Goal: Task Accomplishment & Management: Use online tool/utility

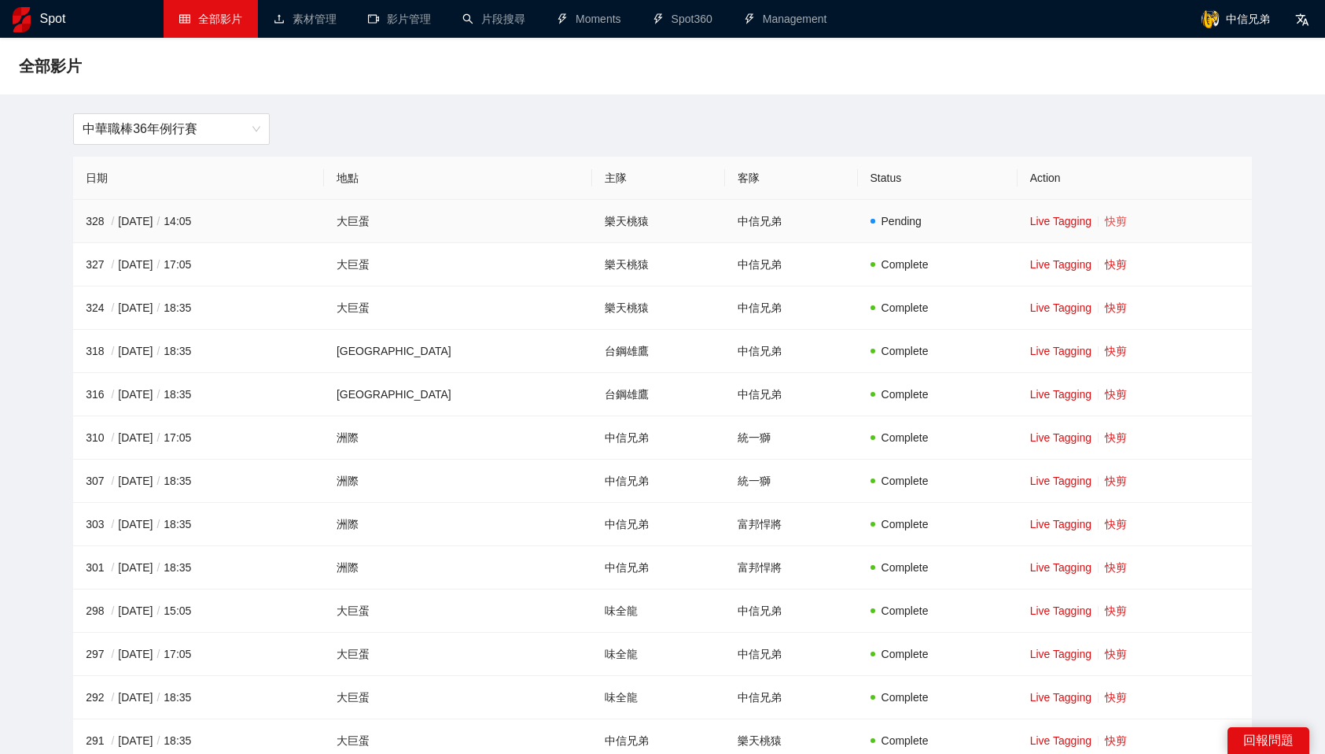
click at [1105, 221] on link "快剪" at bounding box center [1116, 221] width 22 height 13
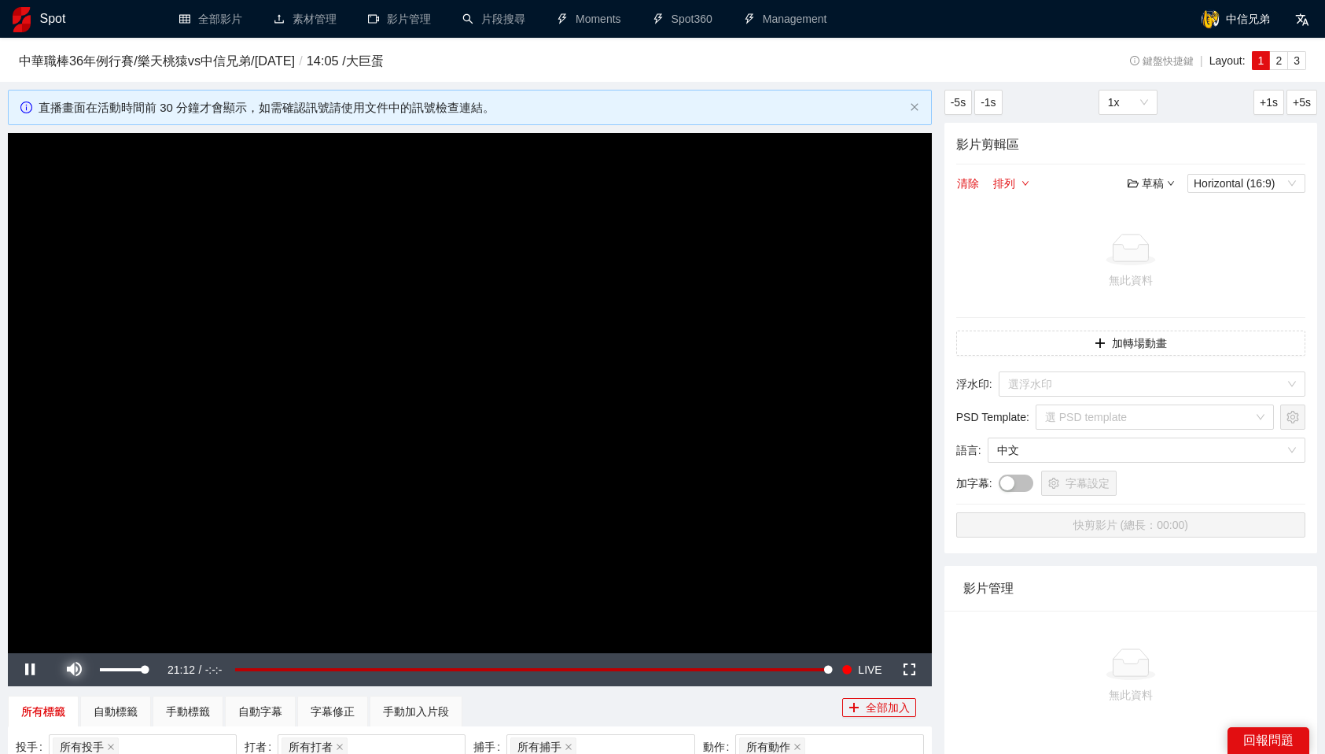
click at [72, 669] on span "Video Player" at bounding box center [74, 669] width 44 height 0
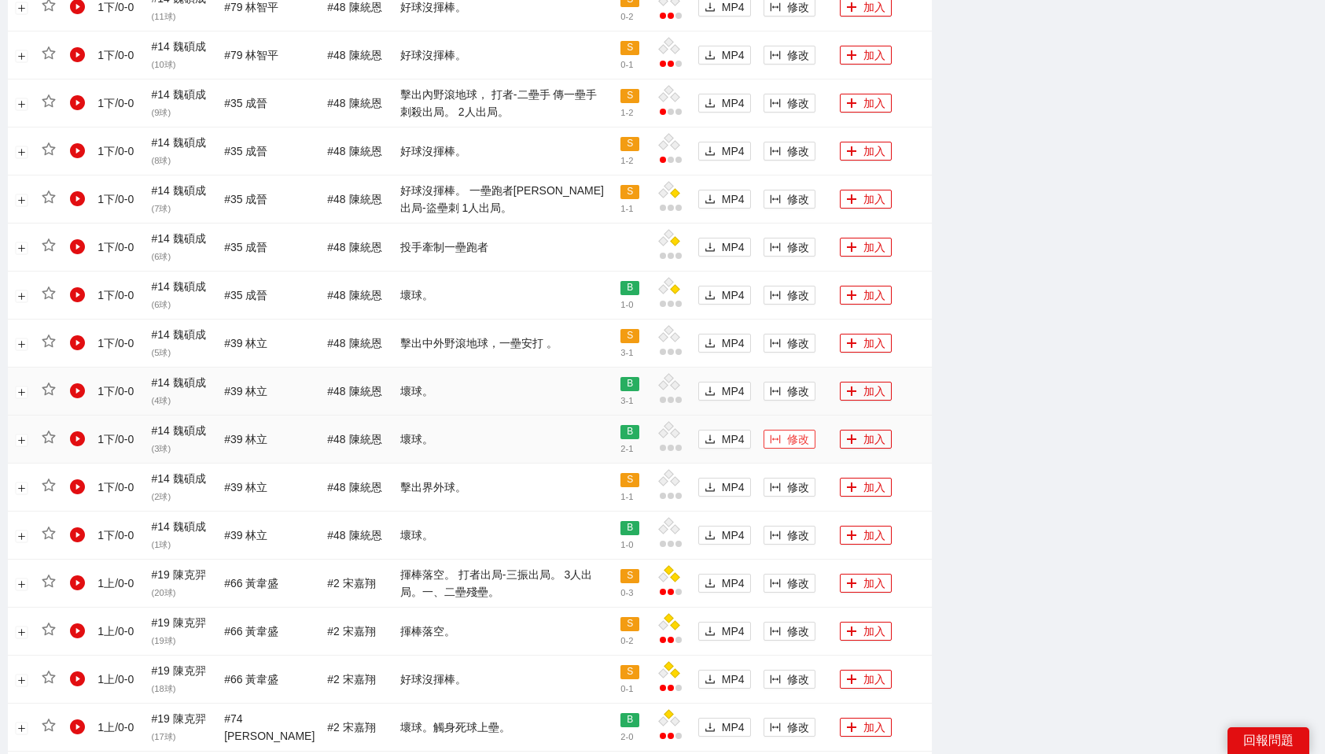
scroll to position [1045, 0]
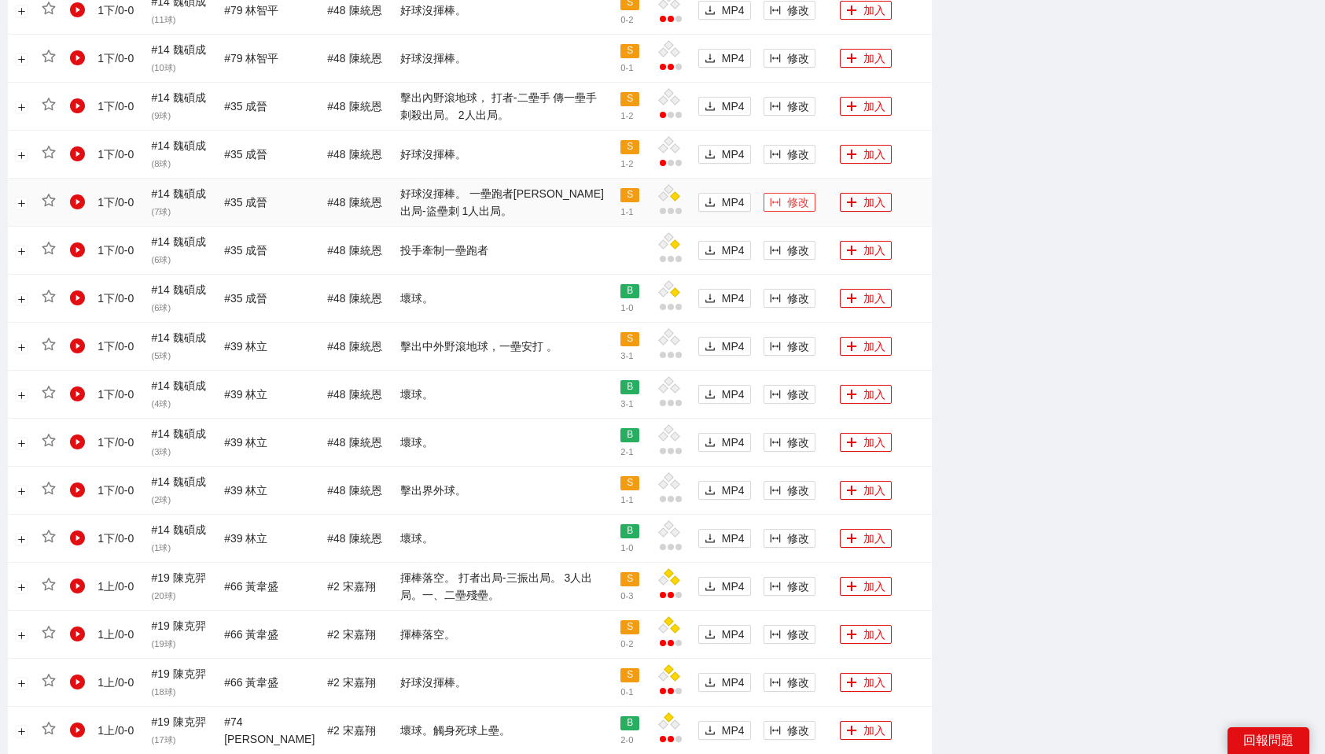
click at [776, 202] on button "修改" at bounding box center [790, 202] width 52 height 19
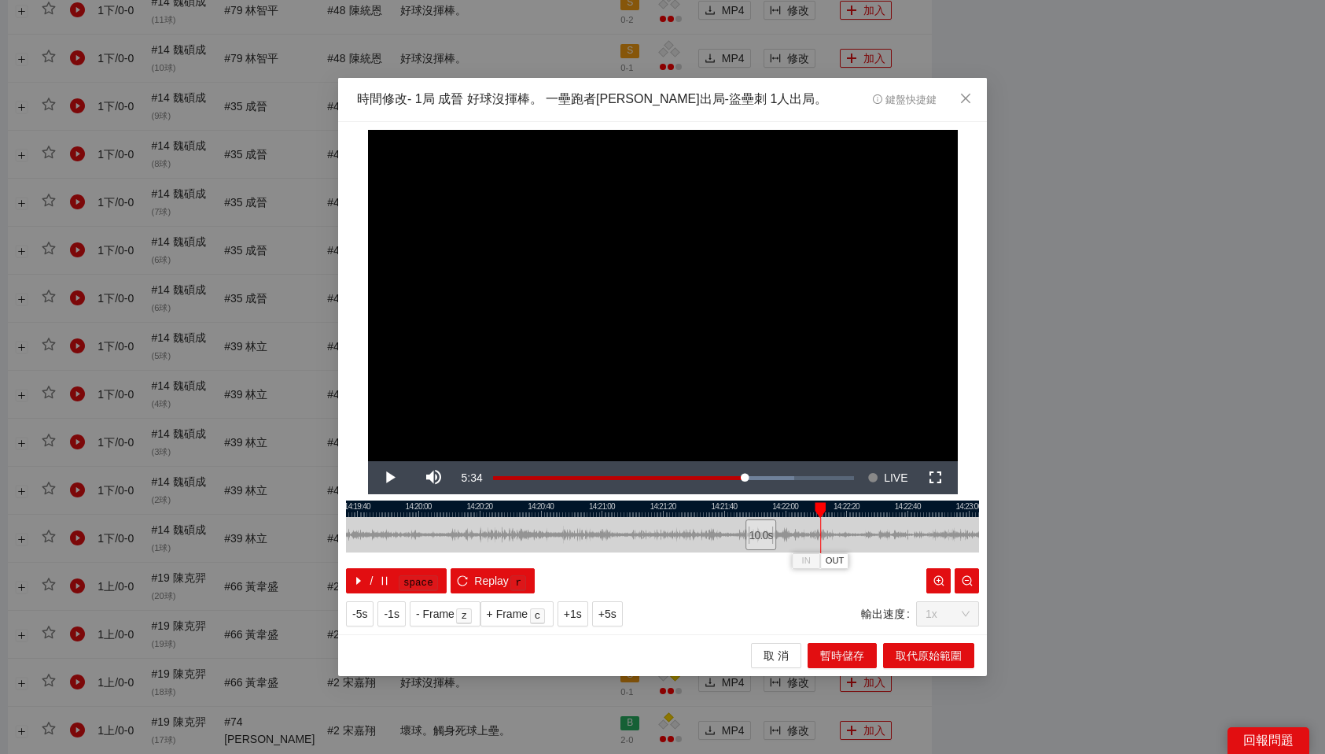
drag, startPoint x: 794, startPoint y: 510, endPoint x: 823, endPoint y: 511, distance: 28.3
click at [823, 511] on div at bounding box center [820, 510] width 11 height 16
click at [845, 562] on span "OUT" at bounding box center [844, 561] width 19 height 14
click at [948, 659] on span "取代原始範圍" at bounding box center [929, 655] width 66 height 17
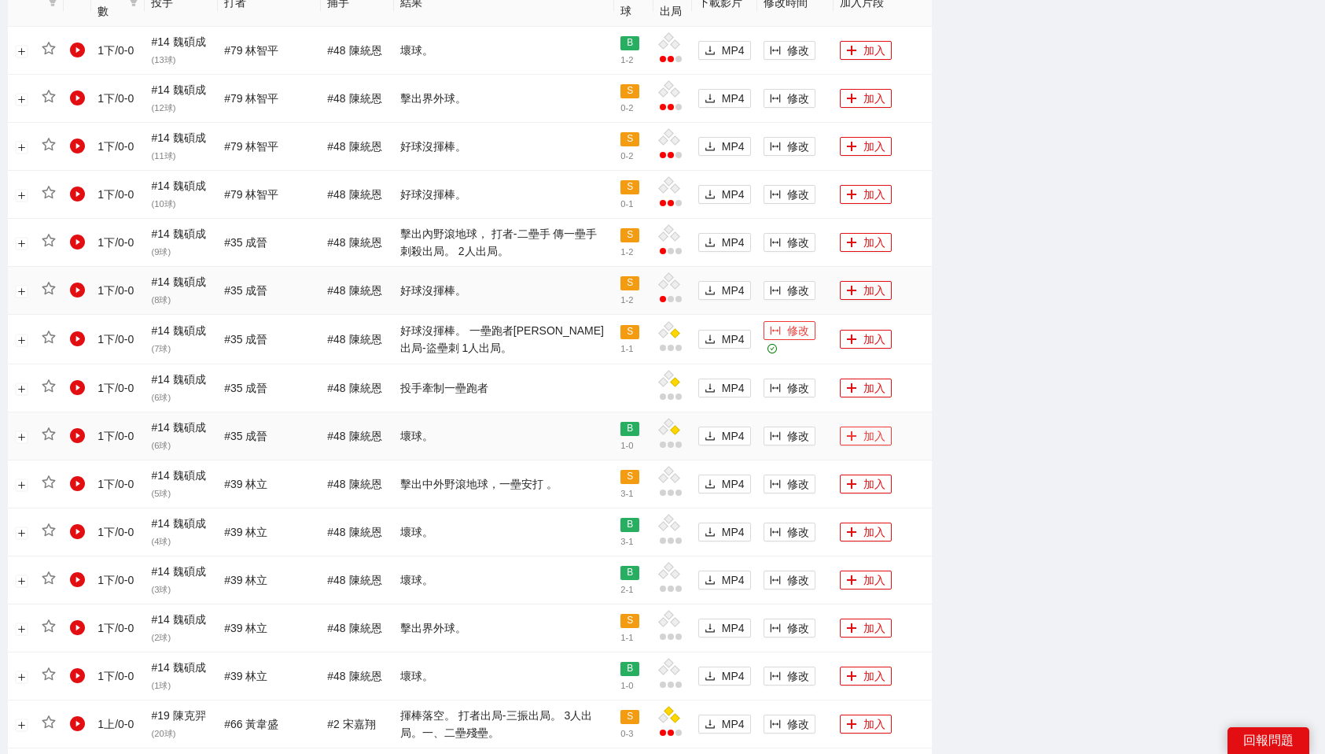
scroll to position [892, 0]
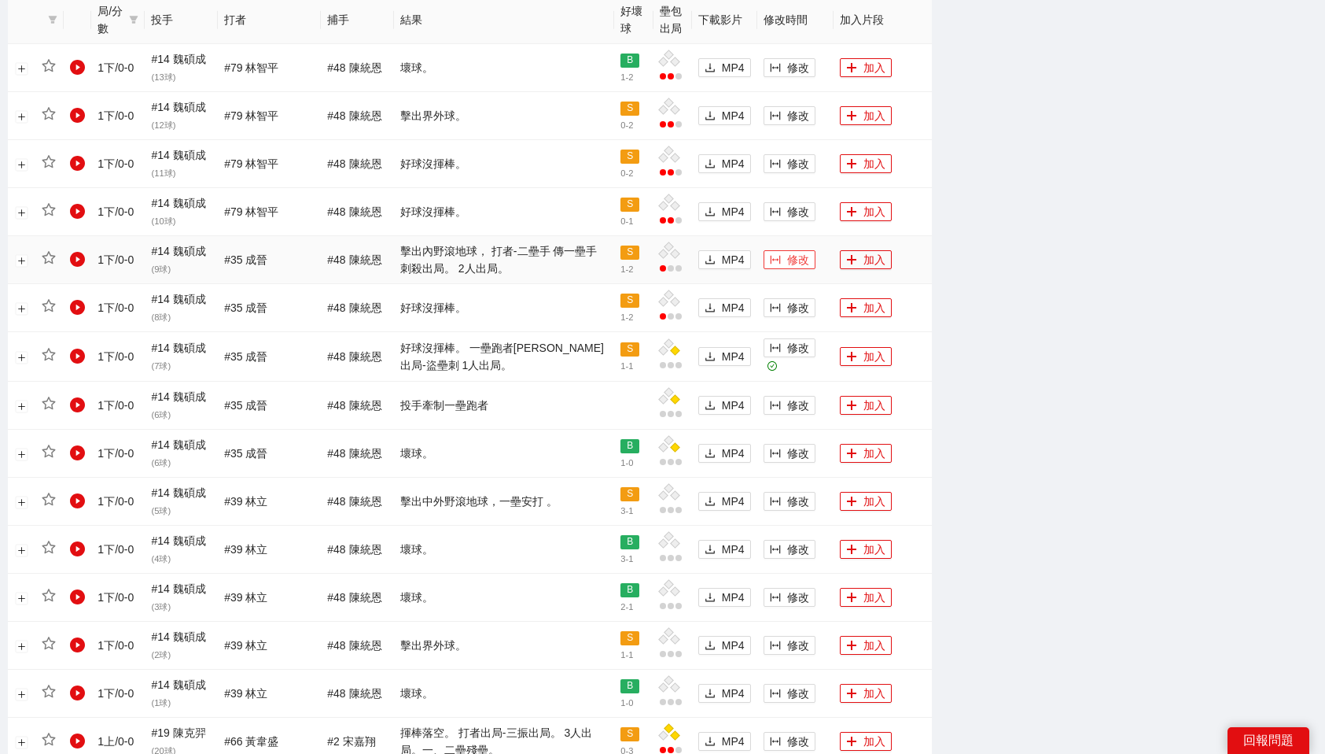
click at [789, 255] on span "修改" at bounding box center [798, 259] width 22 height 17
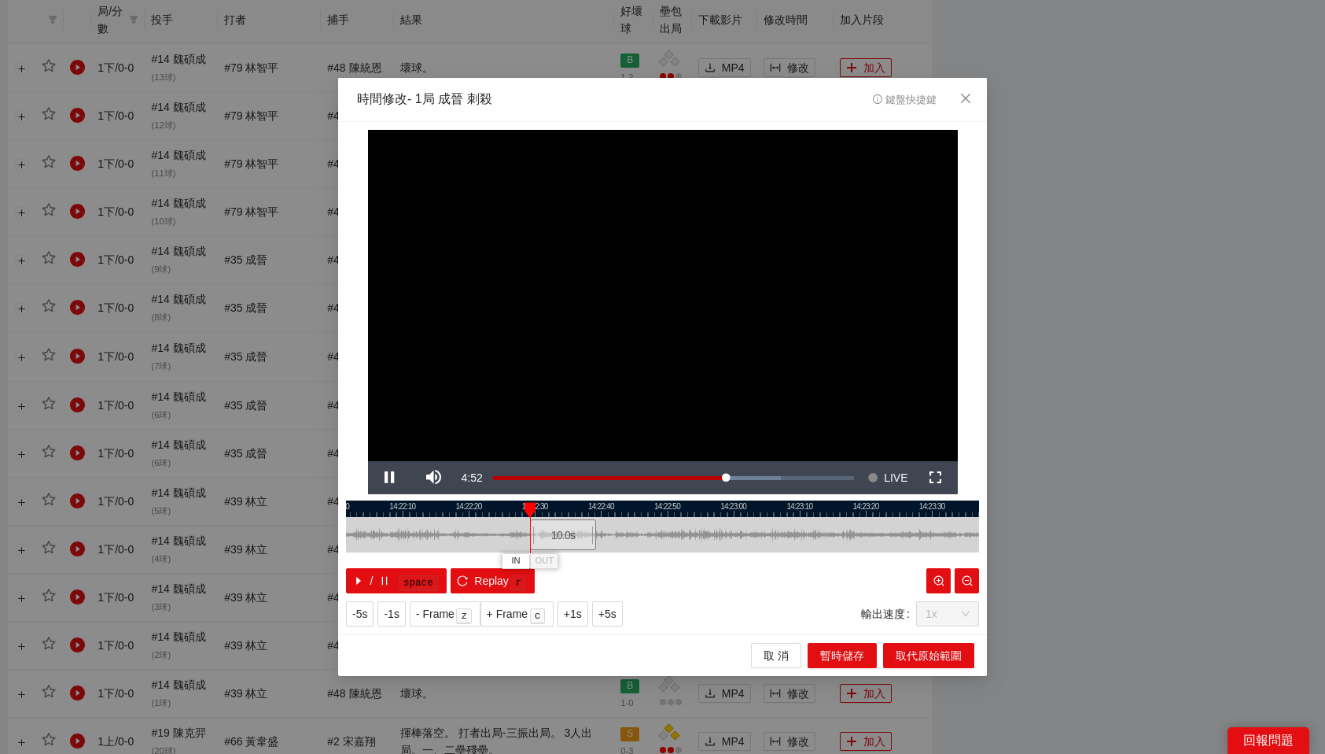
drag, startPoint x: 665, startPoint y: 531, endPoint x: 567, endPoint y: 544, distance: 98.3
click at [567, 544] on div "10.0 s" at bounding box center [563, 534] width 66 height 31
click at [564, 544] on div "10.0 s" at bounding box center [560, 534] width 66 height 31
click at [599, 558] on span "OUT" at bounding box center [596, 561] width 19 height 14
click at [608, 562] on span "OUT" at bounding box center [607, 561] width 19 height 14
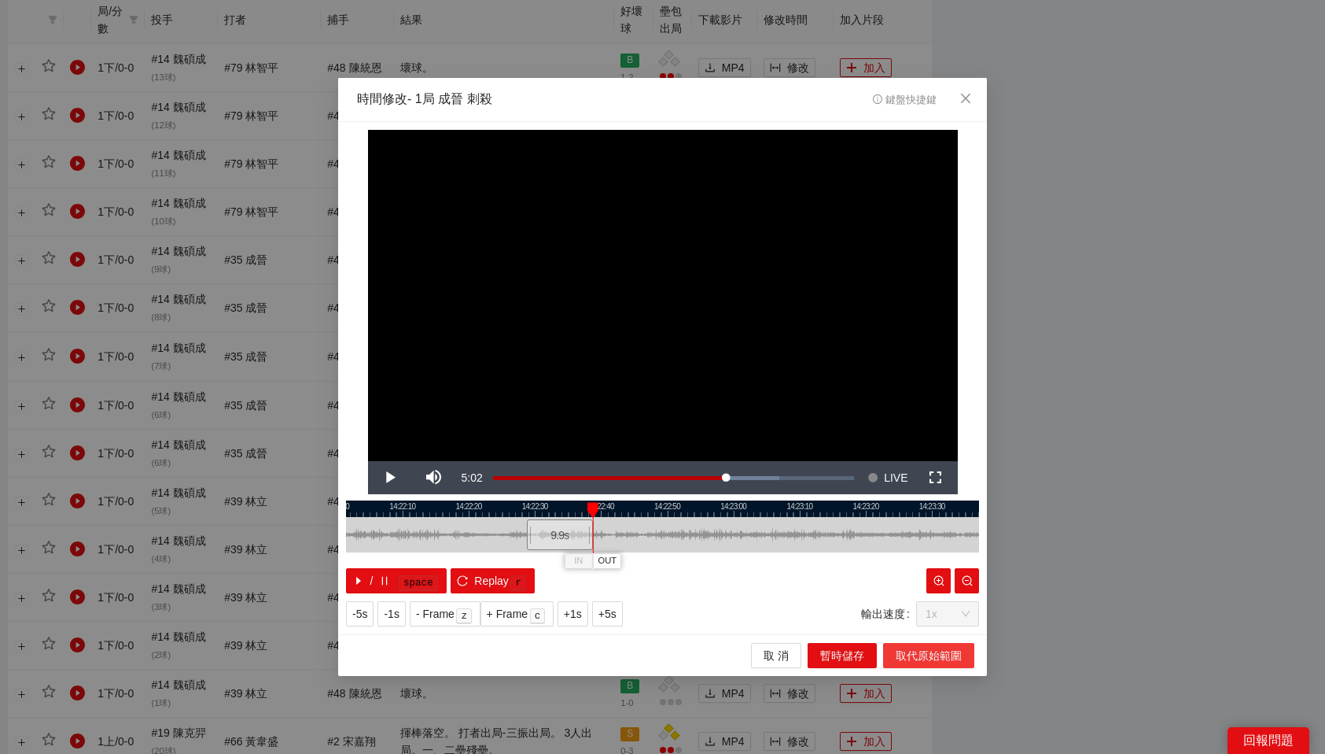
click at [945, 658] on span "取代原始範圍" at bounding box center [929, 655] width 66 height 17
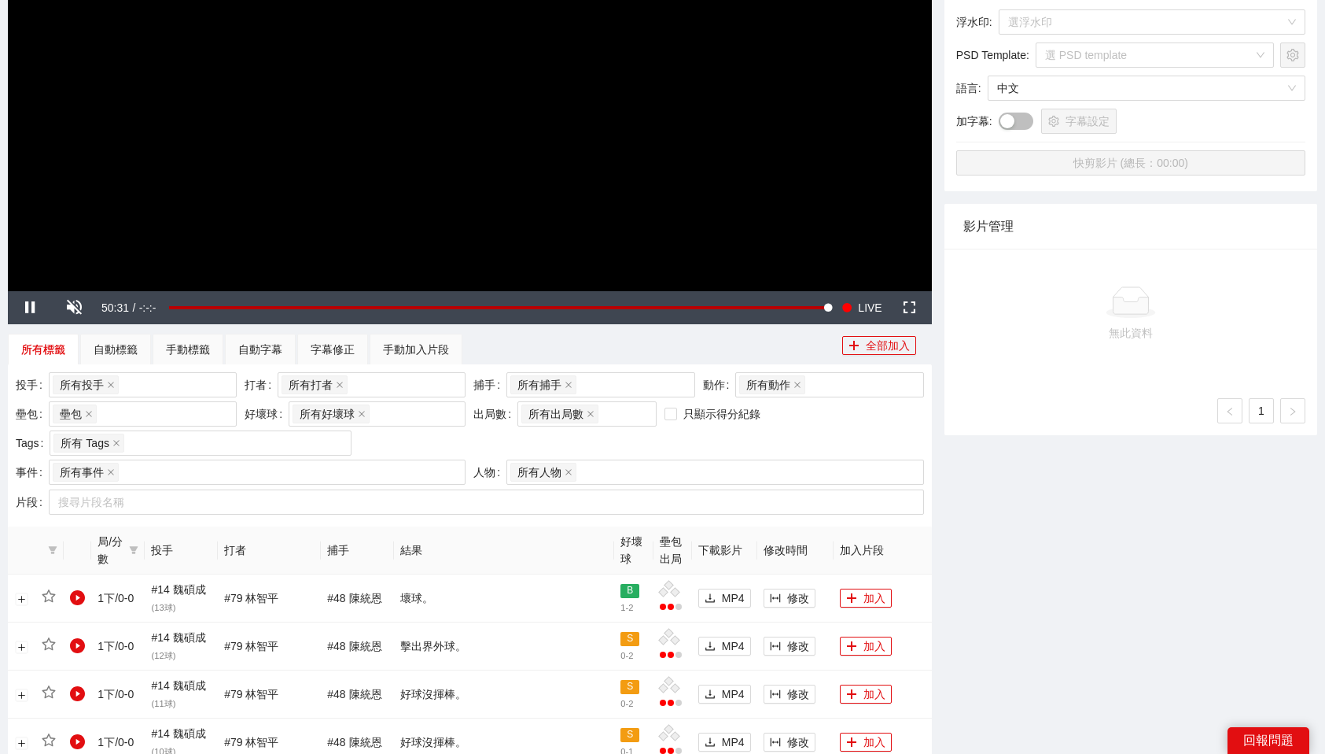
scroll to position [0, 0]
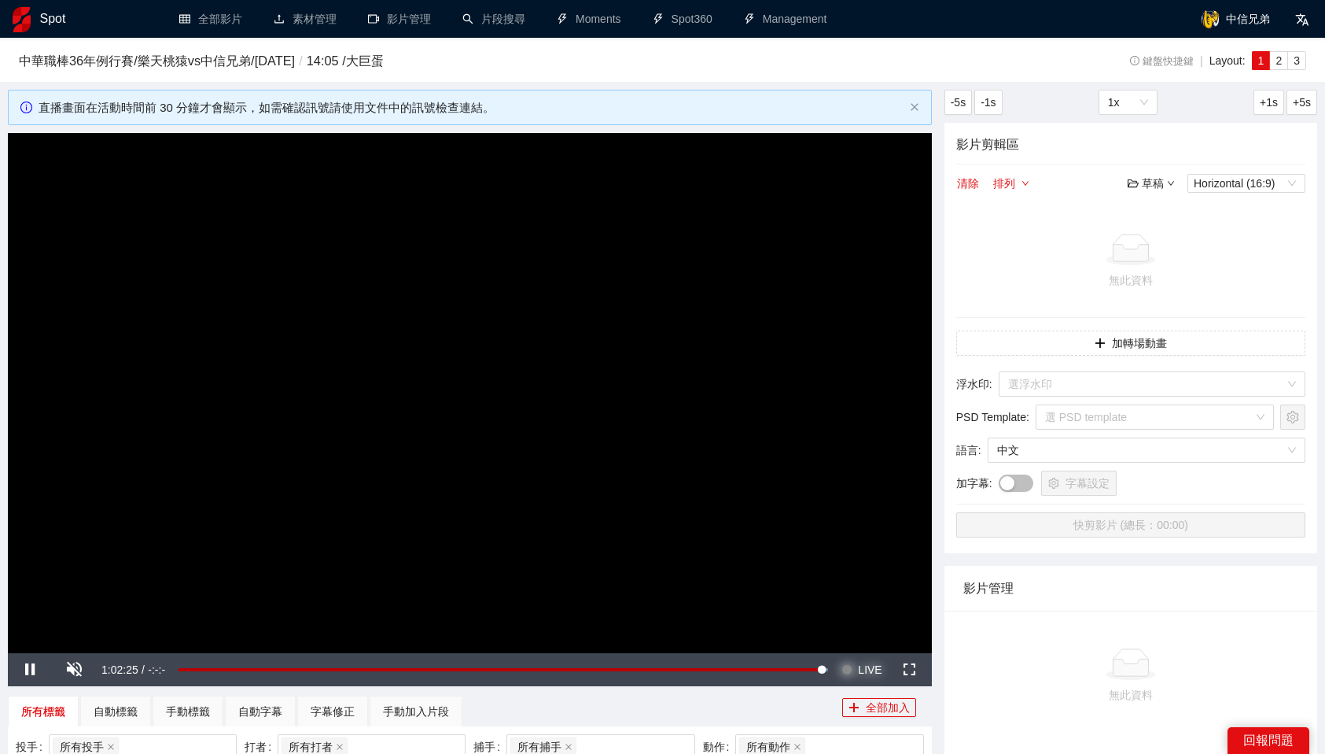
click at [856, 663] on button "Seek to live, currently behind live LIVE" at bounding box center [861, 669] width 51 height 33
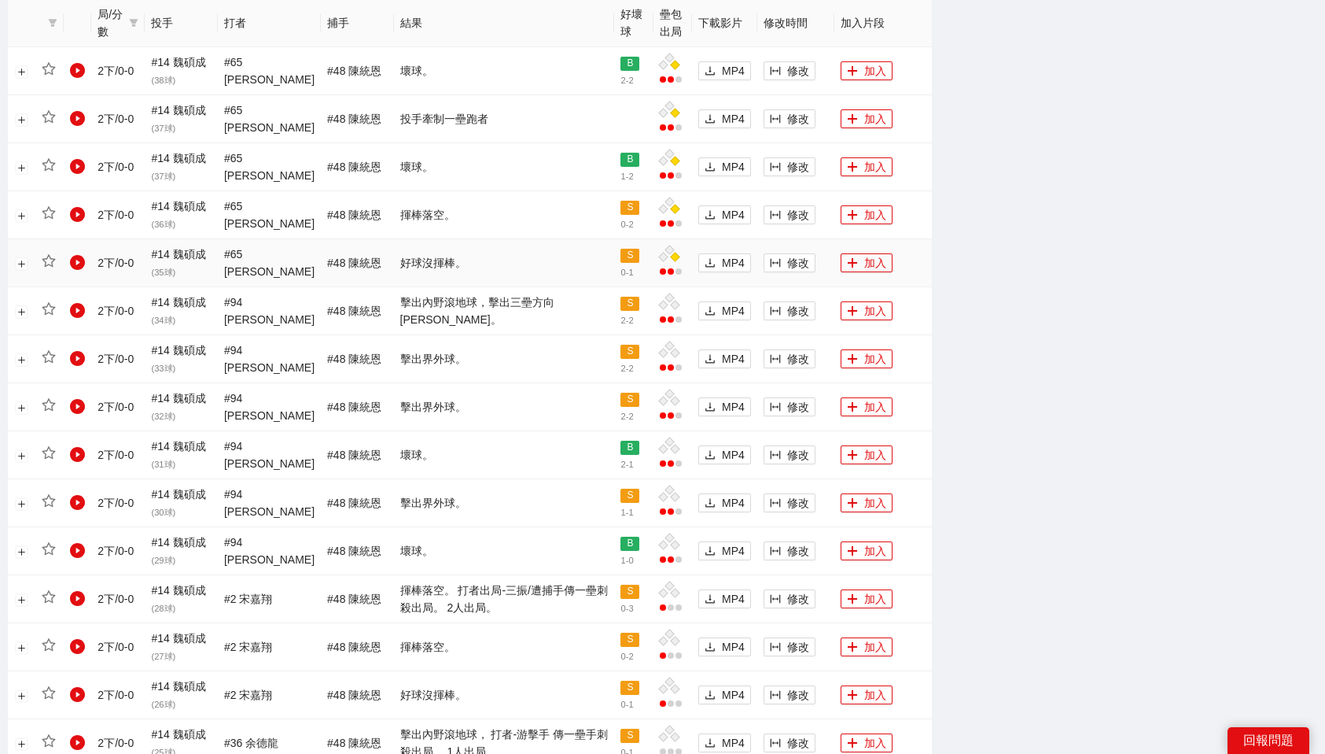
scroll to position [890, 0]
click at [646, 241] on td "S 0 - 1" at bounding box center [633, 262] width 39 height 48
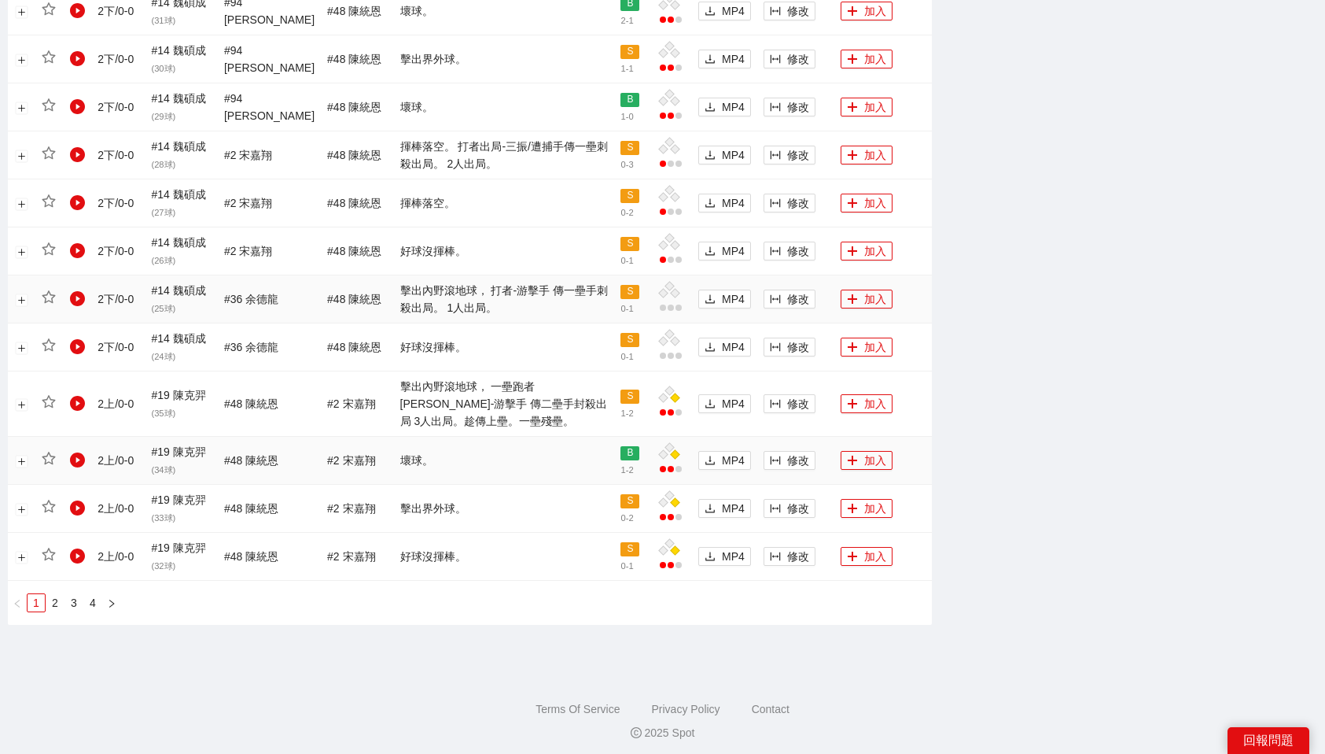
scroll to position [1339, 0]
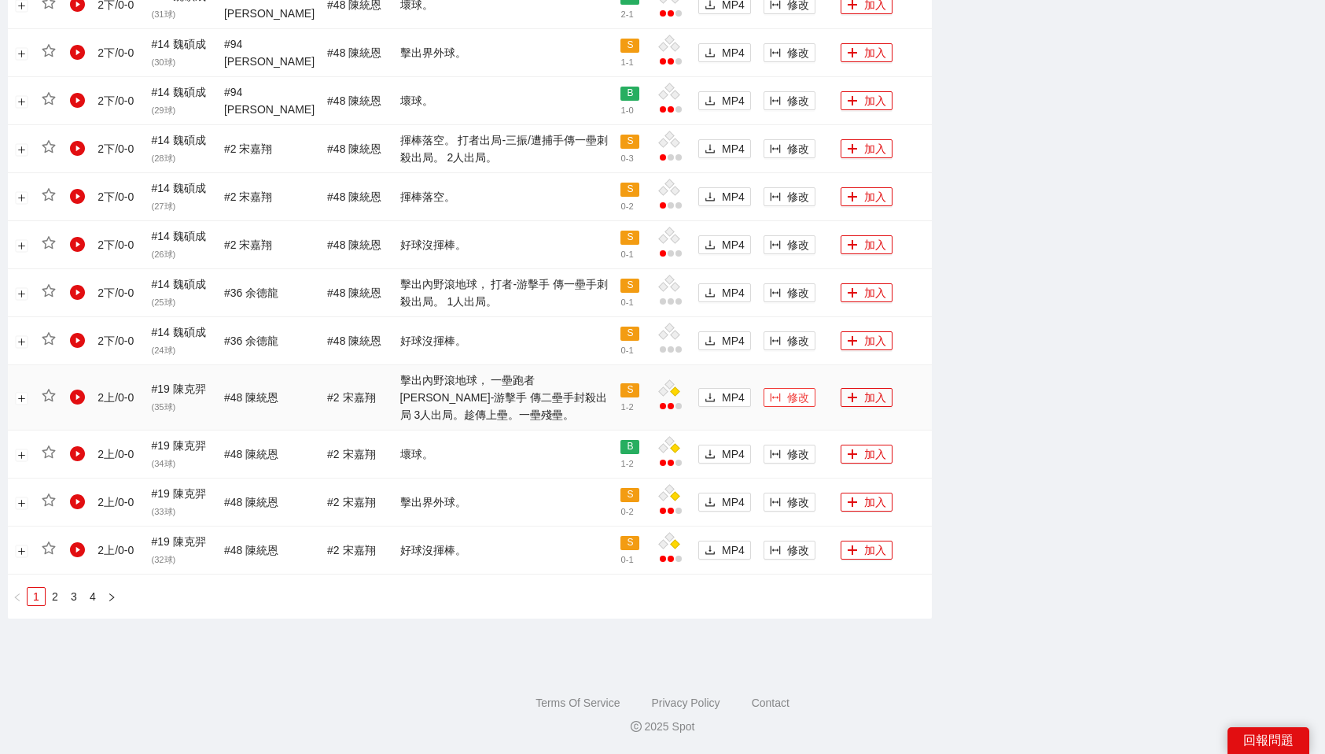
click at [772, 394] on icon "column-width" at bounding box center [775, 397] width 11 height 11
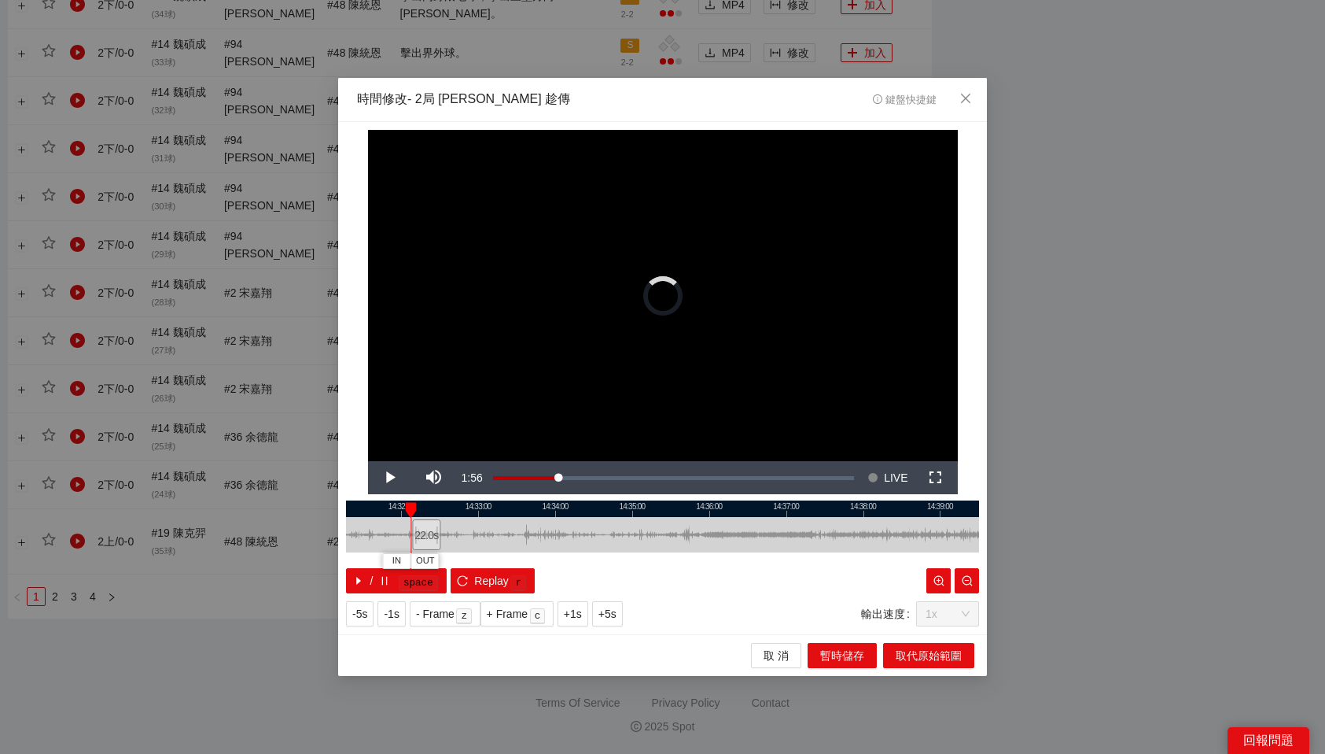
drag, startPoint x: 677, startPoint y: 533, endPoint x: 428, endPoint y: 544, distance: 249.6
click at [428, 544] on div "22.0 s" at bounding box center [426, 534] width 28 height 31
click at [974, 103] on span "Close" at bounding box center [966, 99] width 42 height 42
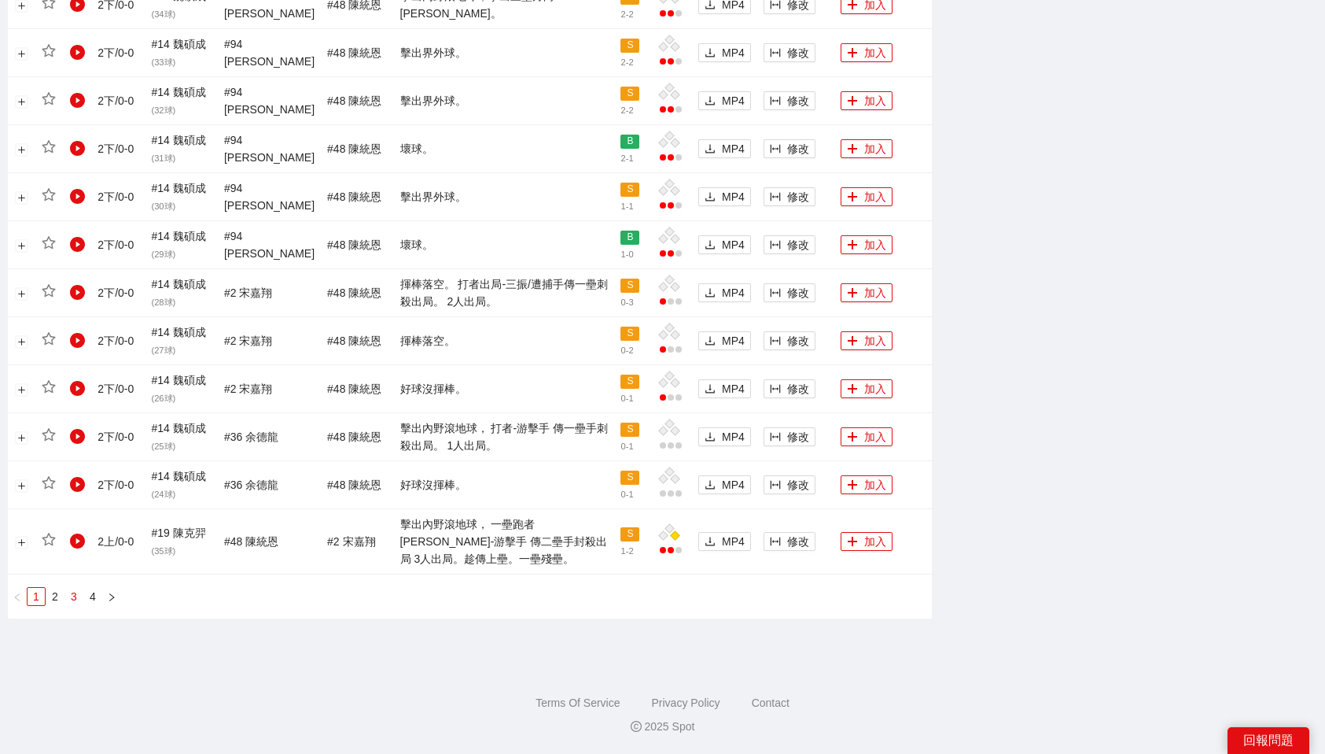
click at [68, 595] on link "3" at bounding box center [73, 596] width 17 height 17
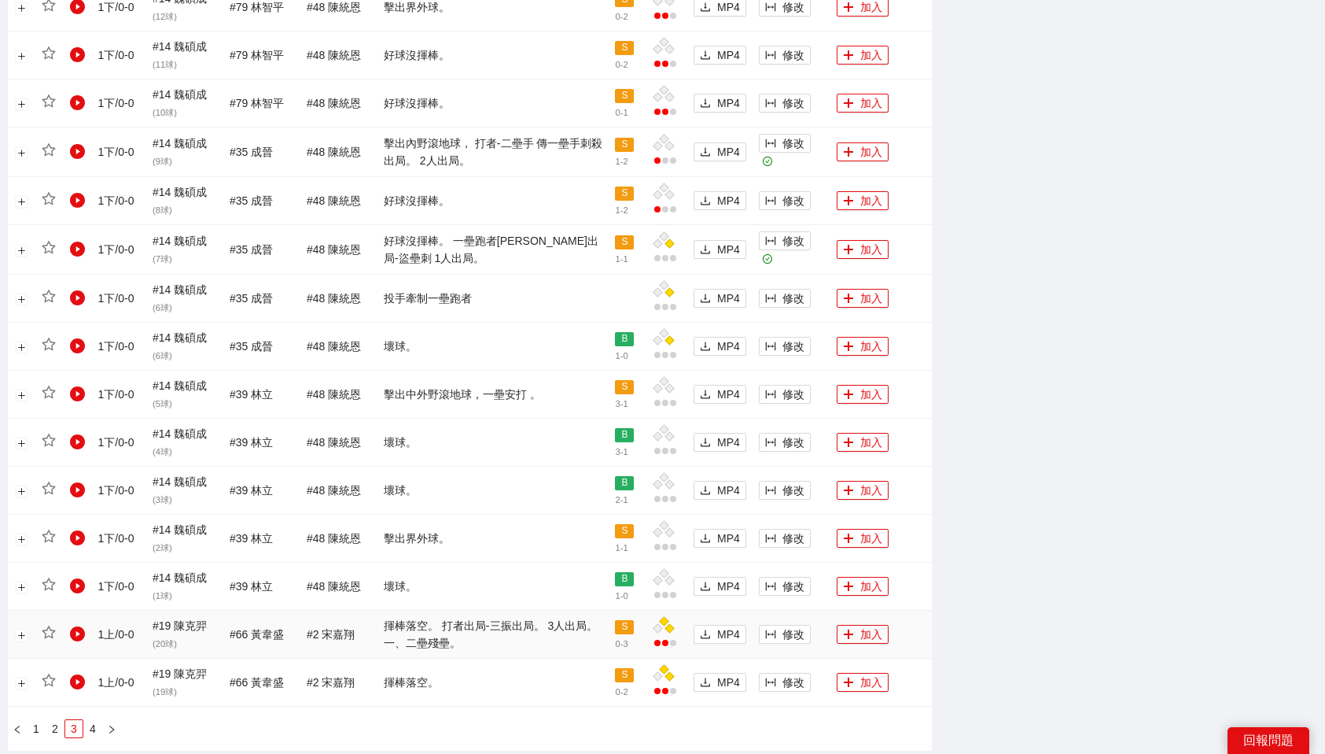
scroll to position [1325, 0]
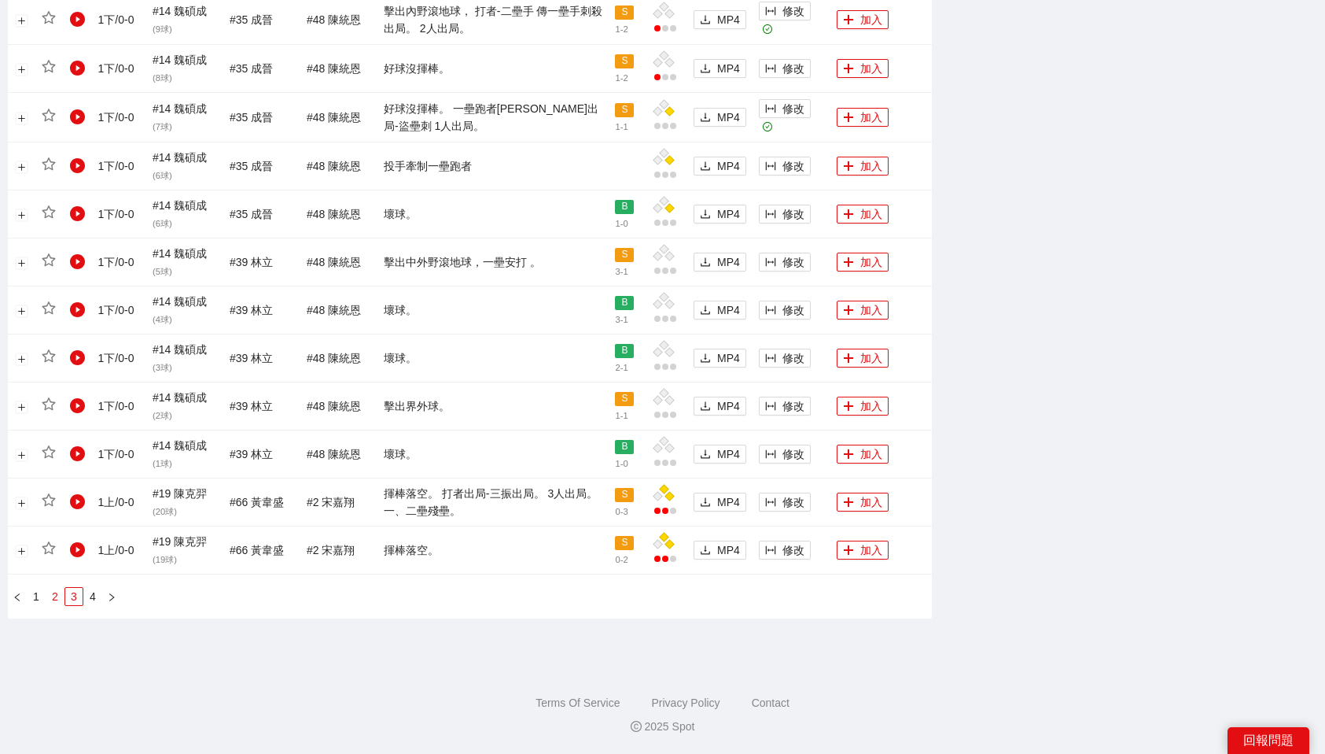
click at [55, 601] on link "2" at bounding box center [54, 596] width 17 height 17
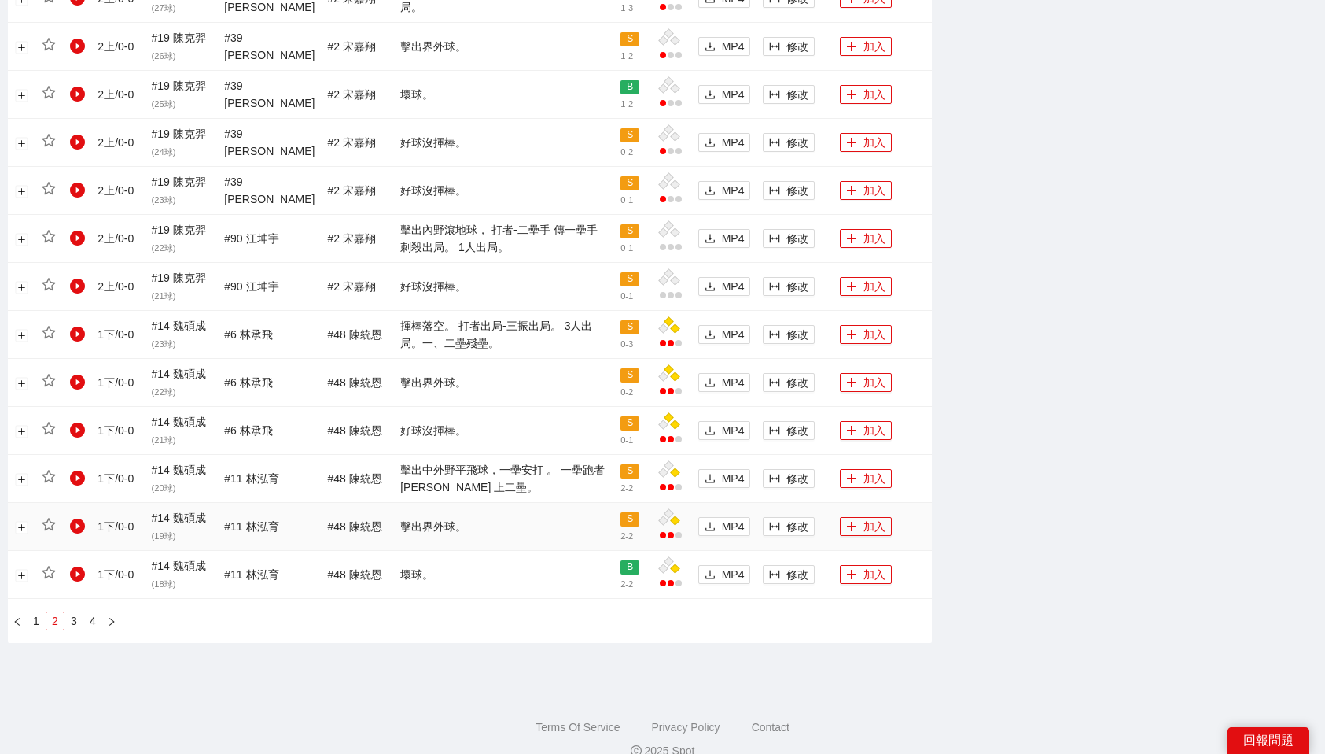
scroll to position [1302, 0]
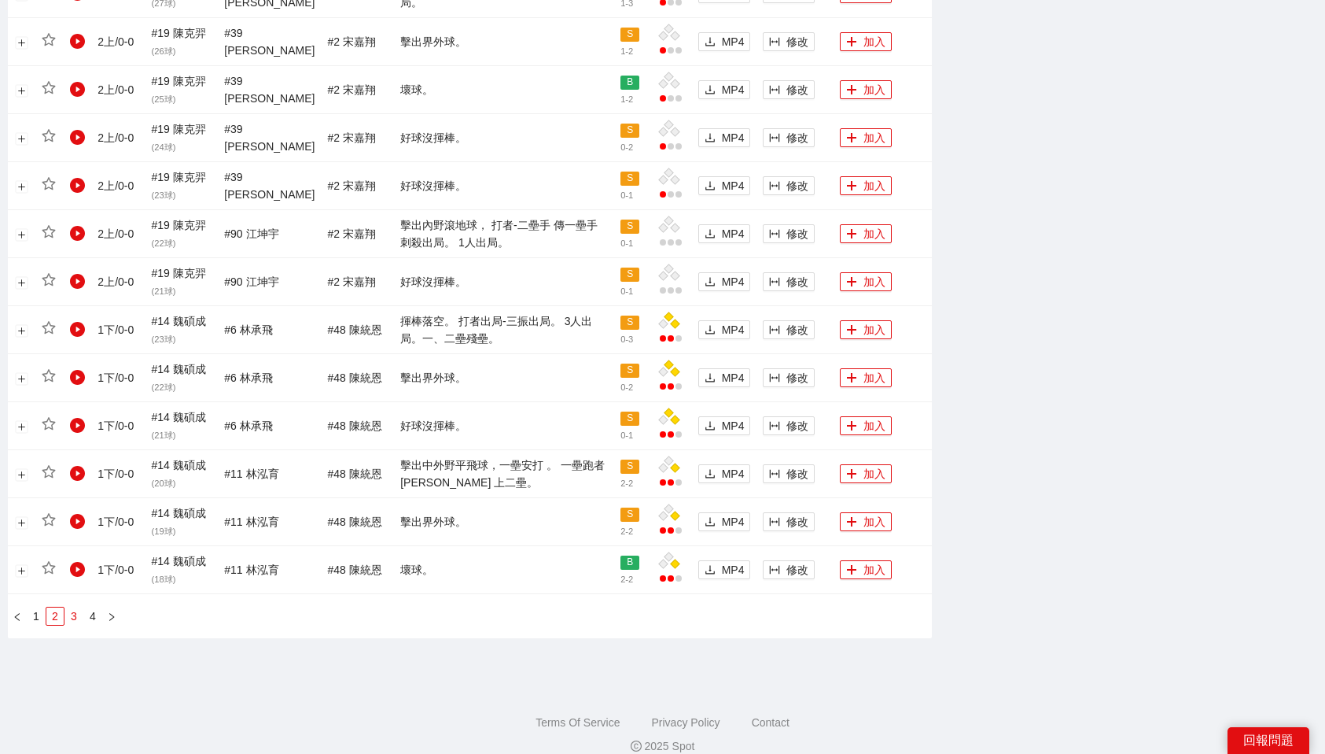
click at [68, 617] on link "3" at bounding box center [73, 615] width 17 height 17
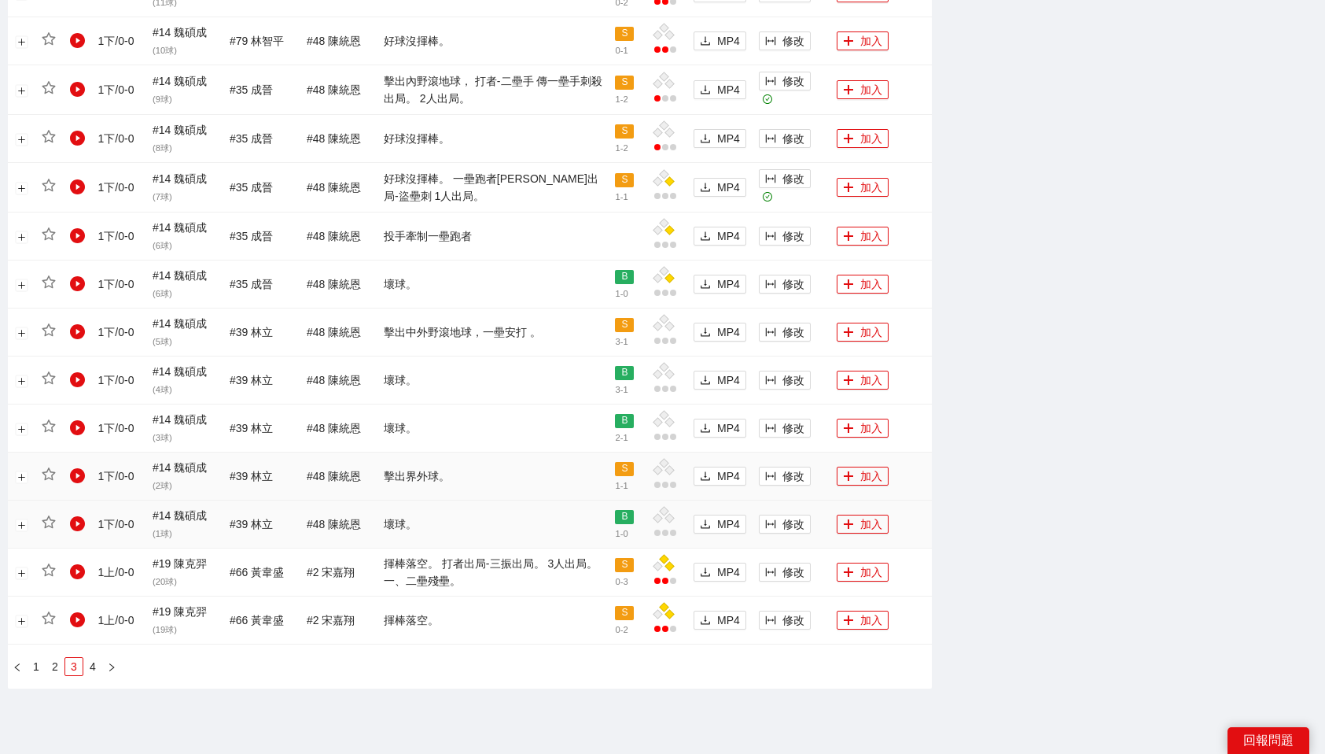
scroll to position [1325, 0]
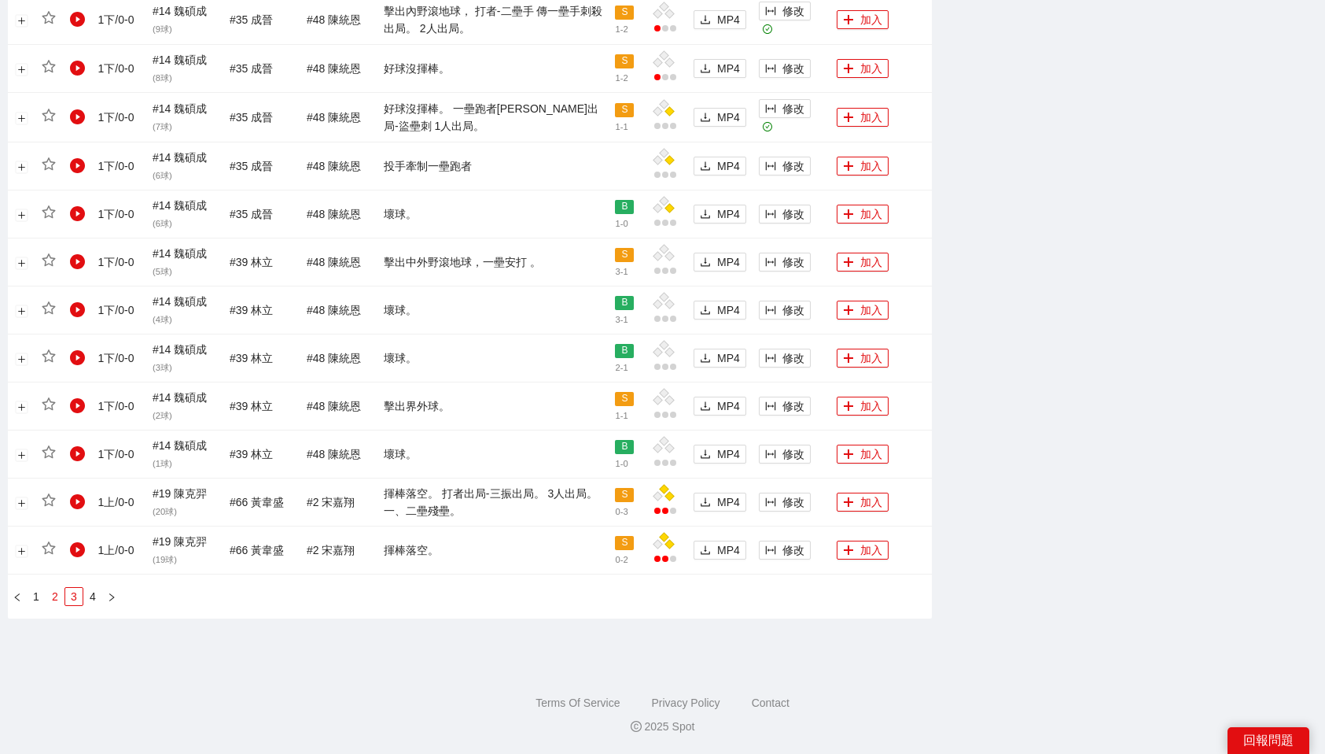
click at [59, 599] on link "2" at bounding box center [54, 596] width 17 height 17
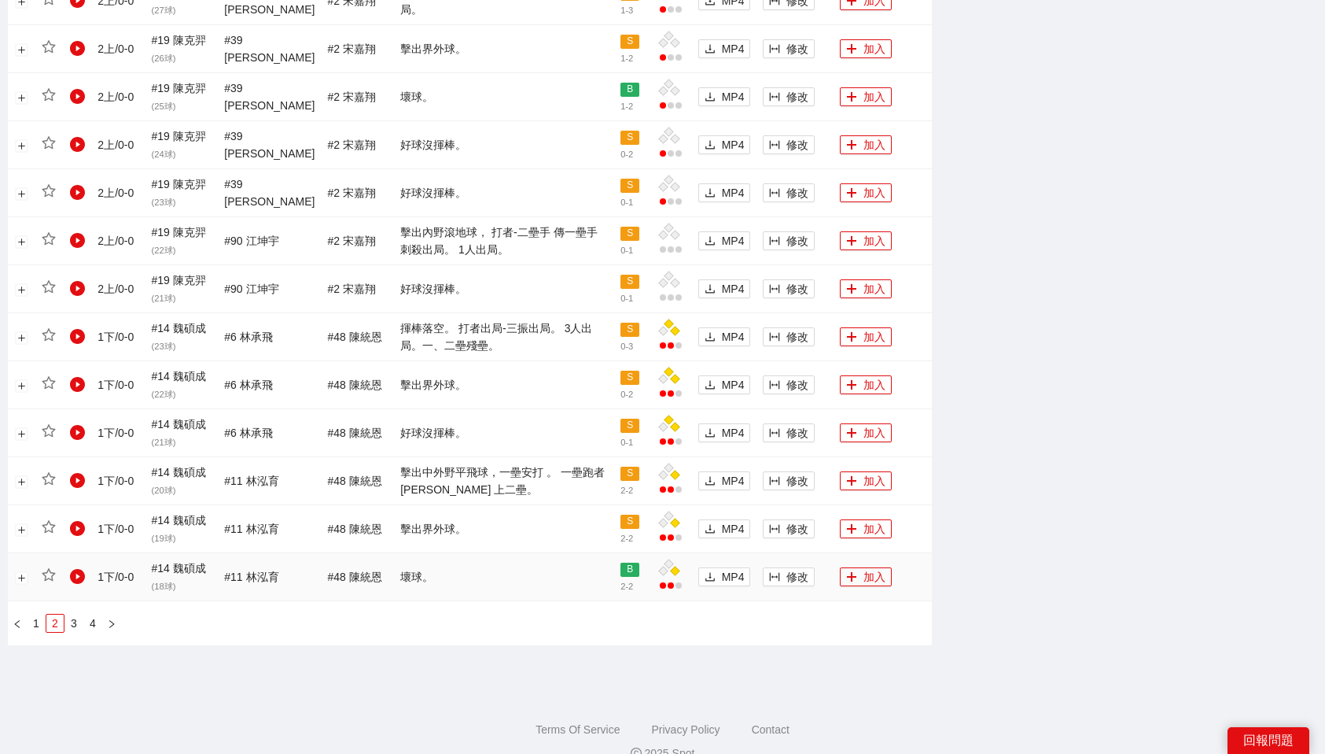
scroll to position [1281, 0]
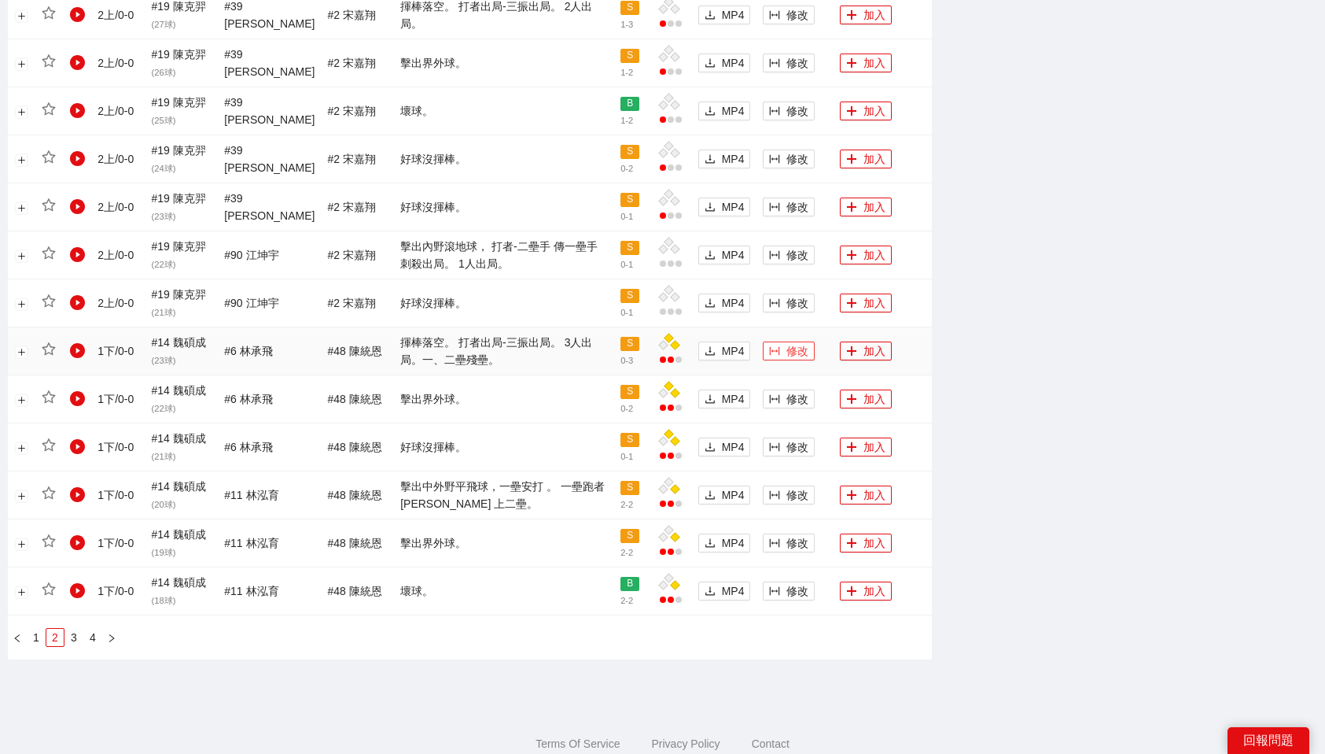
click at [794, 348] on span "修改" at bounding box center [798, 350] width 22 height 17
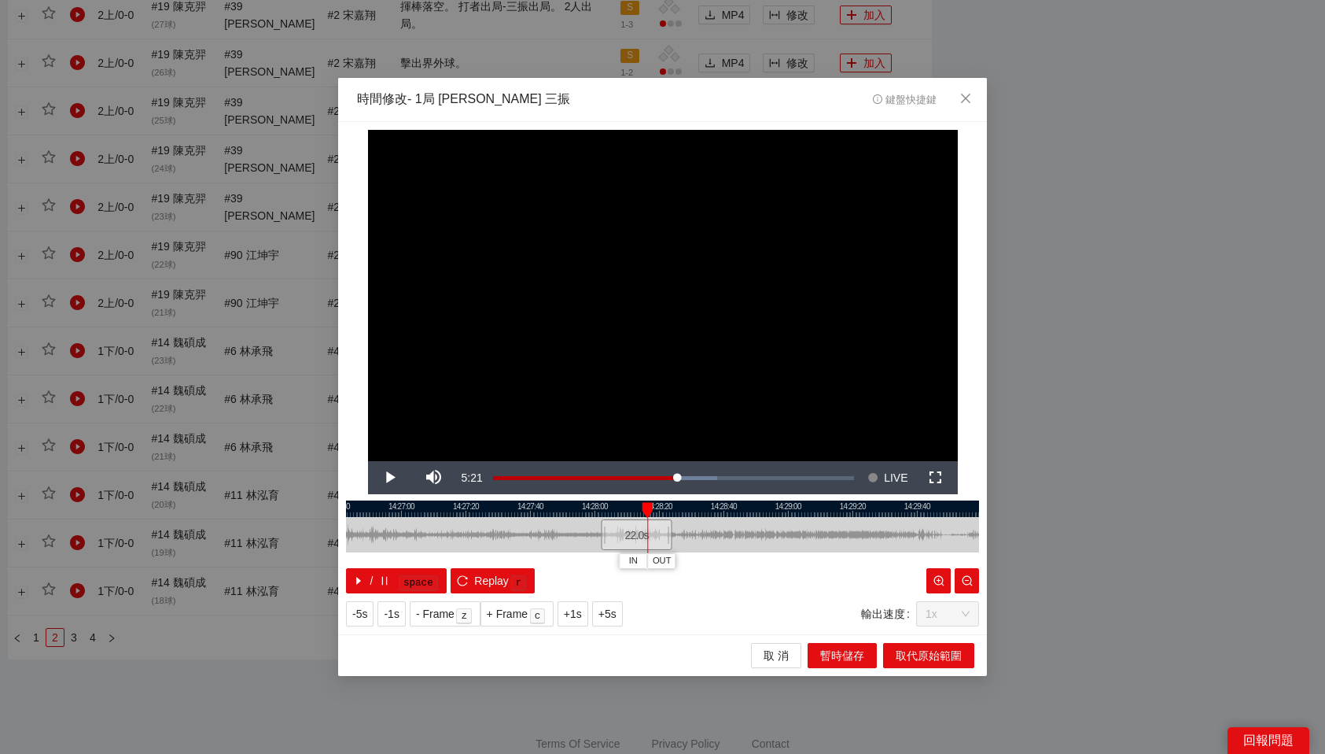
drag, startPoint x: 627, startPoint y: 507, endPoint x: 645, endPoint y: 507, distance: 18.1
click at [645, 507] on div at bounding box center [647, 510] width 11 height 16
click at [686, 555] on span "OUT" at bounding box center [680, 561] width 19 height 14
click at [912, 655] on span "取代原始範圍" at bounding box center [929, 655] width 66 height 17
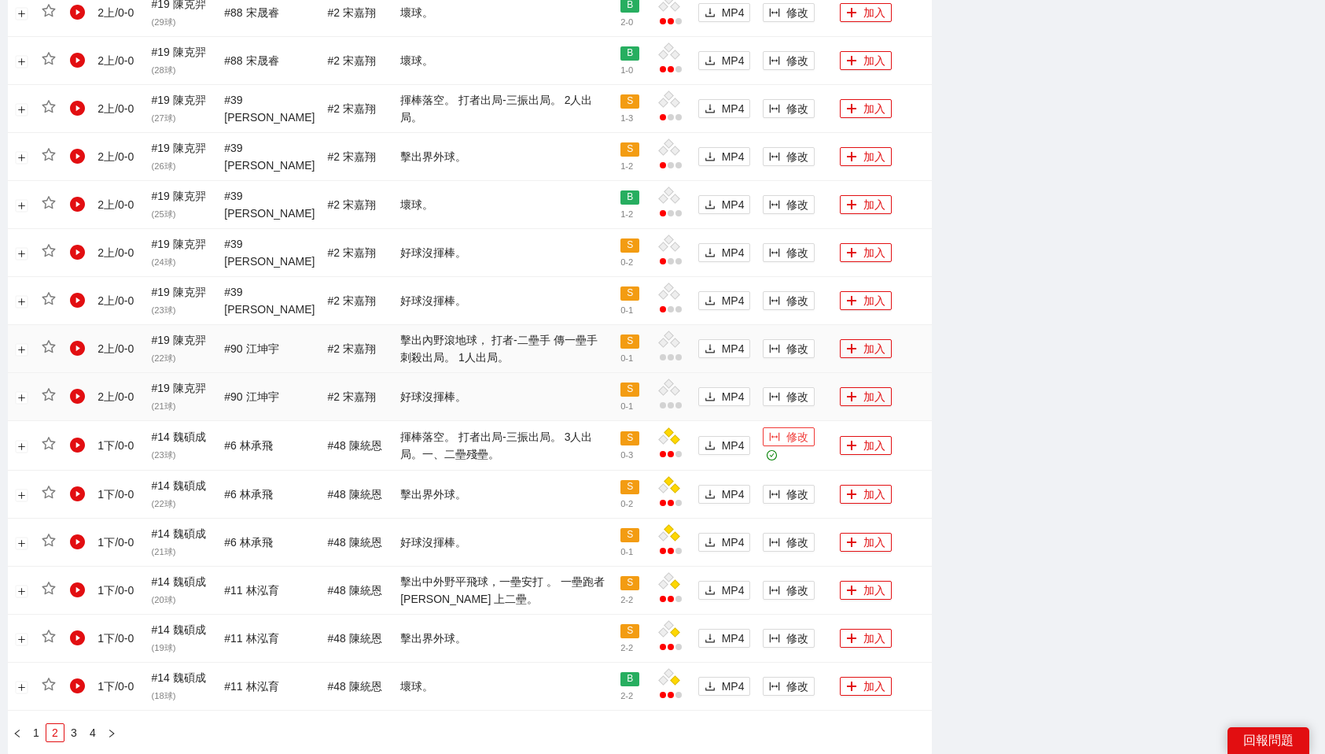
scroll to position [1323, 0]
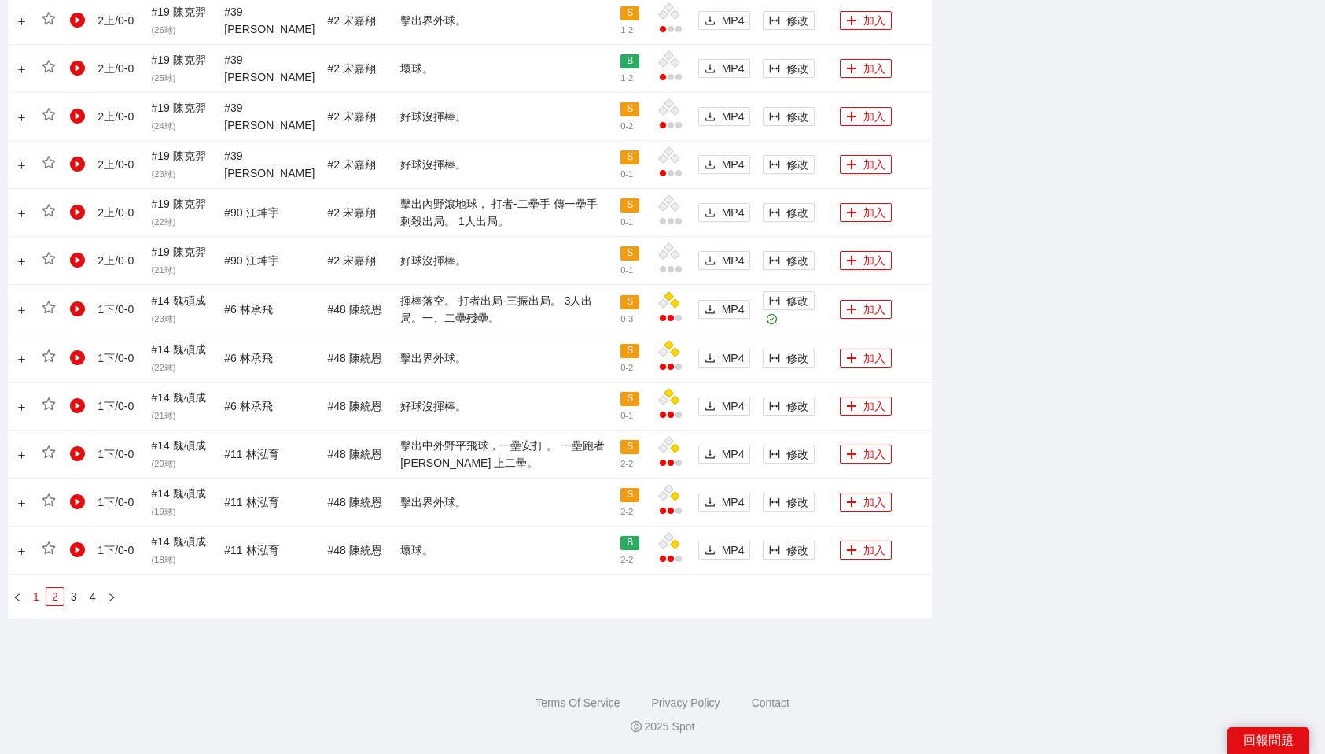
click at [37, 597] on link "1" at bounding box center [36, 596] width 17 height 17
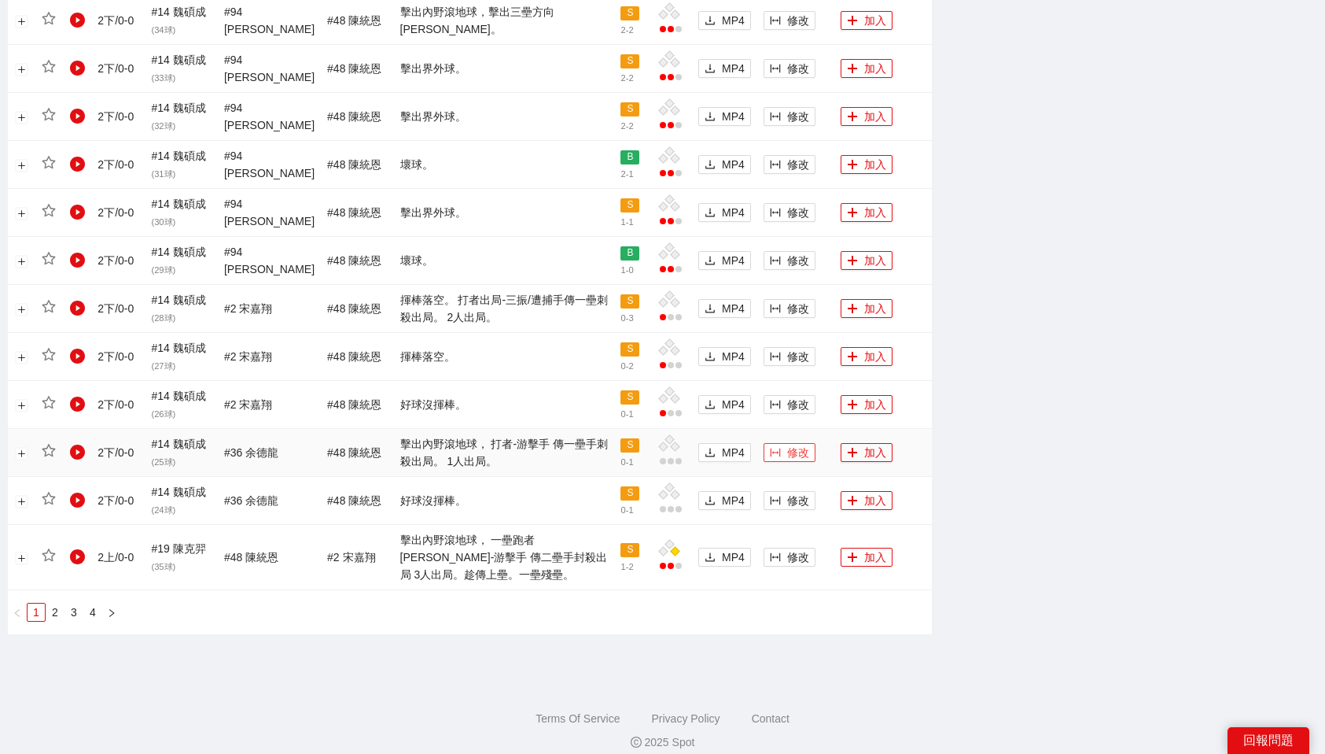
click at [803, 447] on span "修改" at bounding box center [798, 452] width 22 height 17
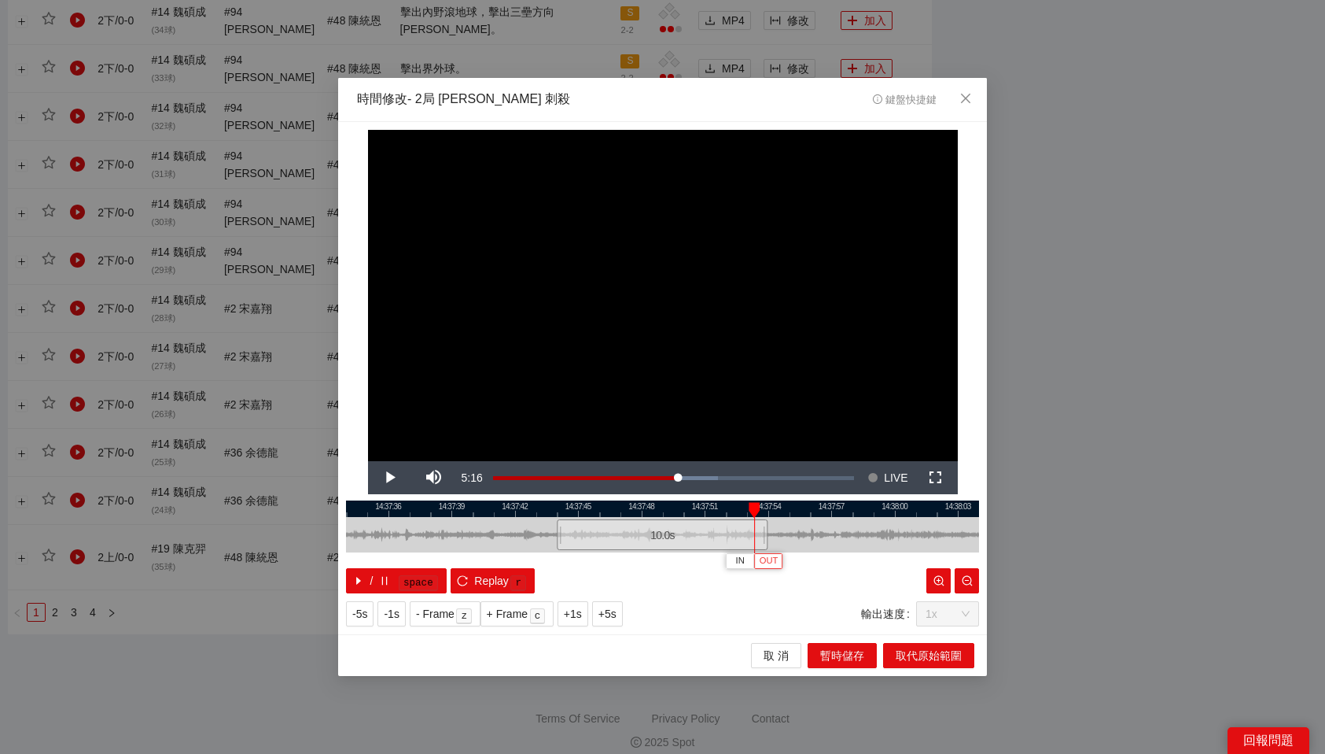
click at [769, 561] on span "OUT" at bounding box center [769, 561] width 19 height 14
click at [948, 651] on span "取代原始範圍" at bounding box center [929, 655] width 66 height 17
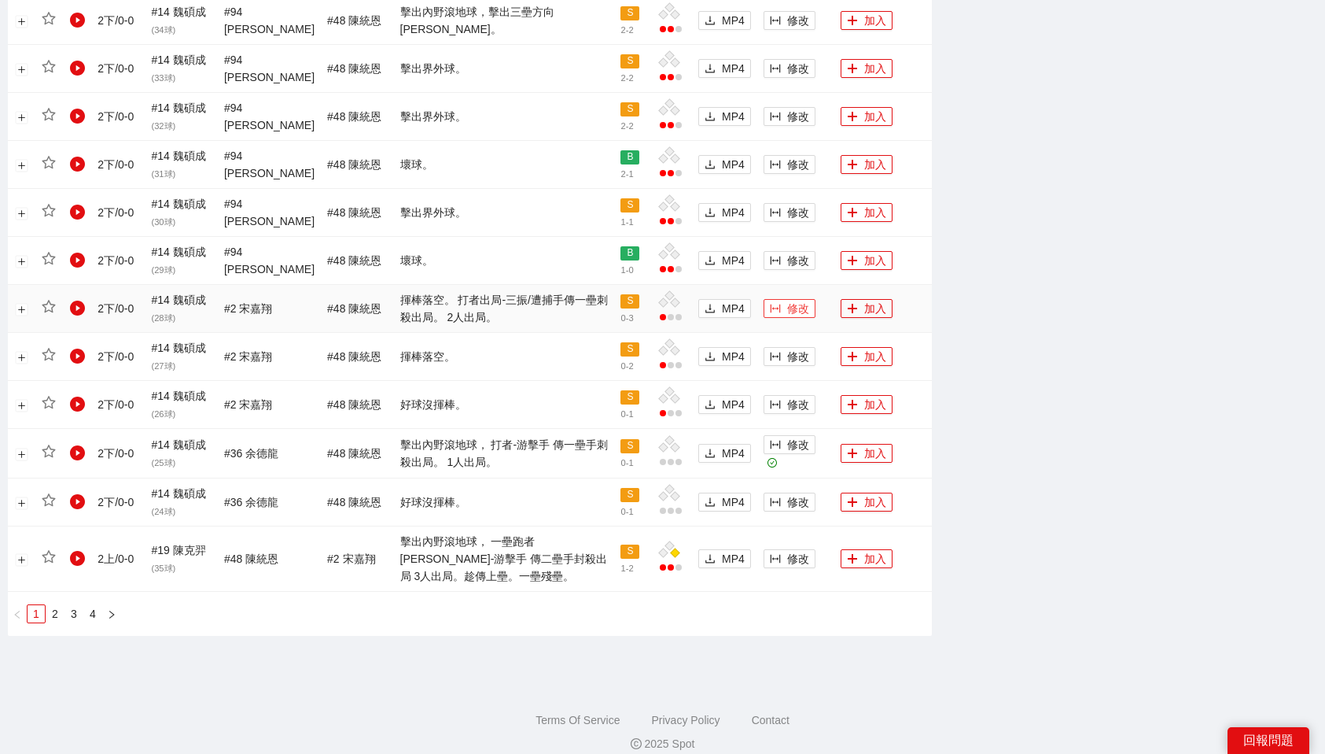
click at [787, 300] on span "修改" at bounding box center [798, 308] width 22 height 17
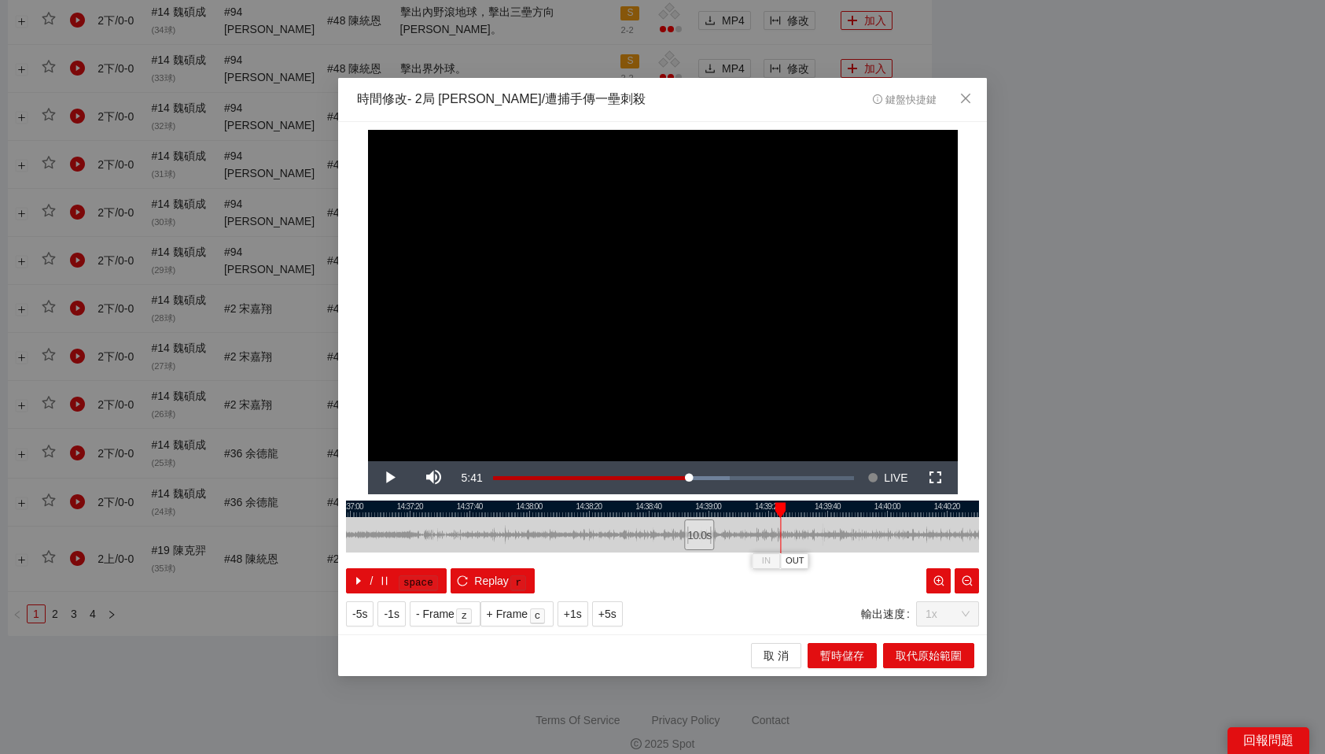
drag, startPoint x: 720, startPoint y: 507, endPoint x: 709, endPoint y: 514, distance: 13.5
click at [709, 514] on div "14:36:40 14:37:00 14:37:20 14:37:40 14:38:00 14:38:20 14:38:40 14:39:00 14:39:2…" at bounding box center [662, 546] width 633 height 93
click at [717, 506] on div at bounding box center [662, 508] width 633 height 17
click at [734, 555] on span "OUT" at bounding box center [731, 561] width 19 height 14
drag, startPoint x: 729, startPoint y: 507, endPoint x: 774, endPoint y: 508, distance: 44.9
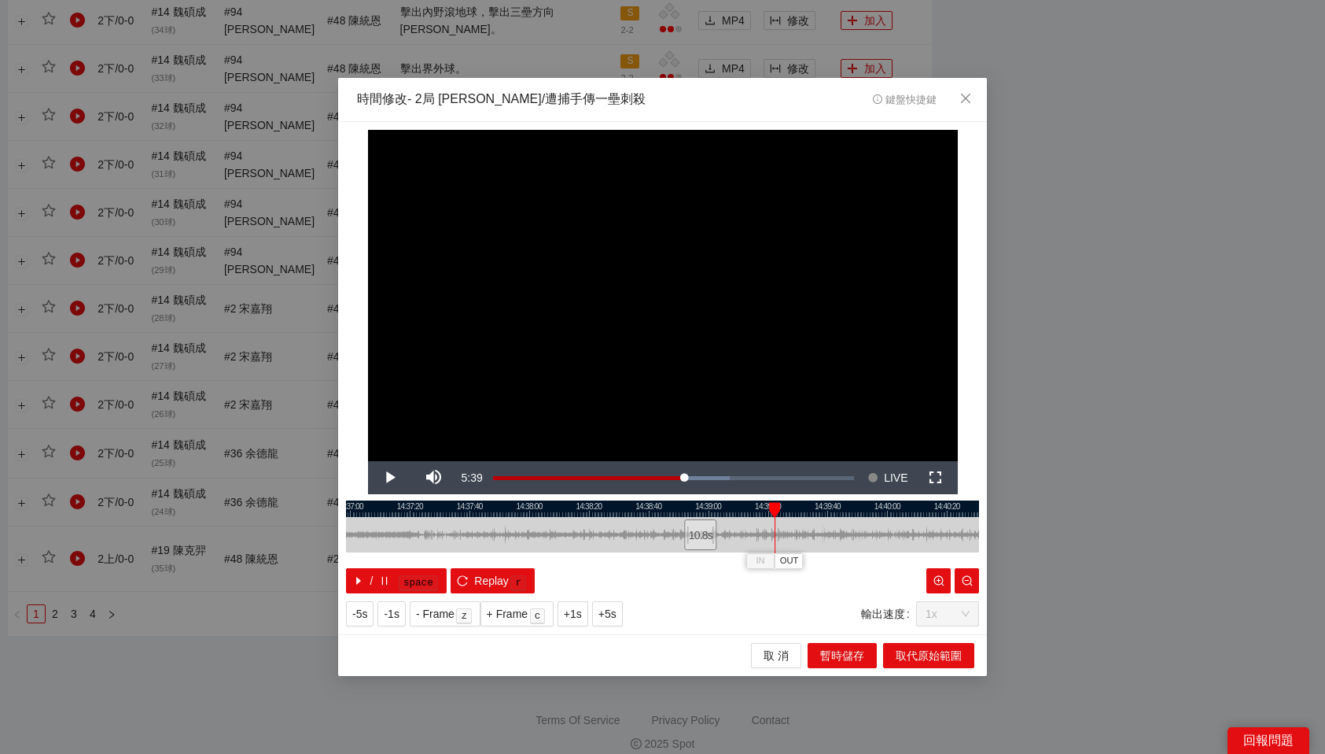
click at [774, 508] on div at bounding box center [774, 510] width 11 height 16
click at [939, 656] on span "取代原始範圍" at bounding box center [929, 655] width 66 height 17
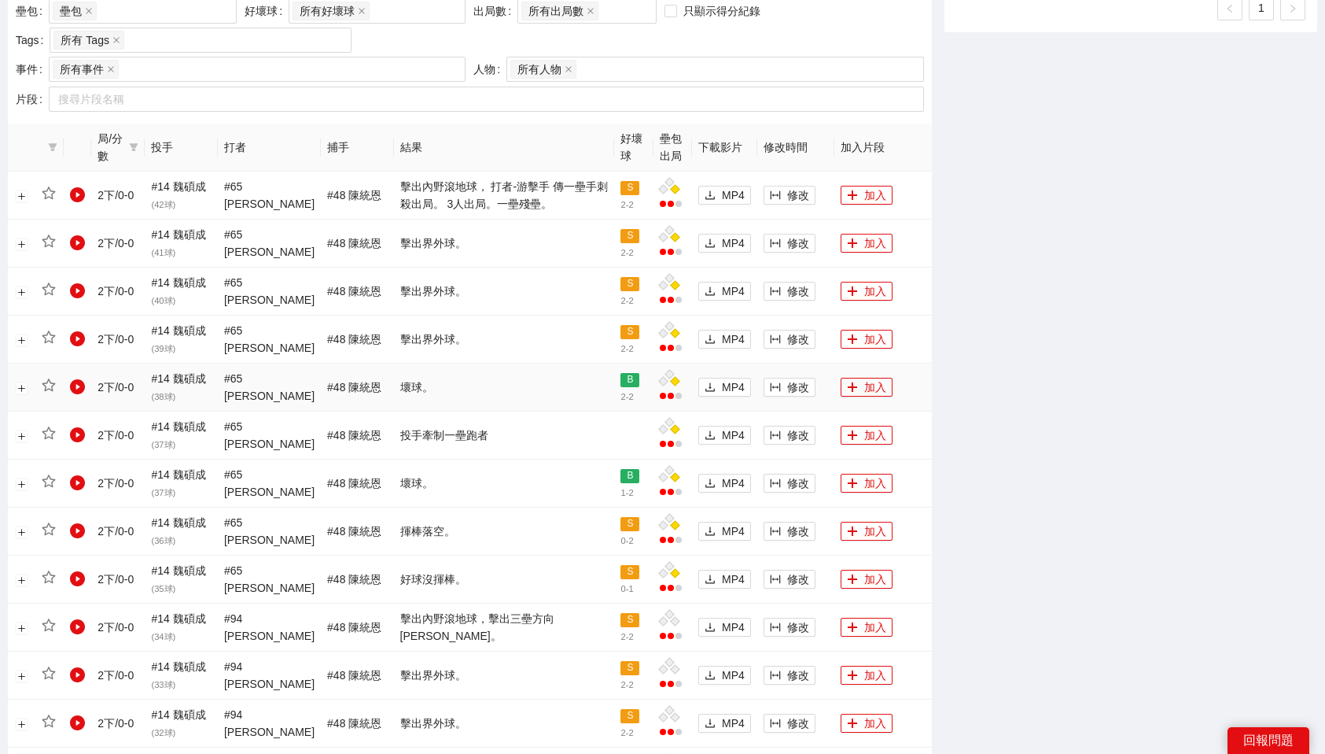
scroll to position [764, 0]
click at [773, 193] on icon "column-width" at bounding box center [775, 195] width 11 height 11
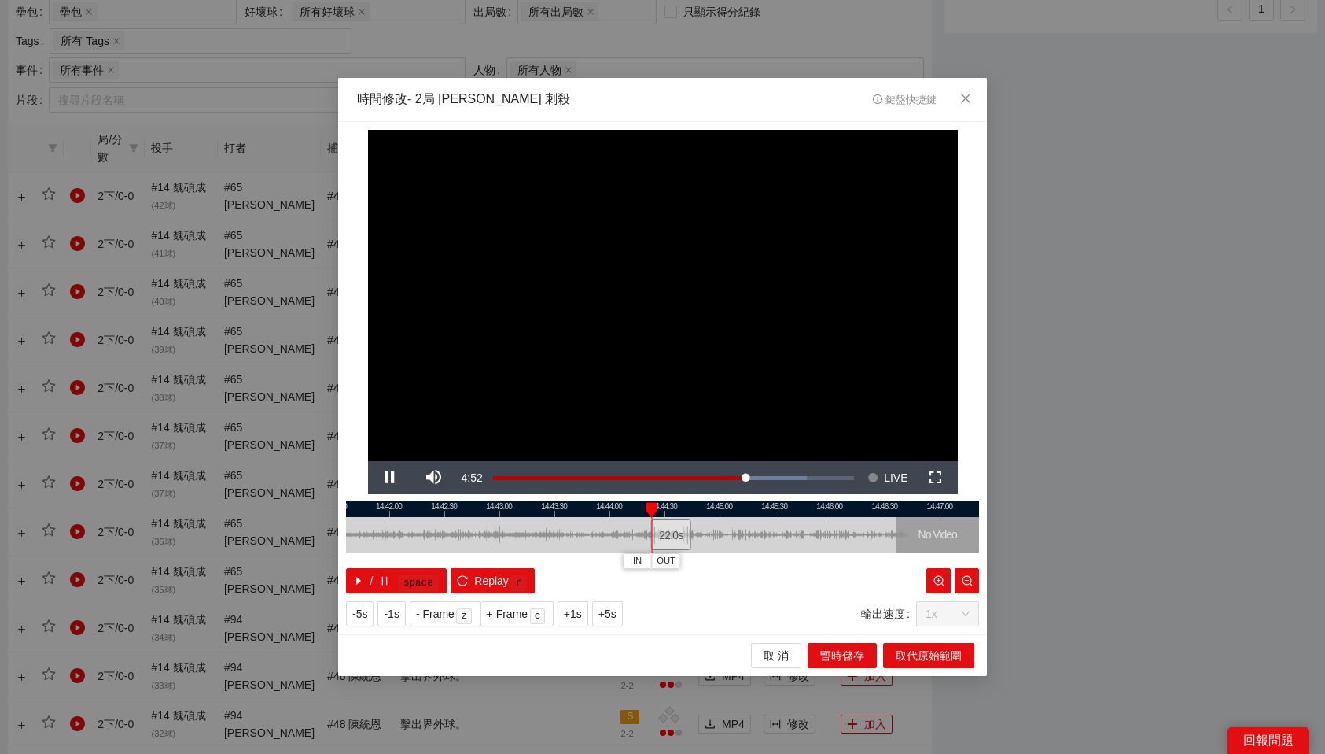
drag, startPoint x: 707, startPoint y: 528, endPoint x: 677, endPoint y: 531, distance: 30.1
click at [677, 531] on div "22.0 s" at bounding box center [671, 534] width 40 height 31
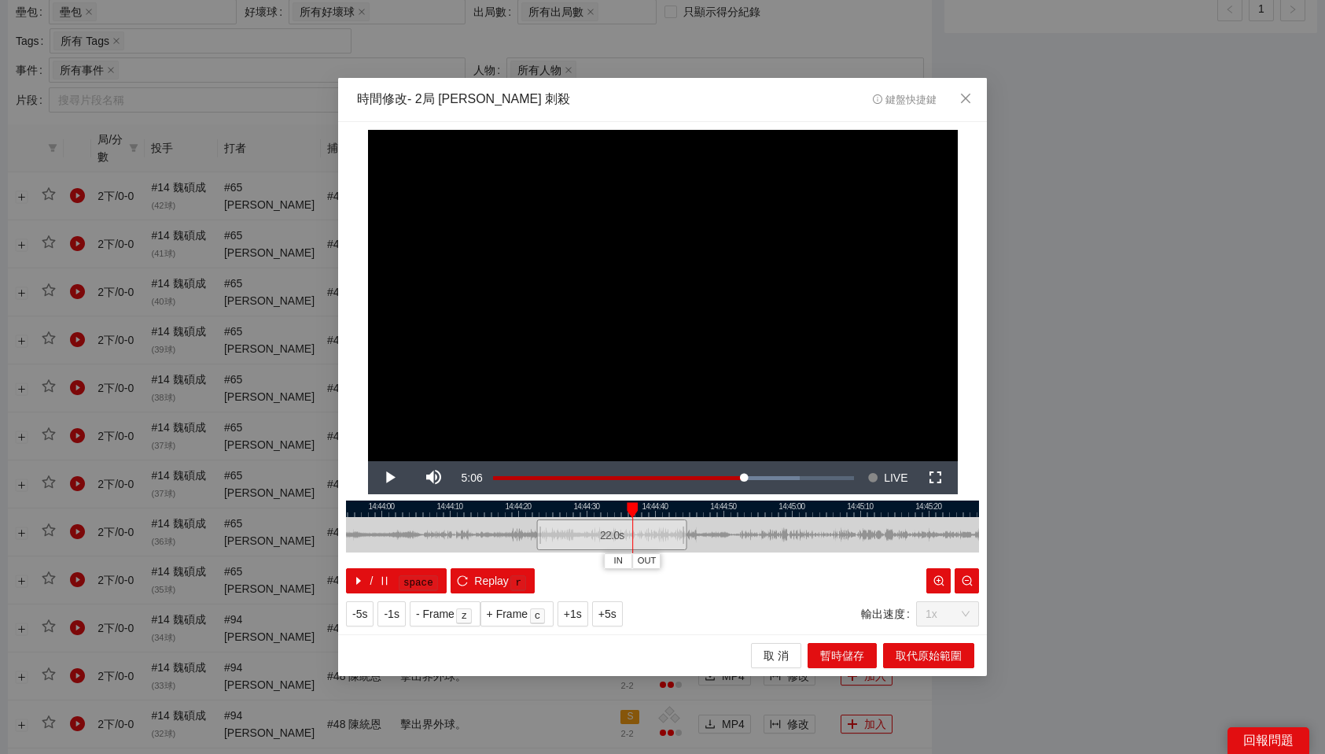
click at [598, 510] on div at bounding box center [662, 508] width 633 height 17
click at [626, 559] on span "OUT" at bounding box center [623, 561] width 19 height 14
click at [967, 653] on button "取代原始範圍" at bounding box center [928, 655] width 91 height 25
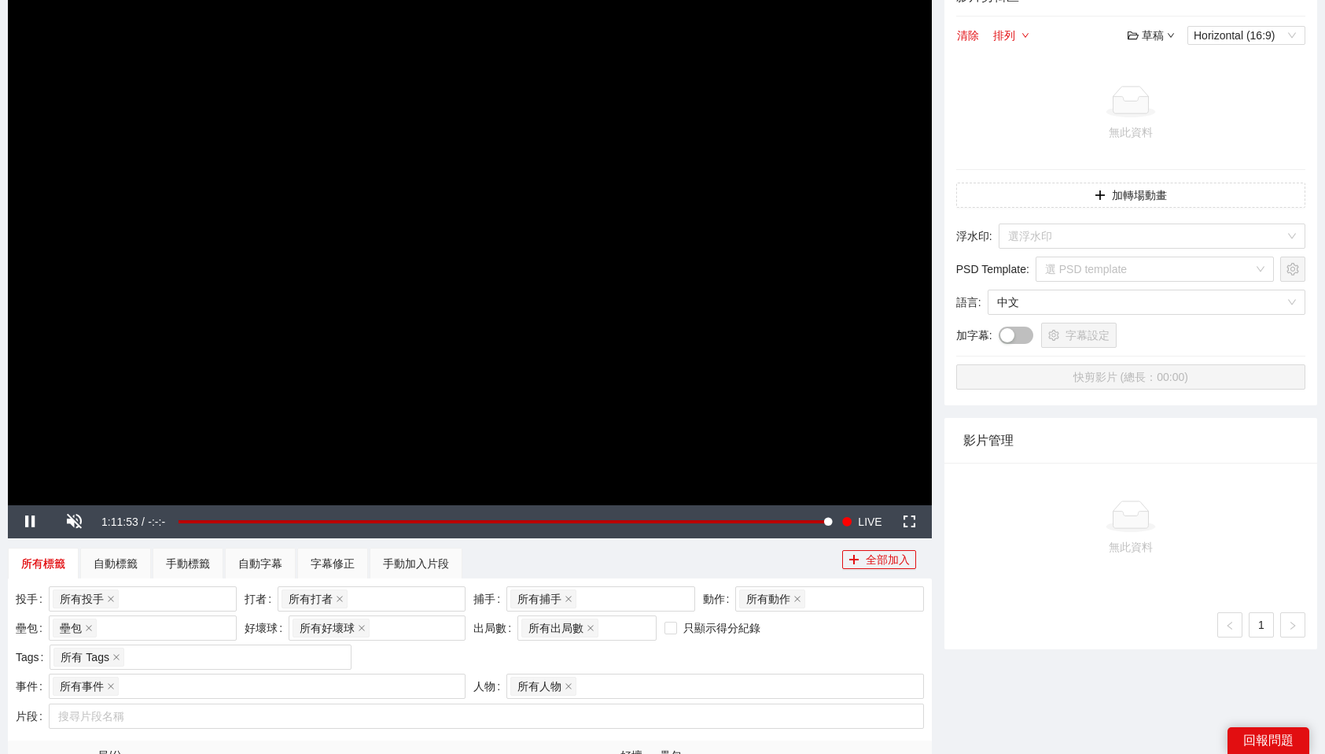
scroll to position [148, 0]
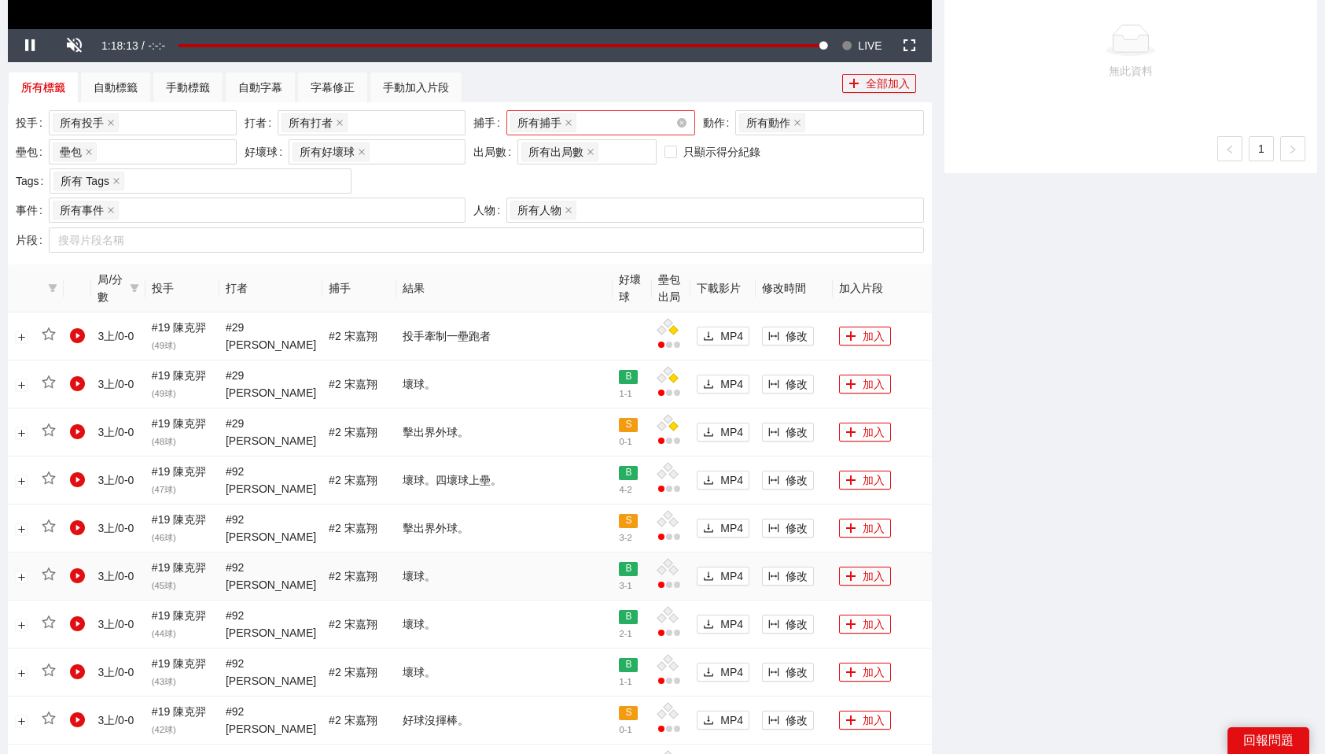
scroll to position [628, 0]
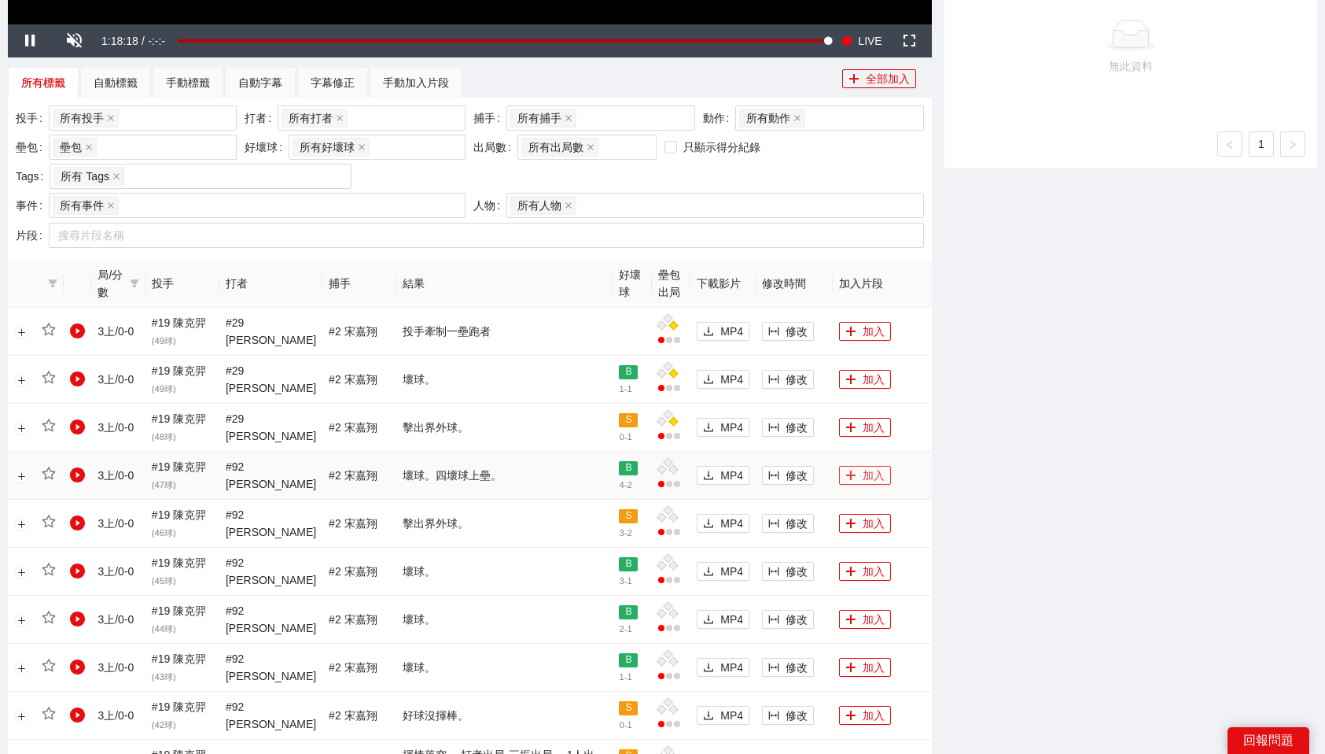
click at [875, 470] on button "加入" at bounding box center [865, 475] width 52 height 19
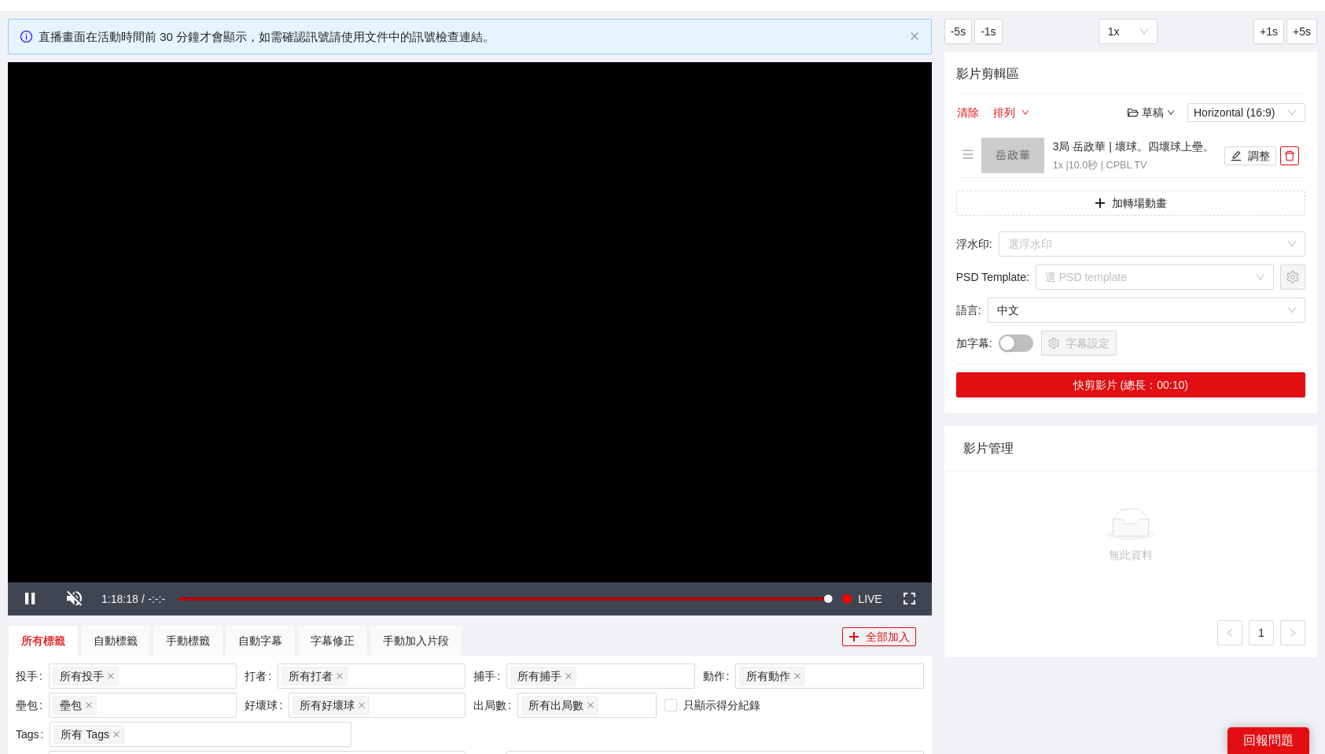
scroll to position [0, 0]
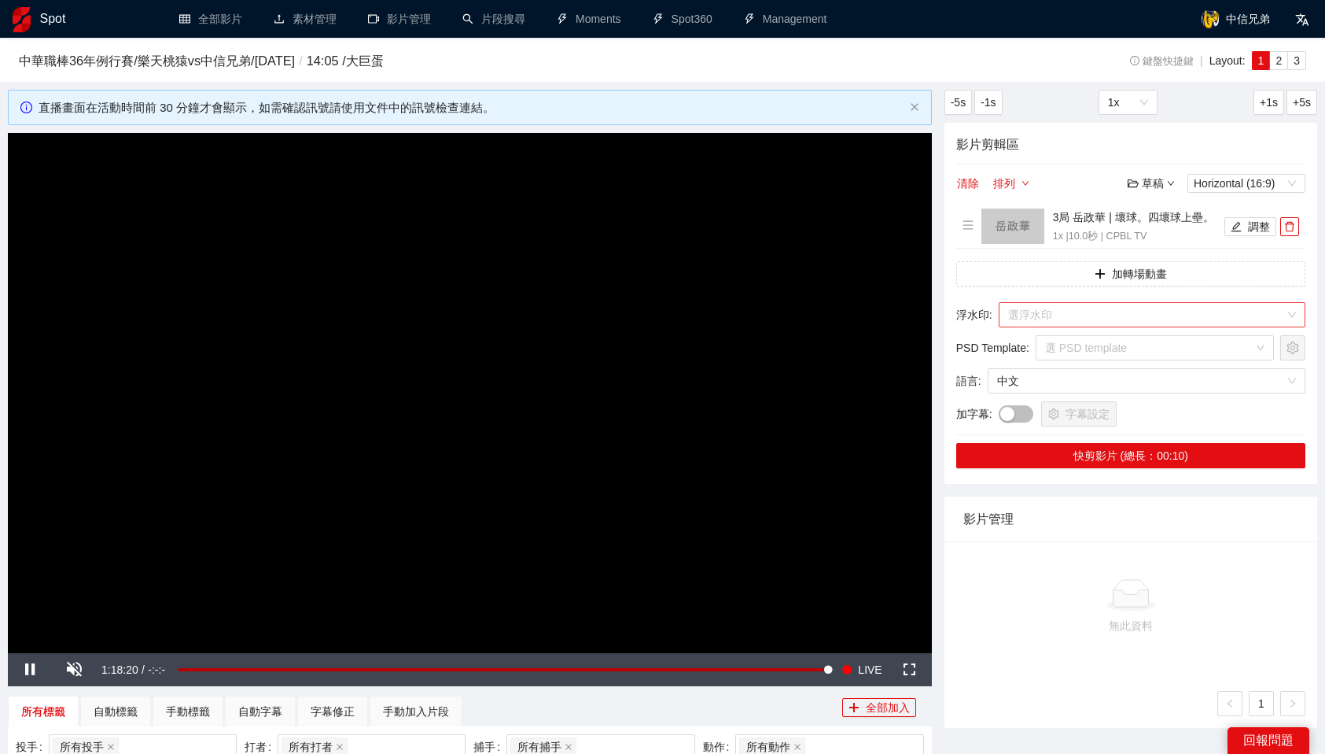
click at [1060, 308] on input "search" at bounding box center [1146, 315] width 277 height 24
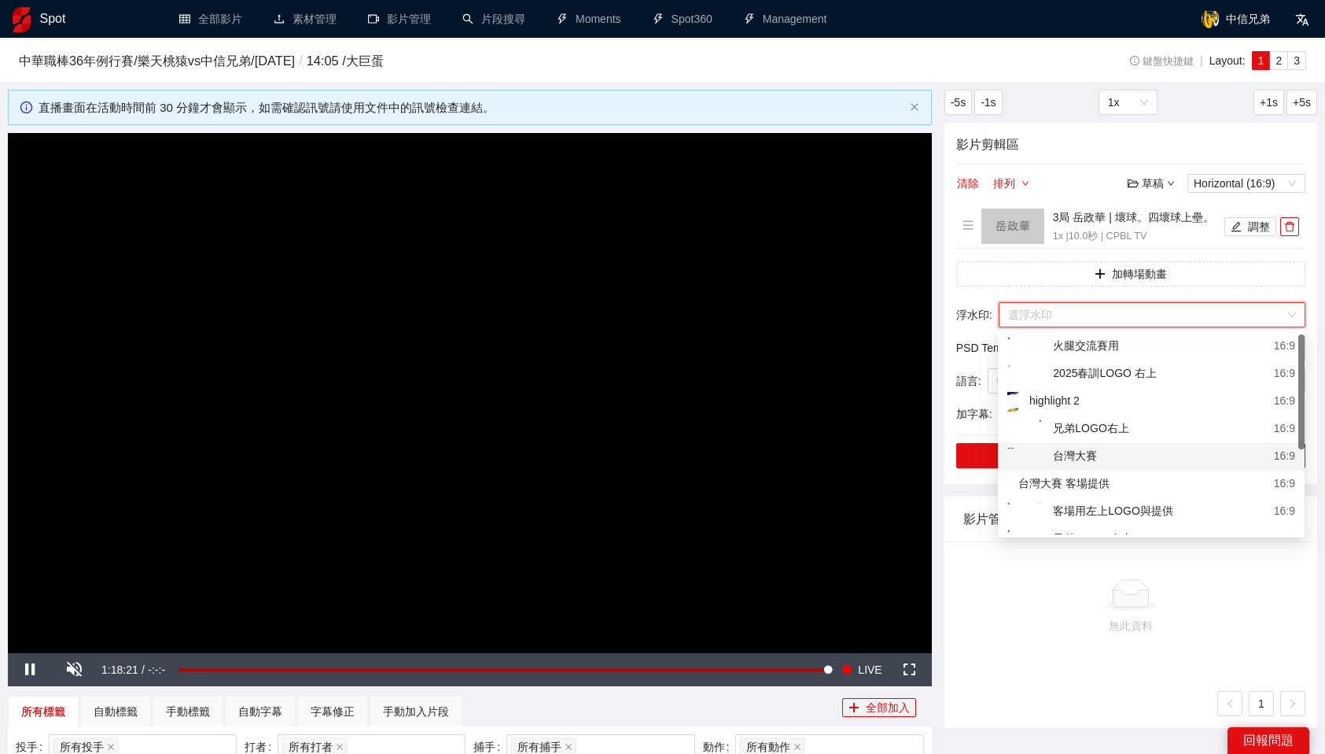
scroll to position [34, 0]
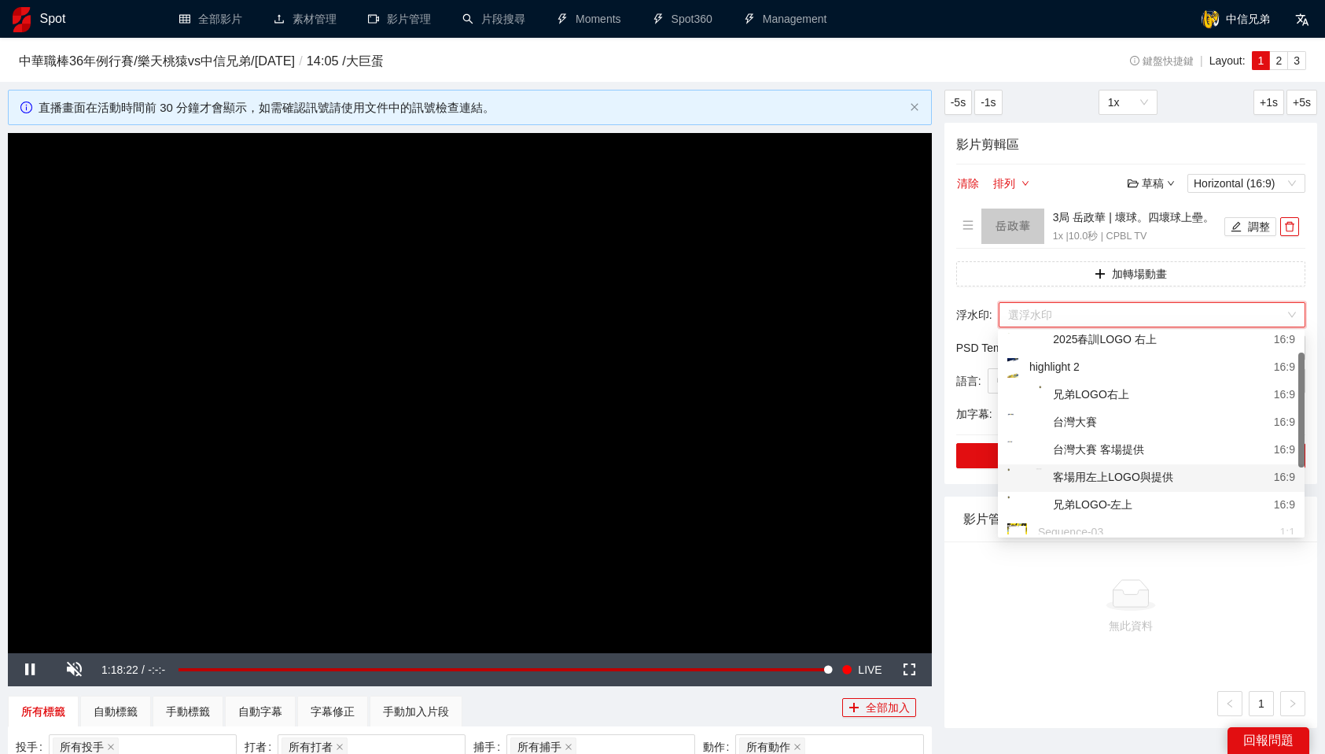
click at [1126, 470] on div "客場用左上LOGO與提供" at bounding box center [1091, 478] width 166 height 20
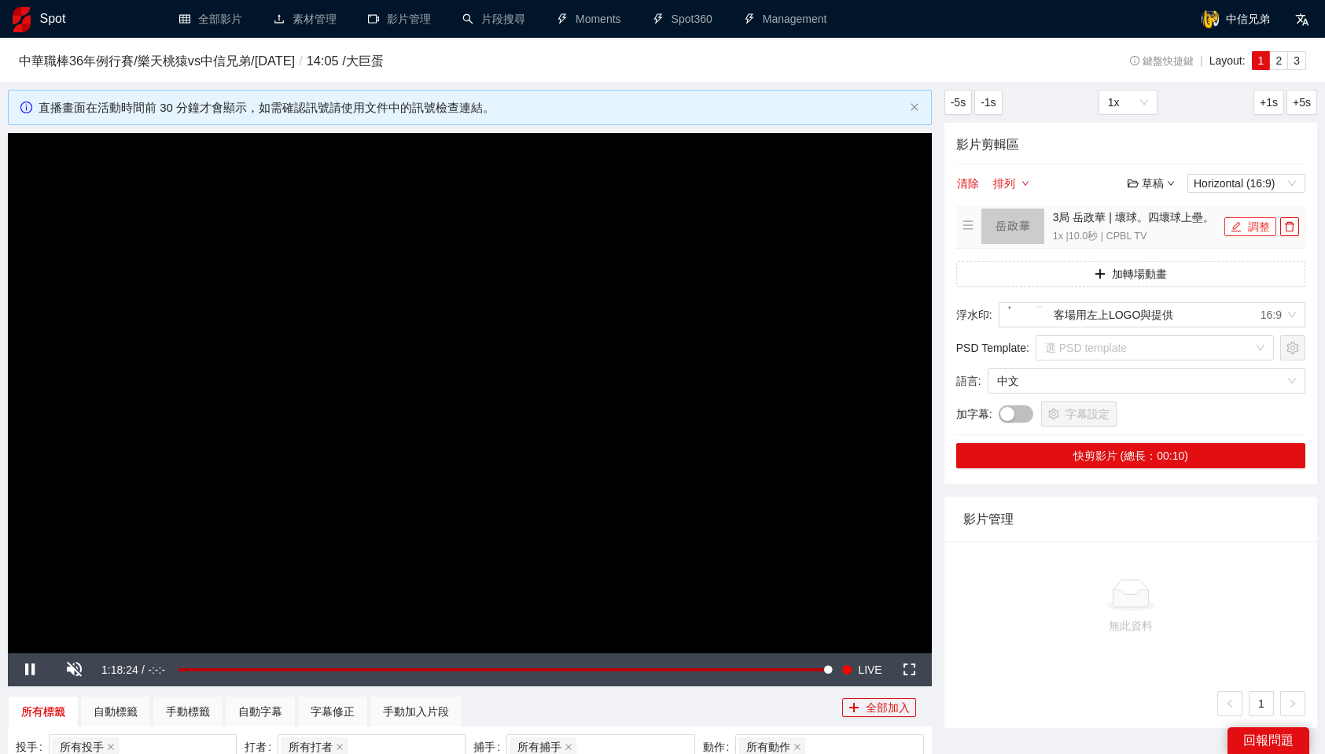
click at [1251, 229] on button "調整" at bounding box center [1251, 226] width 52 height 19
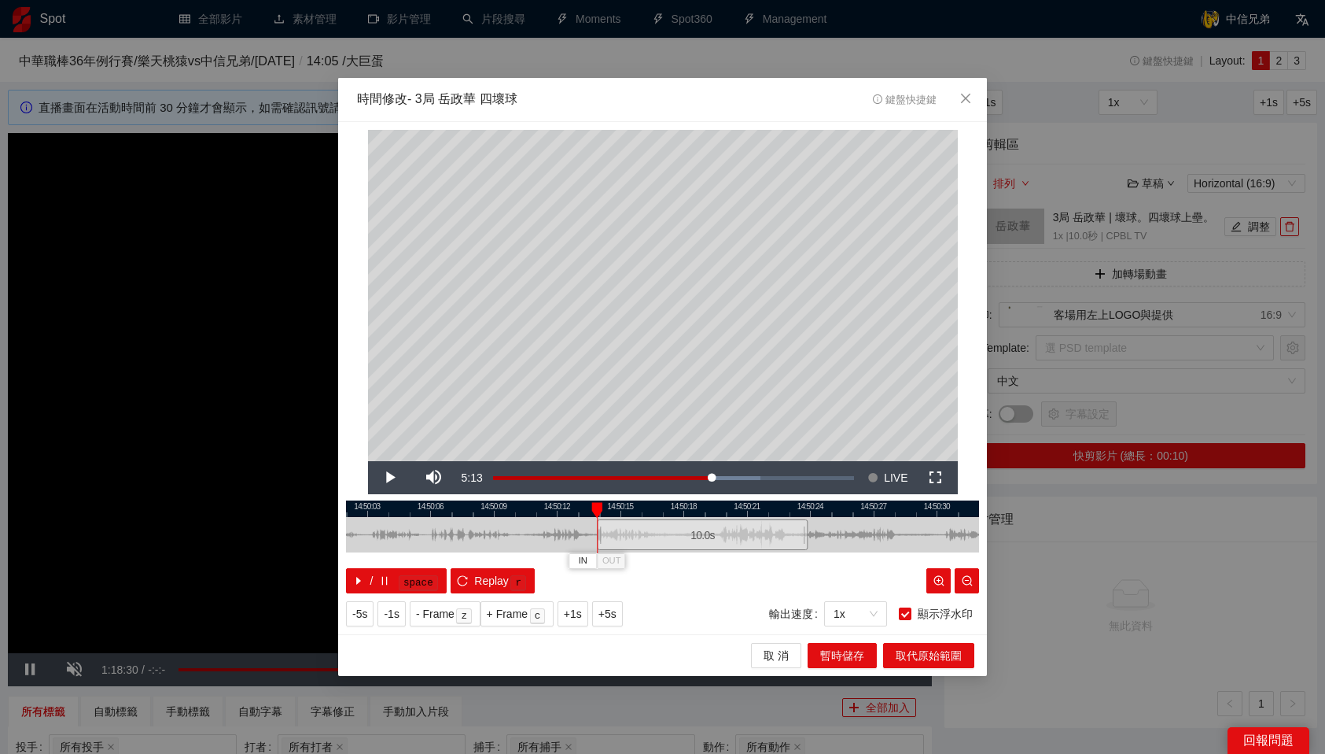
drag, startPoint x: 617, startPoint y: 546, endPoint x: 657, endPoint y: 540, distance: 40.5
click at [657, 540] on div "10.0 s" at bounding box center [702, 534] width 211 height 31
drag, startPoint x: 846, startPoint y: 507, endPoint x: 864, endPoint y: 506, distance: 17.3
click at [864, 506] on div at bounding box center [679, 508] width 633 height 17
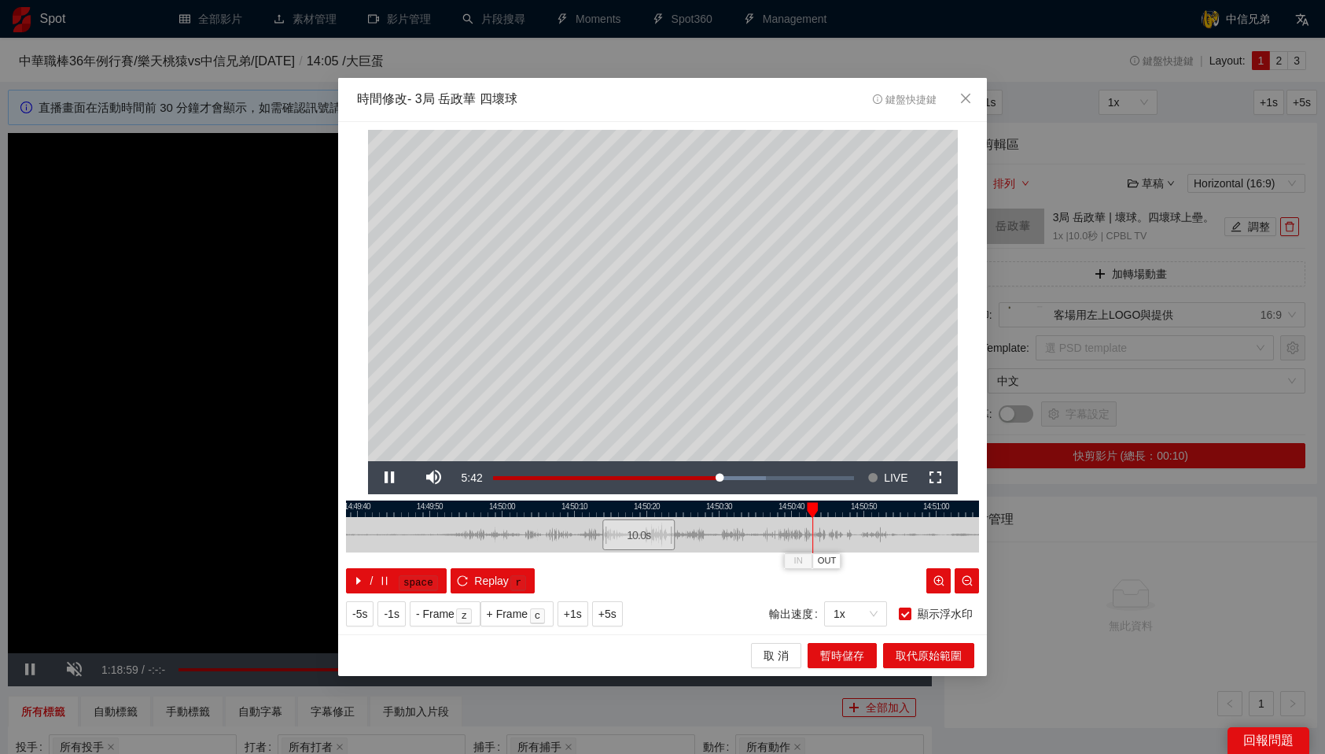
drag, startPoint x: 870, startPoint y: 507, endPoint x: 802, endPoint y: 508, distance: 67.7
click at [802, 508] on div at bounding box center [594, 508] width 633 height 17
click at [665, 504] on div at bounding box center [662, 508] width 633 height 17
click at [710, 557] on span "OUT" at bounding box center [708, 561] width 19 height 14
click at [912, 654] on span "取代原始範圍" at bounding box center [929, 655] width 66 height 17
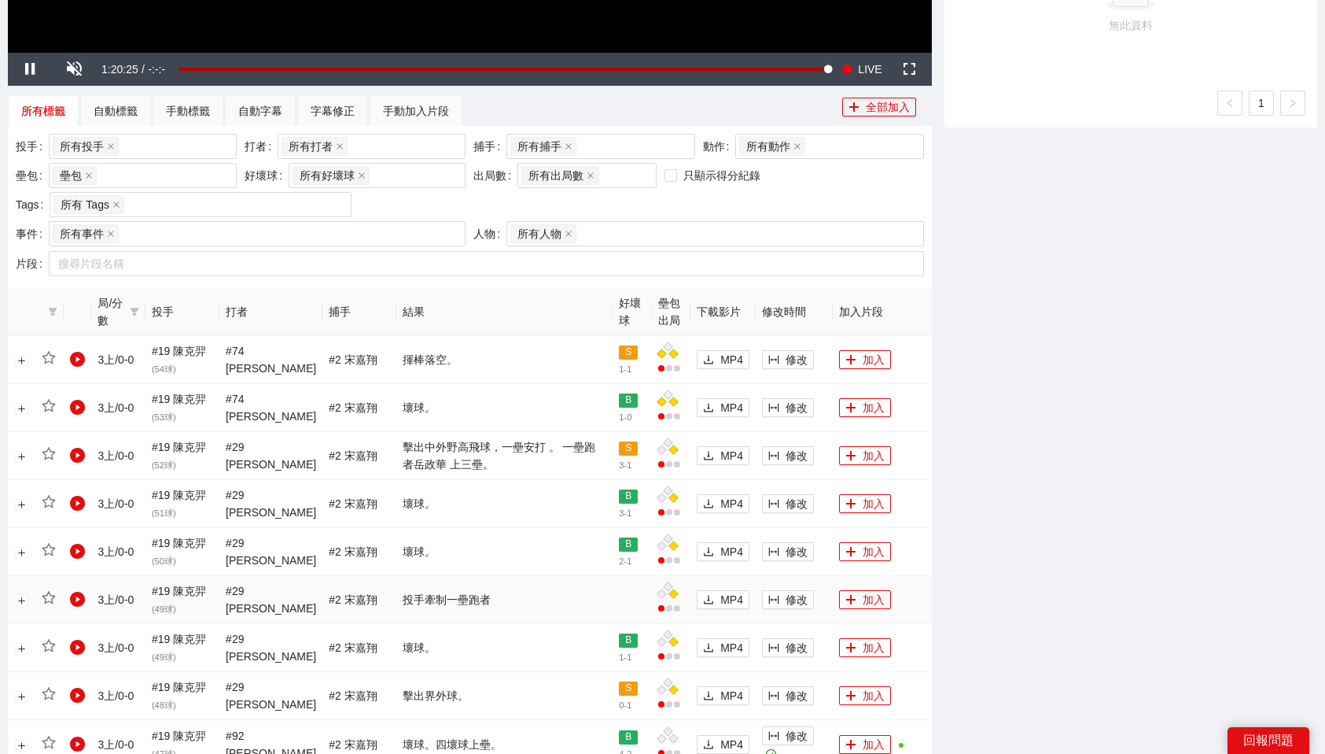
scroll to position [605, 0]
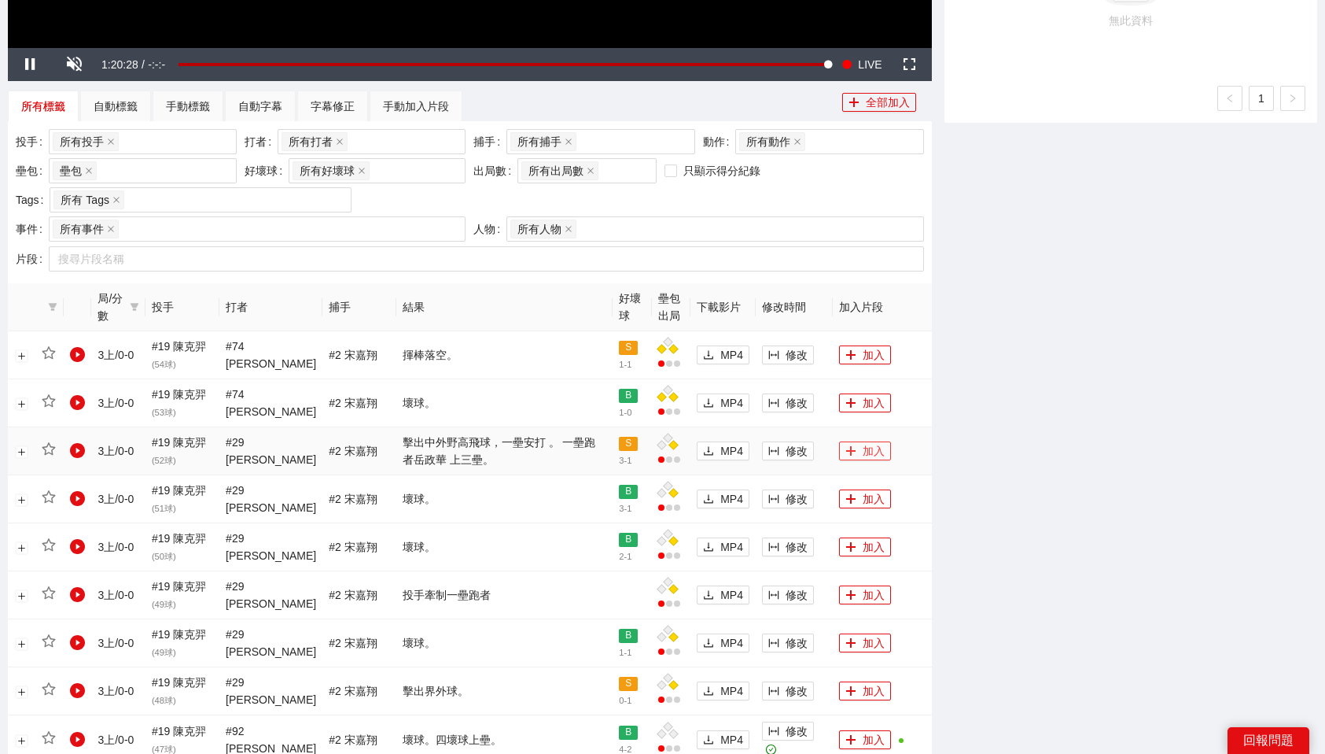
click at [860, 452] on button "加入" at bounding box center [865, 450] width 52 height 19
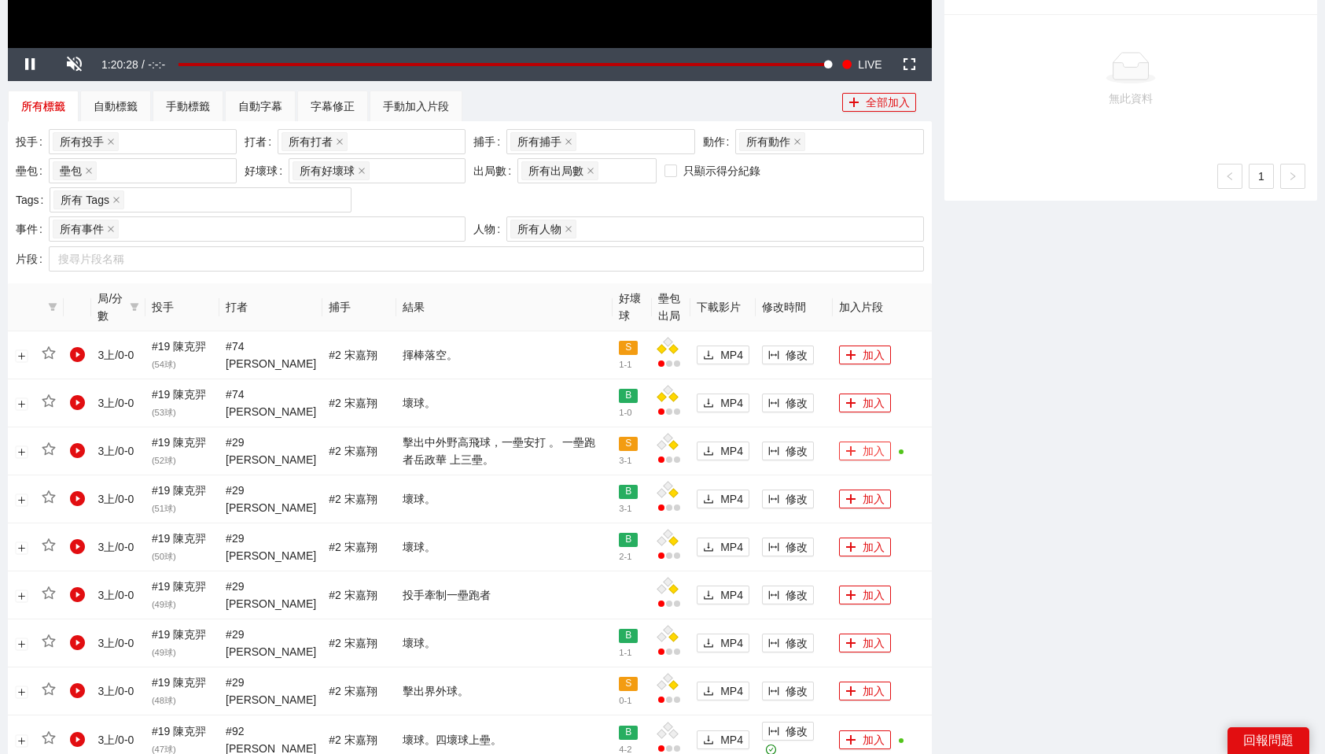
scroll to position [0, 0]
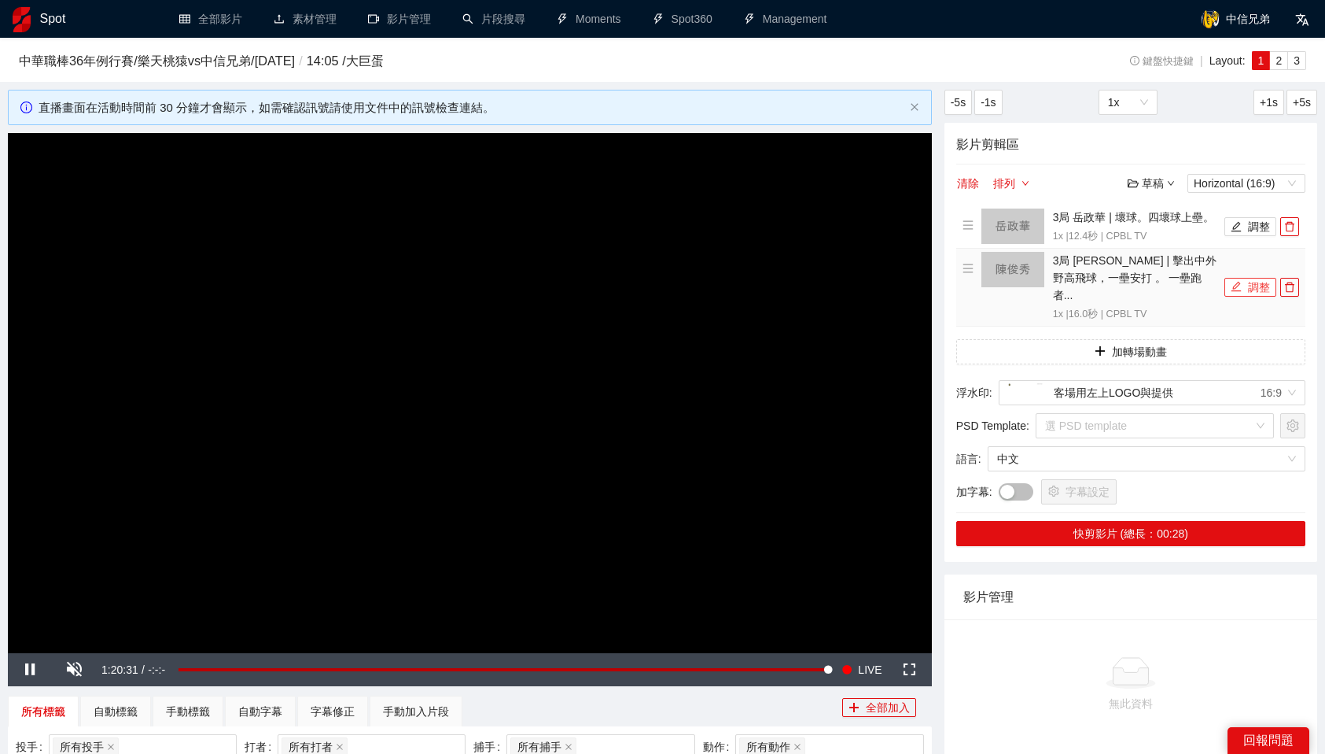
click at [1248, 278] on button "調整" at bounding box center [1251, 287] width 52 height 19
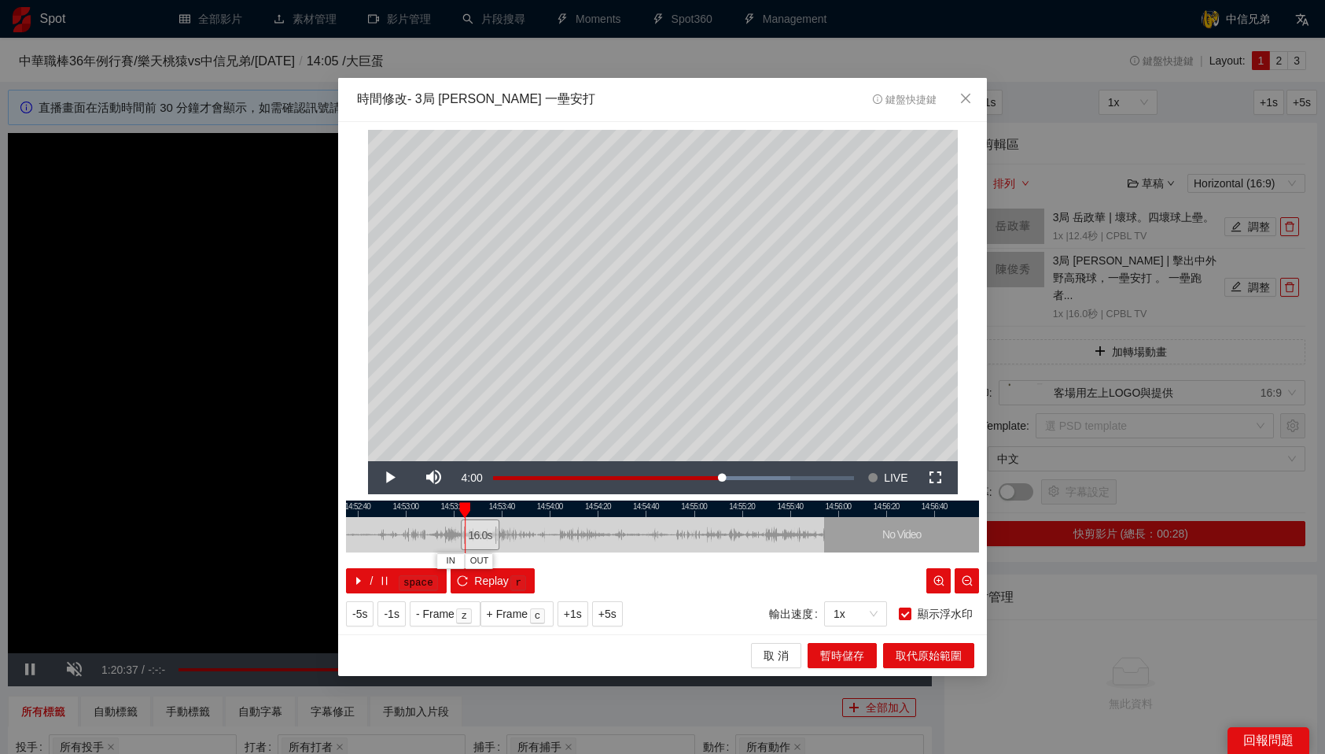
drag, startPoint x: 653, startPoint y: 526, endPoint x: 480, endPoint y: 538, distance: 173.5
click at [480, 538] on div "16.0 s" at bounding box center [480, 534] width 39 height 31
drag, startPoint x: 480, startPoint y: 538, endPoint x: 457, endPoint y: 540, distance: 22.9
click at [457, 540] on div "16.0 s" at bounding box center [457, 534] width 39 height 31
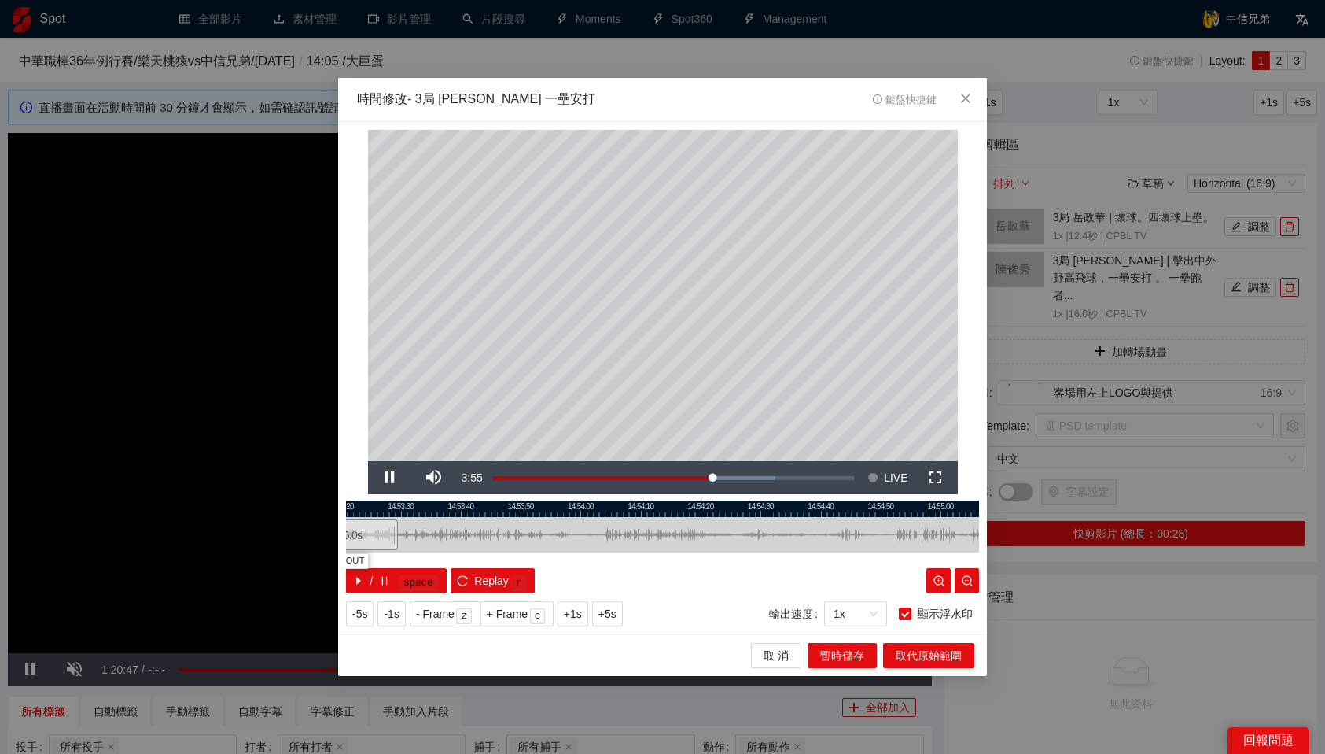
click at [406, 508] on div at bounding box center [662, 508] width 633 height 17
drag, startPoint x: 406, startPoint y: 508, endPoint x: 477, endPoint y: 507, distance: 71.6
click at [477, 507] on div at bounding box center [478, 510] width 11 height 16
click at [500, 498] on div "**********" at bounding box center [662, 378] width 649 height 513
click at [504, 507] on div at bounding box center [662, 508] width 633 height 17
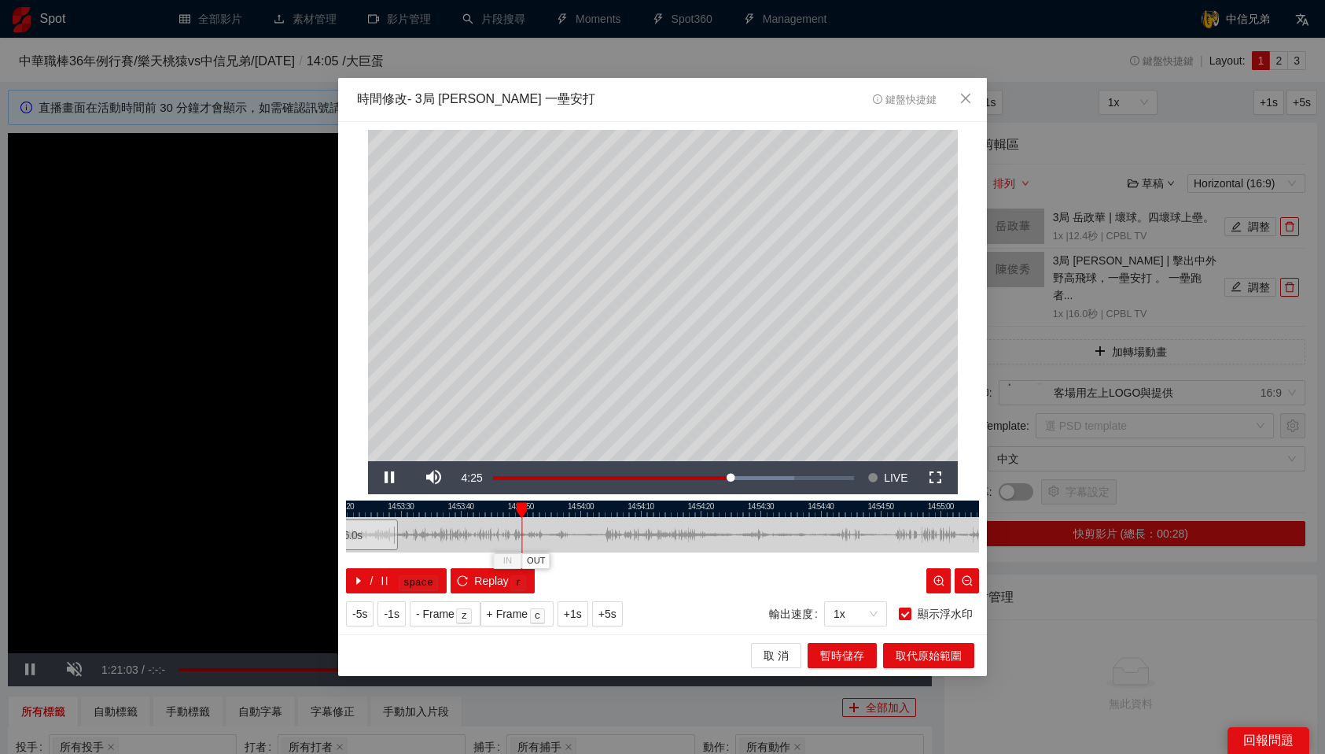
click at [495, 508] on div at bounding box center [662, 508] width 633 height 17
click at [529, 558] on span "OUT" at bounding box center [527, 561] width 19 height 14
click at [954, 658] on span "取代原始範圍" at bounding box center [929, 655] width 66 height 17
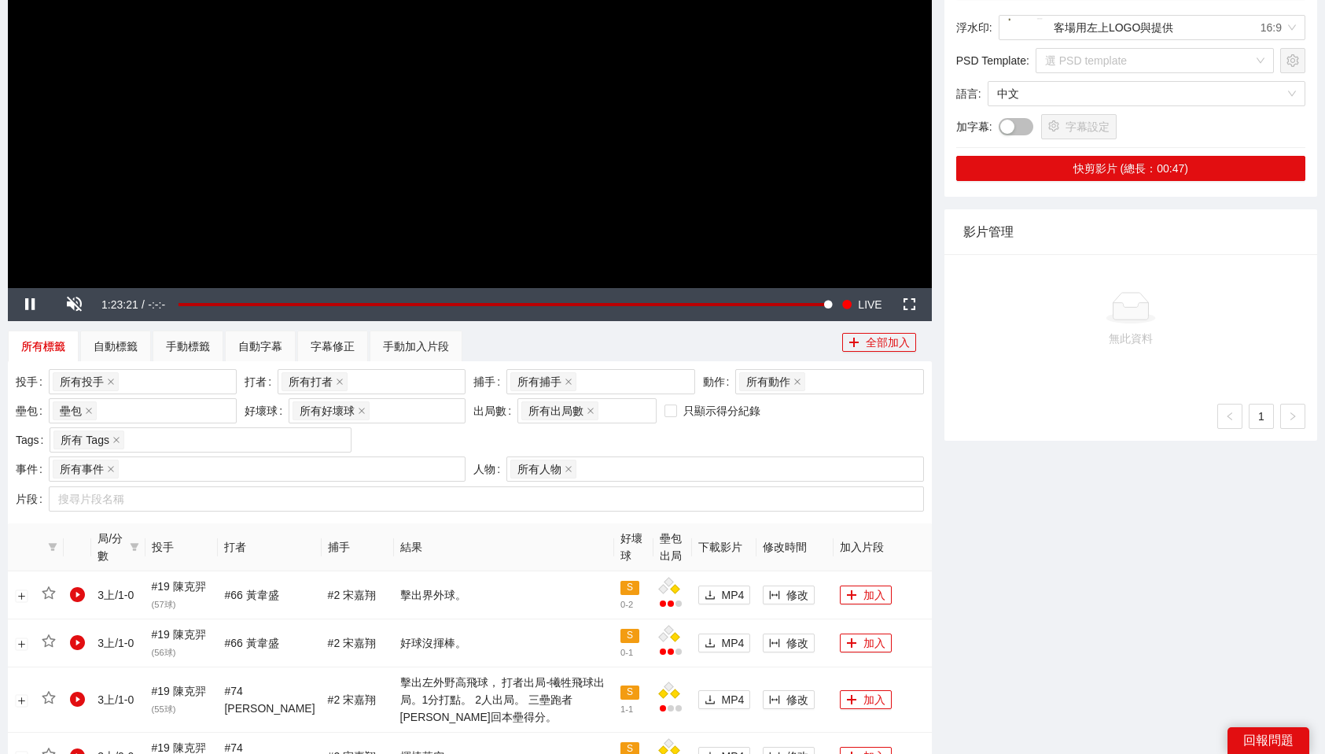
scroll to position [393, 0]
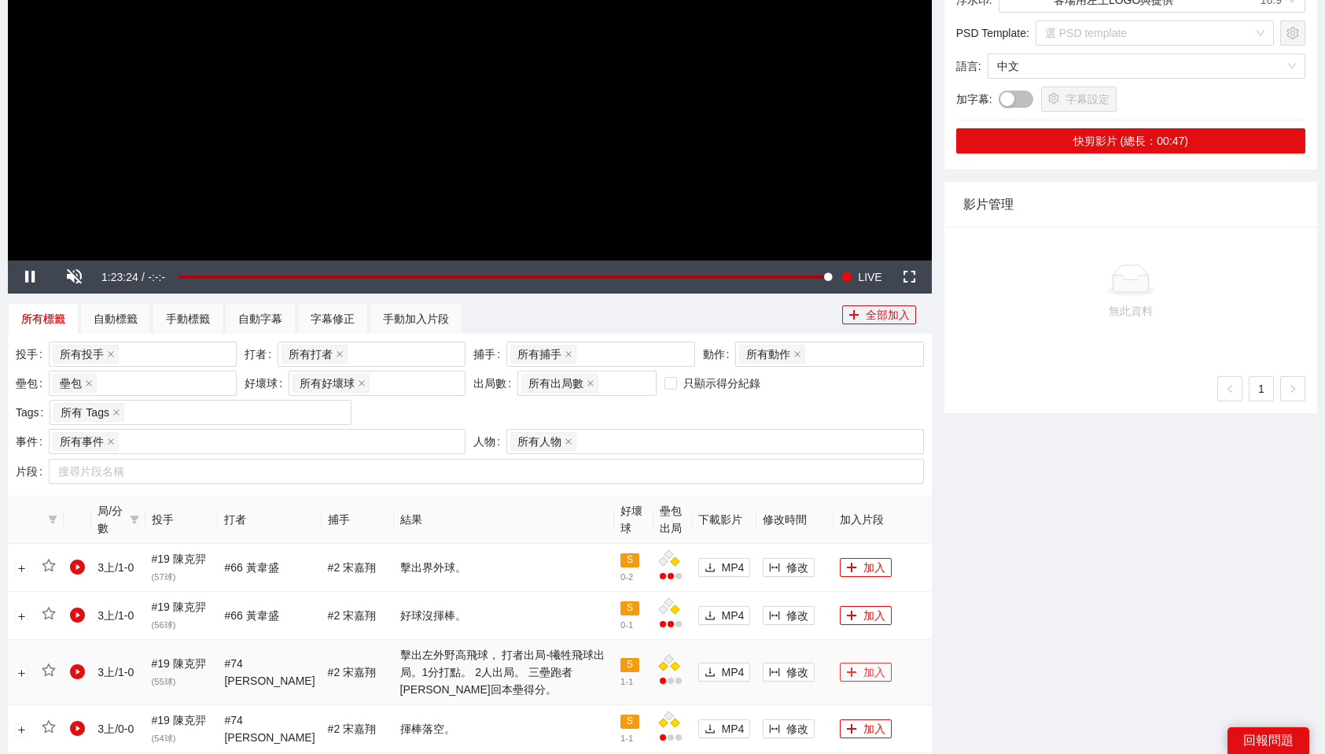
click at [857, 665] on button "加入" at bounding box center [866, 671] width 52 height 19
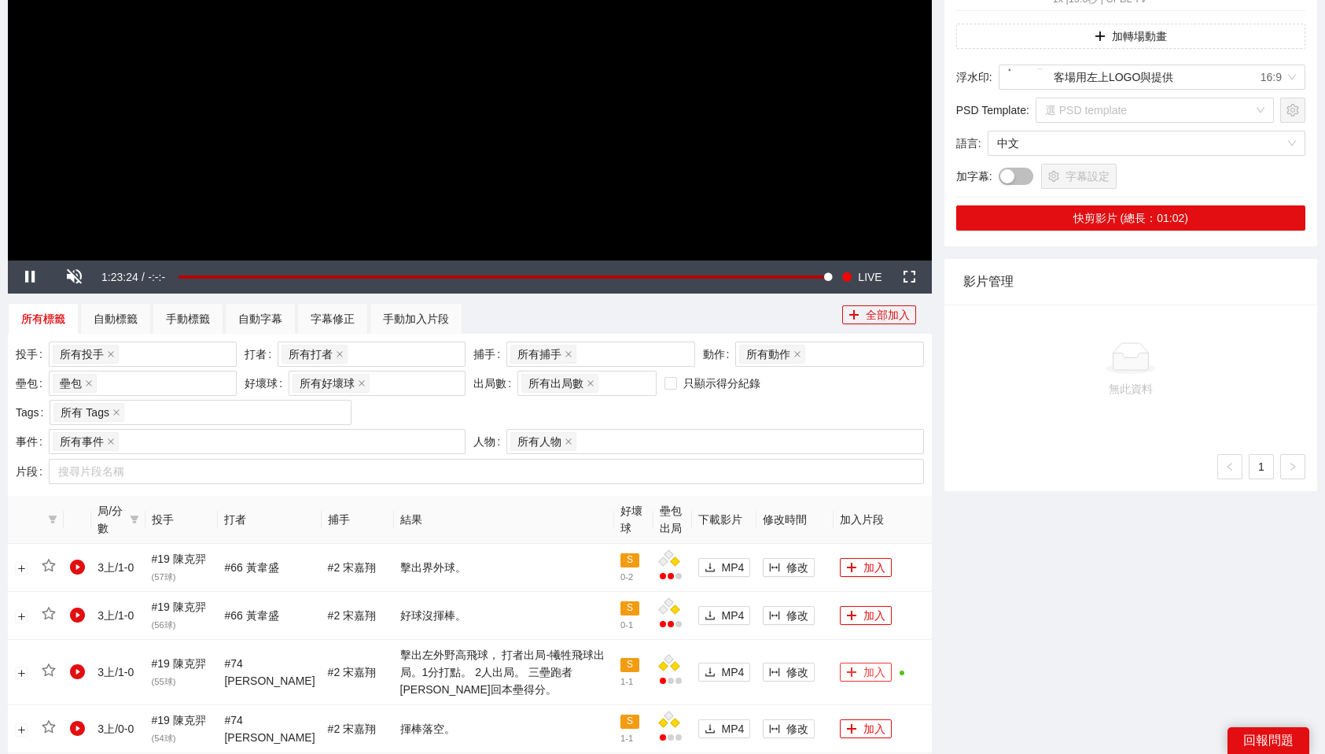
scroll to position [0, 0]
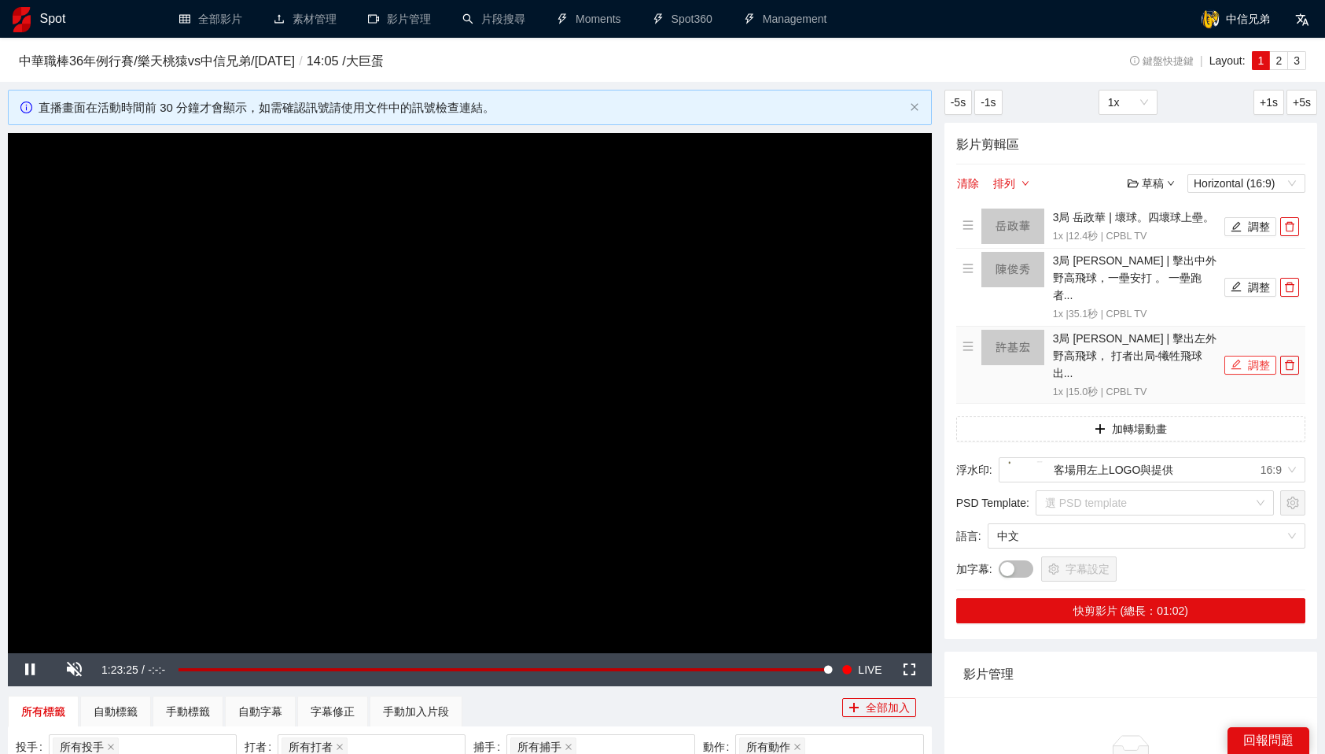
click at [1261, 356] on button "調整" at bounding box center [1251, 365] width 52 height 19
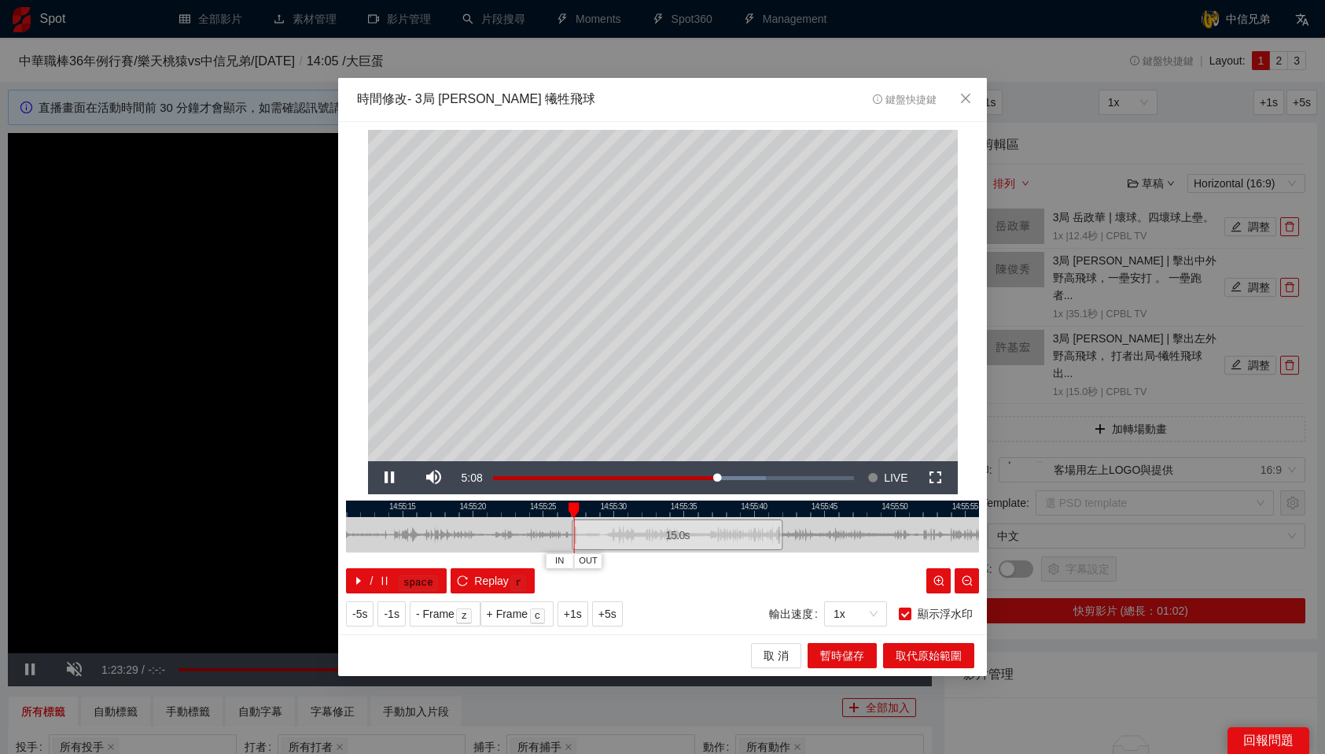
drag, startPoint x: 631, startPoint y: 525, endPoint x: 646, endPoint y: 525, distance: 14.9
click at [646, 525] on div "15.0 s" at bounding box center [677, 534] width 211 height 31
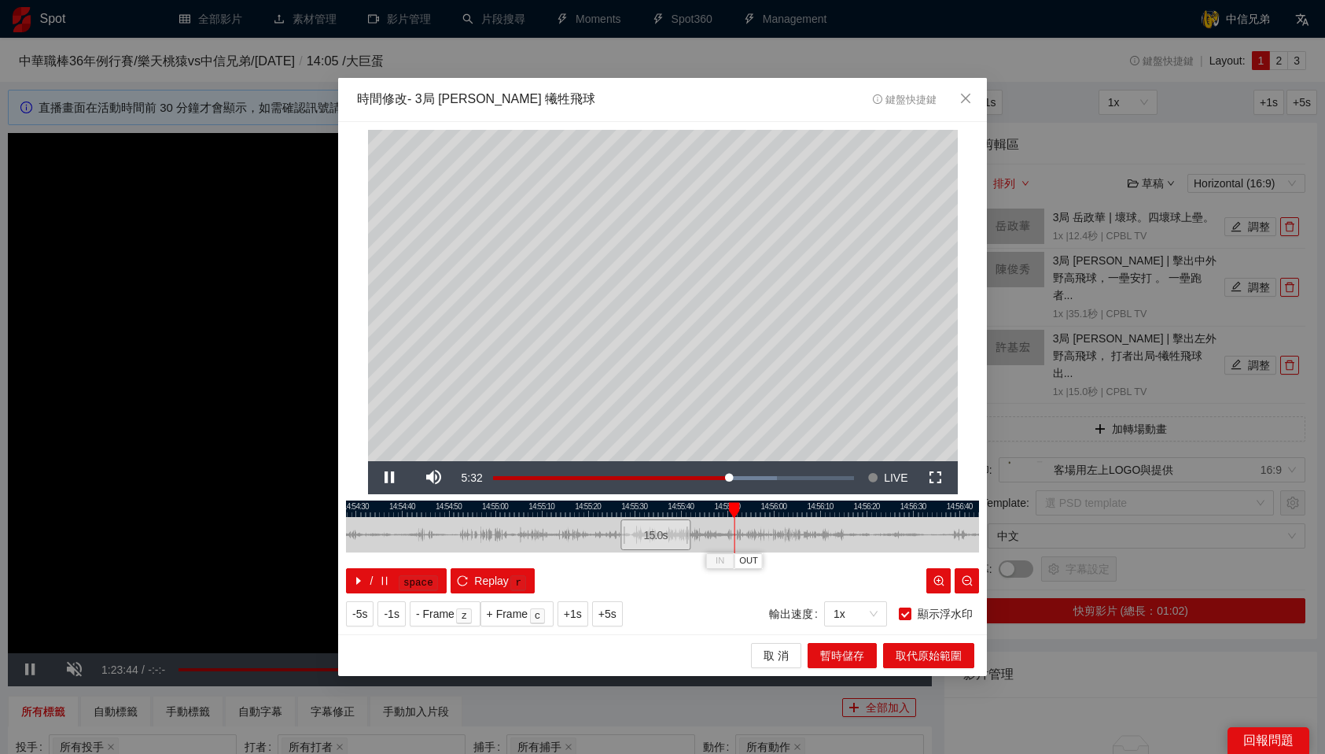
drag, startPoint x: 679, startPoint y: 507, endPoint x: 735, endPoint y: 506, distance: 55.9
click at [735, 506] on div at bounding box center [734, 510] width 11 height 16
click at [695, 508] on div at bounding box center [662, 508] width 633 height 17
drag, startPoint x: 708, startPoint y: 507, endPoint x: 702, endPoint y: 513, distance: 8.4
click at [702, 513] on div at bounding box center [702, 510] width 11 height 16
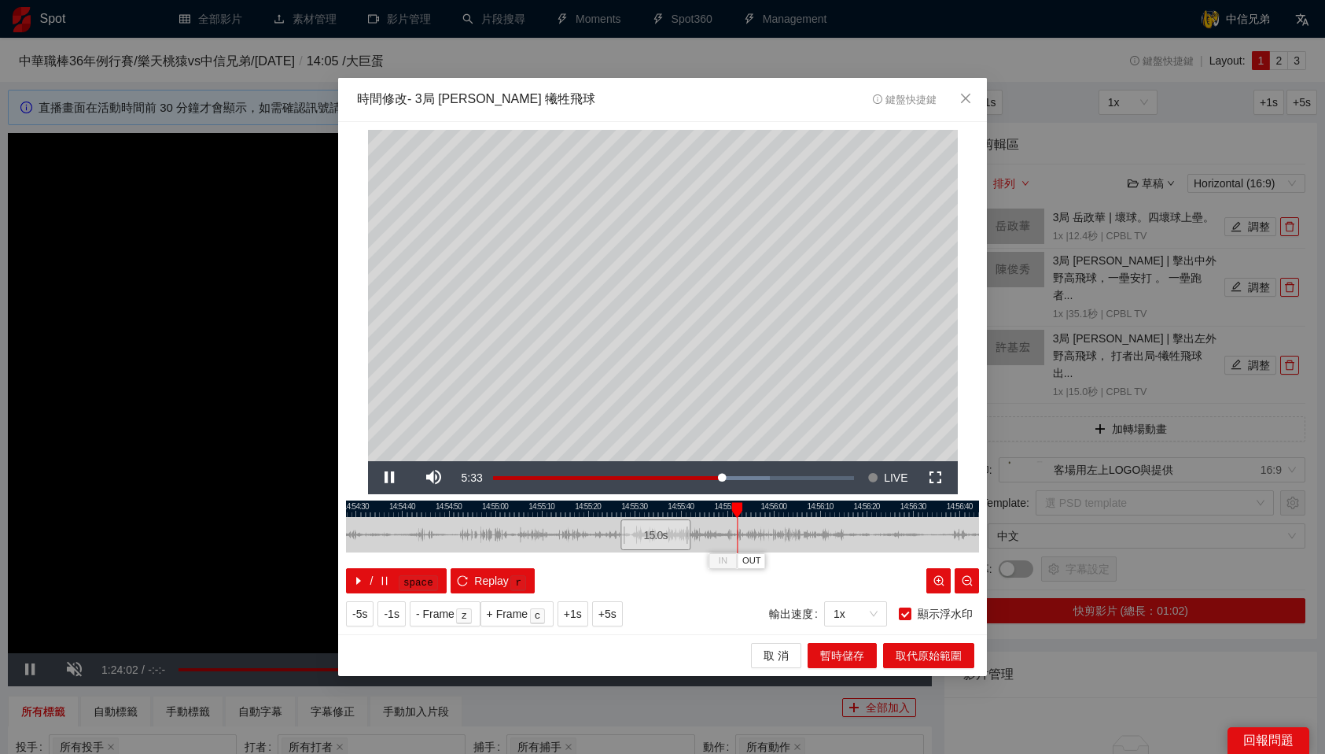
click at [683, 508] on div at bounding box center [662, 508] width 633 height 17
click at [723, 560] on span "OUT" at bounding box center [716, 561] width 19 height 14
click at [916, 651] on span "取代原始範圍" at bounding box center [929, 655] width 66 height 17
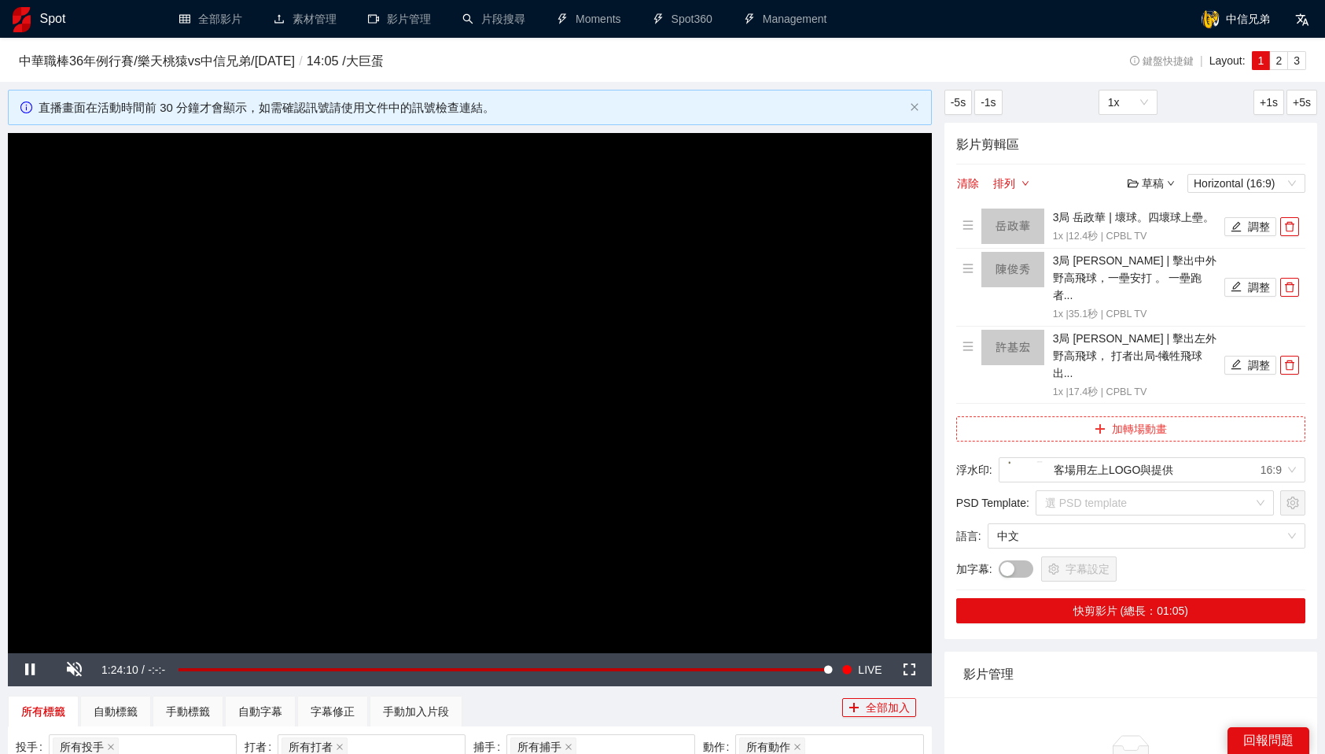
click at [1143, 416] on button "加轉場動畫" at bounding box center [1131, 428] width 349 height 25
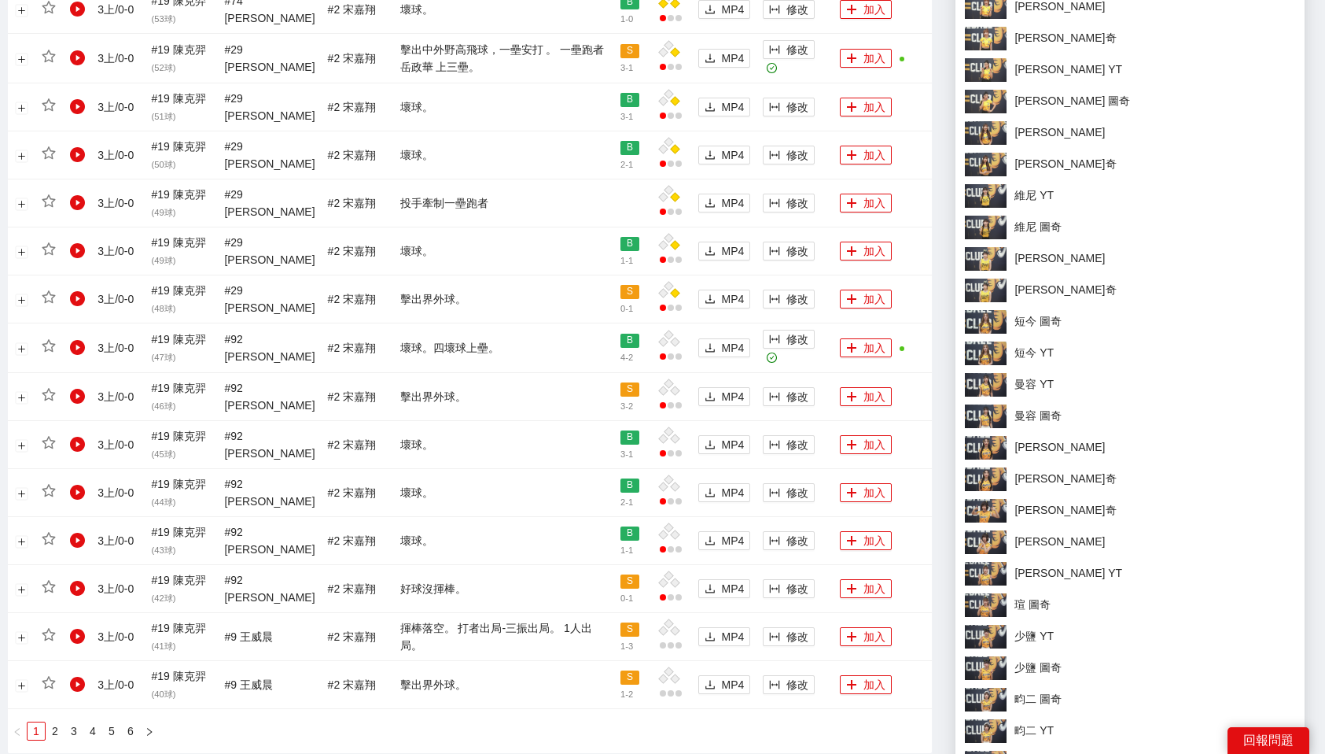
scroll to position [1287, 0]
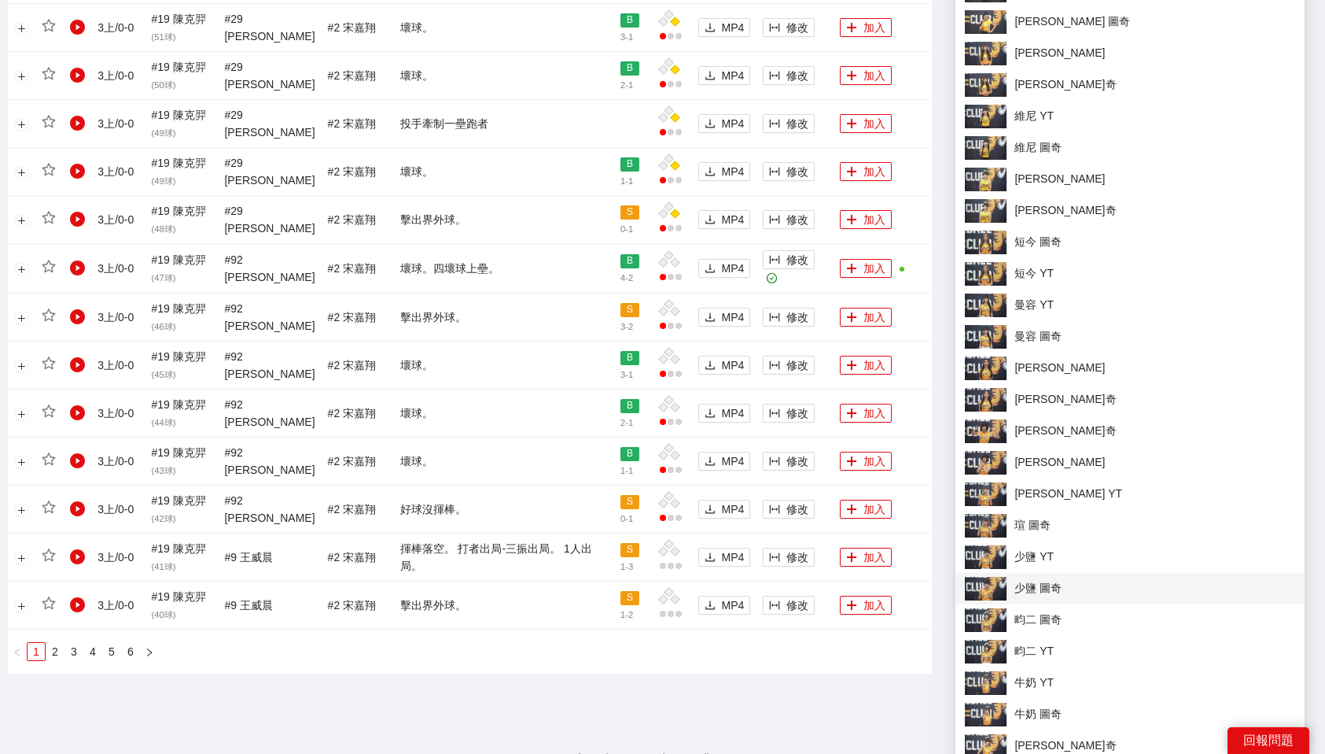
click at [1034, 589] on span "少鹽 圖奇" at bounding box center [1130, 589] width 330 height 24
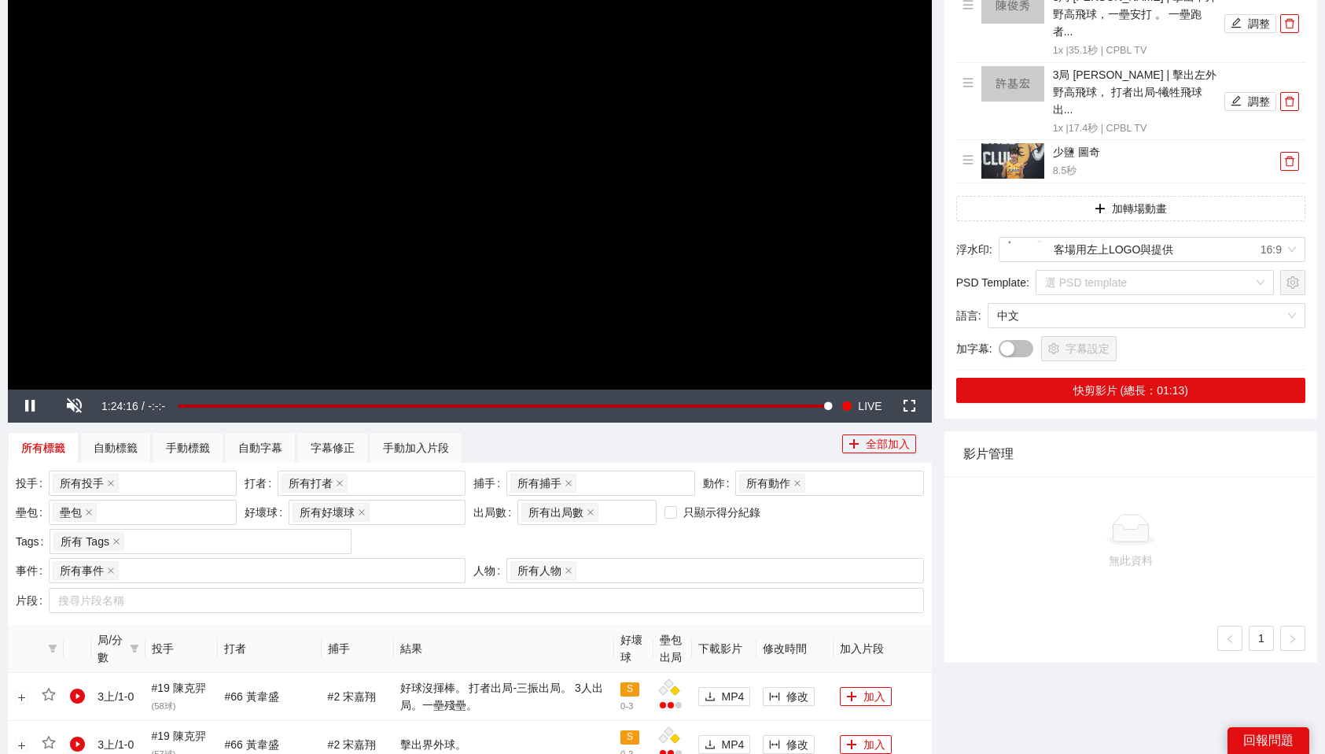
scroll to position [0, 0]
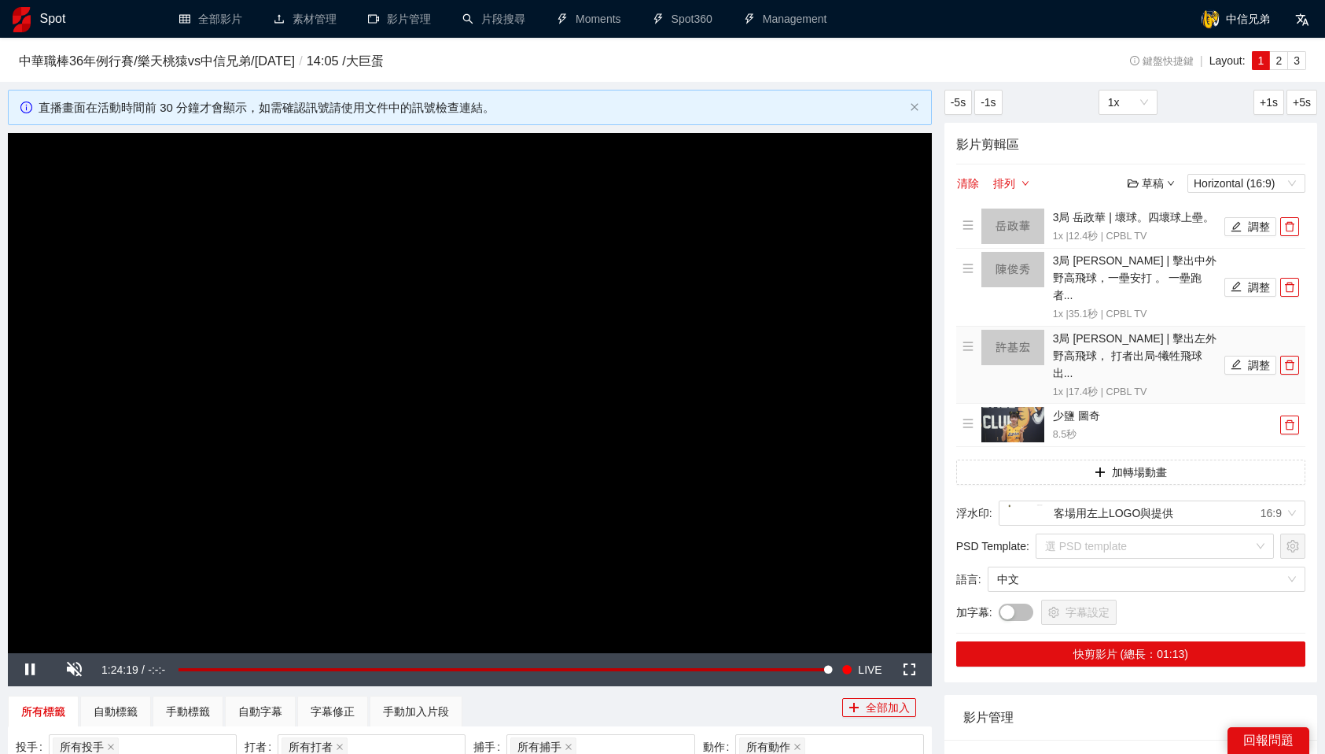
click at [1021, 330] on img at bounding box center [1013, 347] width 63 height 35
click at [1255, 356] on button "調整" at bounding box center [1251, 365] width 52 height 19
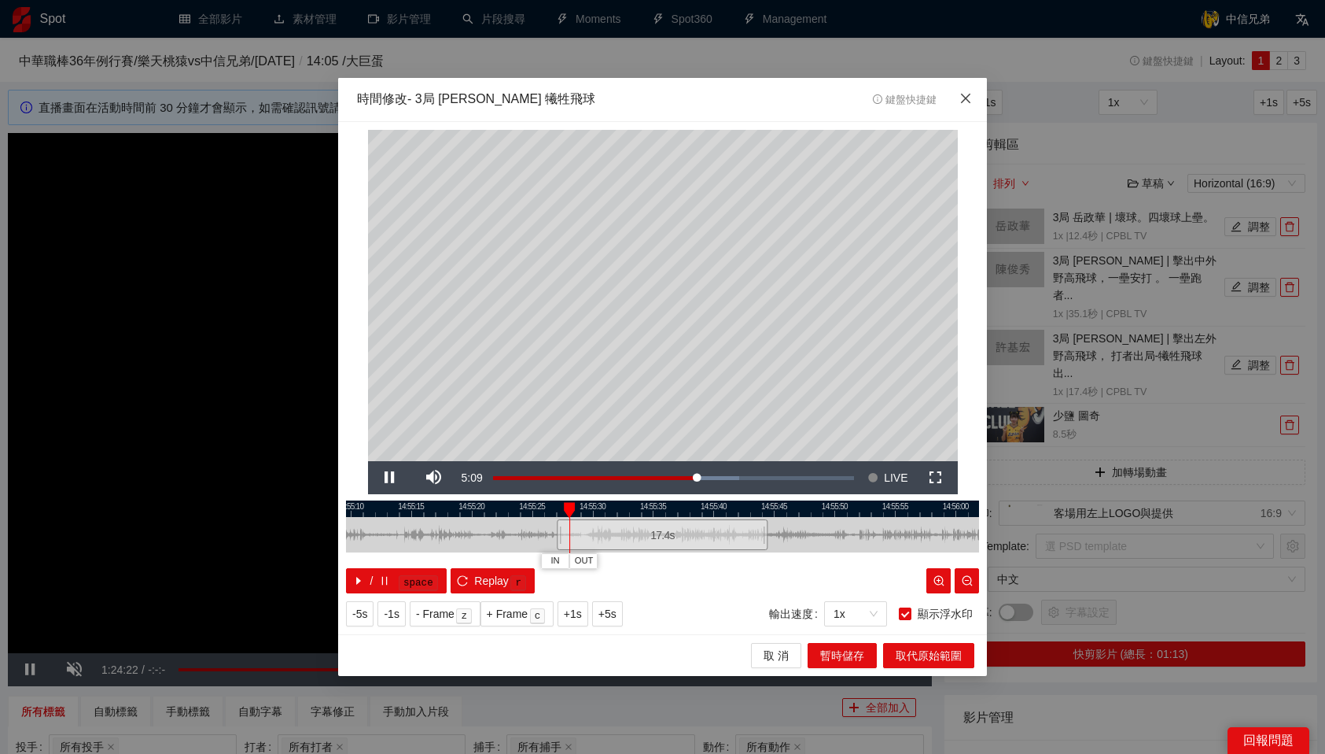
click at [960, 102] on icon "close" at bounding box center [966, 98] width 13 height 13
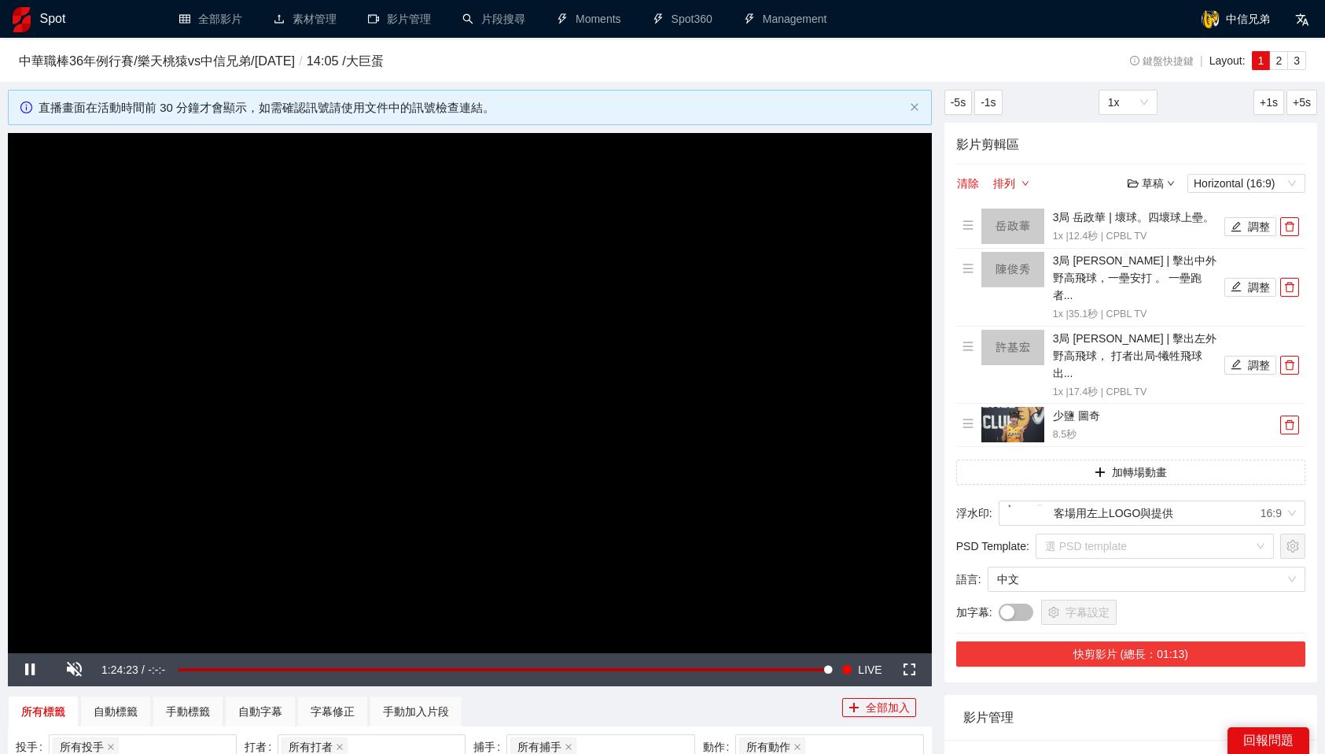
click at [1167, 641] on button "快剪影片 (總長：01:13)" at bounding box center [1131, 653] width 349 height 25
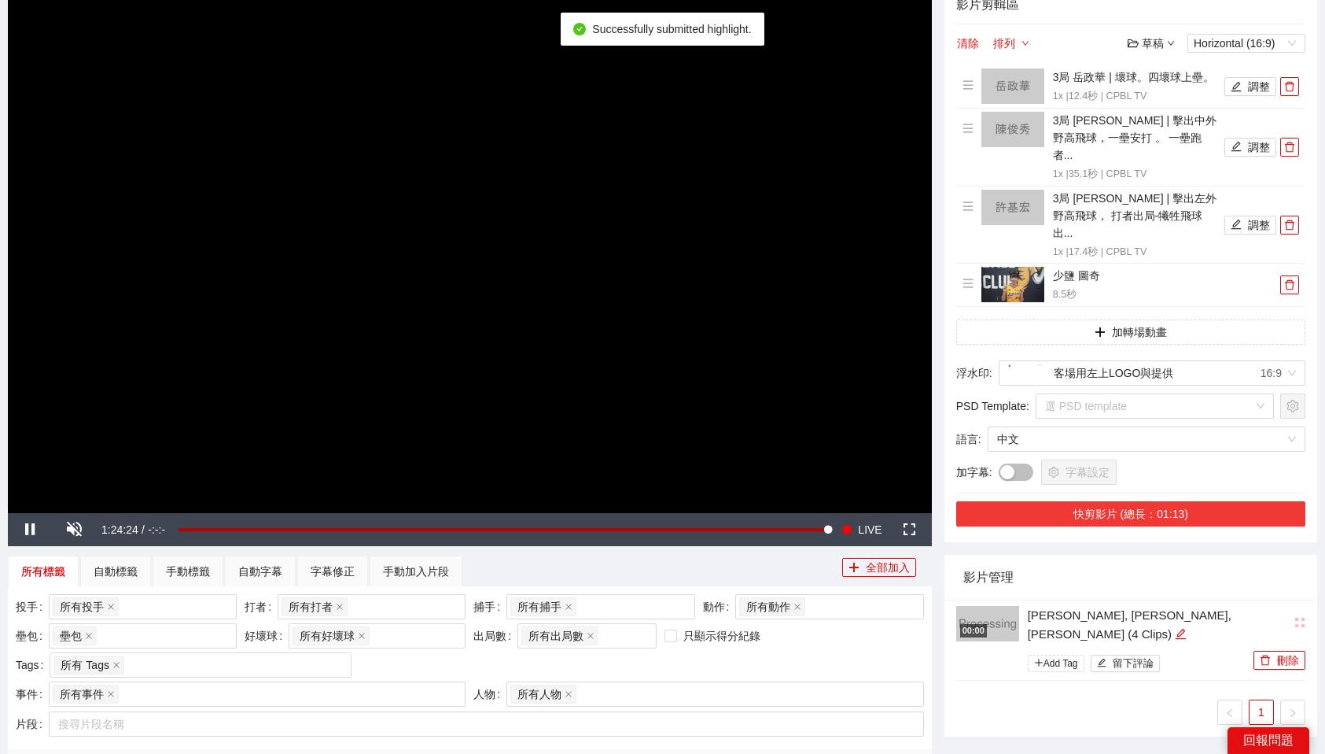
scroll to position [196, 0]
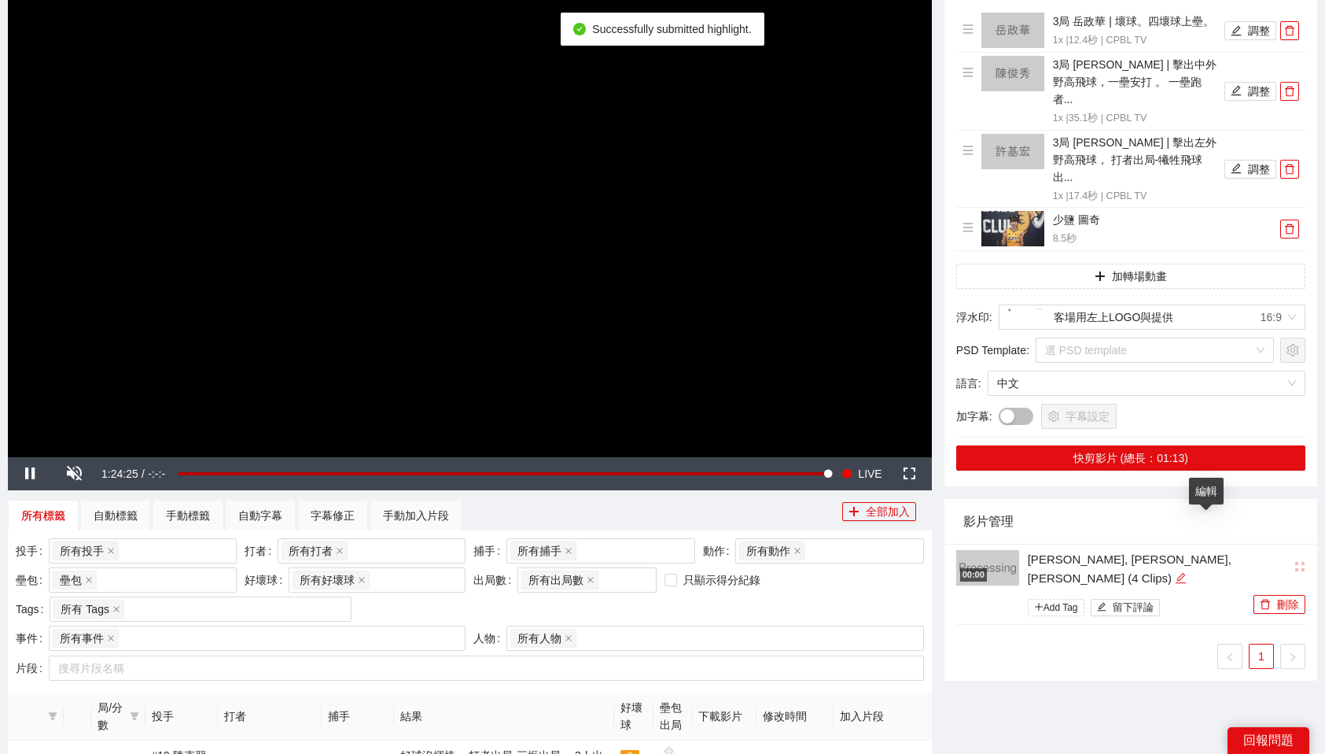
click at [1187, 572] on icon "edit" at bounding box center [1181, 578] width 12 height 12
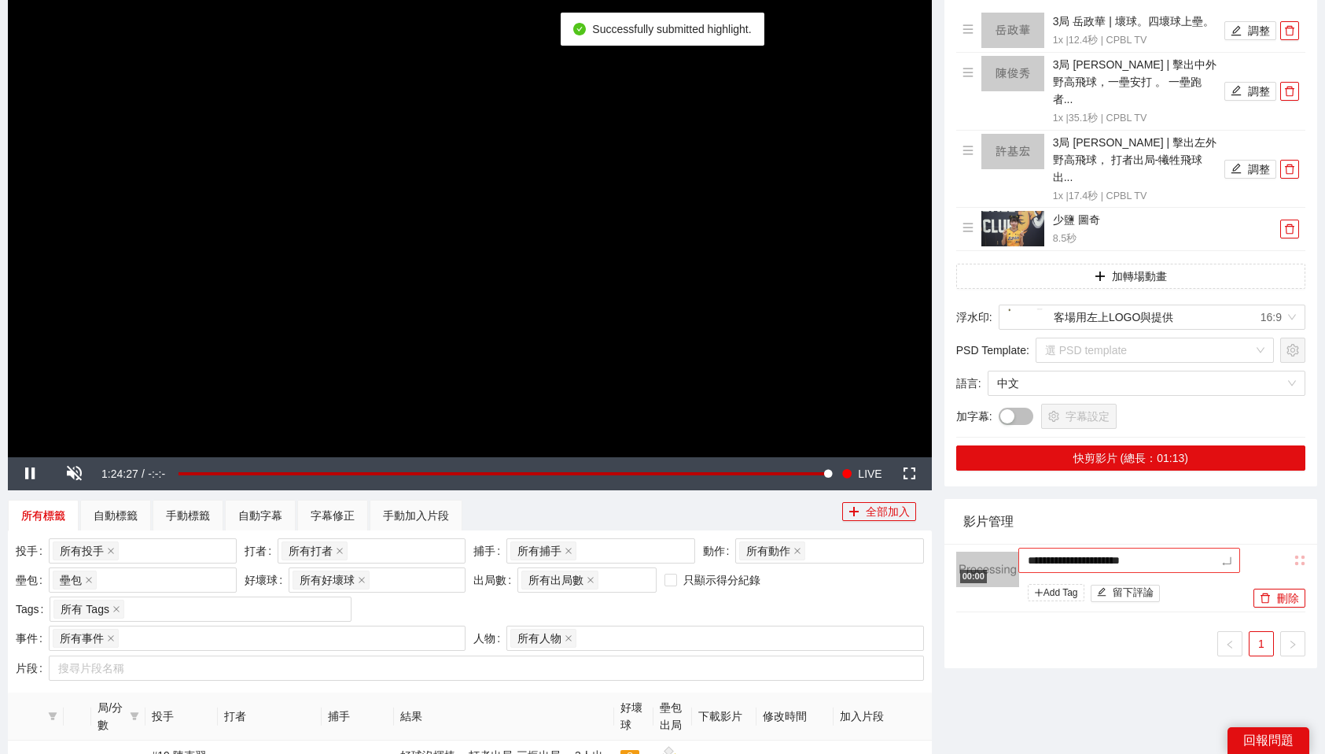
click at [1139, 547] on textarea "**********" at bounding box center [1130, 559] width 222 height 25
type textarea "*"
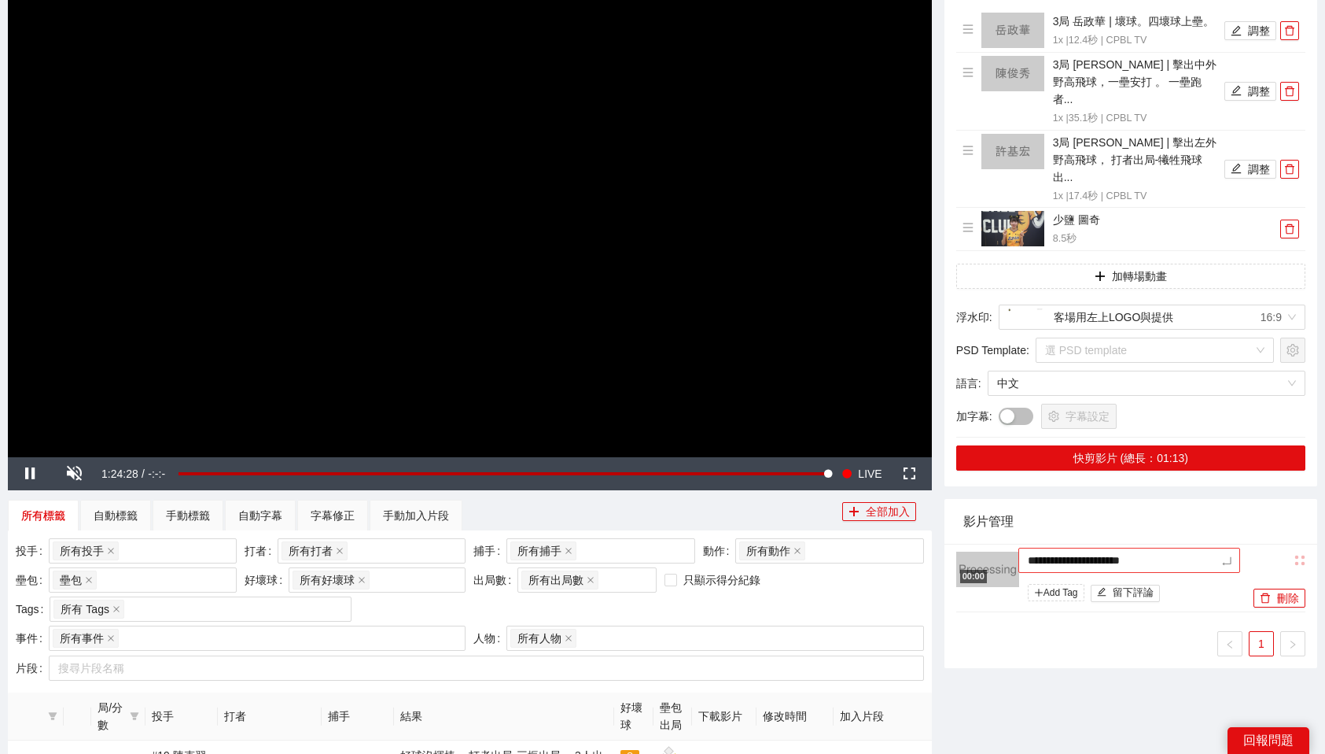
type textarea "*"
type textarea "**"
type textarea "*"
type textarea "**"
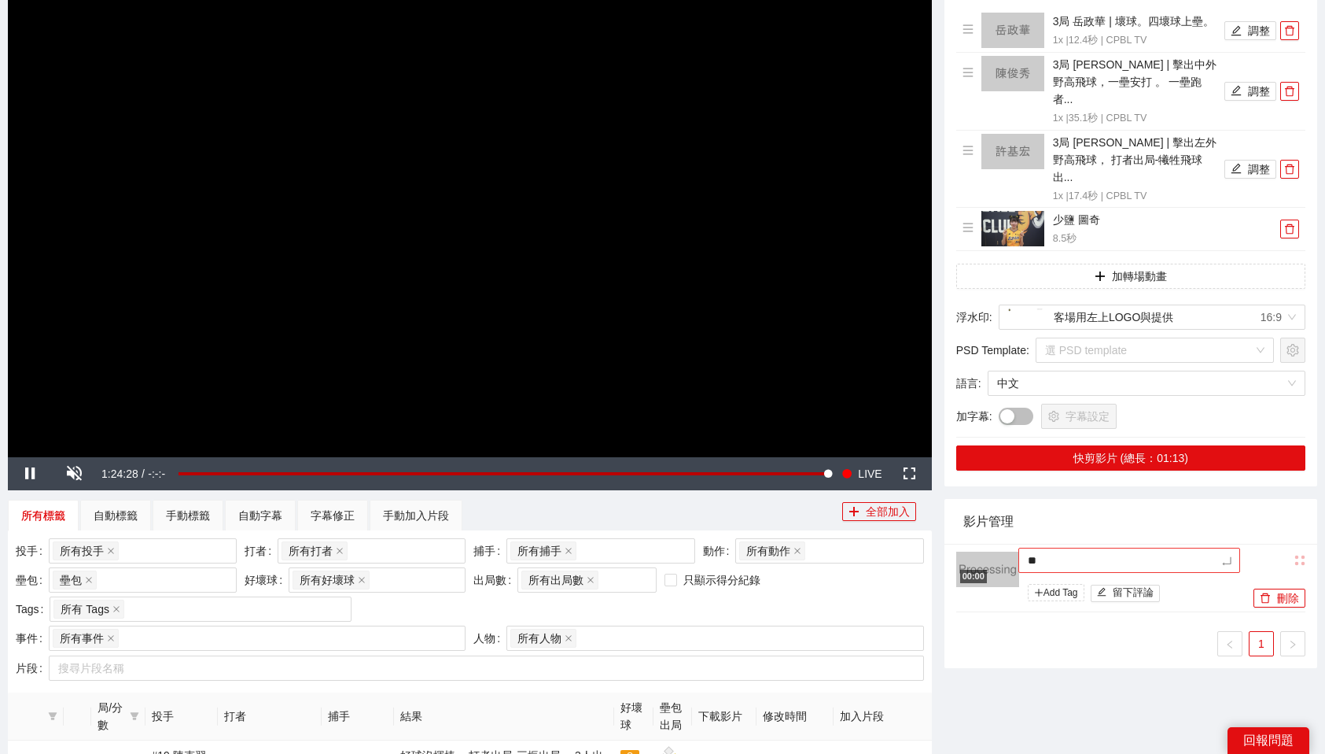
type textarea "***"
type textarea "**"
type textarea "***"
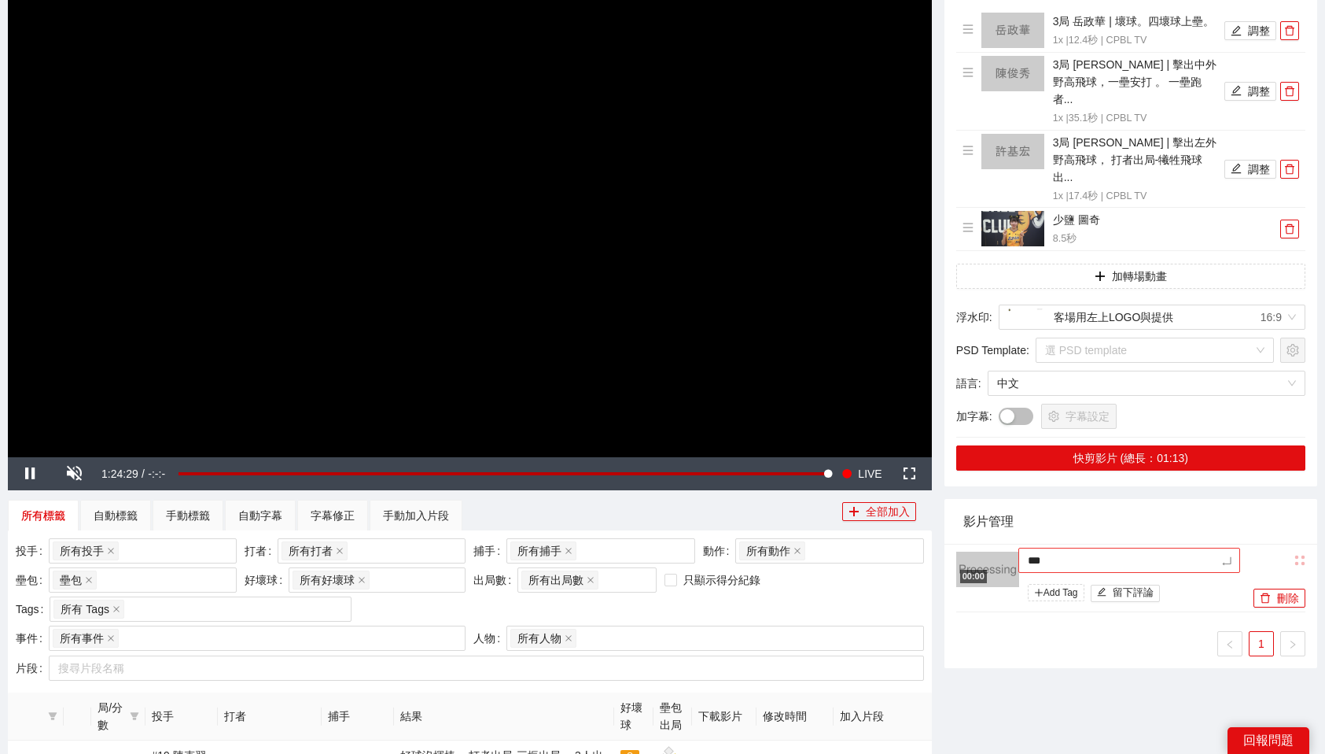
type textarea "***"
type textarea "****"
type textarea "*****"
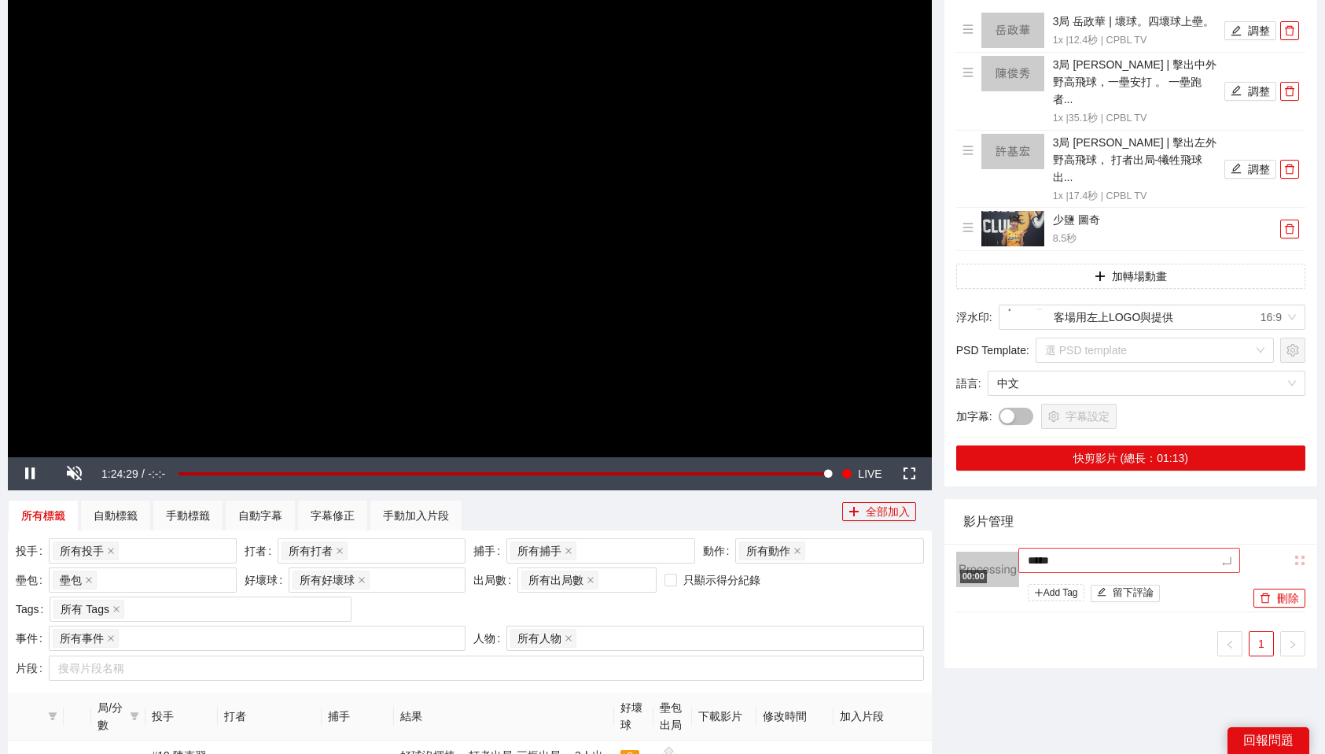
type textarea "****"
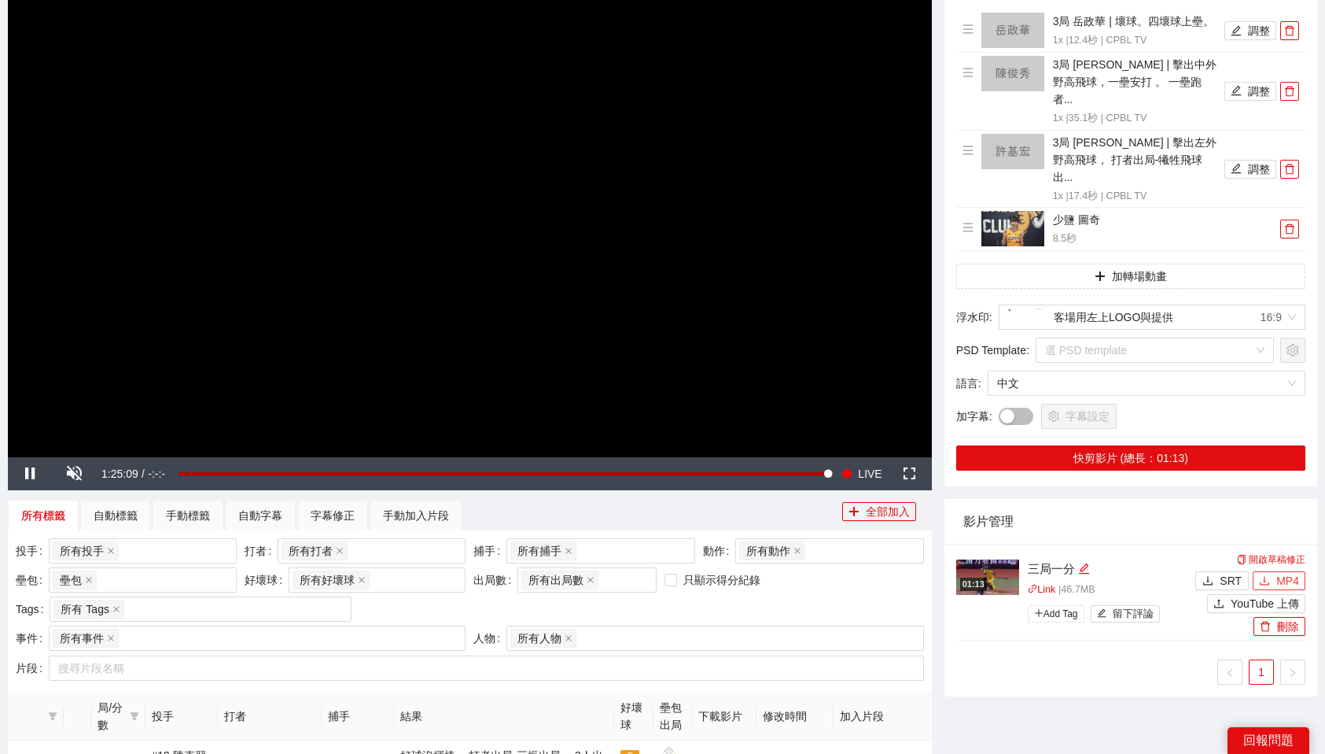
click at [1273, 571] on button "MP4" at bounding box center [1279, 580] width 53 height 19
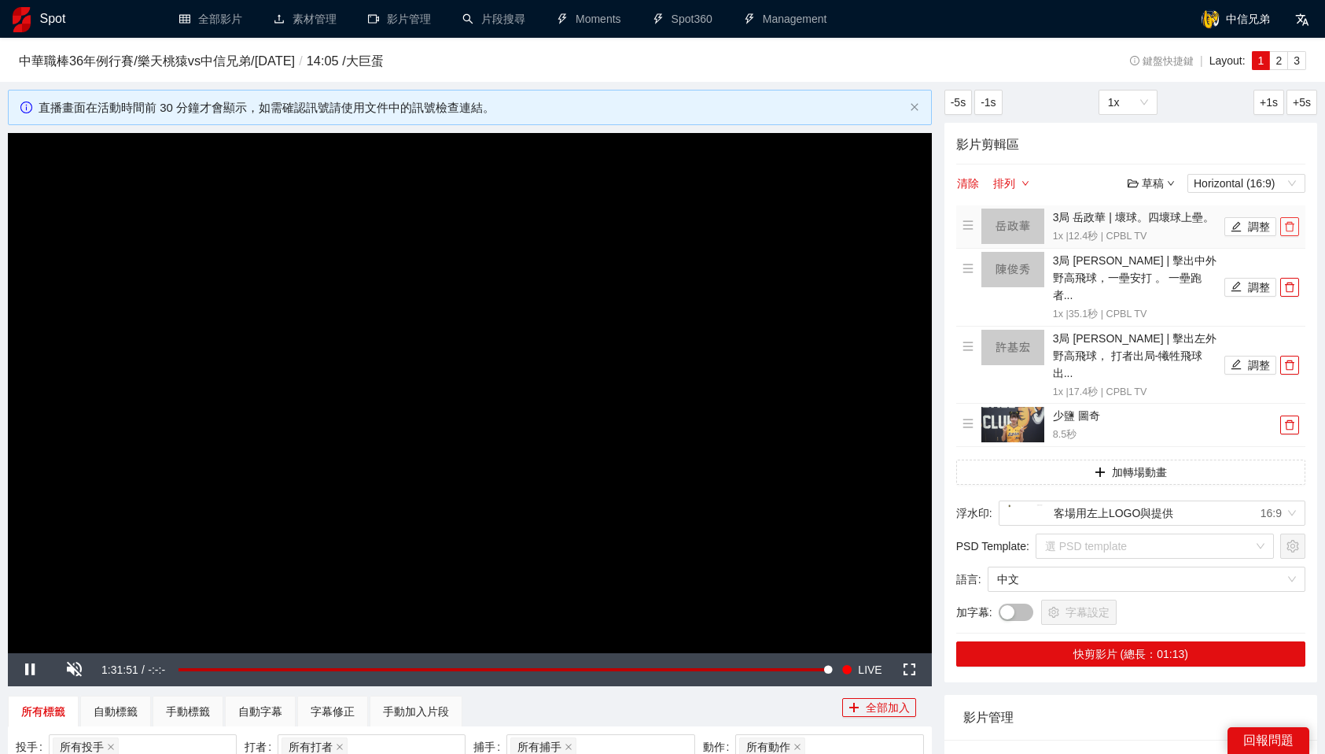
click at [1292, 227] on icon "delete" at bounding box center [1289, 227] width 9 height 10
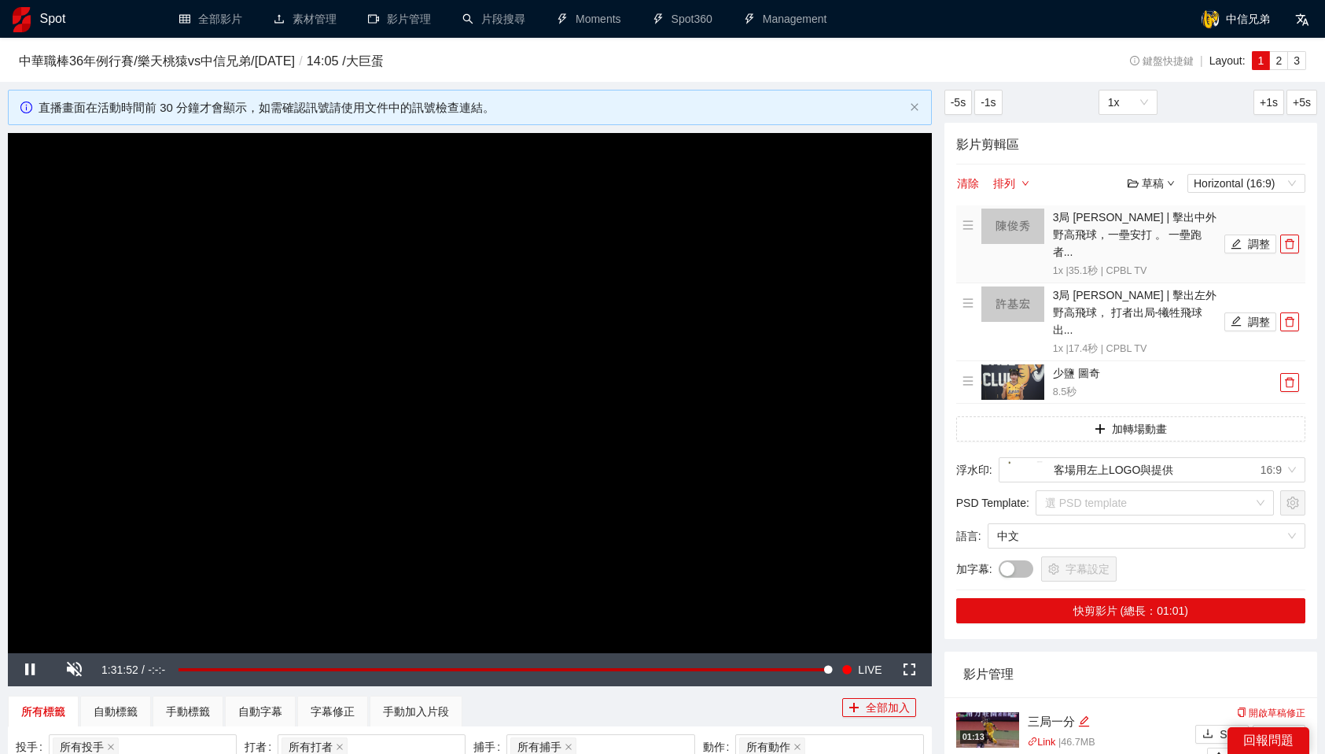
click at [1292, 234] on button "button" at bounding box center [1290, 243] width 19 height 19
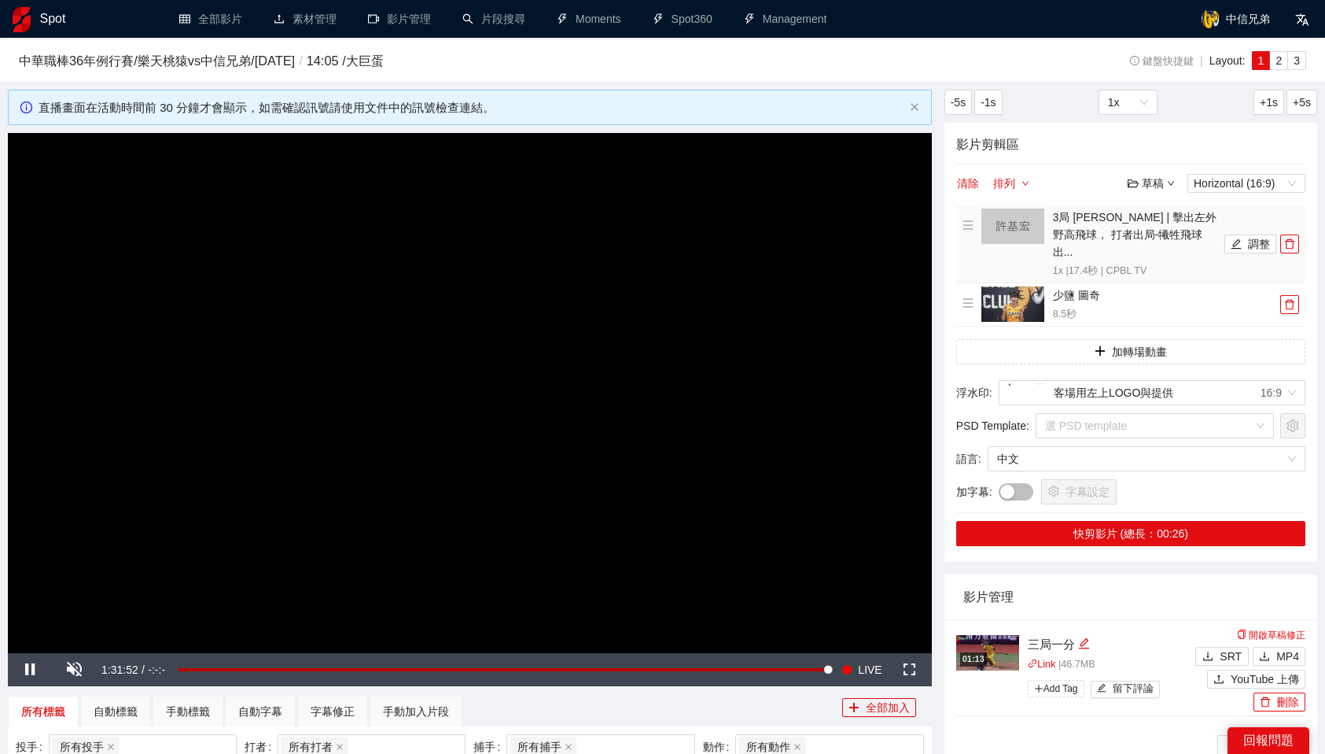
click at [1292, 234] on button "button" at bounding box center [1290, 243] width 19 height 19
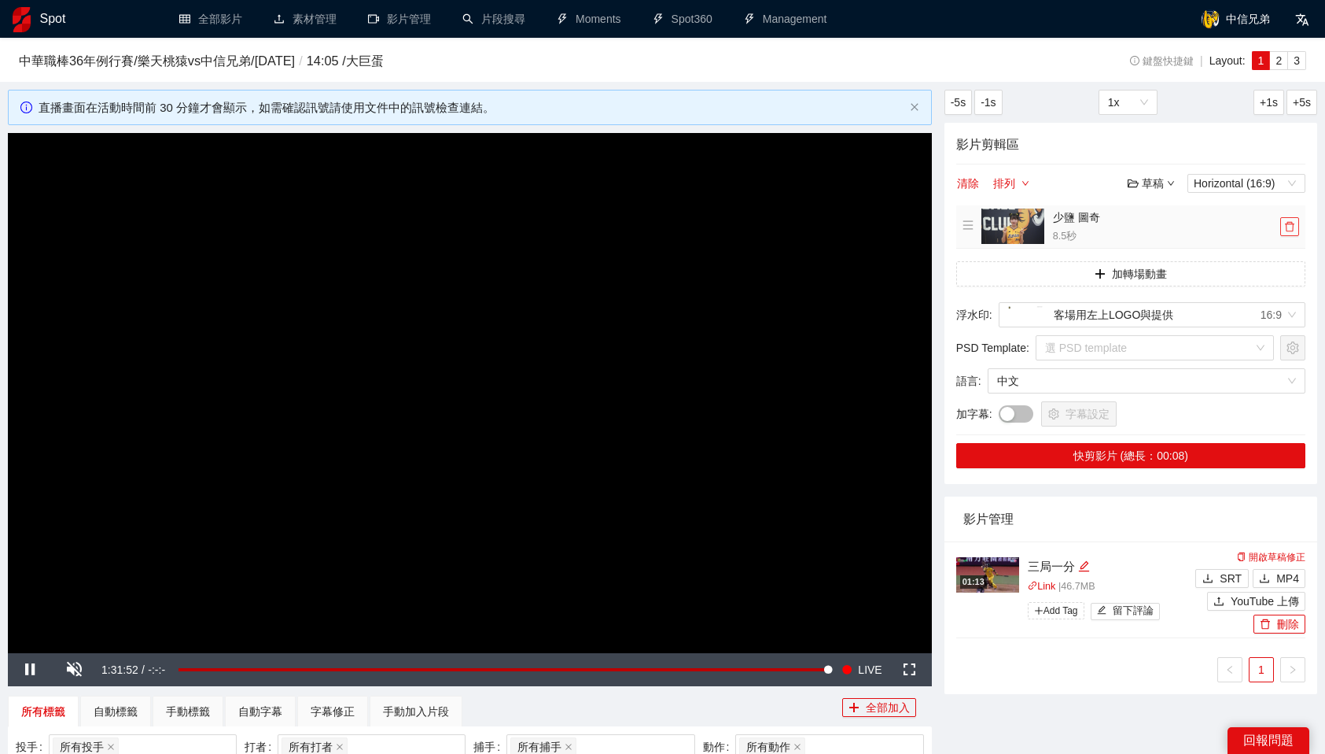
click at [1292, 227] on icon "delete" at bounding box center [1289, 227] width 9 height 10
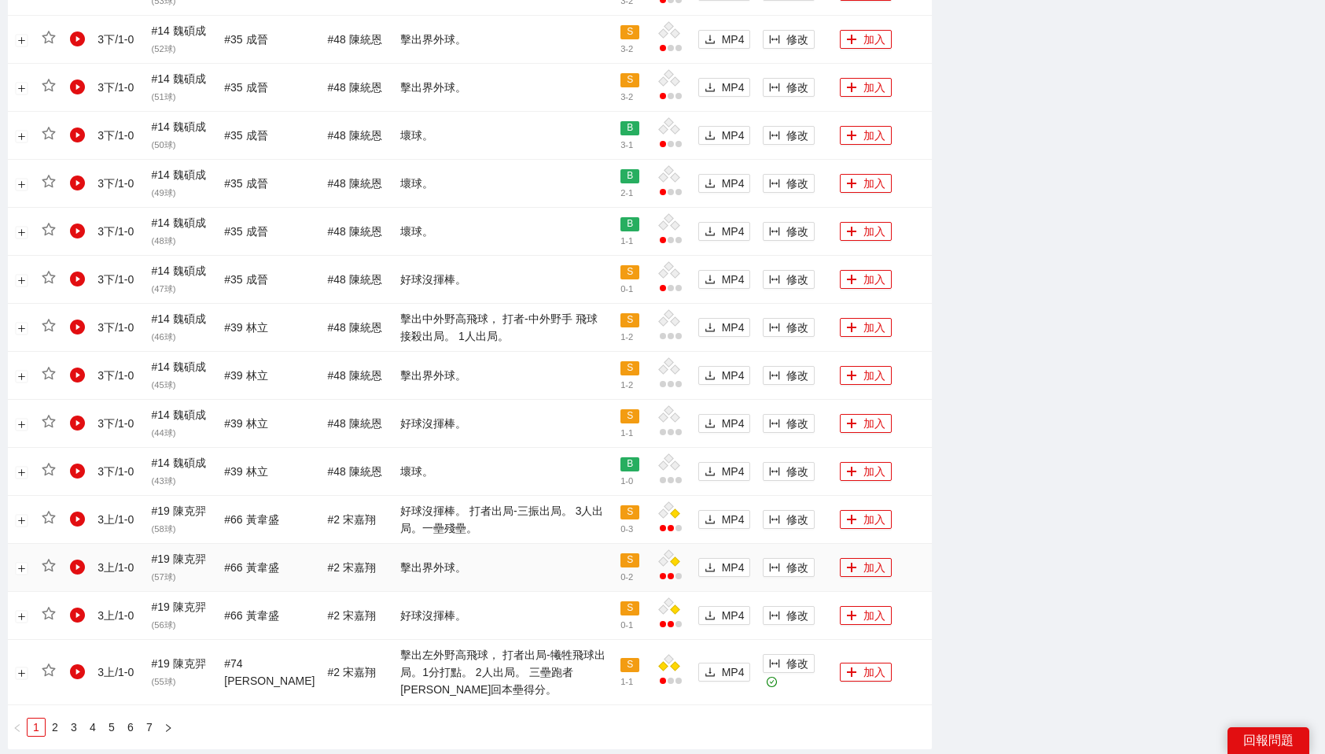
scroll to position [1251, 0]
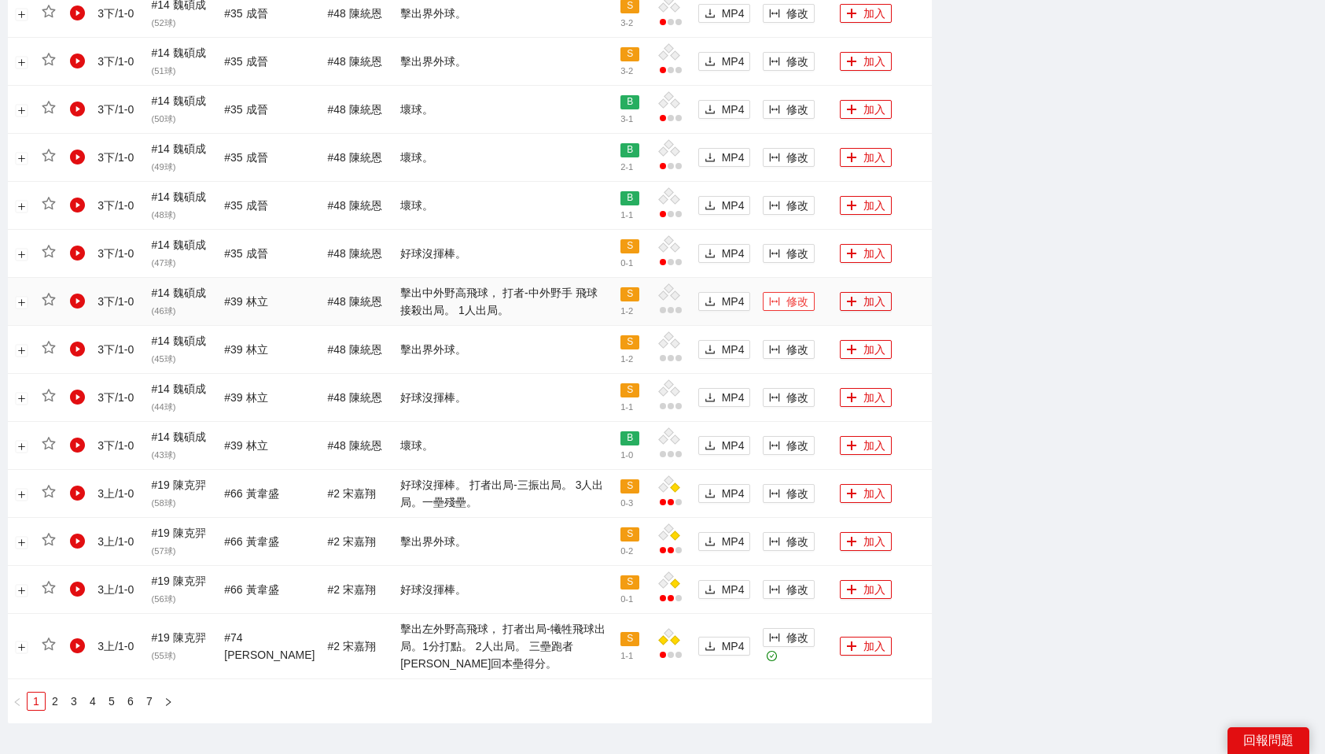
click at [777, 306] on button "修改" at bounding box center [789, 301] width 52 height 19
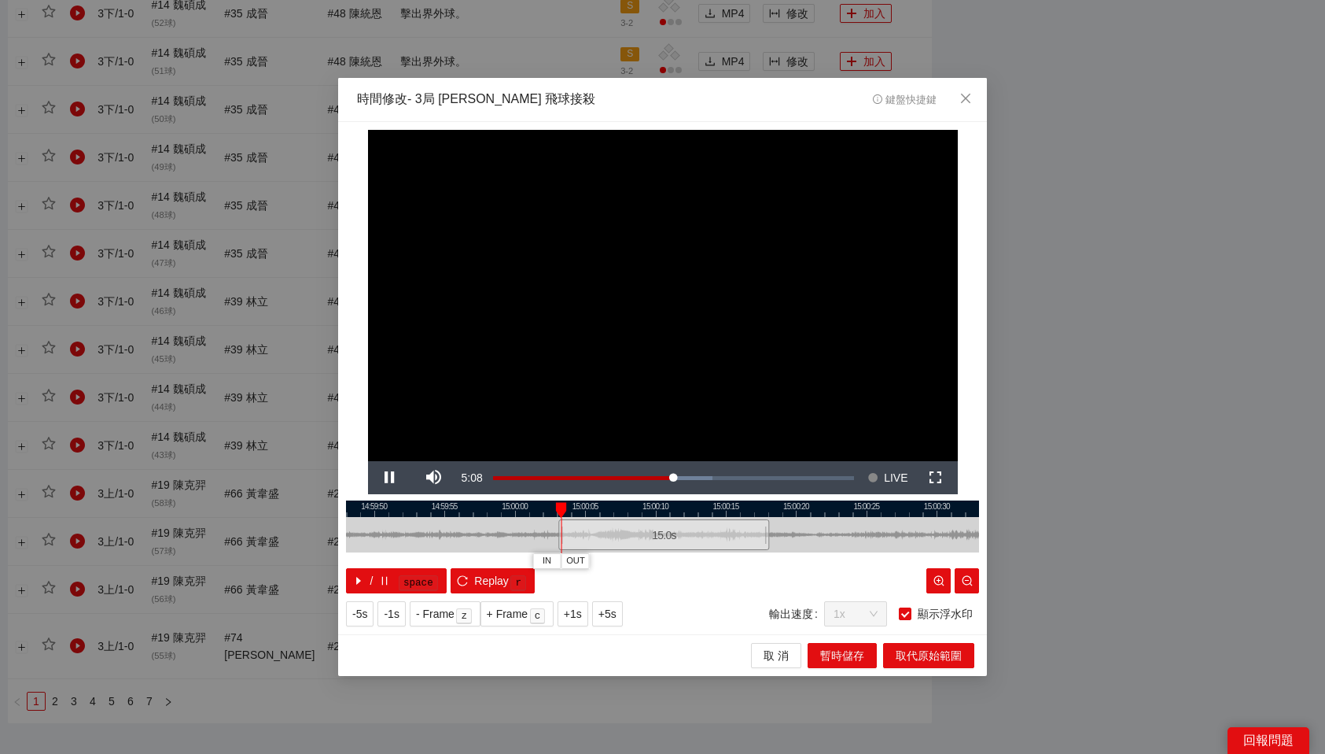
click at [638, 531] on div "15.0 s" at bounding box center [663, 534] width 211 height 31
click at [735, 559] on span "OUT" at bounding box center [730, 561] width 19 height 14
click at [941, 654] on span "取代原始範圍" at bounding box center [929, 655] width 66 height 17
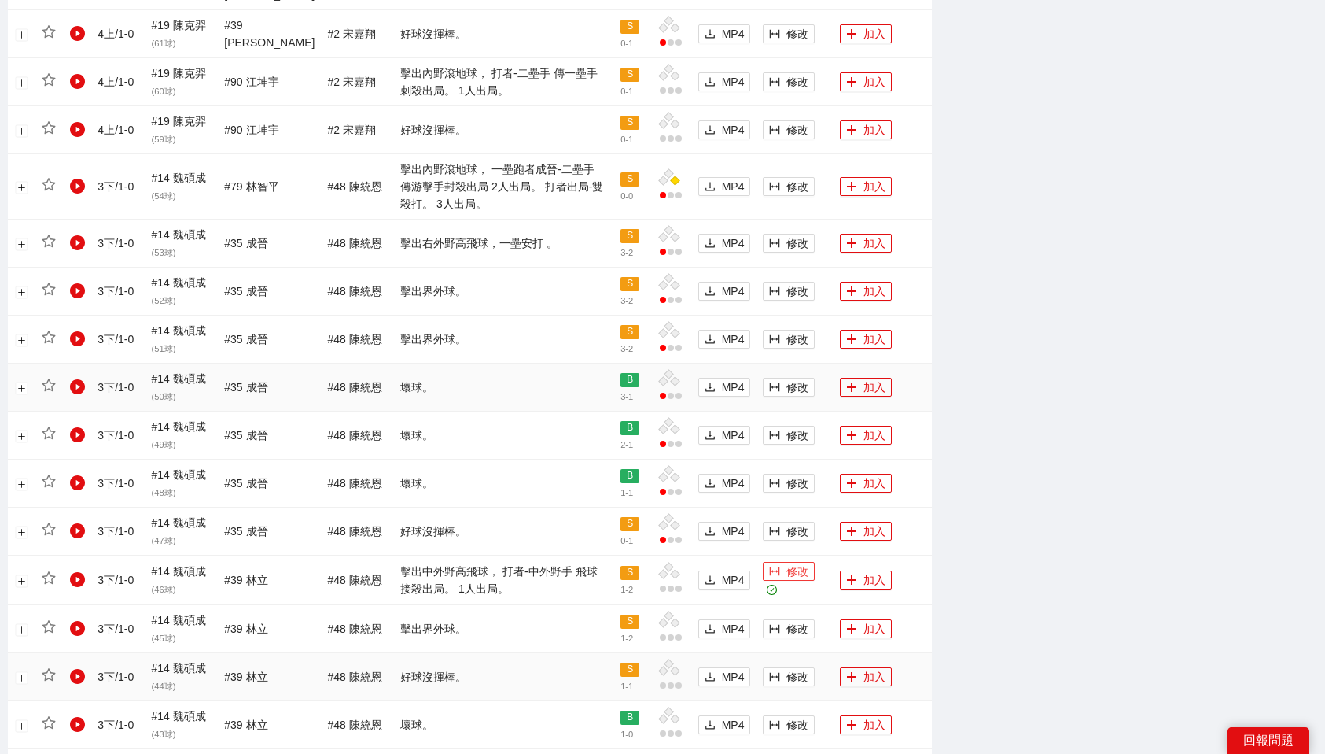
scroll to position [953, 0]
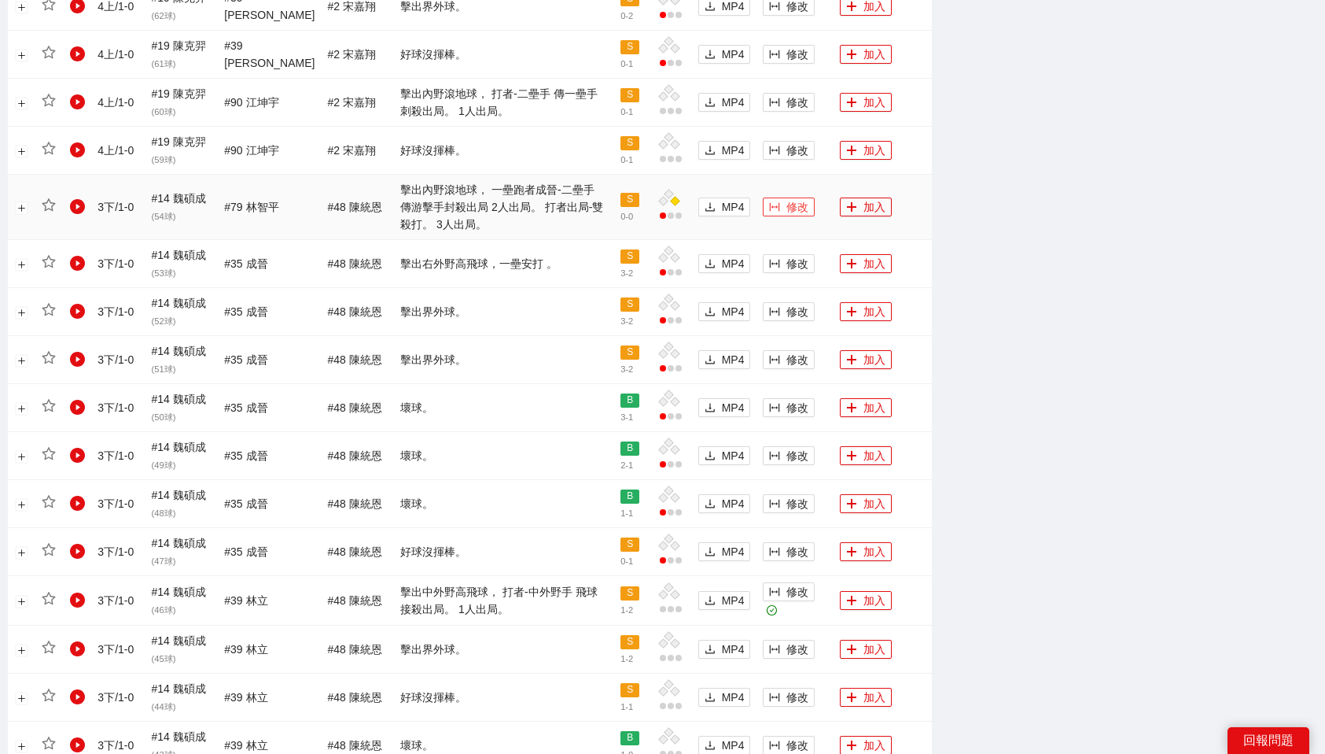
click at [794, 204] on span "修改" at bounding box center [798, 206] width 22 height 17
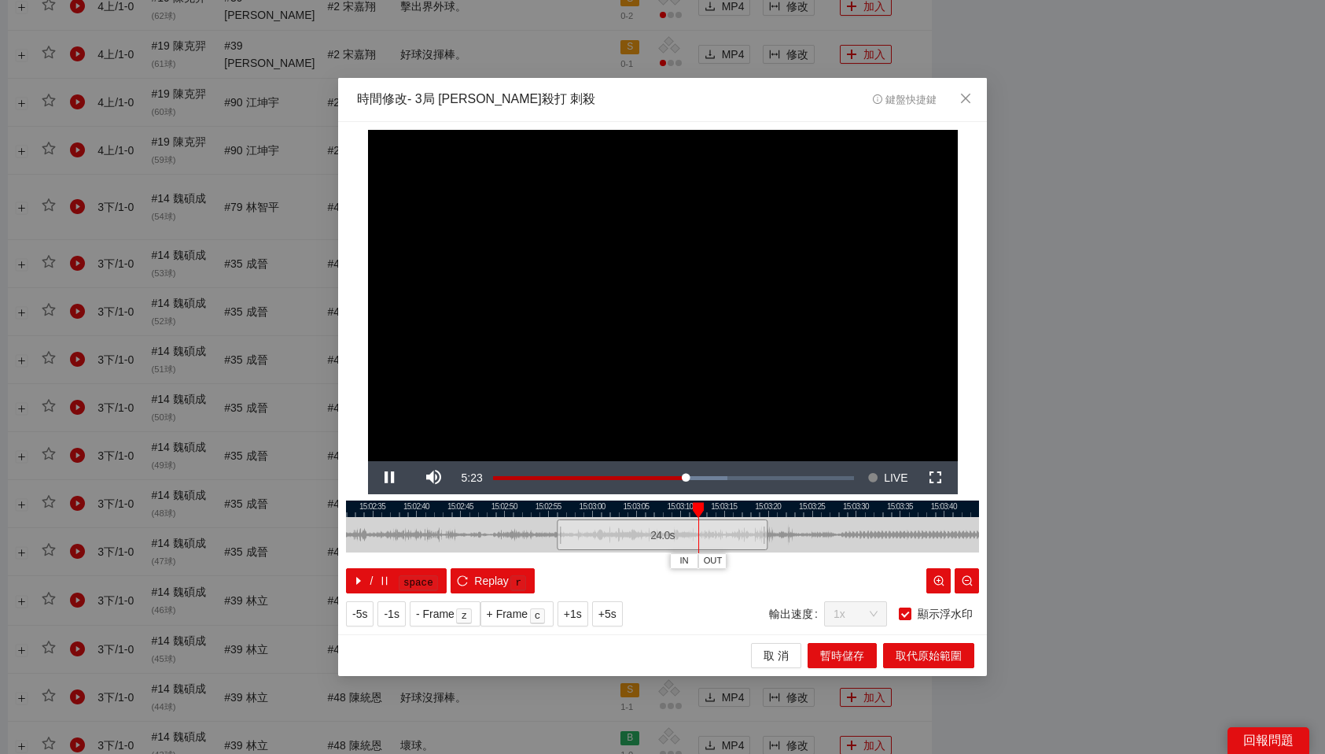
drag, startPoint x: 670, startPoint y: 507, endPoint x: 695, endPoint y: 511, distance: 25.5
click at [695, 511] on div at bounding box center [698, 510] width 11 height 16
click at [695, 511] on div at bounding box center [662, 508] width 633 height 17
click at [684, 511] on div at bounding box center [662, 508] width 633 height 17
click at [651, 514] on div at bounding box center [662, 508] width 633 height 17
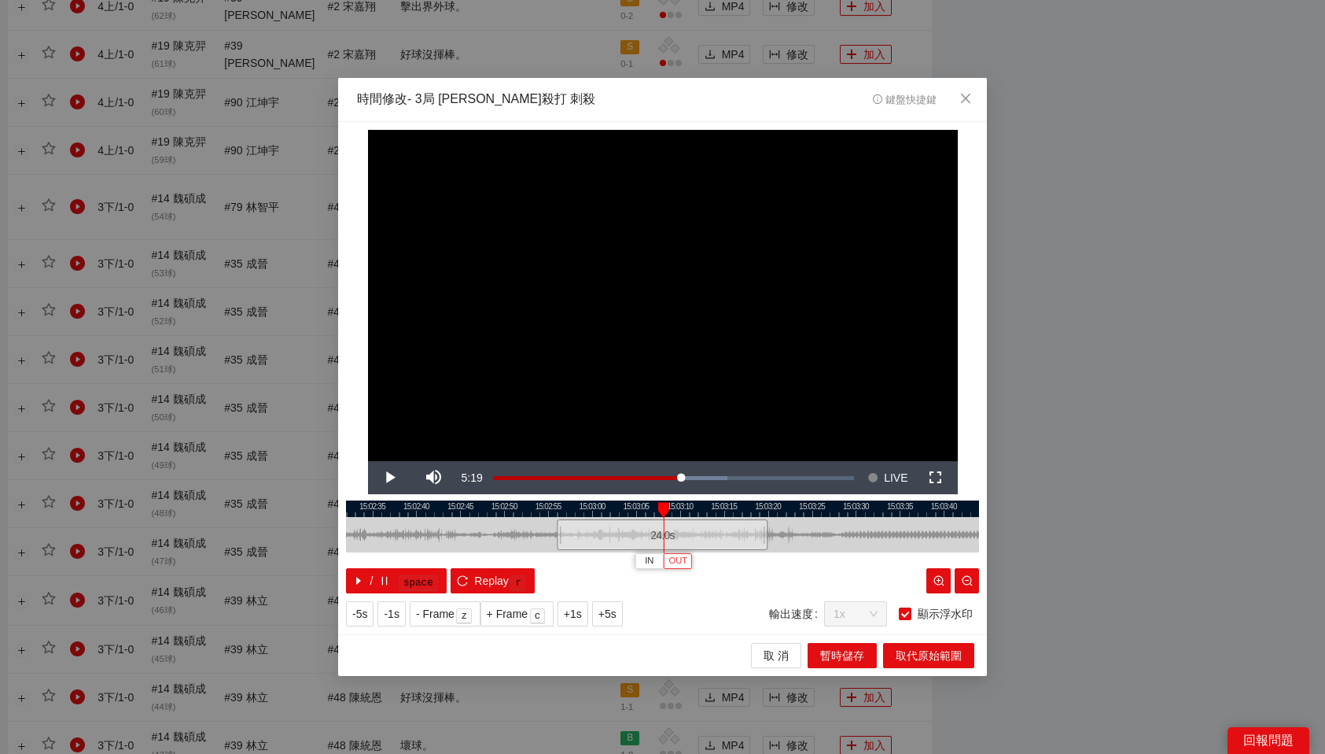
click at [688, 563] on button "OUT" at bounding box center [678, 560] width 28 height 15
click at [926, 651] on span "取代原始範圍" at bounding box center [929, 655] width 66 height 17
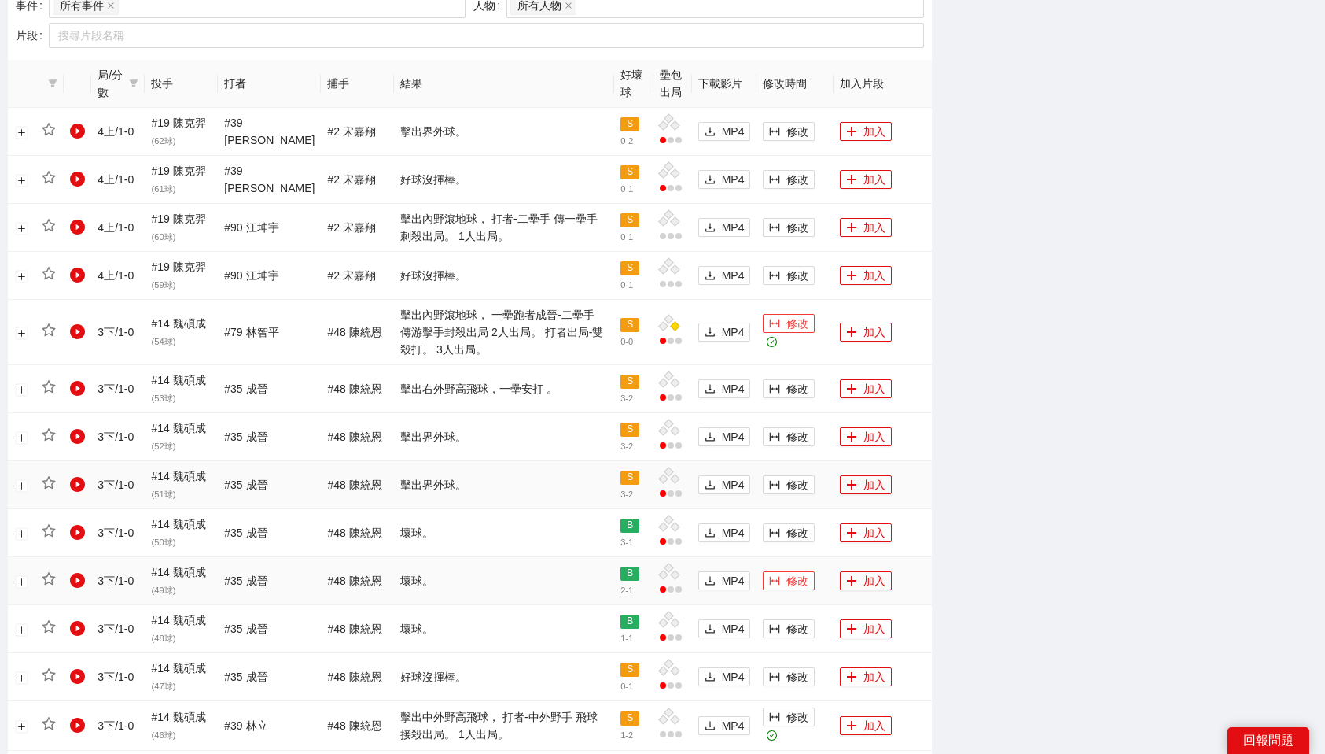
scroll to position [768, 0]
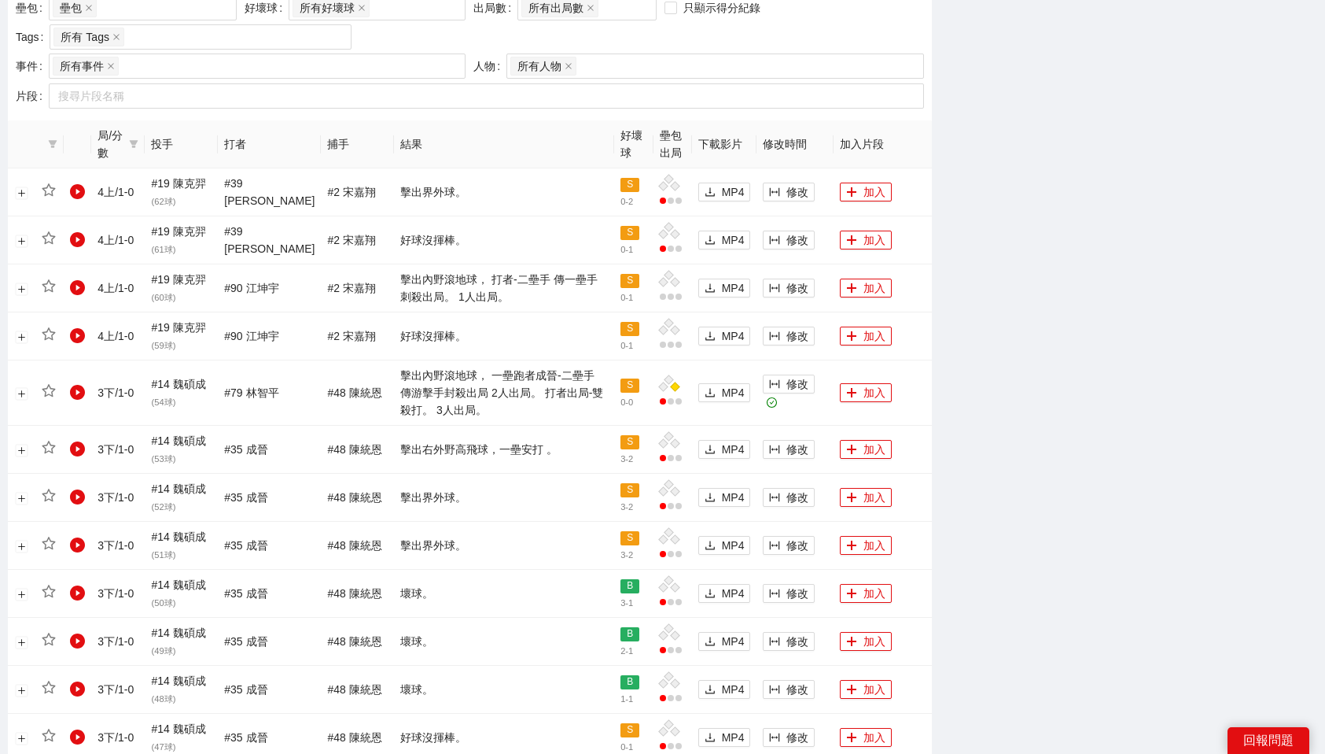
click at [1130, 401] on div "-5s -1s 1x +1s +5s 影片剪輯區 清除 排列 草稿 Horizontal (16:9) 無此資料 加轉場動畫 浮水印 : 客場用左上LOGO與…" at bounding box center [1130, 274] width 385 height 1905
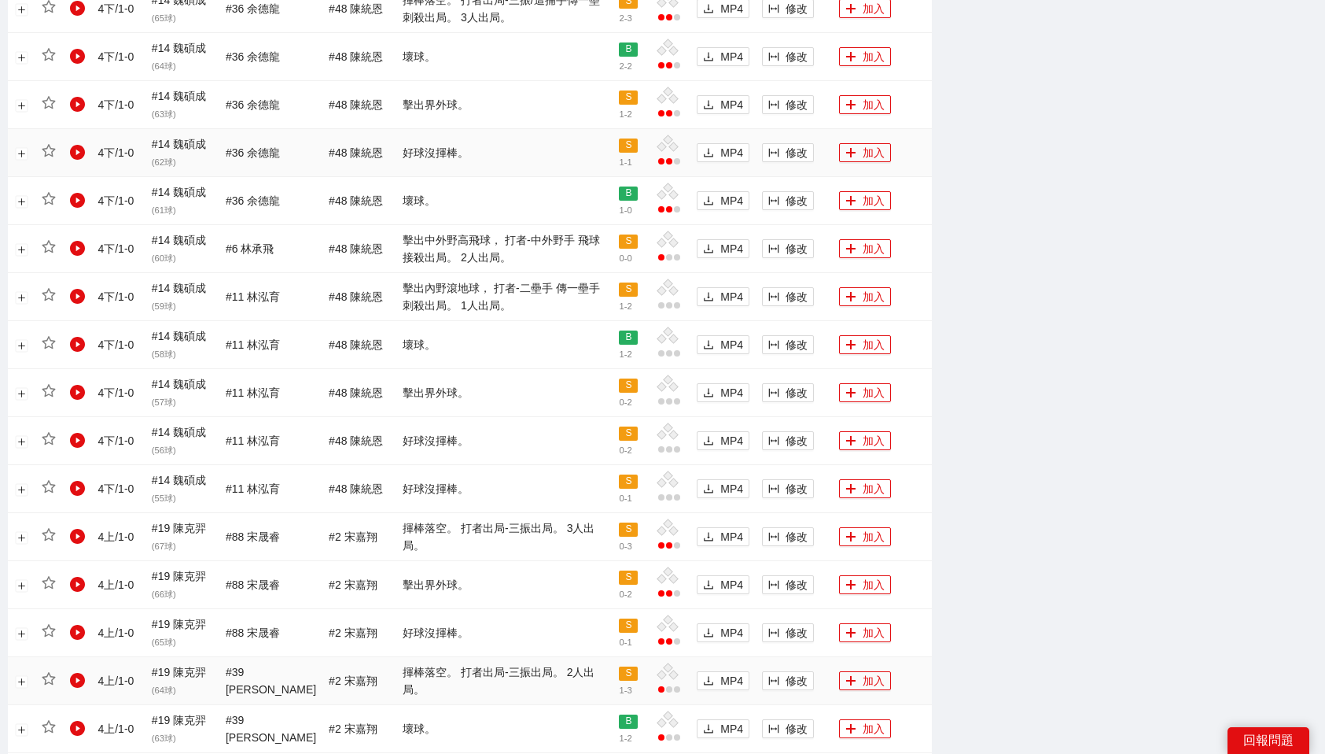
scroll to position [969, 0]
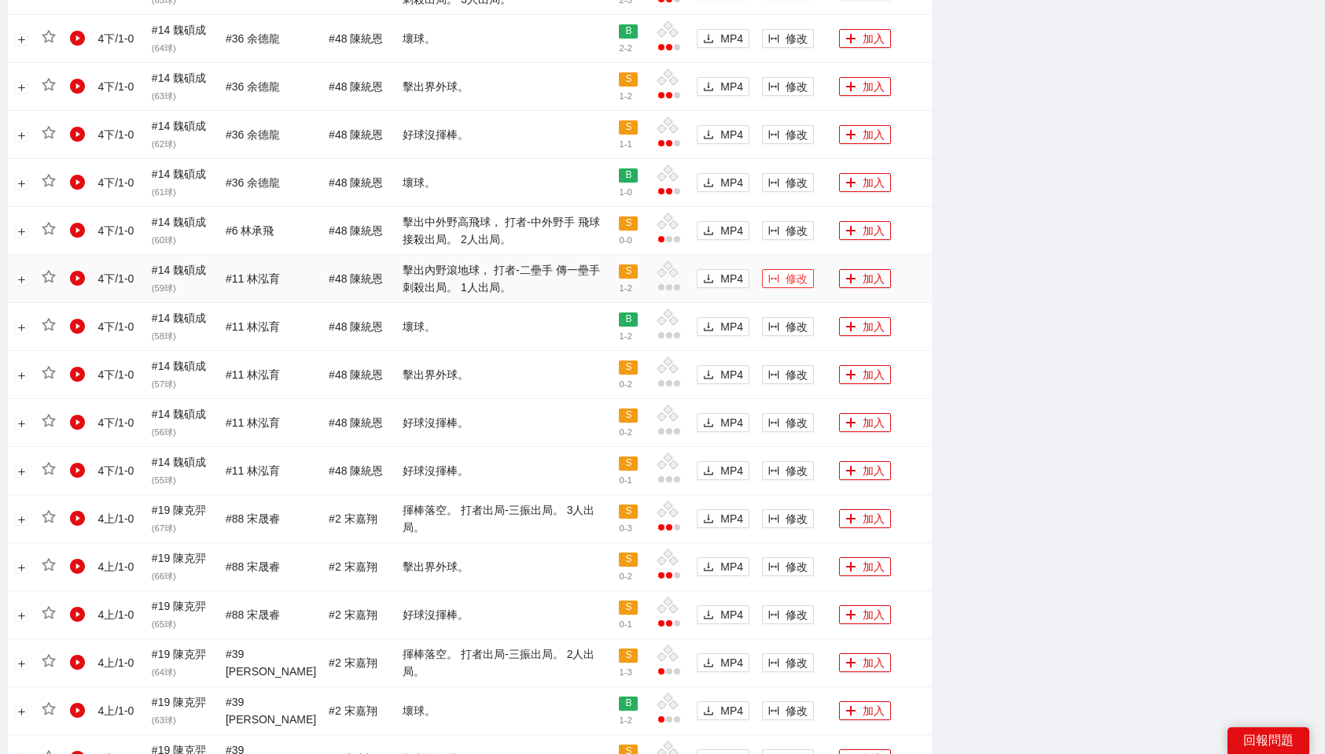
click at [773, 273] on icon "column-width" at bounding box center [774, 278] width 11 height 11
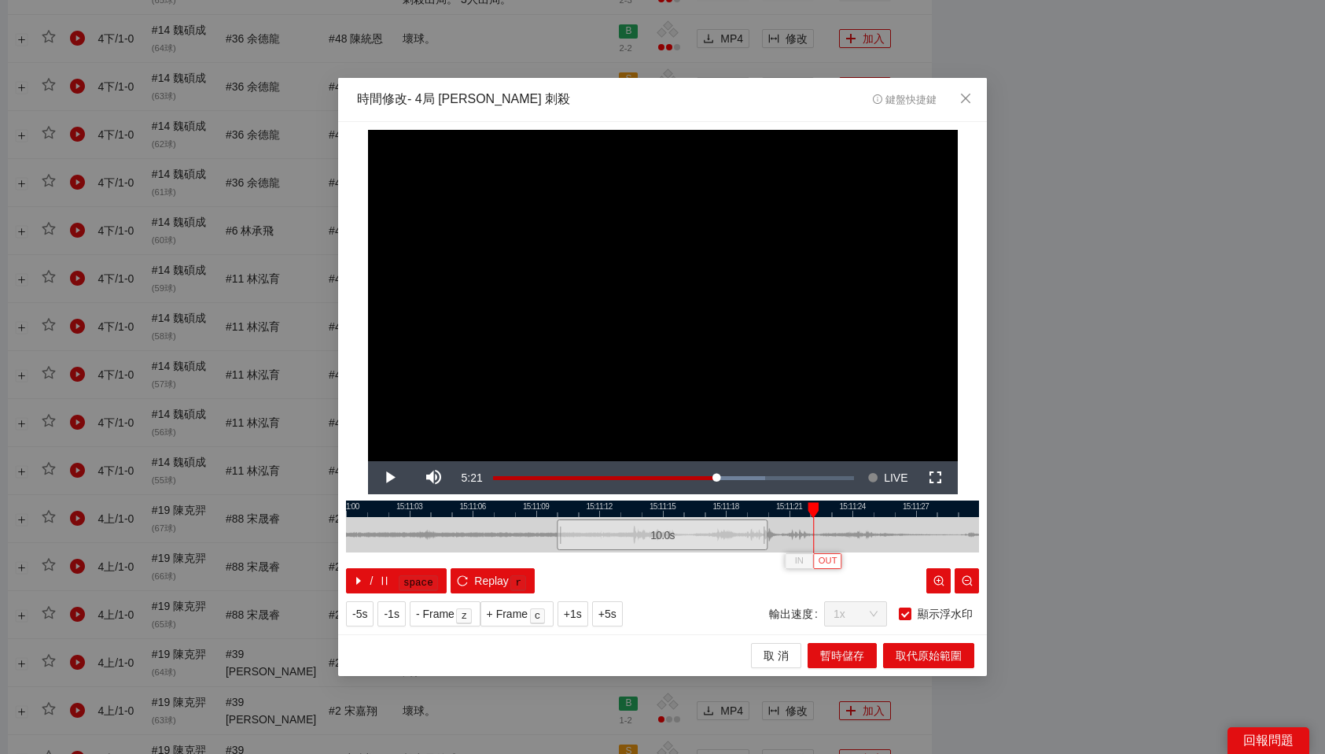
click at [828, 555] on span "OUT" at bounding box center [828, 561] width 19 height 14
click at [936, 653] on span "取代原始範圍" at bounding box center [929, 655] width 66 height 17
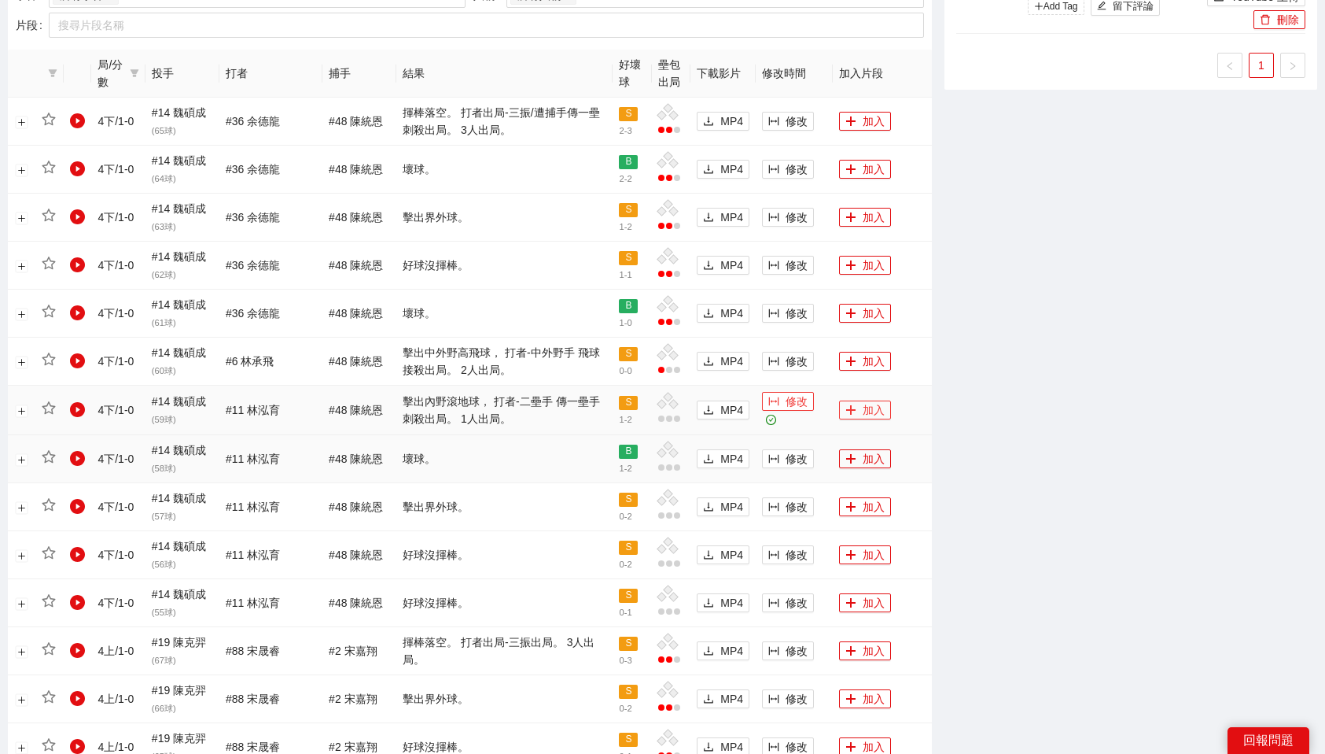
scroll to position [829, 0]
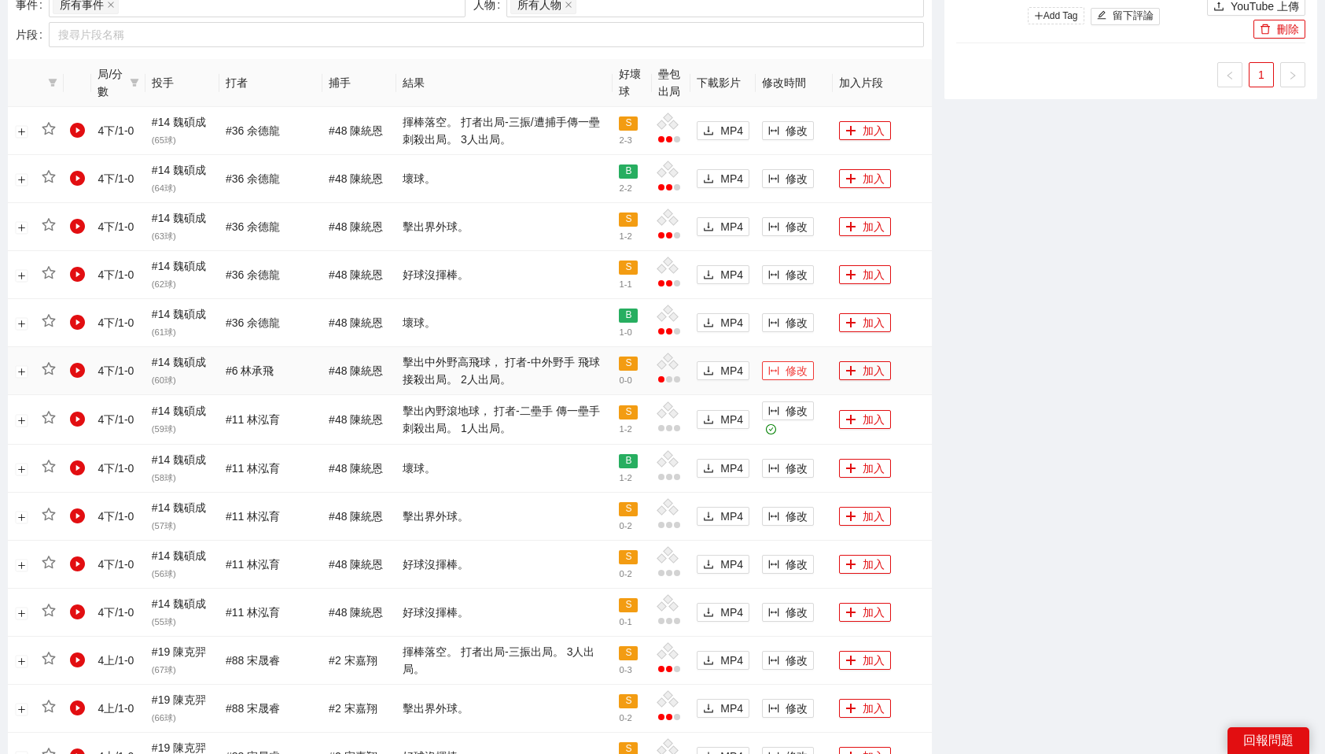
click at [780, 372] on button "修改" at bounding box center [788, 370] width 52 height 19
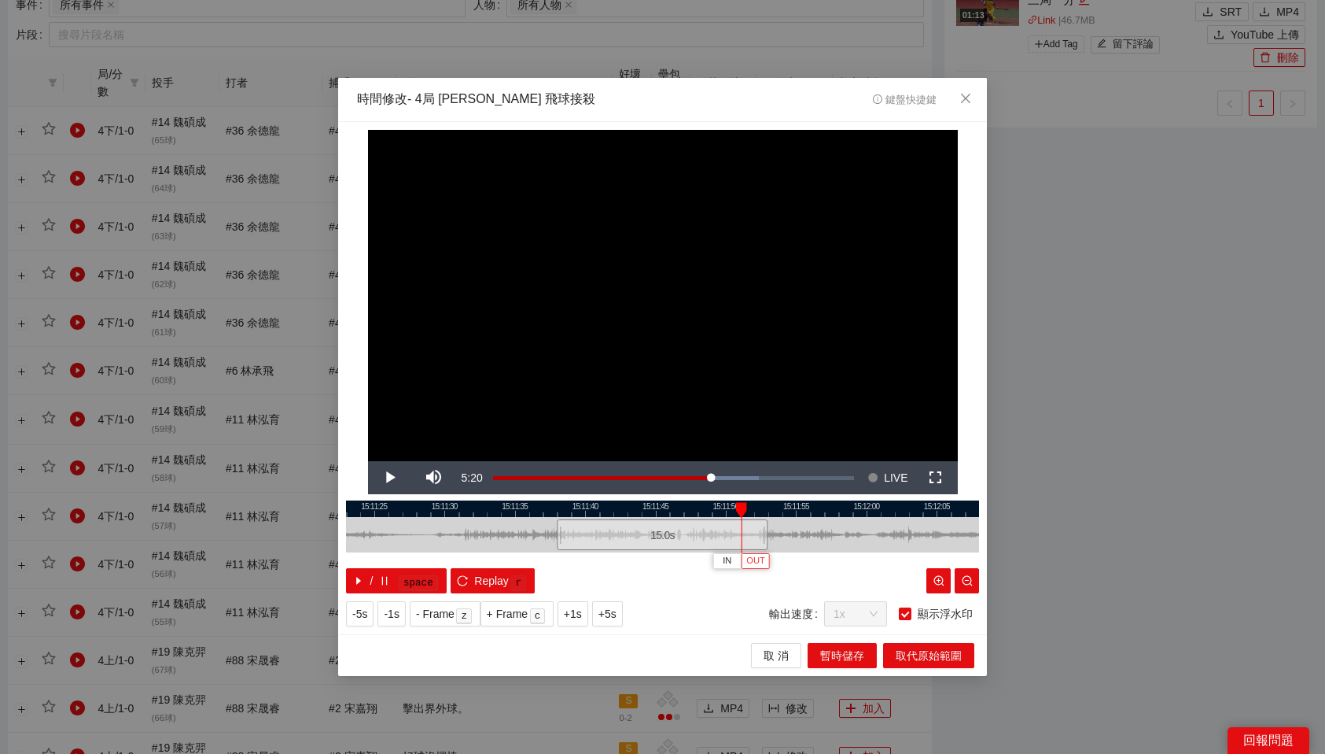
click at [756, 561] on span "OUT" at bounding box center [755, 561] width 19 height 14
click at [916, 654] on span "取代原始範圍" at bounding box center [929, 655] width 66 height 17
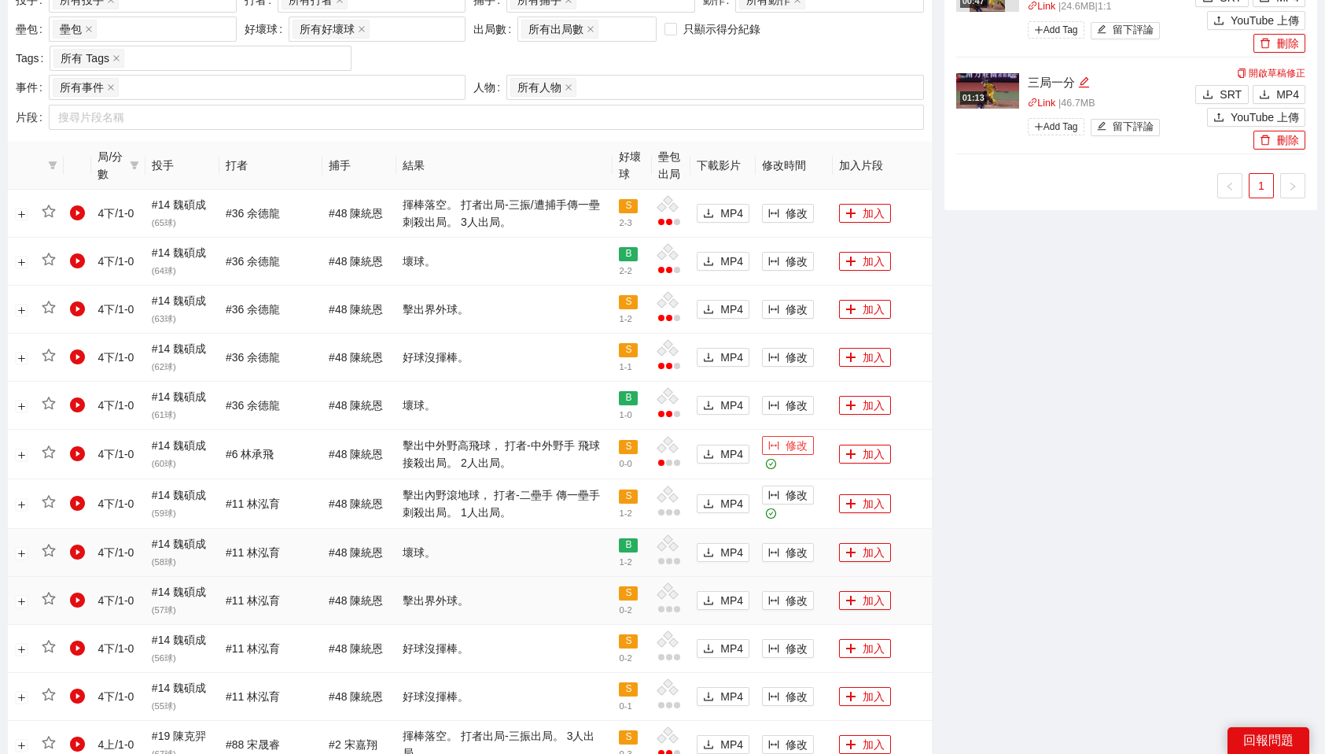
scroll to position [709, 0]
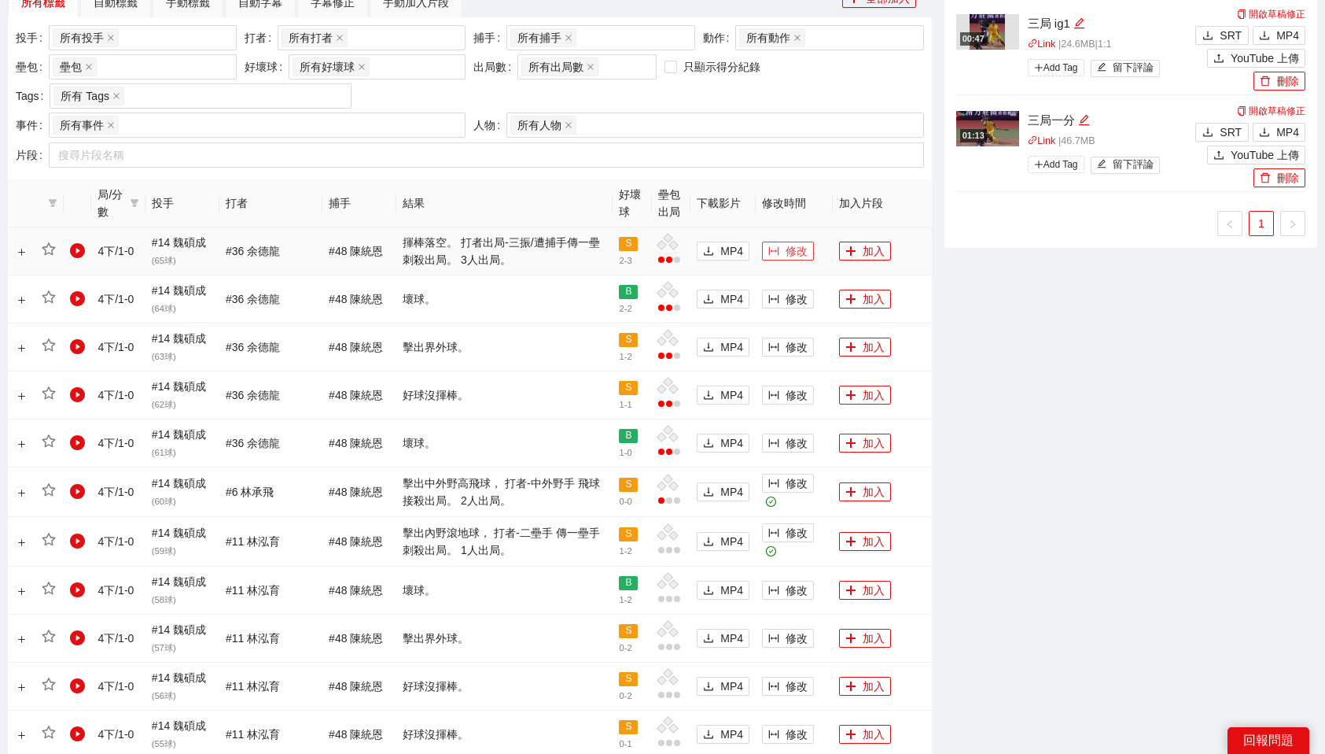
click at [803, 246] on span "修改" at bounding box center [797, 250] width 22 height 17
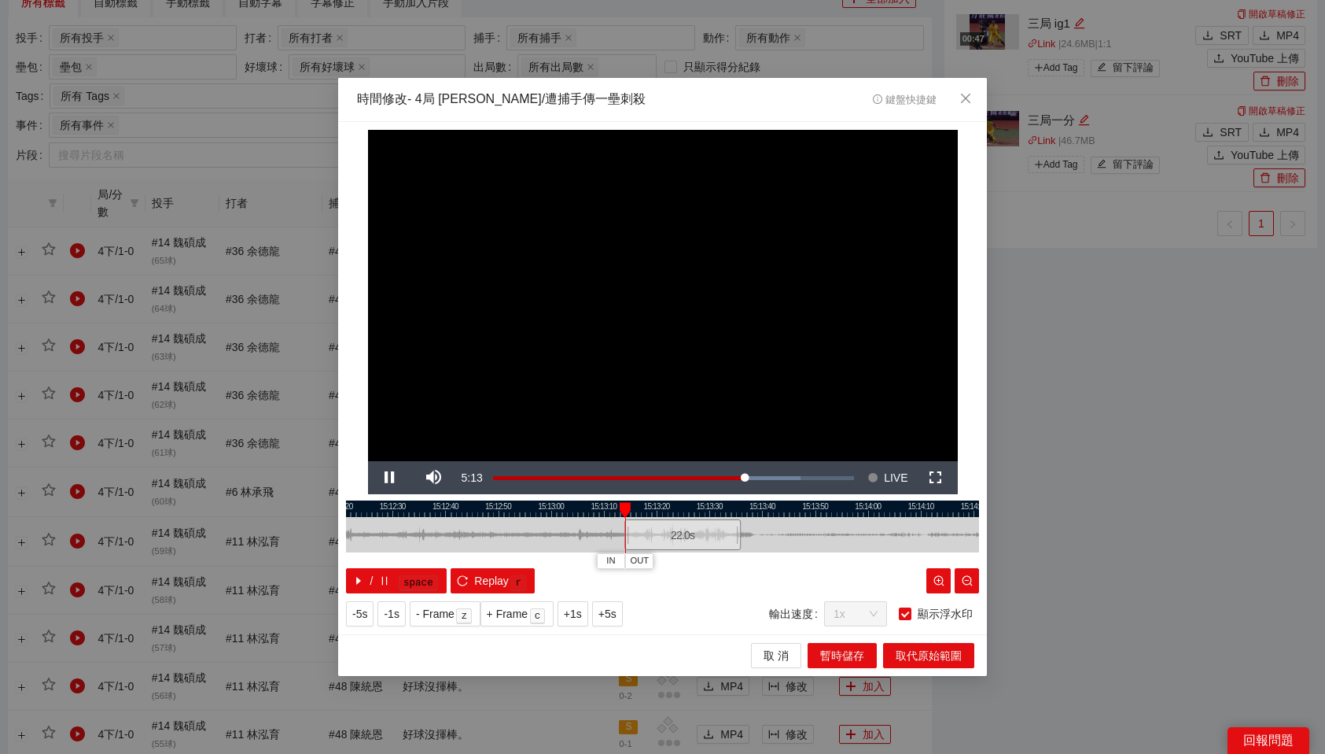
drag, startPoint x: 649, startPoint y: 523, endPoint x: 675, endPoint y: 524, distance: 26.0
click at [675, 524] on div "22.0 s" at bounding box center [683, 534] width 116 height 31
click at [735, 563] on span "OUT" at bounding box center [727, 561] width 19 height 14
click at [912, 655] on span "取代原始範圍" at bounding box center [929, 655] width 66 height 17
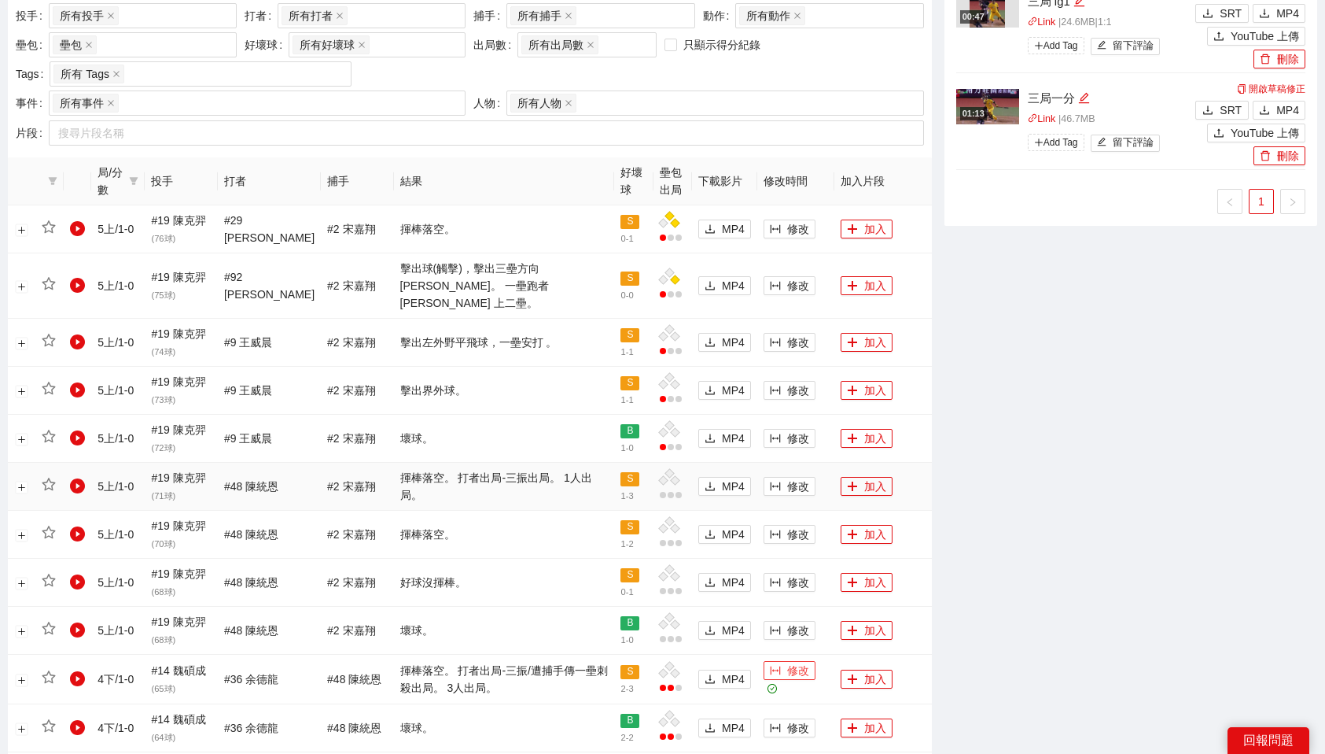
scroll to position [735, 0]
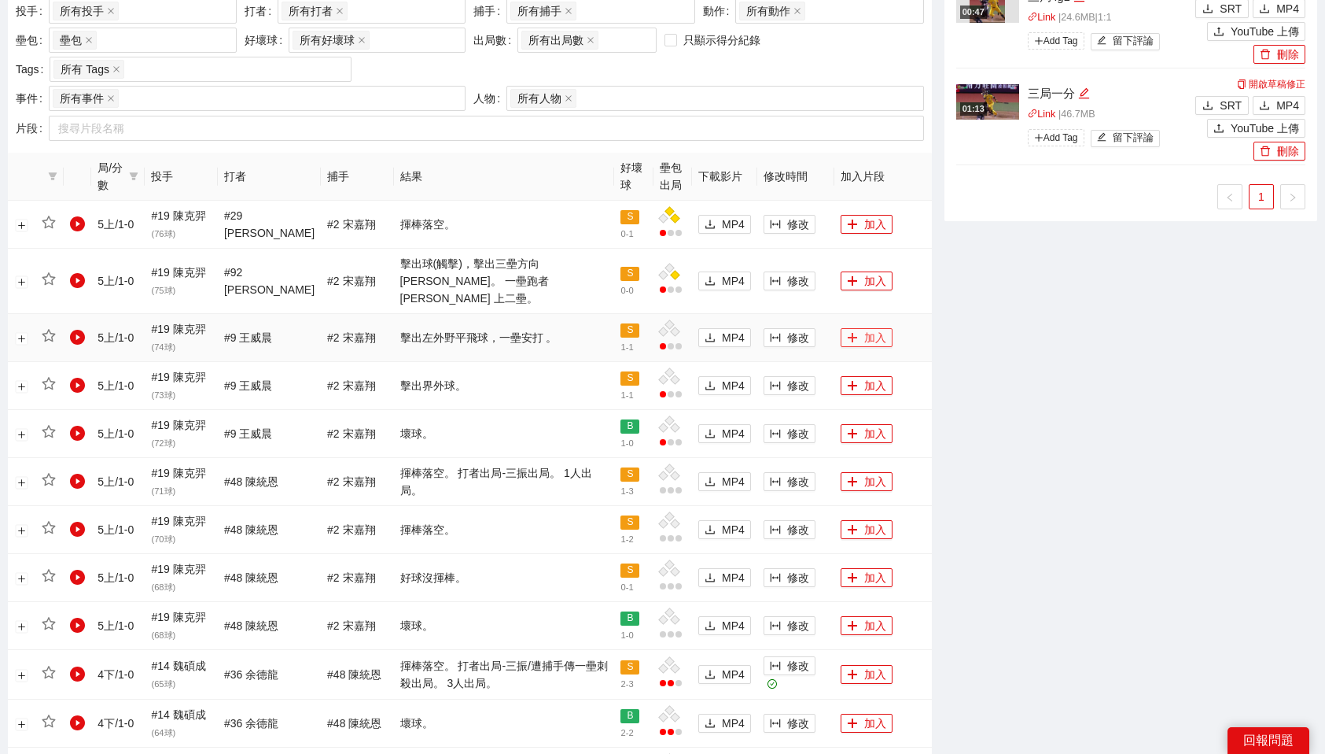
click at [856, 328] on button "加入" at bounding box center [867, 337] width 52 height 19
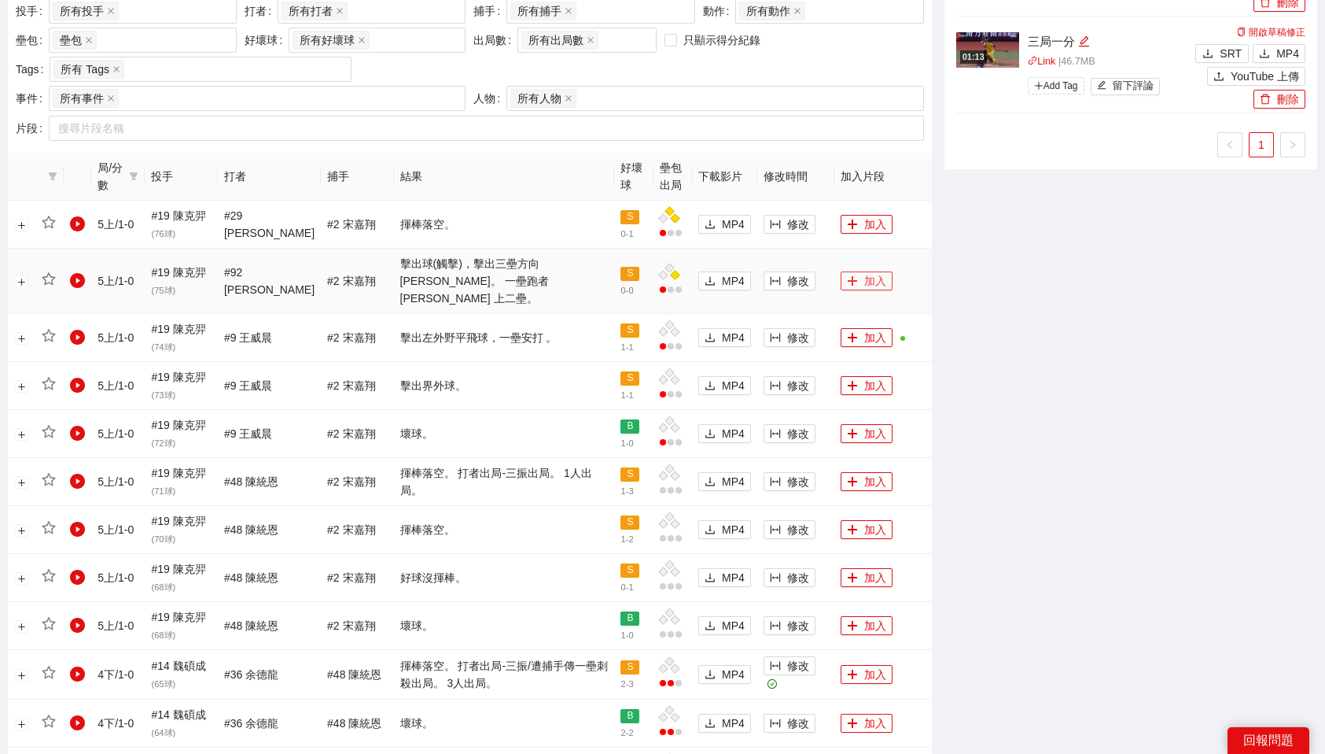
click at [864, 271] on button "加入" at bounding box center [867, 280] width 52 height 19
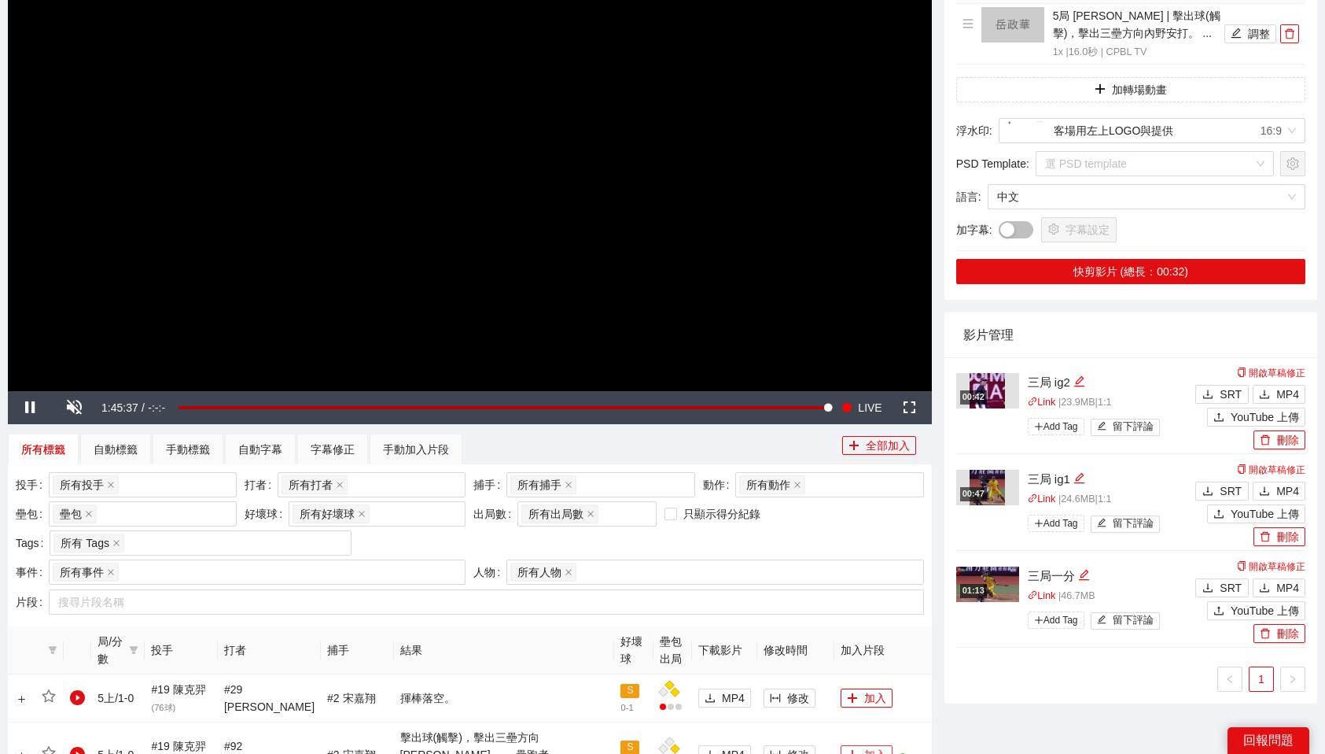
scroll to position [0, 0]
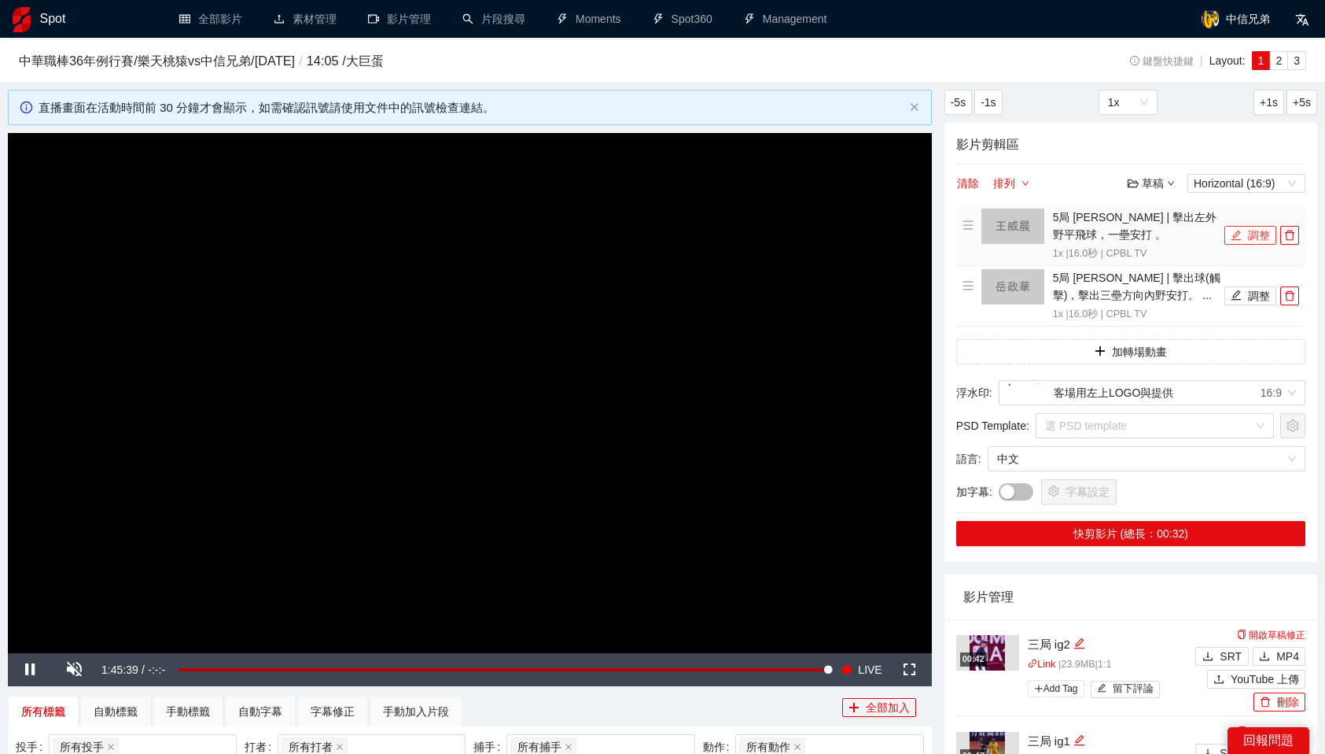
click at [1240, 229] on button "調整" at bounding box center [1251, 235] width 52 height 19
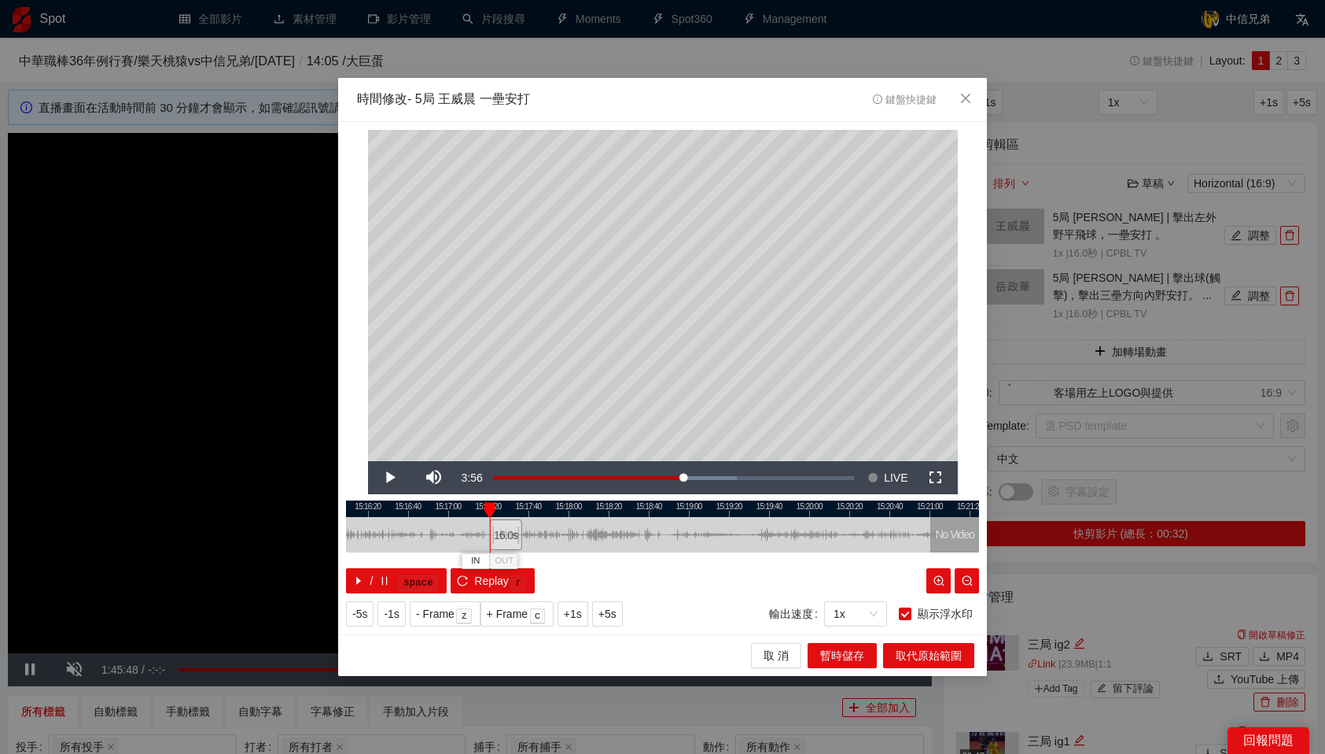
drag, startPoint x: 651, startPoint y: 529, endPoint x: 504, endPoint y: 542, distance: 147.6
click at [504, 542] on div "16.0 s" at bounding box center [506, 534] width 32 height 31
drag, startPoint x: 522, startPoint y: 529, endPoint x: 600, endPoint y: 531, distance: 78.7
click at [600, 531] on div "15:16:00 15:16:20 15:16:40 15:17:00 15:17:20 15:17:40 15:18:00 15:18:20 15:18:4…" at bounding box center [662, 546] width 633 height 93
drag, startPoint x: 625, startPoint y: 503, endPoint x: 665, endPoint y: 507, distance: 39.6
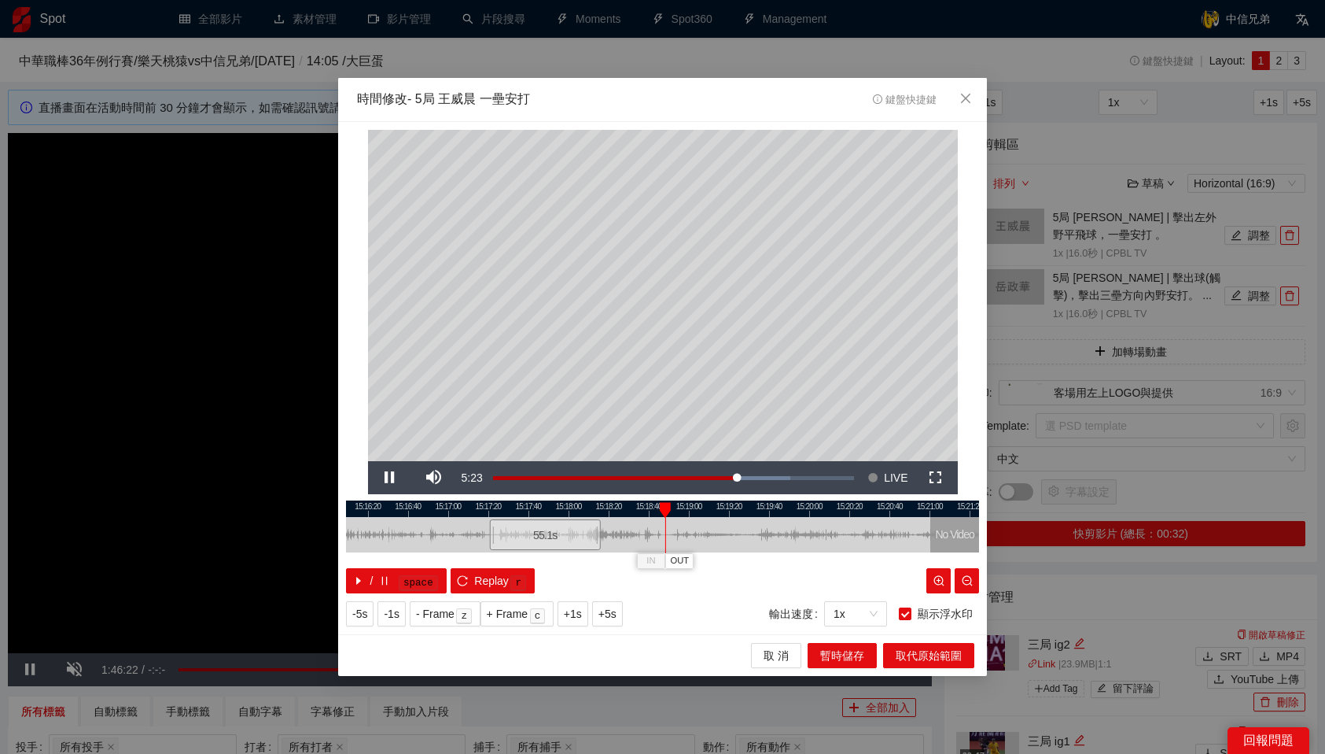
click at [665, 507] on div at bounding box center [665, 510] width 11 height 16
click at [687, 558] on span "OUT" at bounding box center [681, 561] width 19 height 14
click at [935, 659] on span "取代原始範圍" at bounding box center [929, 655] width 66 height 17
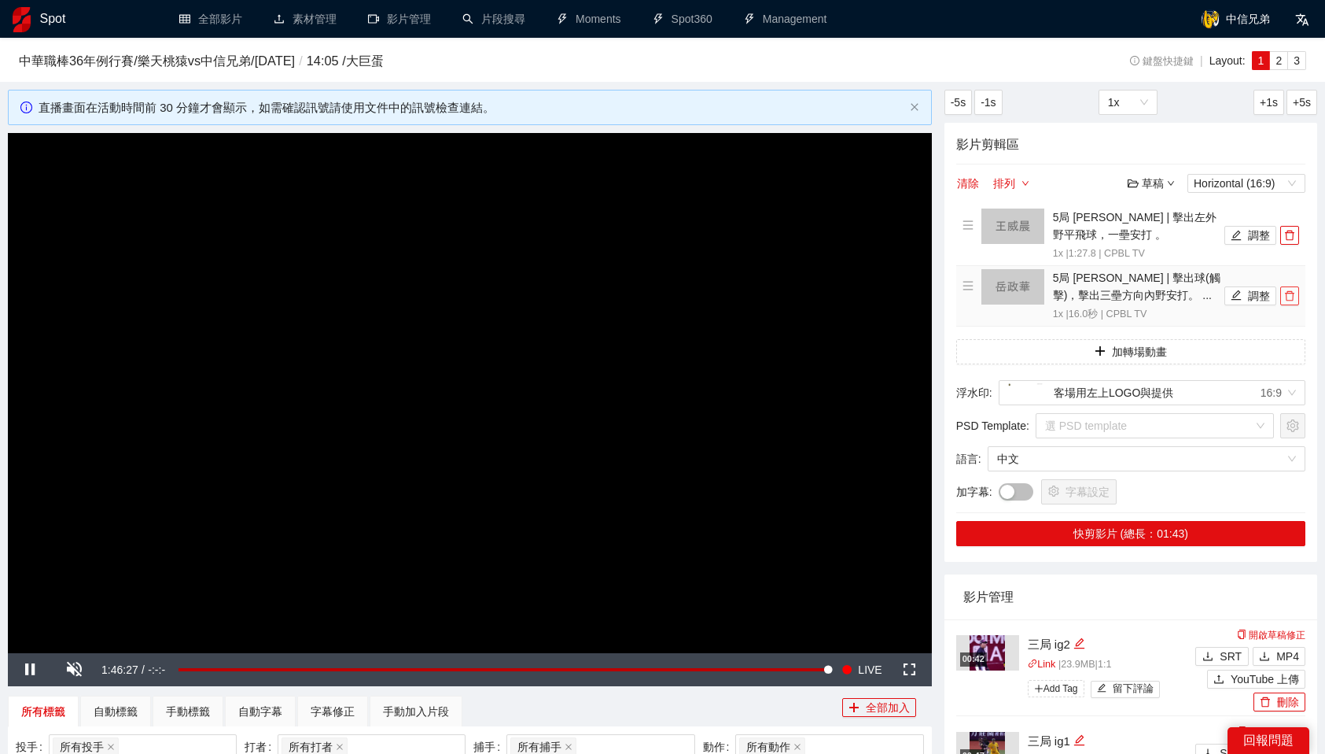
click at [1296, 299] on span "delete" at bounding box center [1289, 295] width 17 height 11
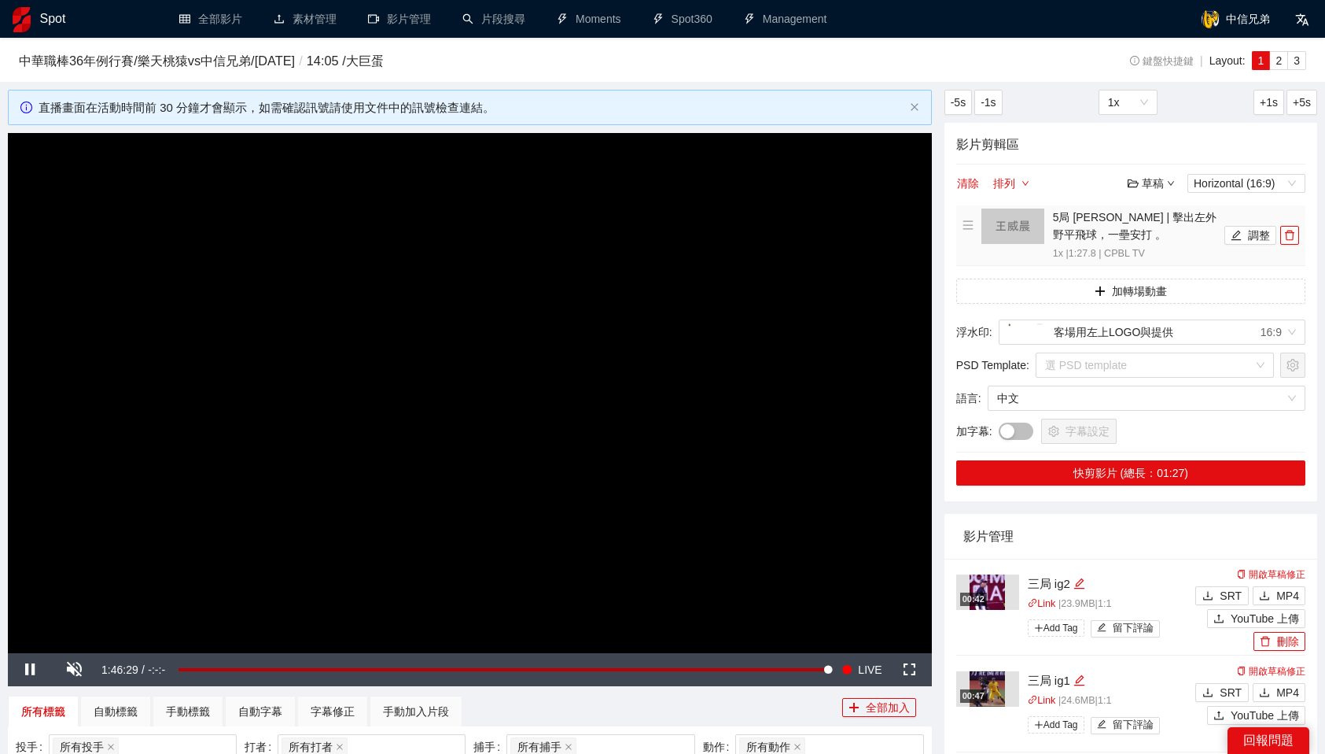
click at [1019, 223] on img at bounding box center [1013, 225] width 63 height 35
click at [1263, 235] on button "調整" at bounding box center [1251, 235] width 52 height 19
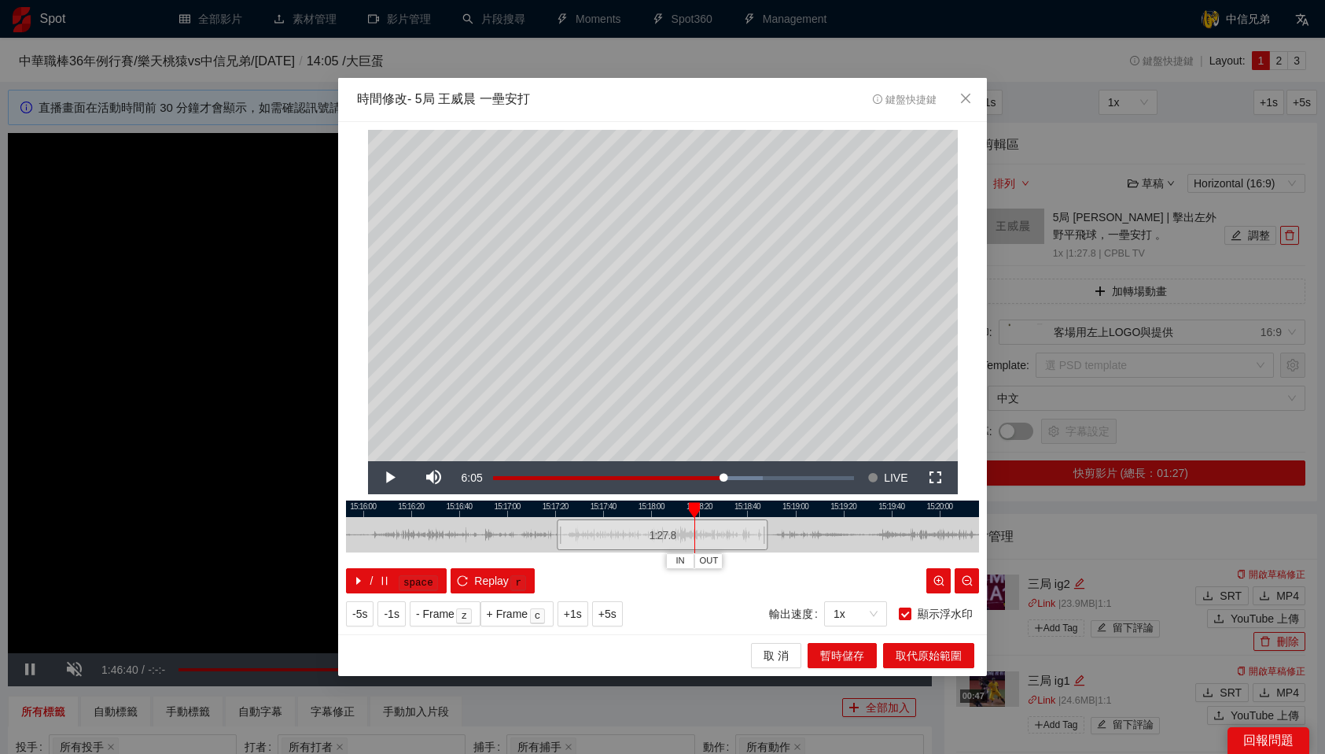
drag, startPoint x: 561, startPoint y: 509, endPoint x: 695, endPoint y: 516, distance: 133.9
click at [695, 516] on div at bounding box center [694, 510] width 11 height 16
click at [965, 96] on icon "close" at bounding box center [966, 98] width 13 height 13
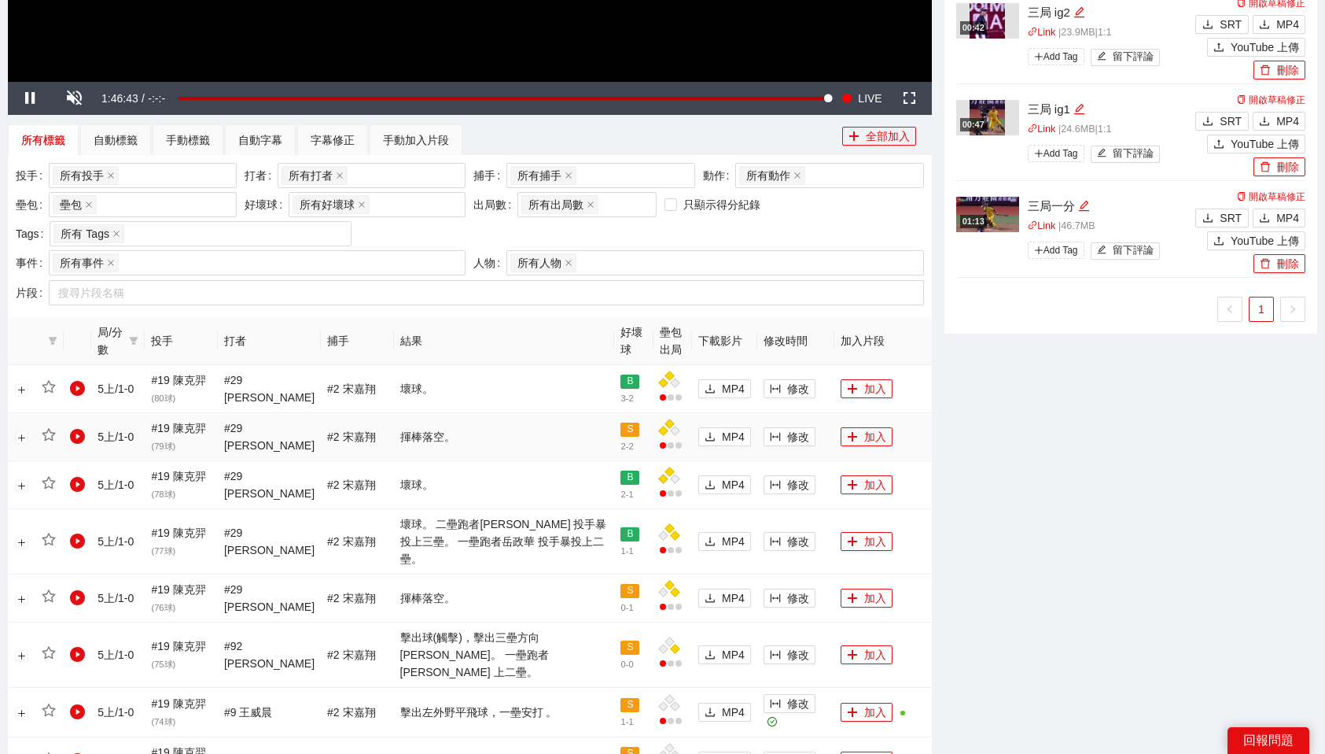
scroll to position [577, 0]
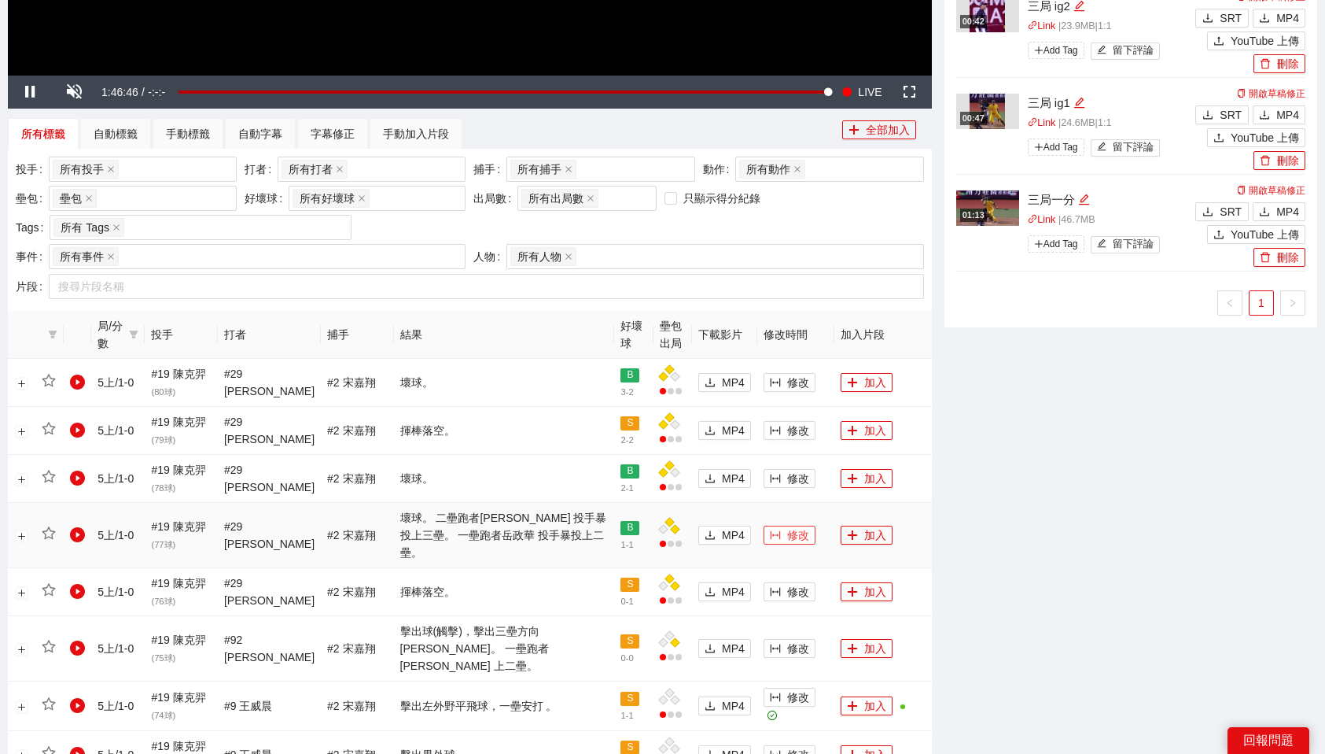
click at [787, 527] on span "修改" at bounding box center [798, 534] width 22 height 17
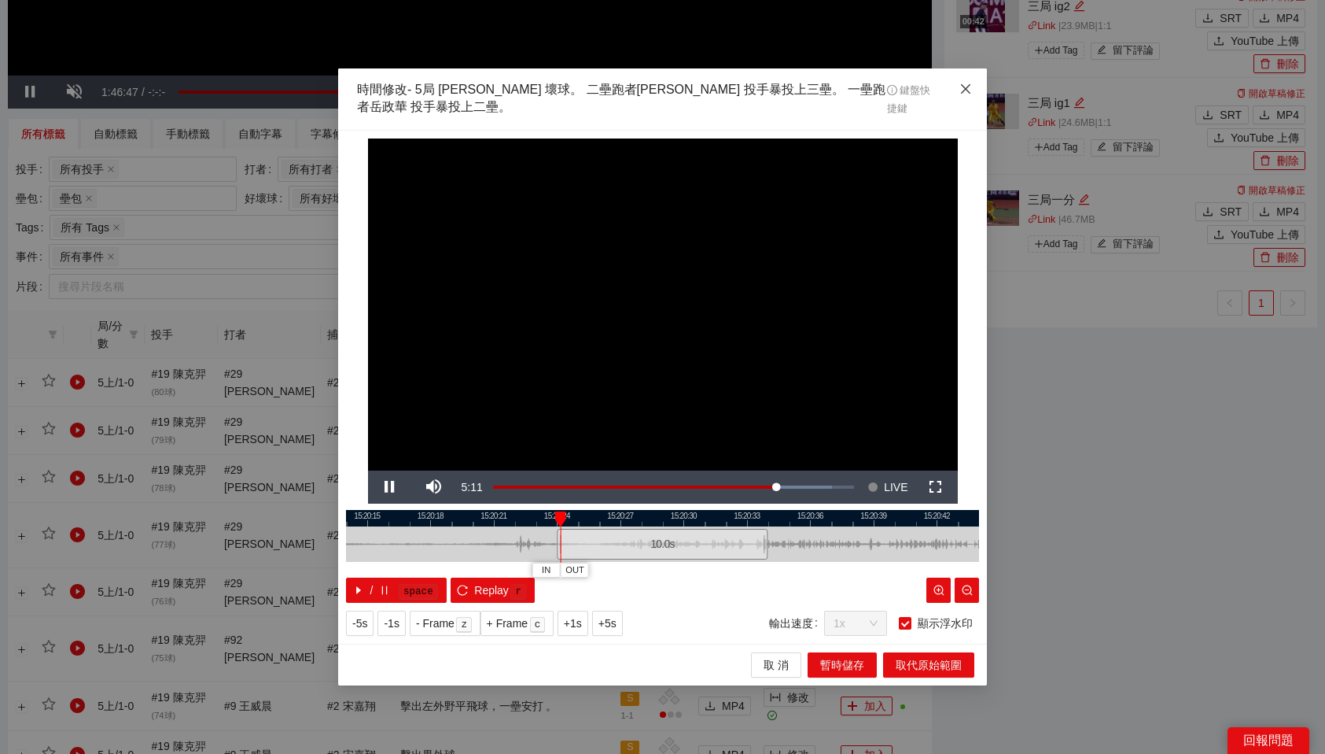
click at [960, 81] on span "Close" at bounding box center [966, 89] width 42 height 42
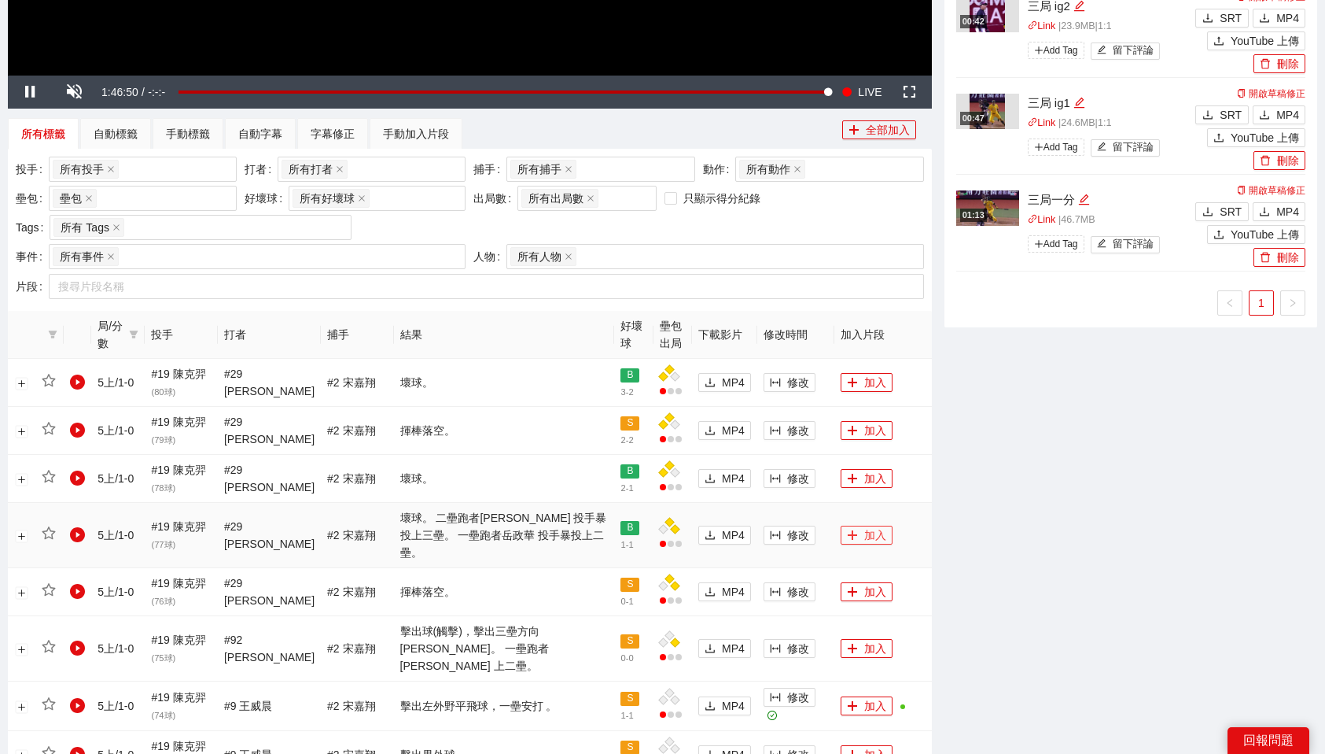
click at [871, 526] on button "加入" at bounding box center [867, 534] width 52 height 19
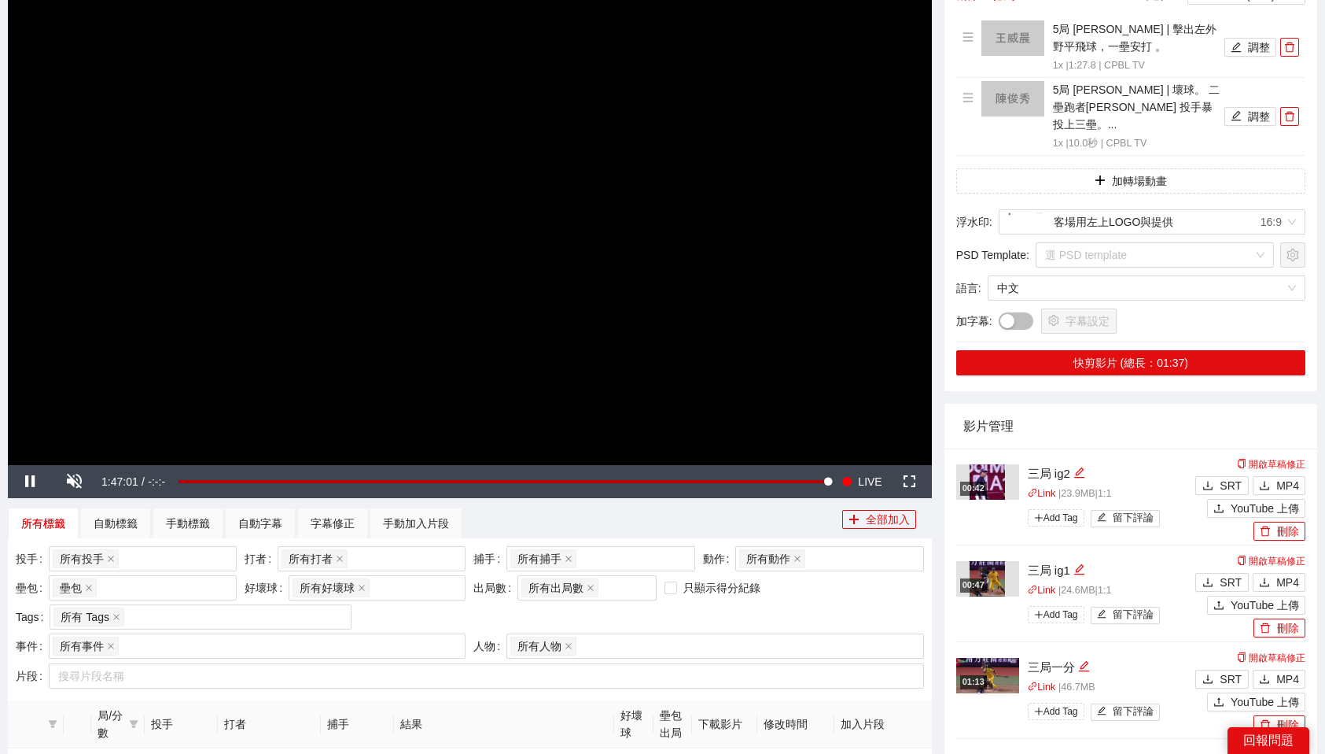
scroll to position [0, 0]
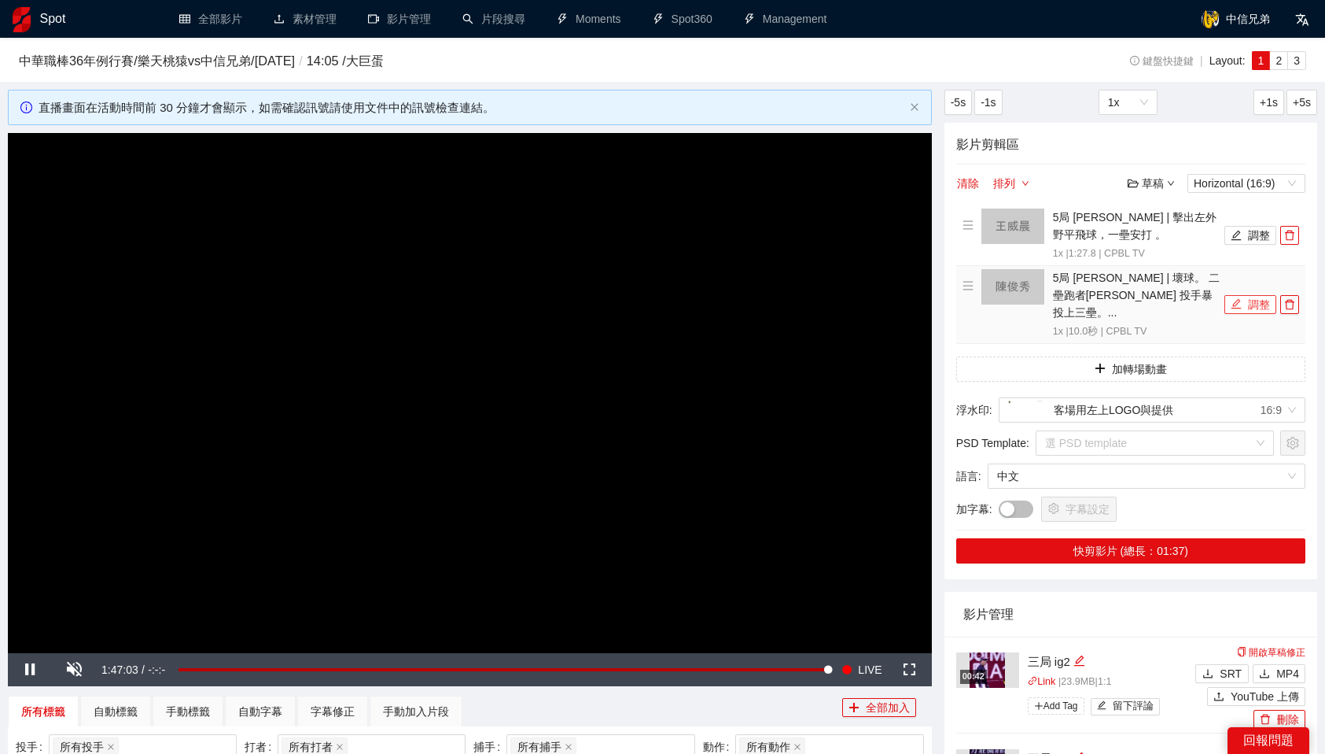
click at [1251, 295] on button "調整" at bounding box center [1251, 304] width 52 height 19
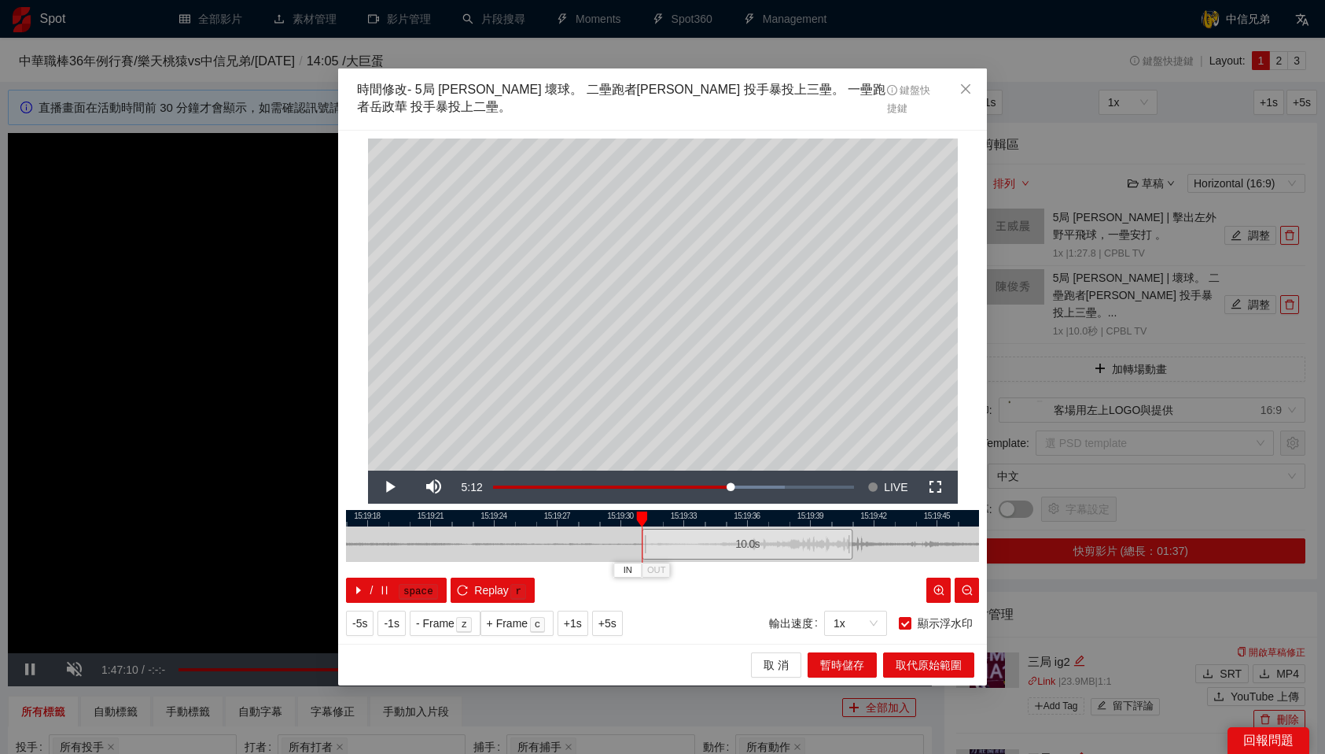
drag, startPoint x: 634, startPoint y: 548, endPoint x: 719, endPoint y: 546, distance: 85.0
click at [719, 546] on div "10.0 s" at bounding box center [747, 544] width 211 height 31
click at [772, 518] on div at bounding box center [777, 519] width 11 height 16
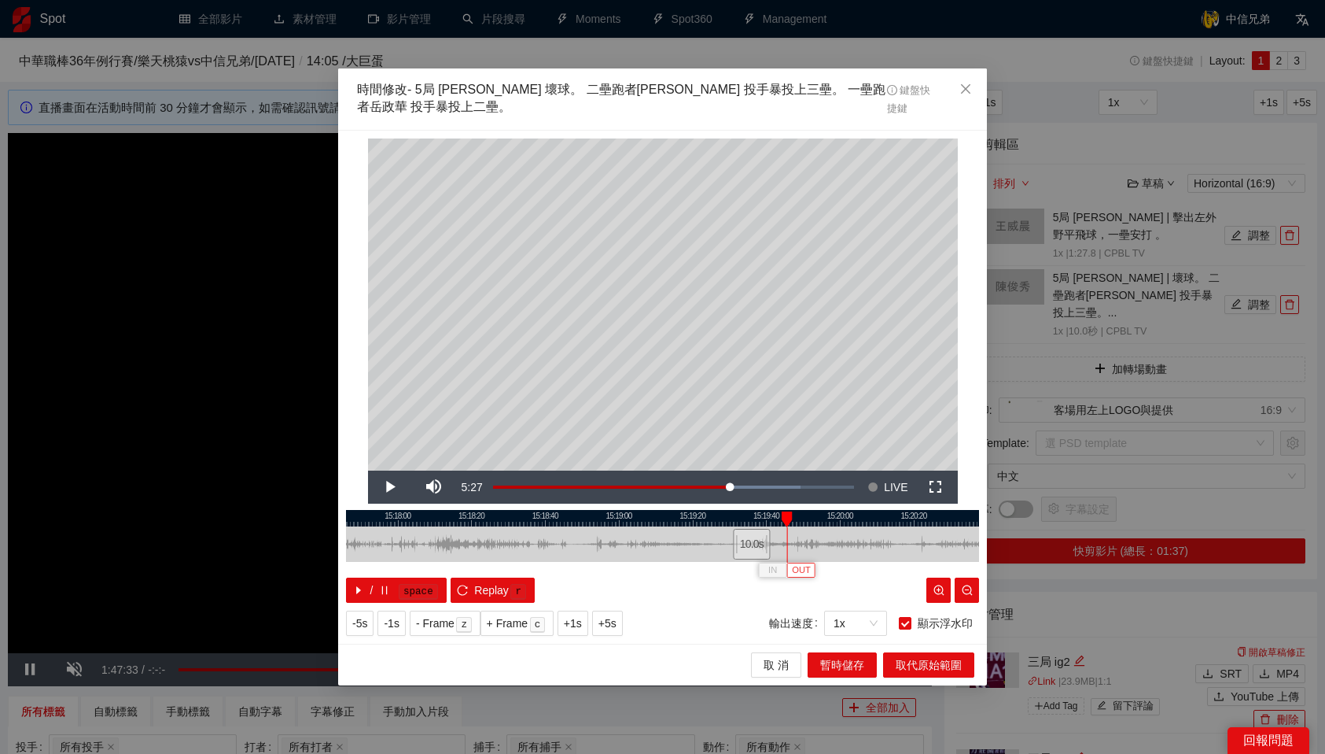
click at [807, 570] on span "OUT" at bounding box center [801, 570] width 19 height 14
click at [916, 664] on span "取代原始範圍" at bounding box center [929, 664] width 66 height 17
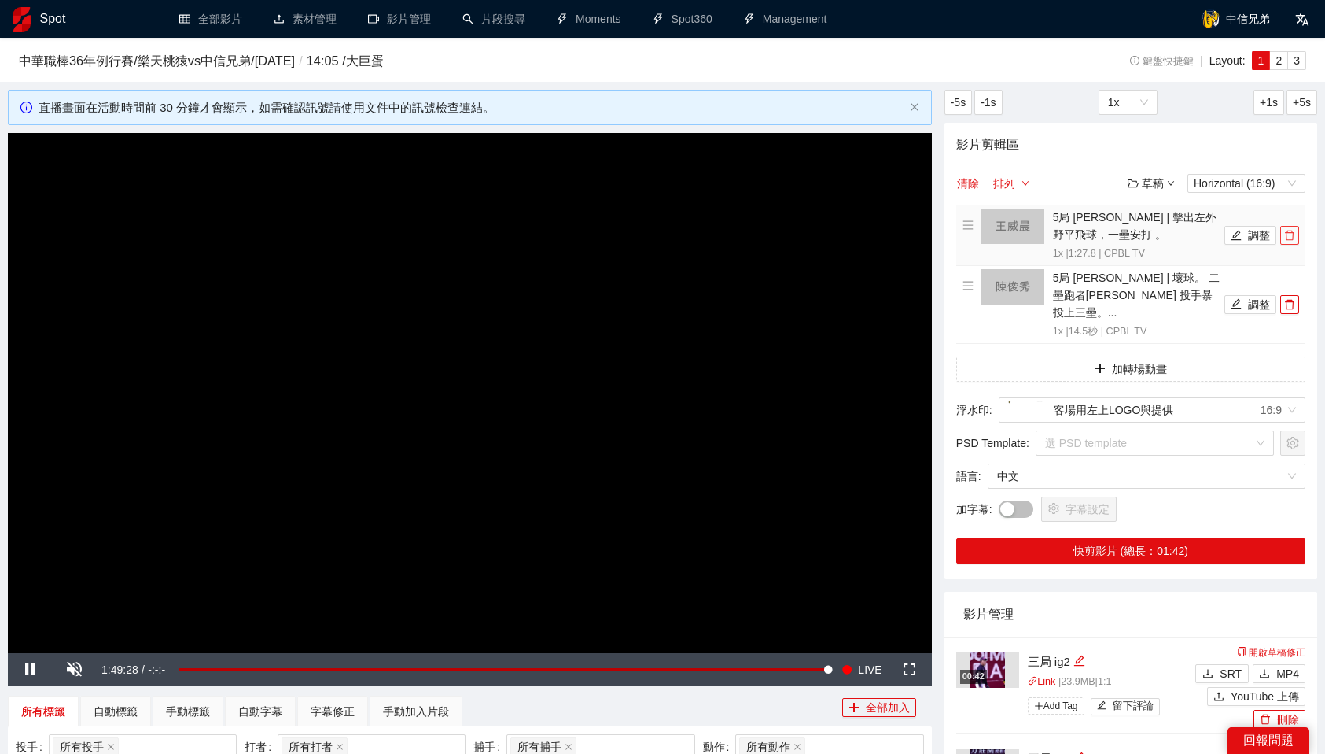
click at [1296, 231] on span "delete" at bounding box center [1289, 235] width 17 height 11
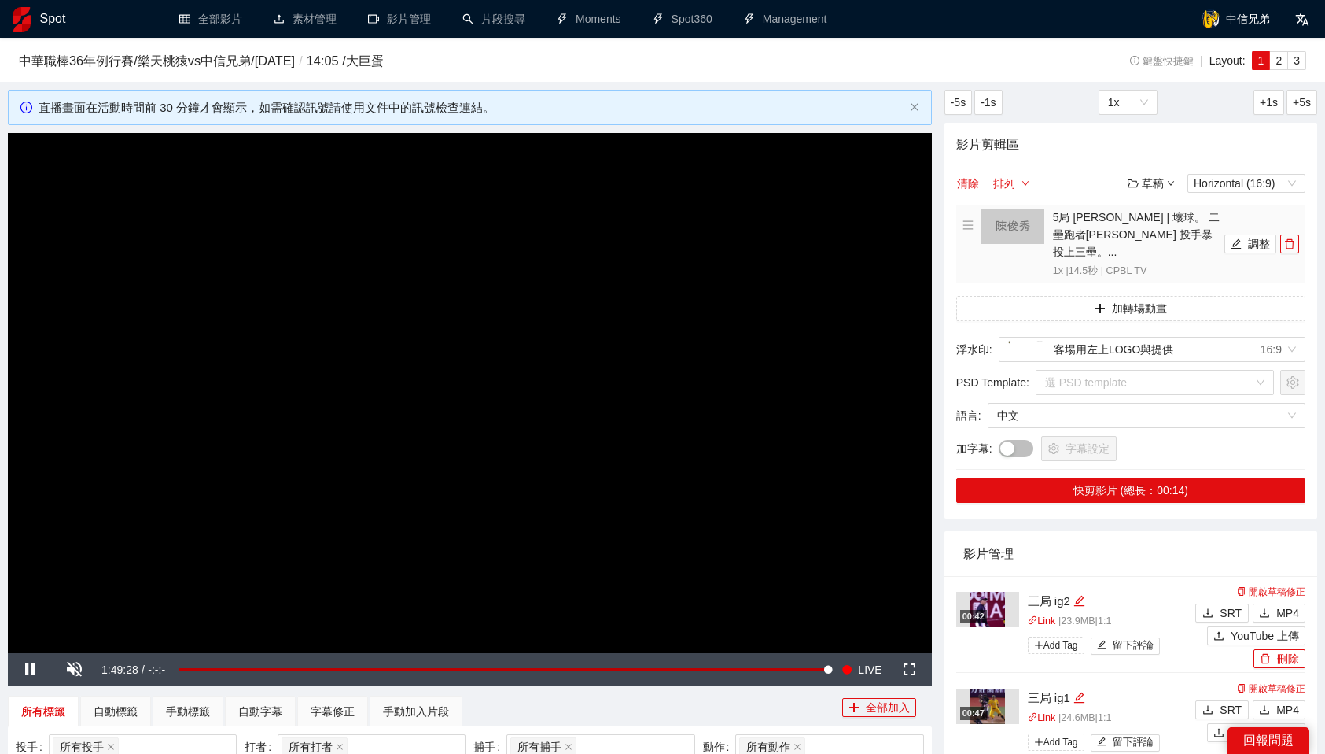
click at [1296, 238] on span "delete" at bounding box center [1289, 243] width 17 height 11
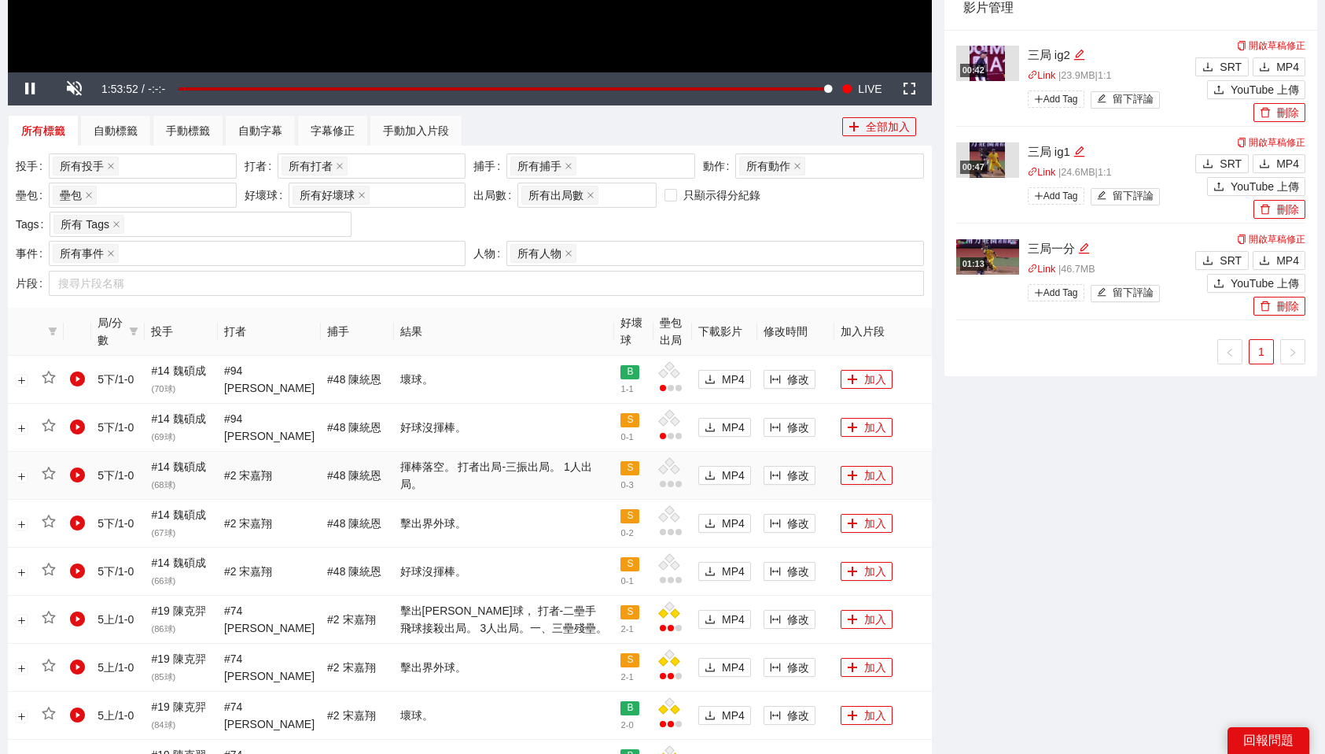
scroll to position [582, 0]
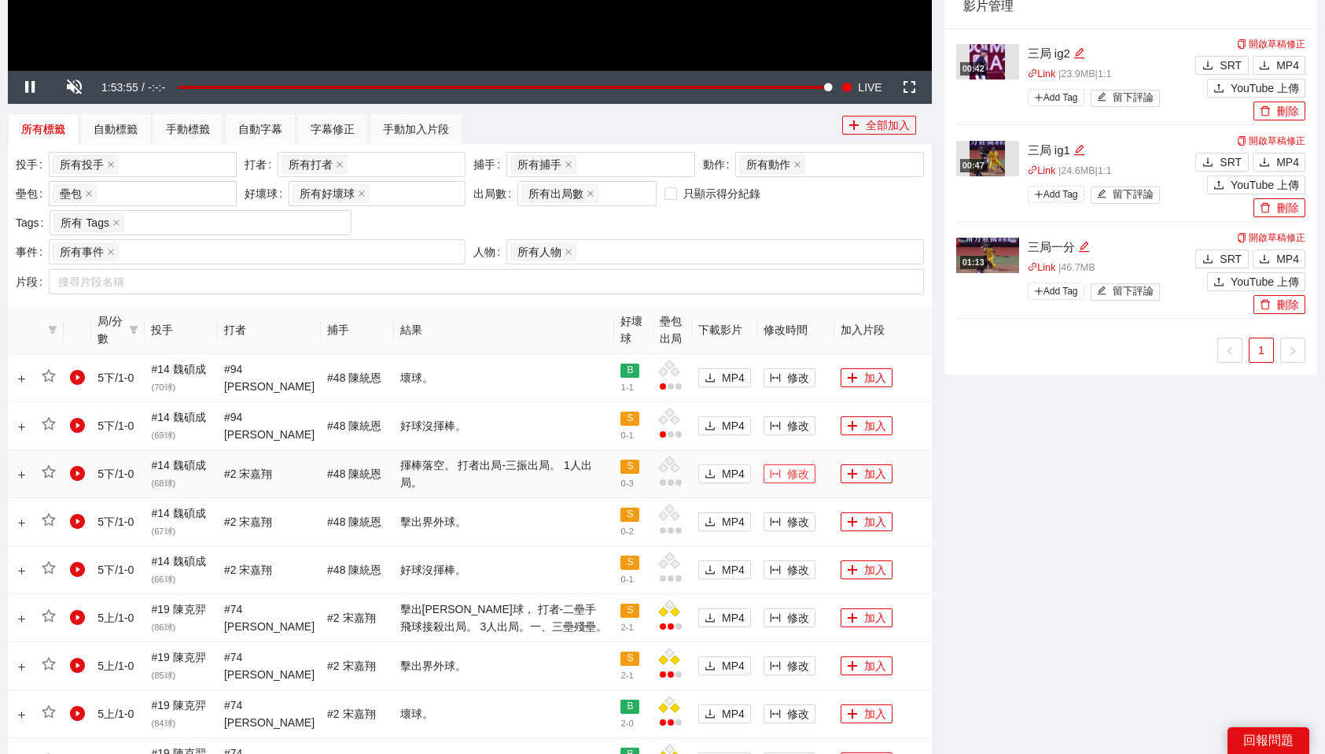
click at [787, 469] on span "修改" at bounding box center [798, 473] width 22 height 17
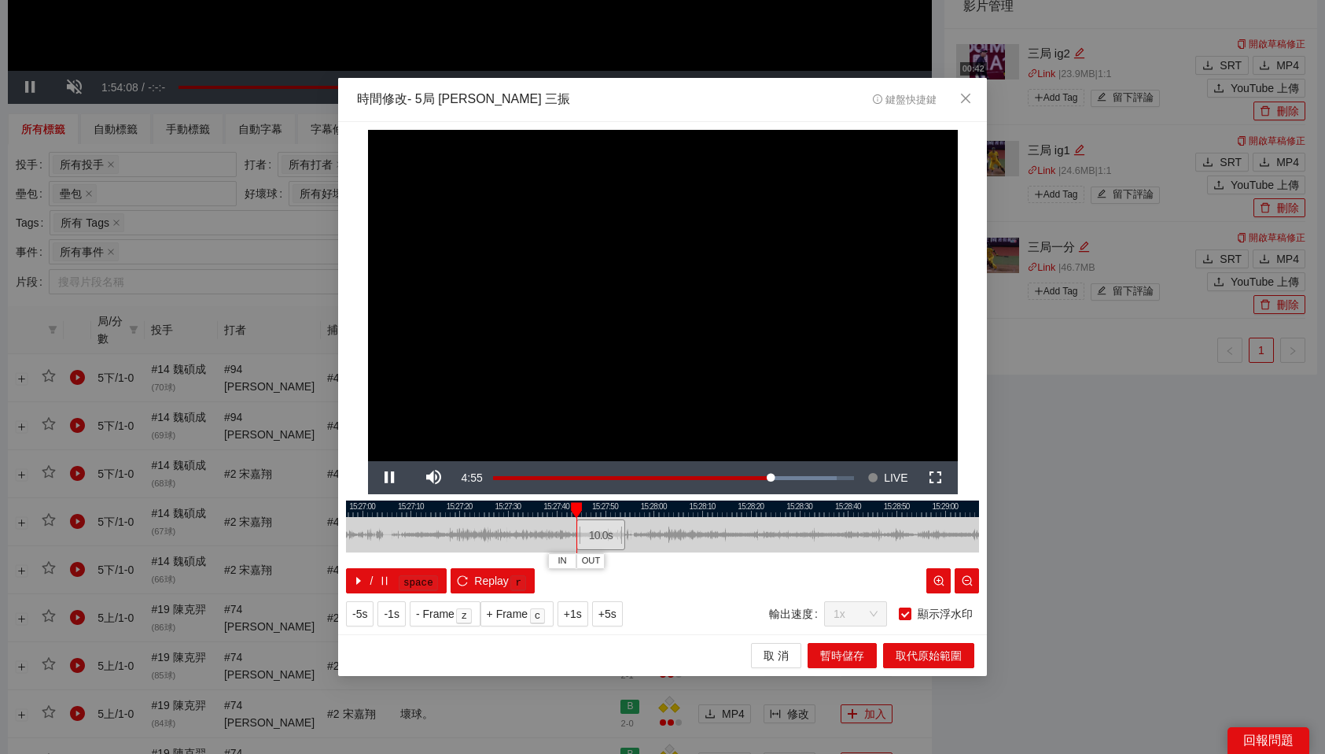
drag, startPoint x: 673, startPoint y: 533, endPoint x: 606, endPoint y: 541, distance: 68.1
click at [606, 541] on div "10.0 s" at bounding box center [601, 534] width 49 height 31
drag, startPoint x: 610, startPoint y: 508, endPoint x: 654, endPoint y: 509, distance: 44.1
click at [654, 509] on div at bounding box center [655, 510] width 11 height 16
click at [684, 558] on span "OUT" at bounding box center [678, 561] width 19 height 14
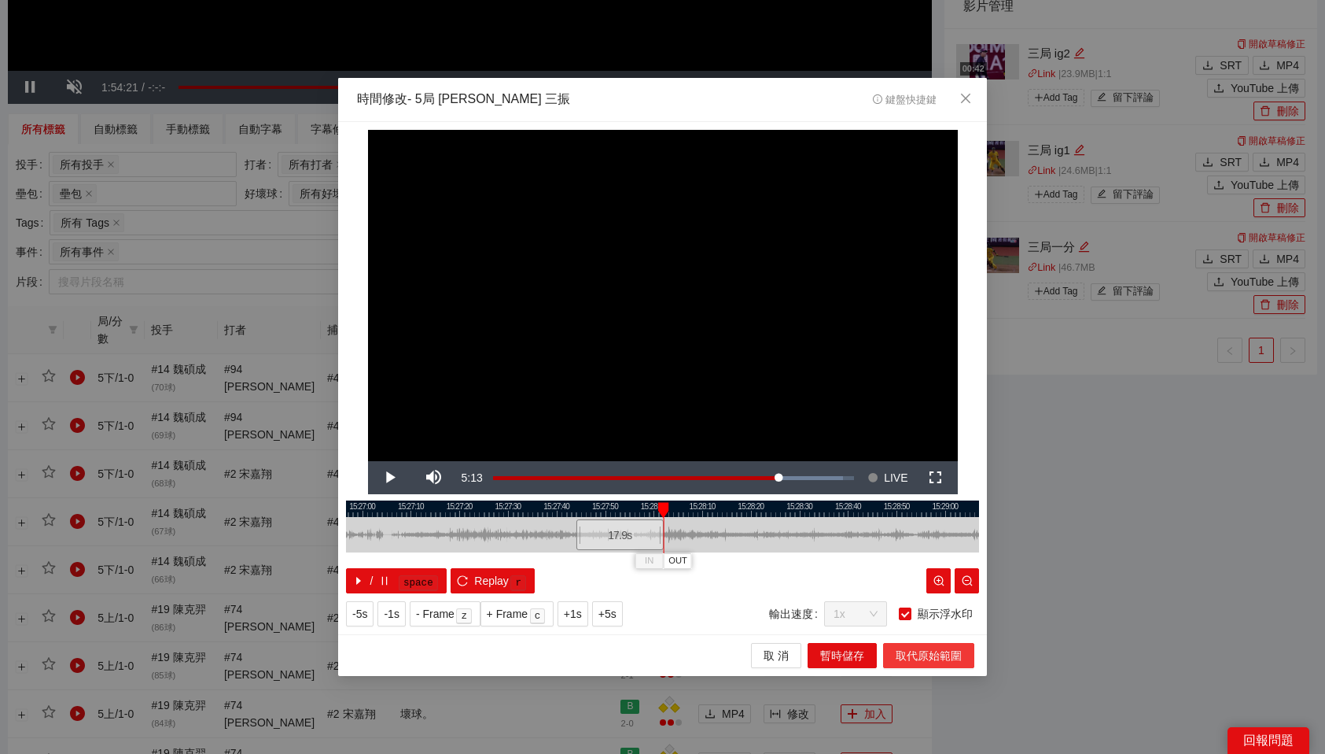
click at [930, 647] on span "取代原始範圍" at bounding box center [929, 655] width 66 height 17
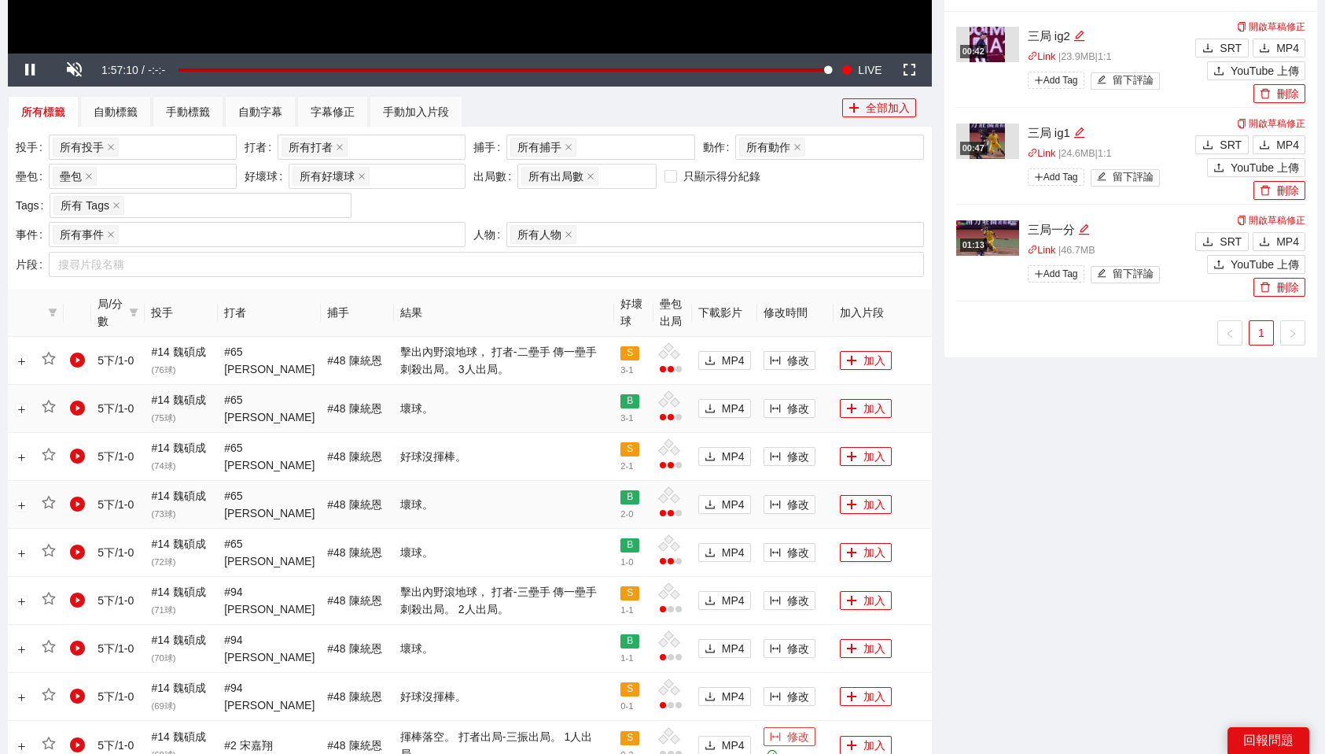
scroll to position [603, 0]
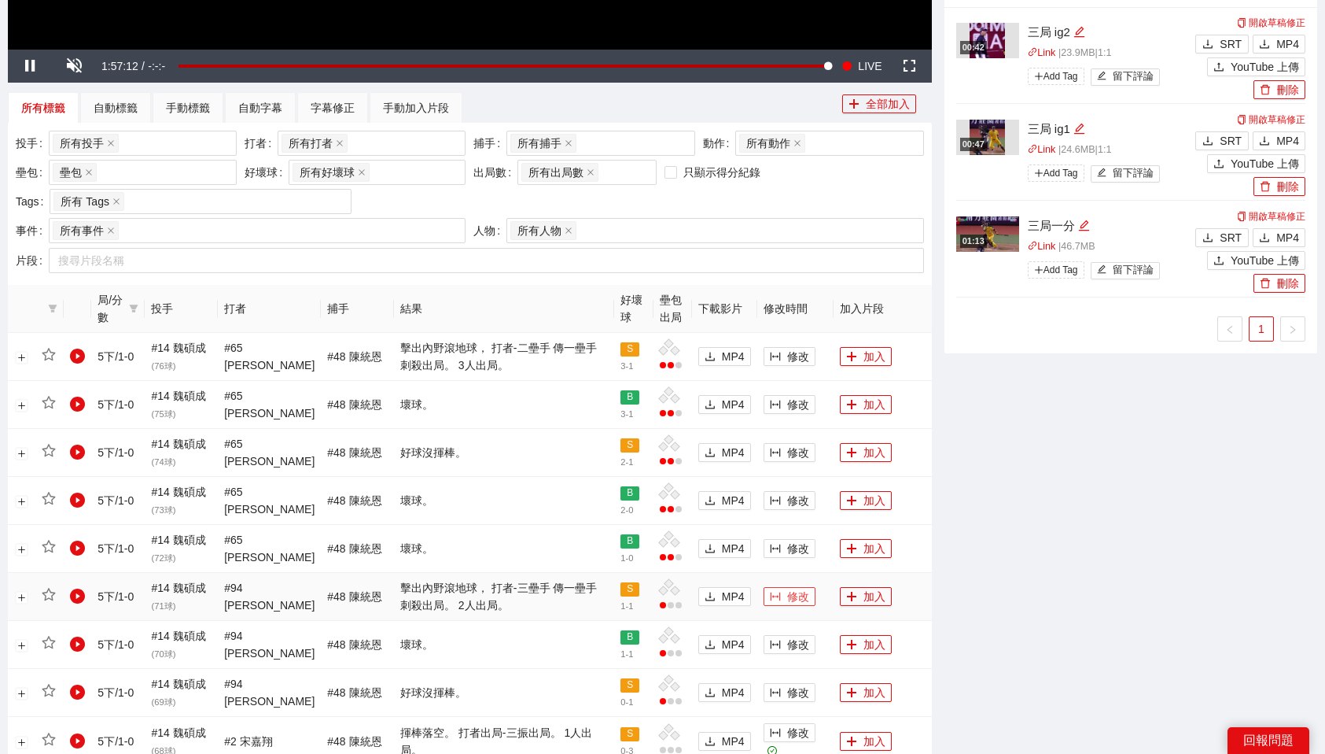
click at [775, 601] on icon "column-width" at bounding box center [775, 596] width 11 height 11
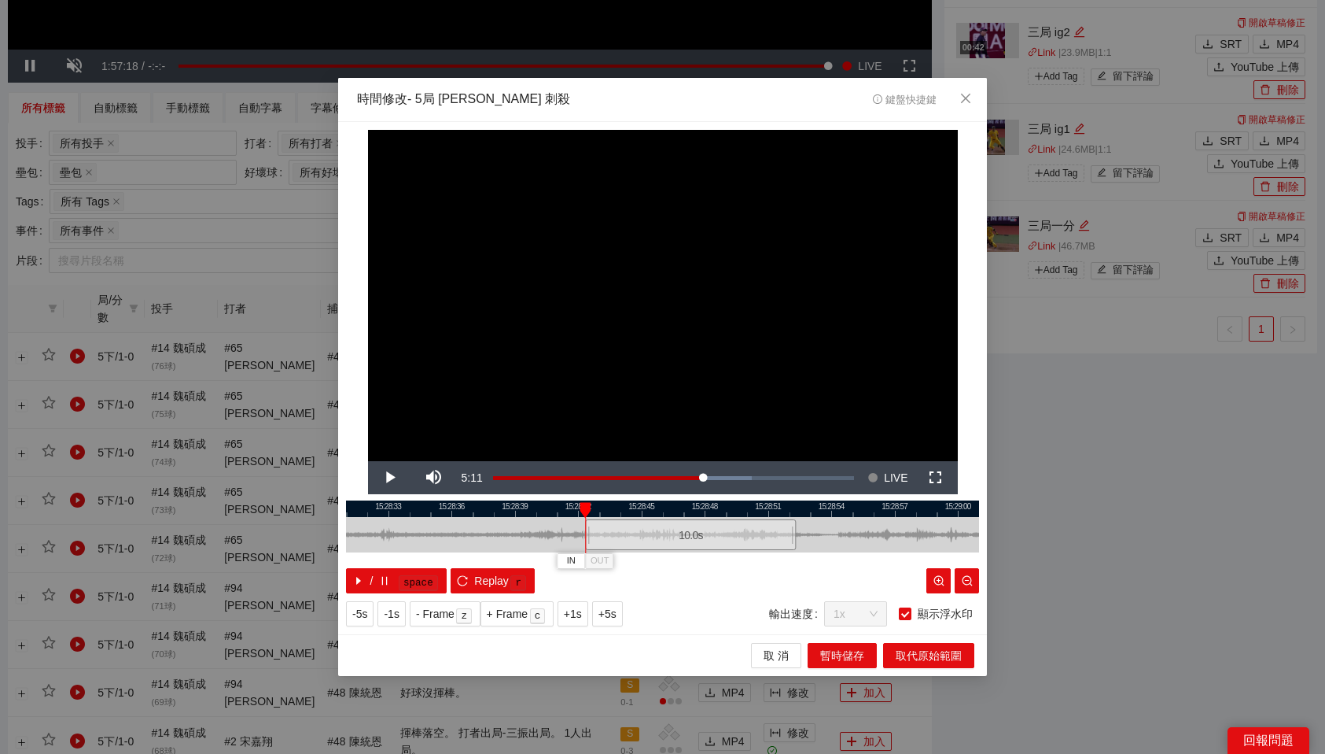
drag, startPoint x: 658, startPoint y: 539, endPoint x: 687, endPoint y: 539, distance: 28.3
click at [687, 539] on div "10.0 s" at bounding box center [690, 534] width 211 height 31
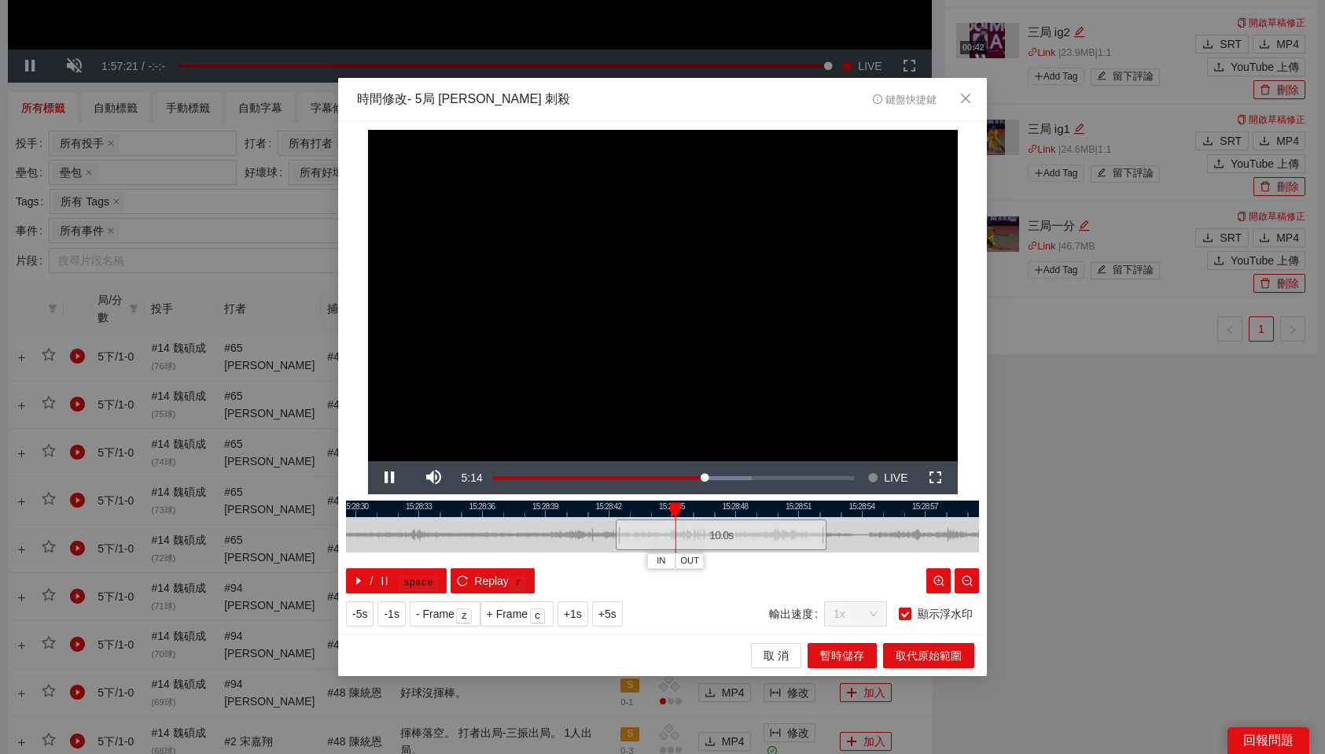
drag, startPoint x: 623, startPoint y: 504, endPoint x: 654, endPoint y: 503, distance: 30.7
click at [654, 503] on div at bounding box center [693, 508] width 633 height 17
click at [787, 560] on span "OUT" at bounding box center [780, 561] width 19 height 14
click at [925, 651] on span "取代原始範圍" at bounding box center [929, 655] width 66 height 17
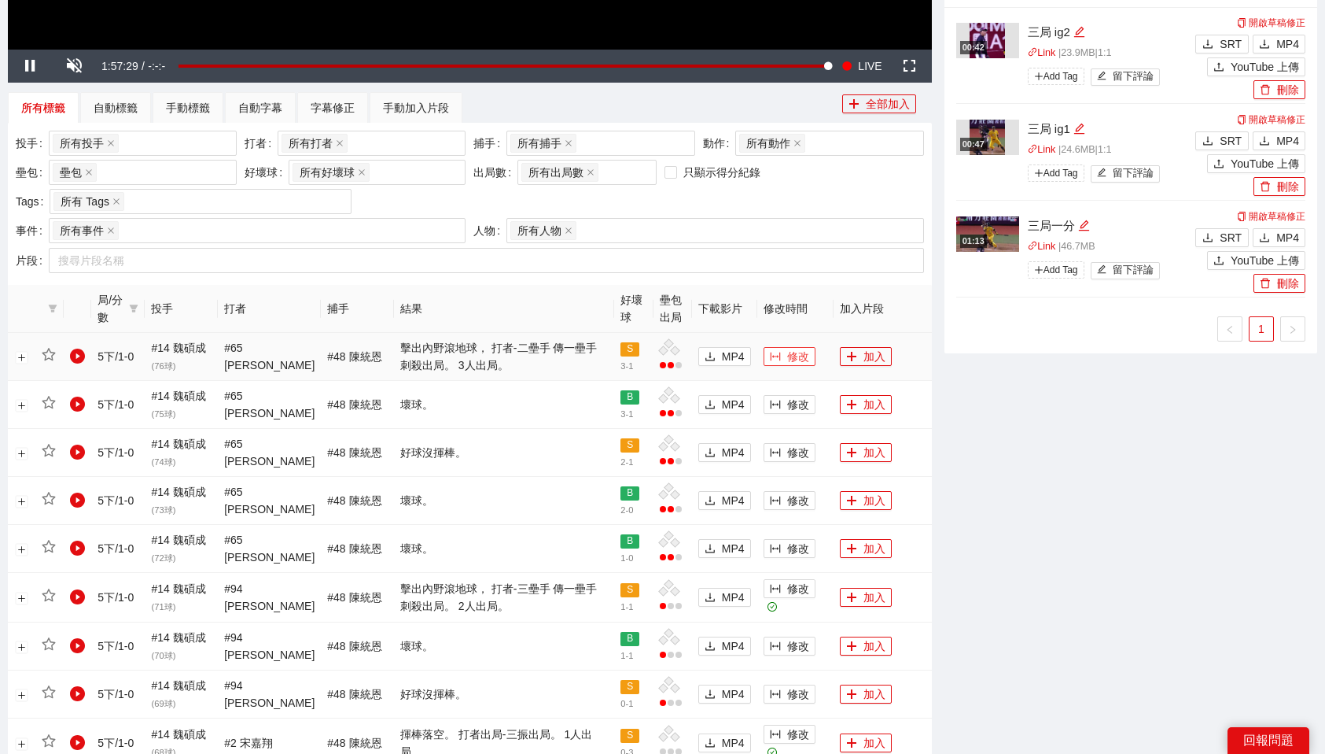
click at [798, 350] on span "修改" at bounding box center [798, 356] width 22 height 17
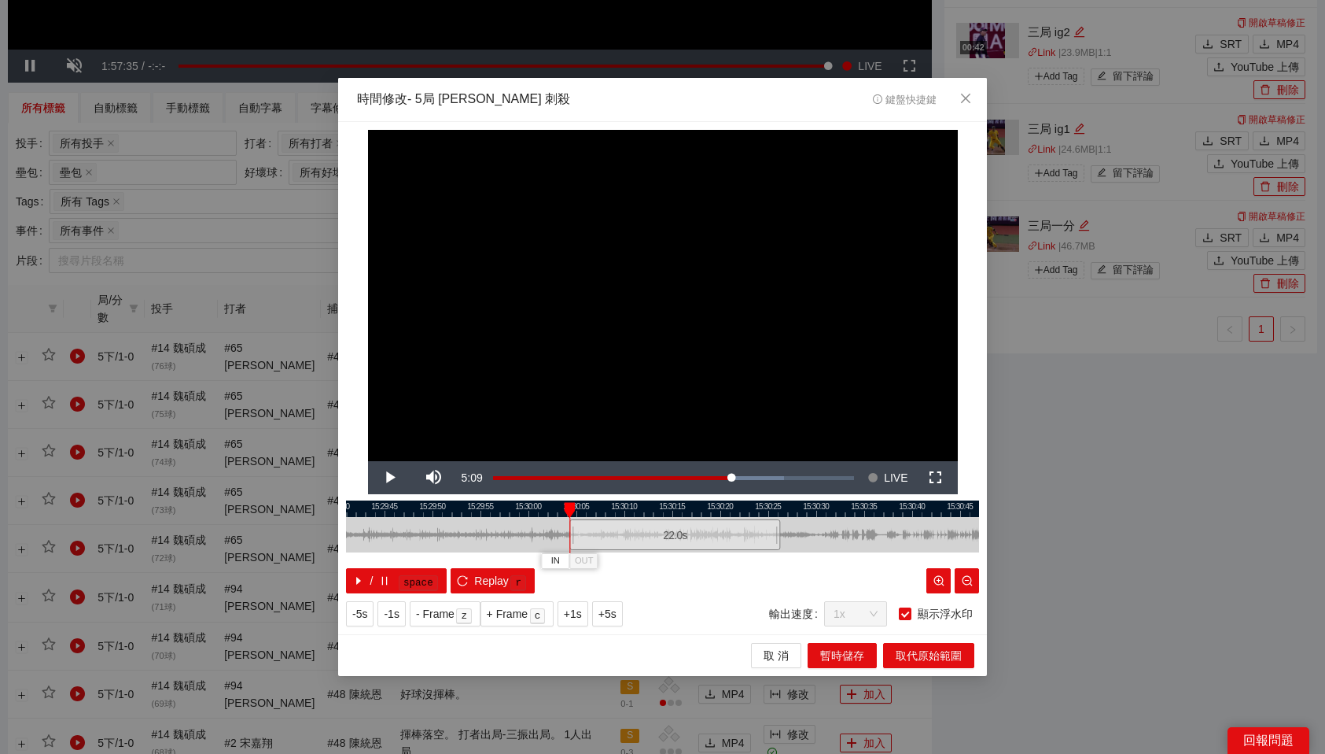
drag, startPoint x: 592, startPoint y: 531, endPoint x: 604, endPoint y: 530, distance: 12.6
click at [604, 530] on div "22.0 s" at bounding box center [675, 534] width 211 height 31
click at [743, 562] on span "OUT" at bounding box center [734, 561] width 19 height 14
click at [916, 651] on span "取代原始範圍" at bounding box center [929, 655] width 66 height 17
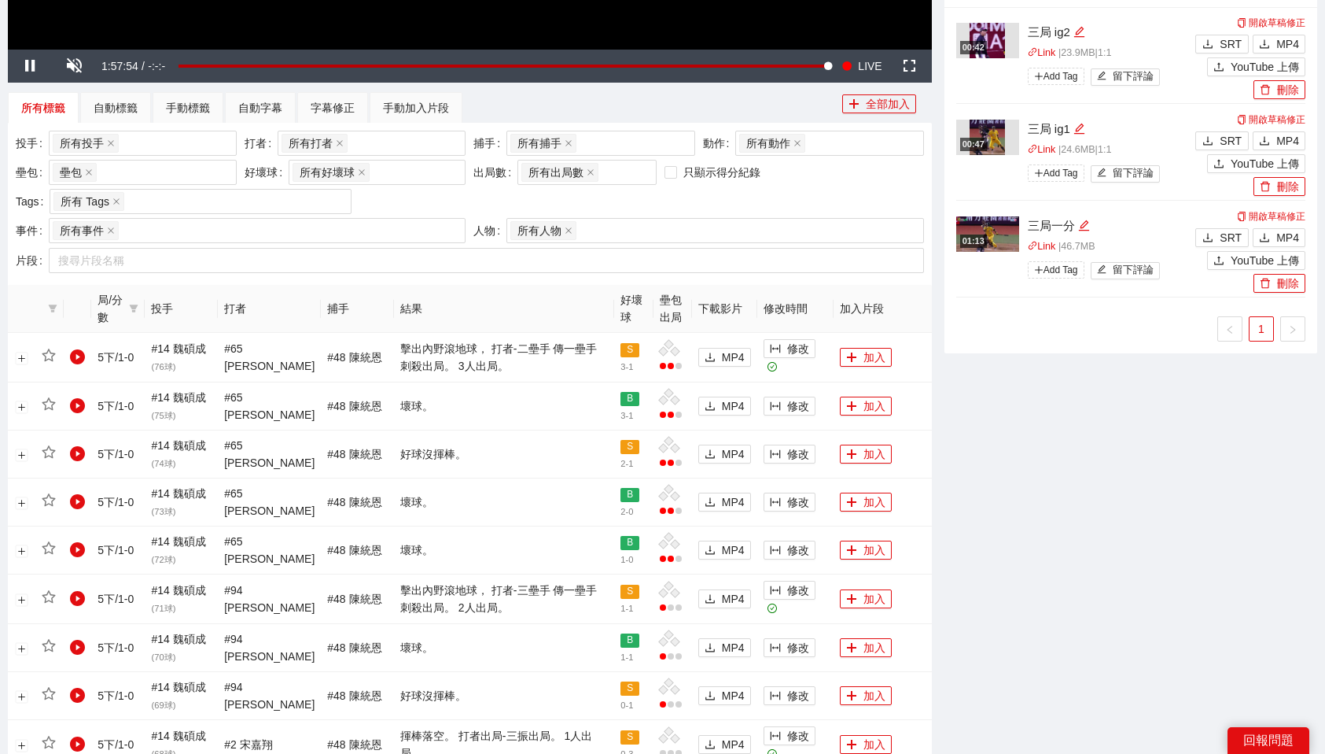
click at [1117, 621] on div "-5s -1s 1x +1s +5s 影片剪輯區 清除 排列 草稿 Horizontal (16:9) 無此資料 加轉場動畫 浮水印 : 客場用左上LOGO與…" at bounding box center [1130, 440] width 385 height 1908
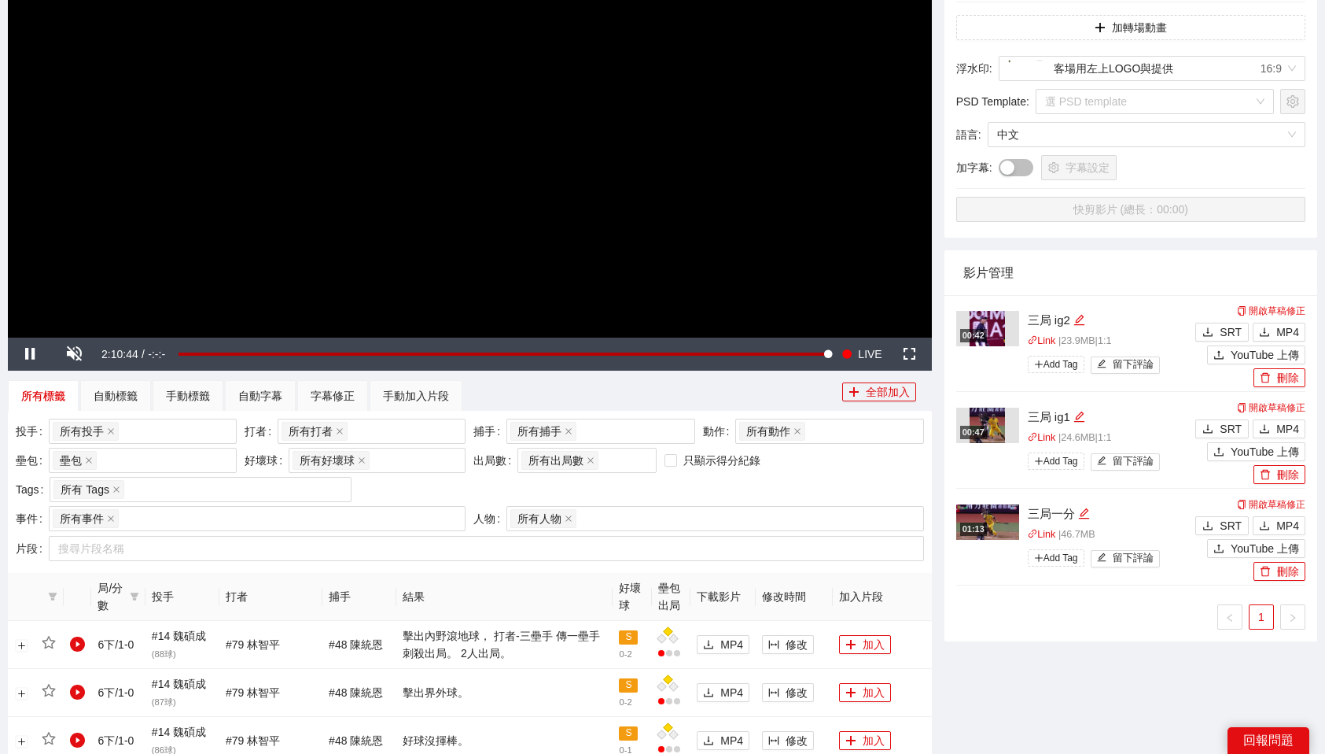
scroll to position [0, 0]
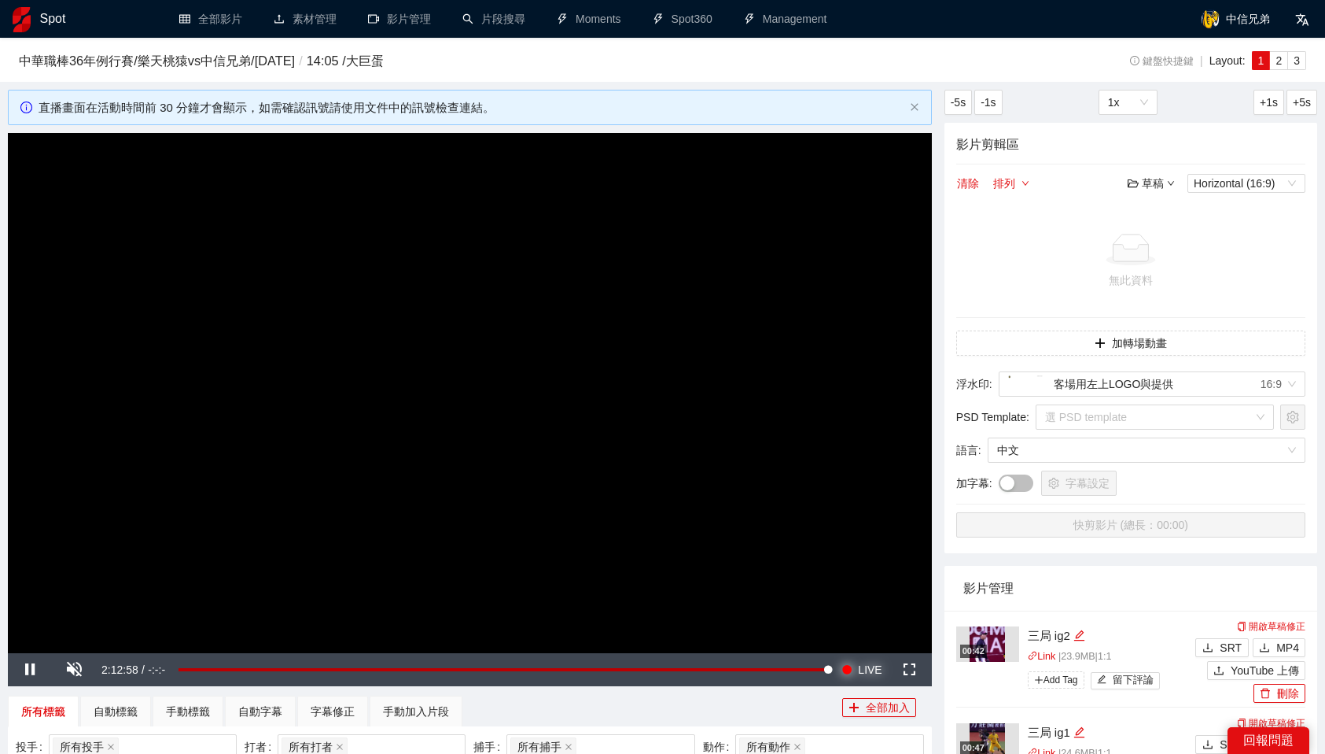
click at [872, 673] on span "LIVE" at bounding box center [870, 669] width 24 height 33
click at [764, 702] on div "所有標籤 自動標籤 手動標籤 自動字幕 字幕修正 手動加入片段" at bounding box center [425, 710] width 835 height 31
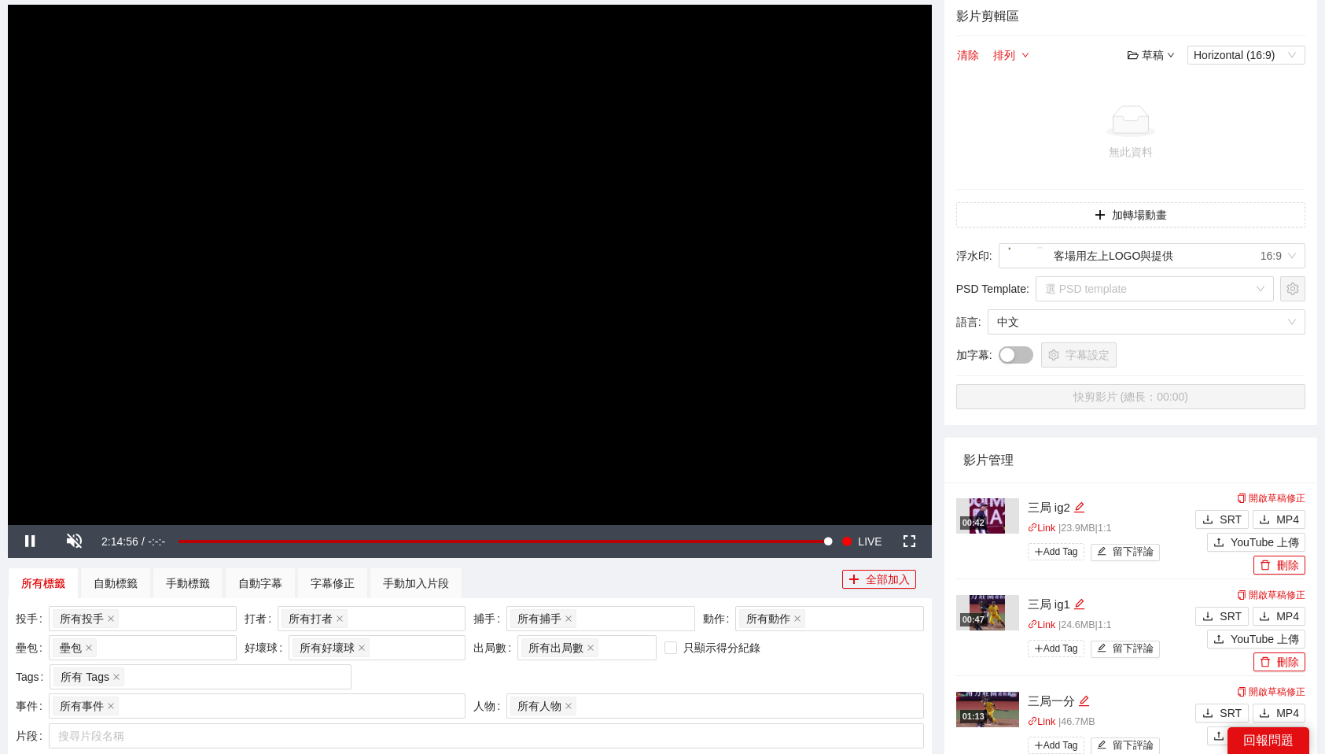
scroll to position [141, 0]
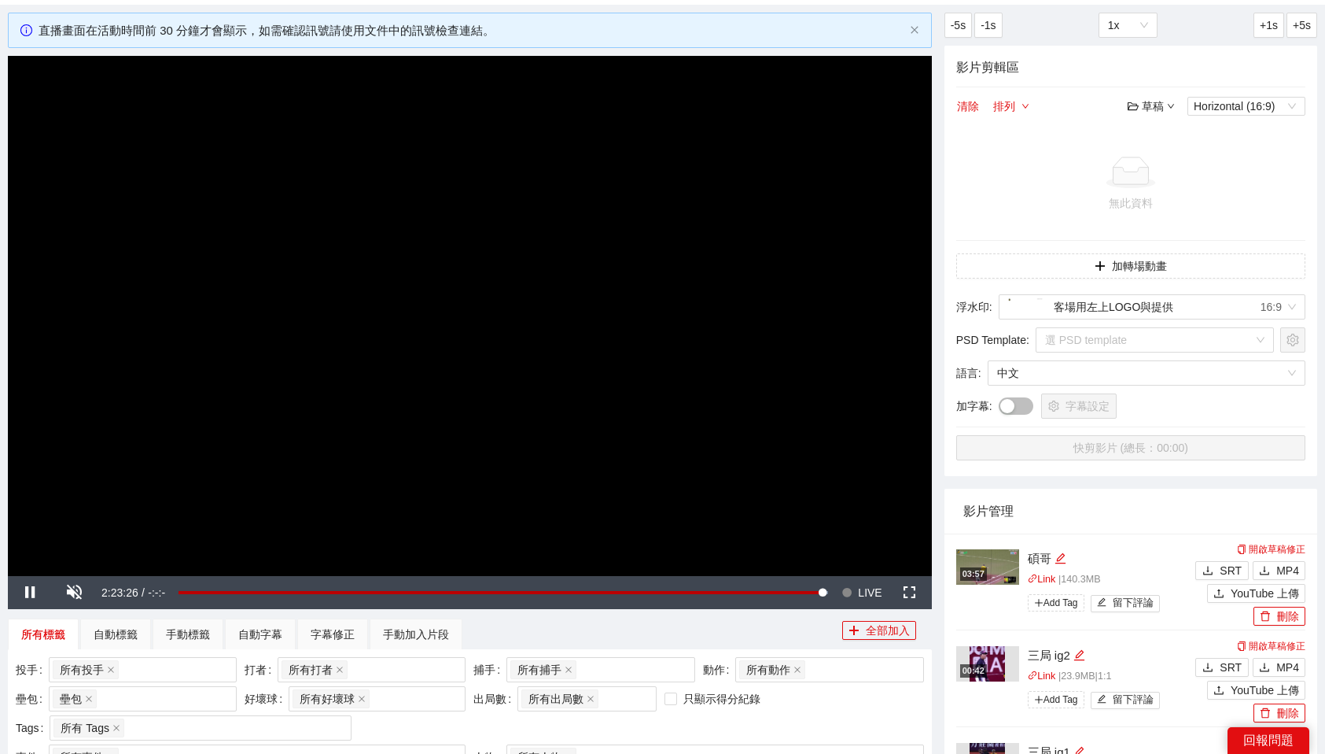
scroll to position [63, 0]
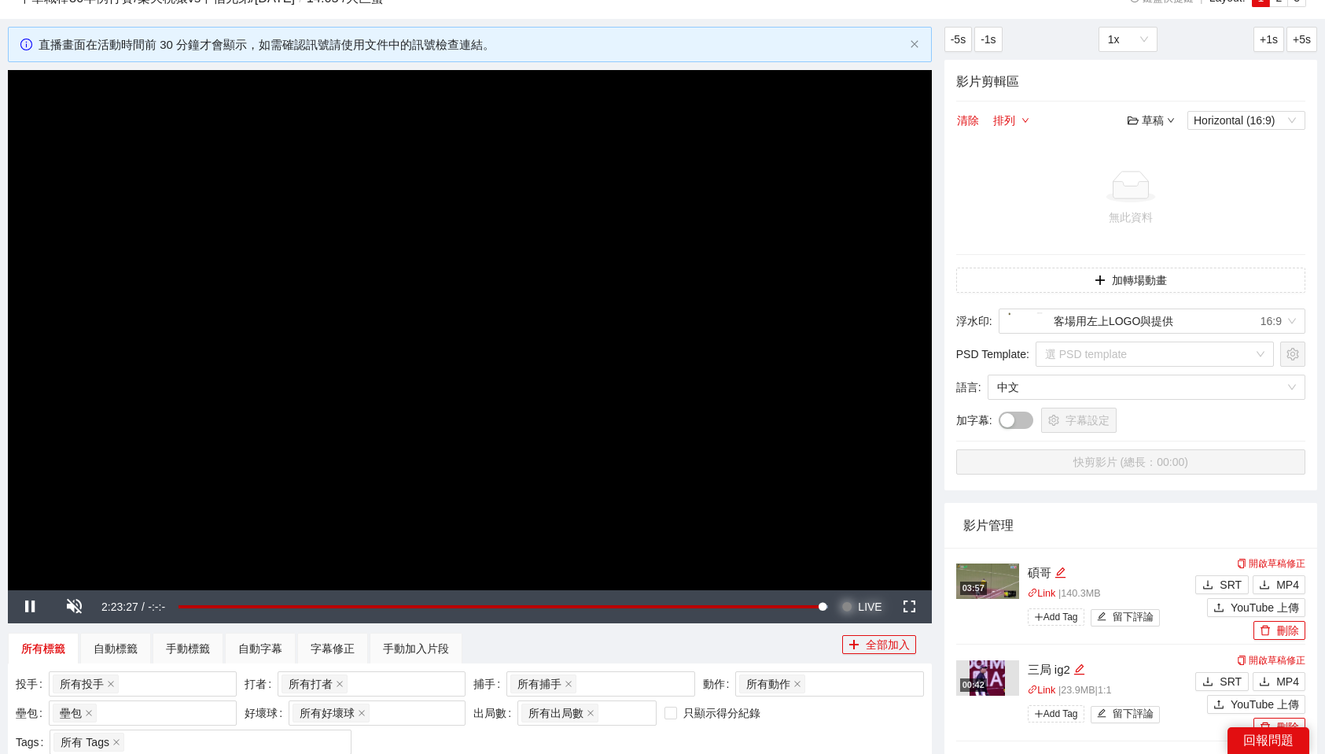
click at [867, 611] on span "LIVE" at bounding box center [870, 606] width 24 height 33
click at [705, 648] on div "所有標籤 自動標籤 手動標籤 自動字幕 字幕修正 手動加入片段" at bounding box center [425, 647] width 835 height 31
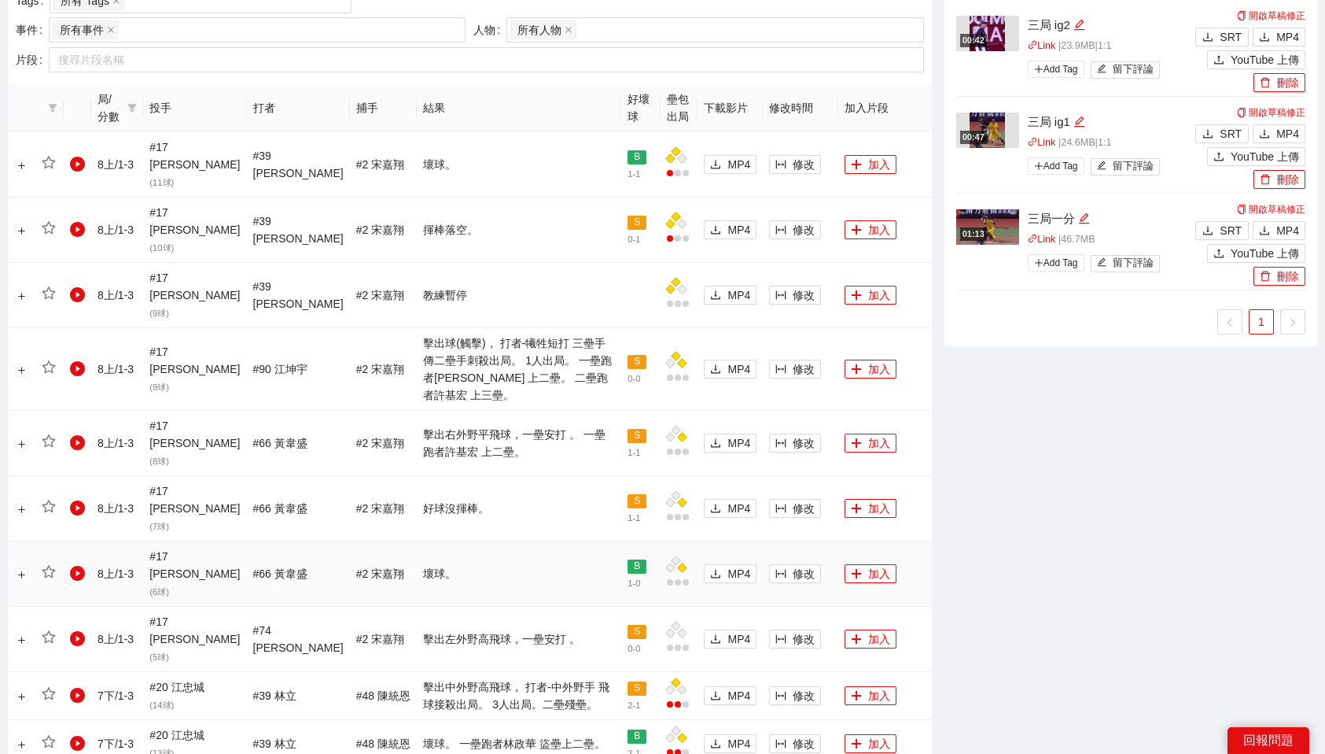
scroll to position [817, 0]
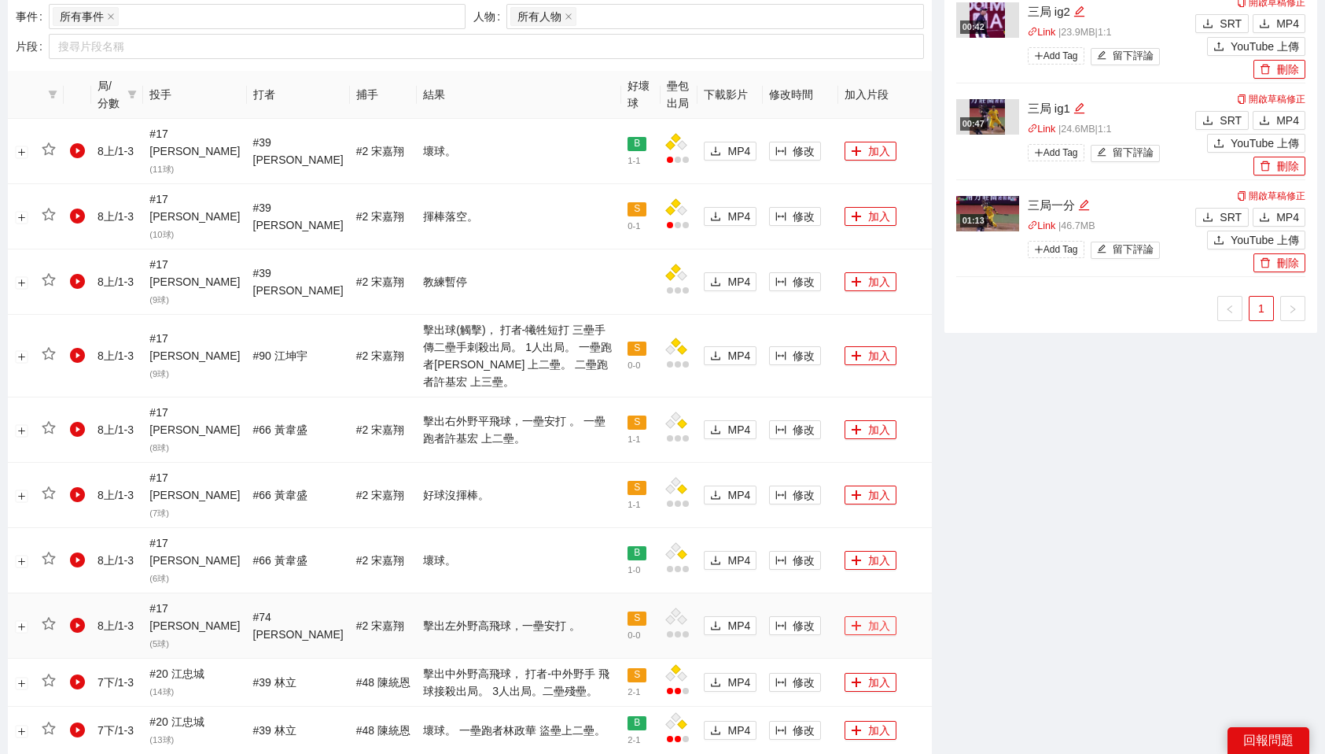
click at [882, 616] on button "加入" at bounding box center [871, 625] width 52 height 19
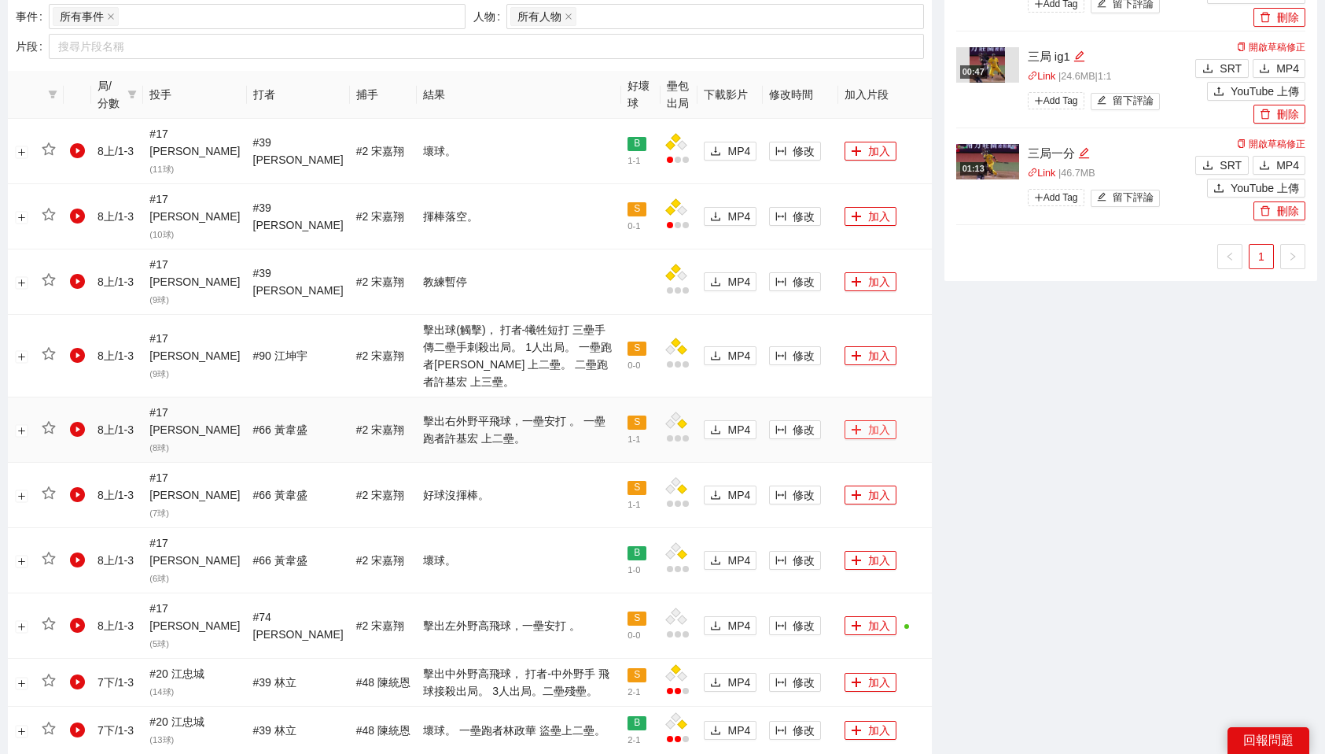
click at [868, 420] on button "加入" at bounding box center [871, 429] width 52 height 19
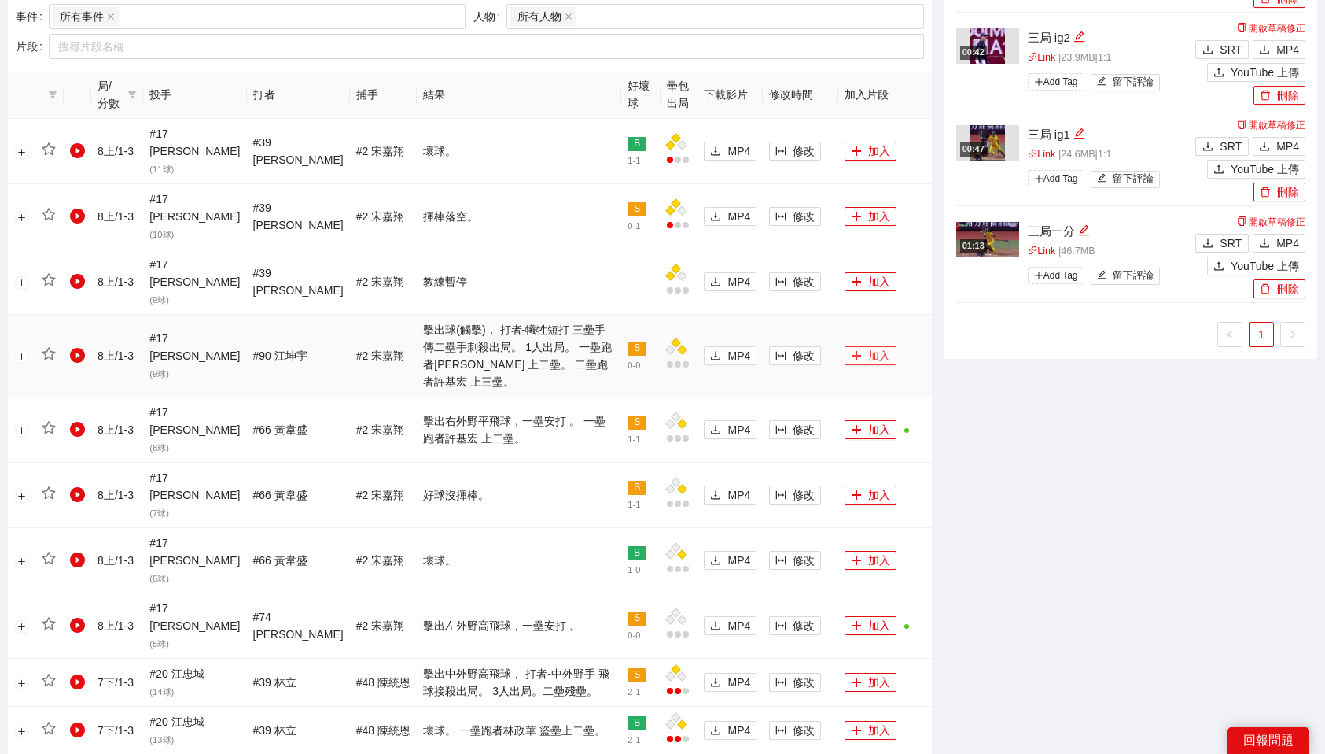
click at [865, 346] on button "加入" at bounding box center [871, 355] width 52 height 19
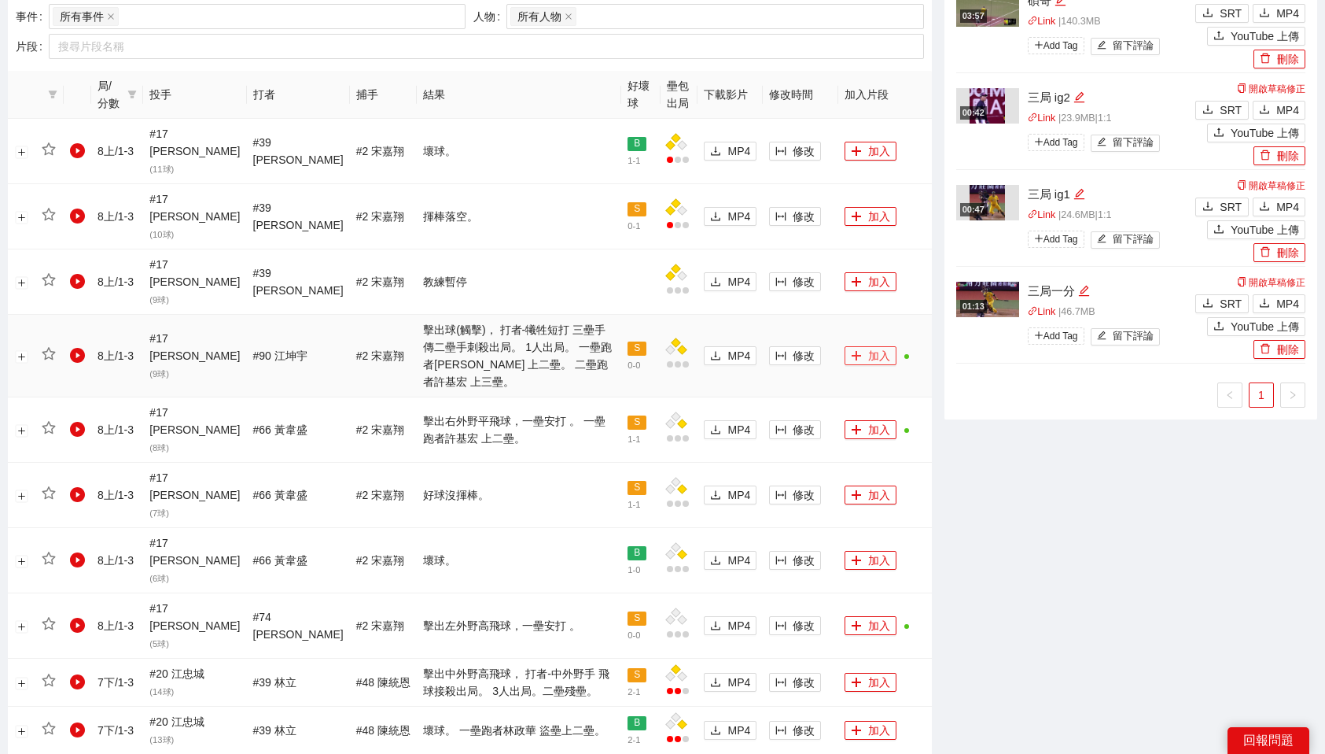
scroll to position [0, 0]
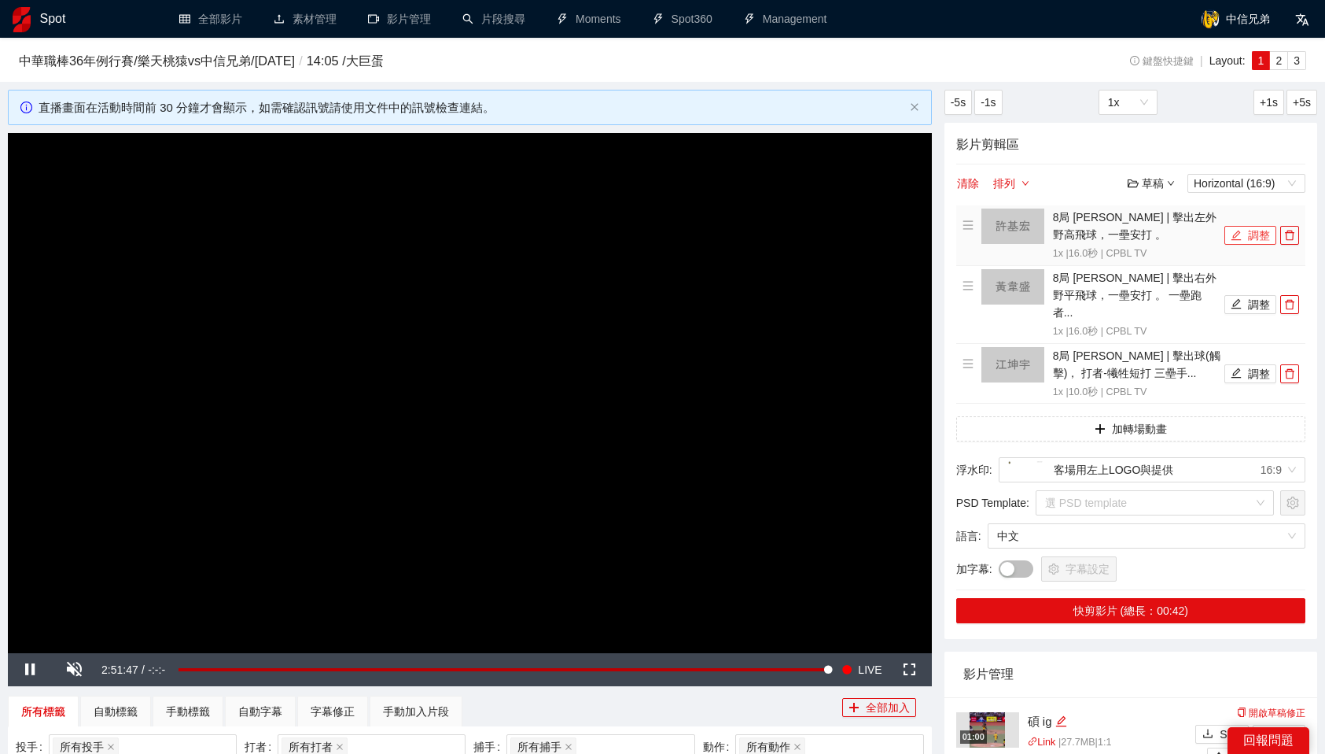
click at [1246, 237] on button "調整" at bounding box center [1251, 235] width 52 height 19
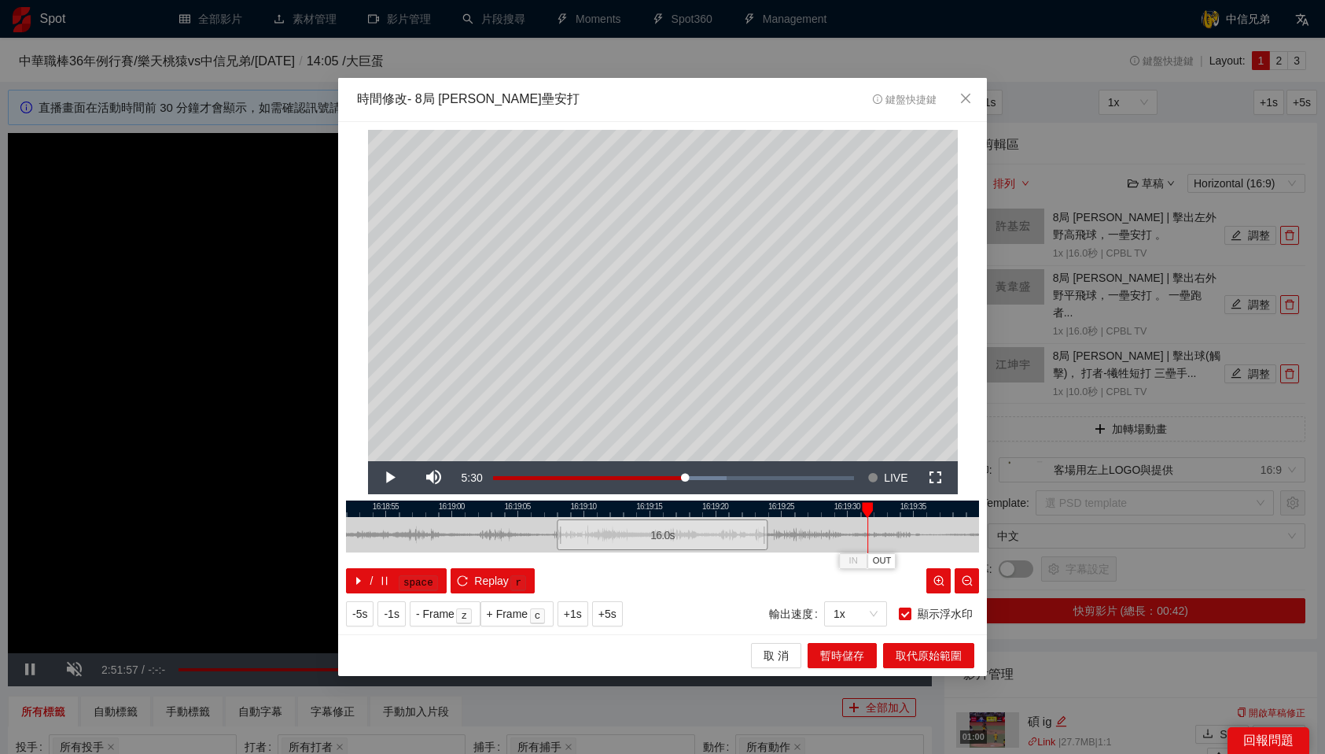
drag, startPoint x: 630, startPoint y: 510, endPoint x: 874, endPoint y: 534, distance: 245.1
click at [874, 534] on div "16:18:50 16:18:55 16:19:00 16:19:05 16:19:10 16:19:15 16:19:20 16:19:25 16:19:3…" at bounding box center [662, 546] width 633 height 93
drag, startPoint x: 869, startPoint y: 508, endPoint x: 889, endPoint y: 510, distance: 19.7
click at [889, 510] on div at bounding box center [891, 510] width 11 height 16
drag, startPoint x: 926, startPoint y: 508, endPoint x: 963, endPoint y: 507, distance: 37.0
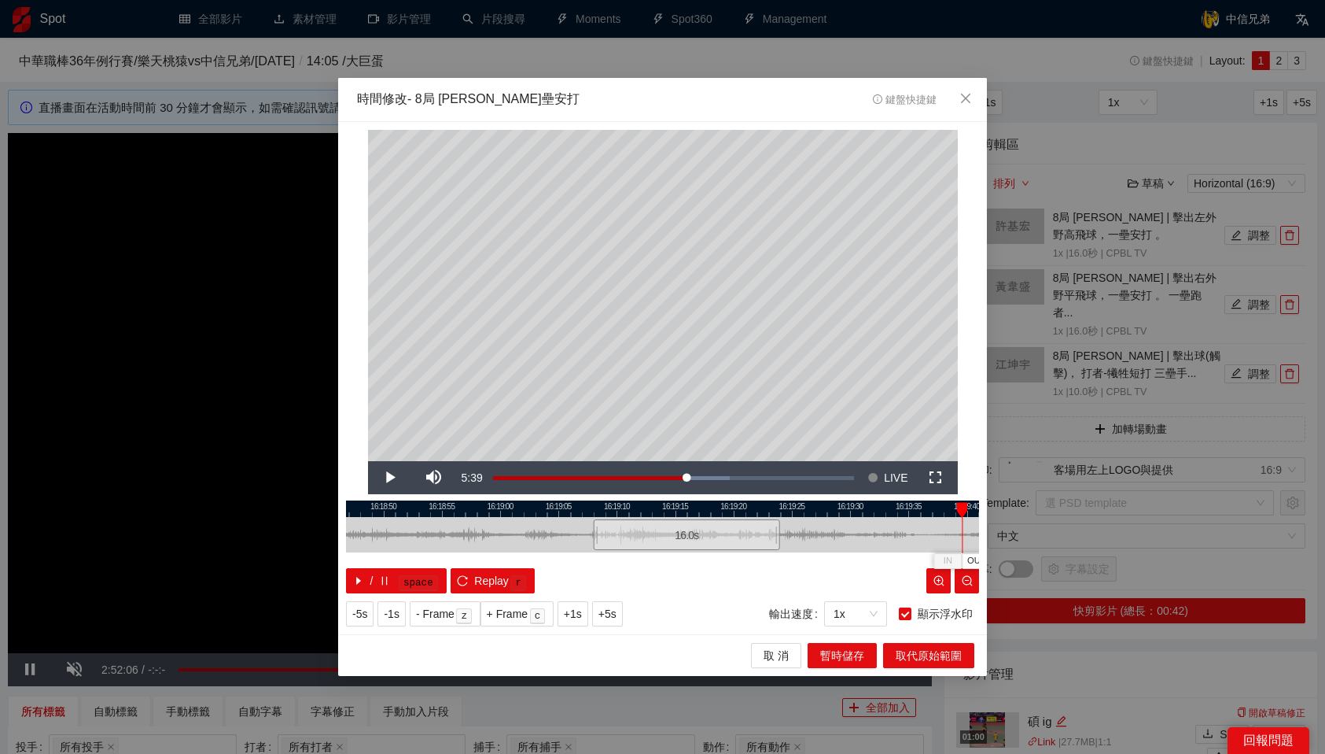
click at [963, 507] on div at bounding box center [962, 510] width 11 height 16
click at [969, 561] on span "OUT" at bounding box center [977, 561] width 19 height 14
click at [955, 653] on span "取代原始範圍" at bounding box center [929, 655] width 66 height 17
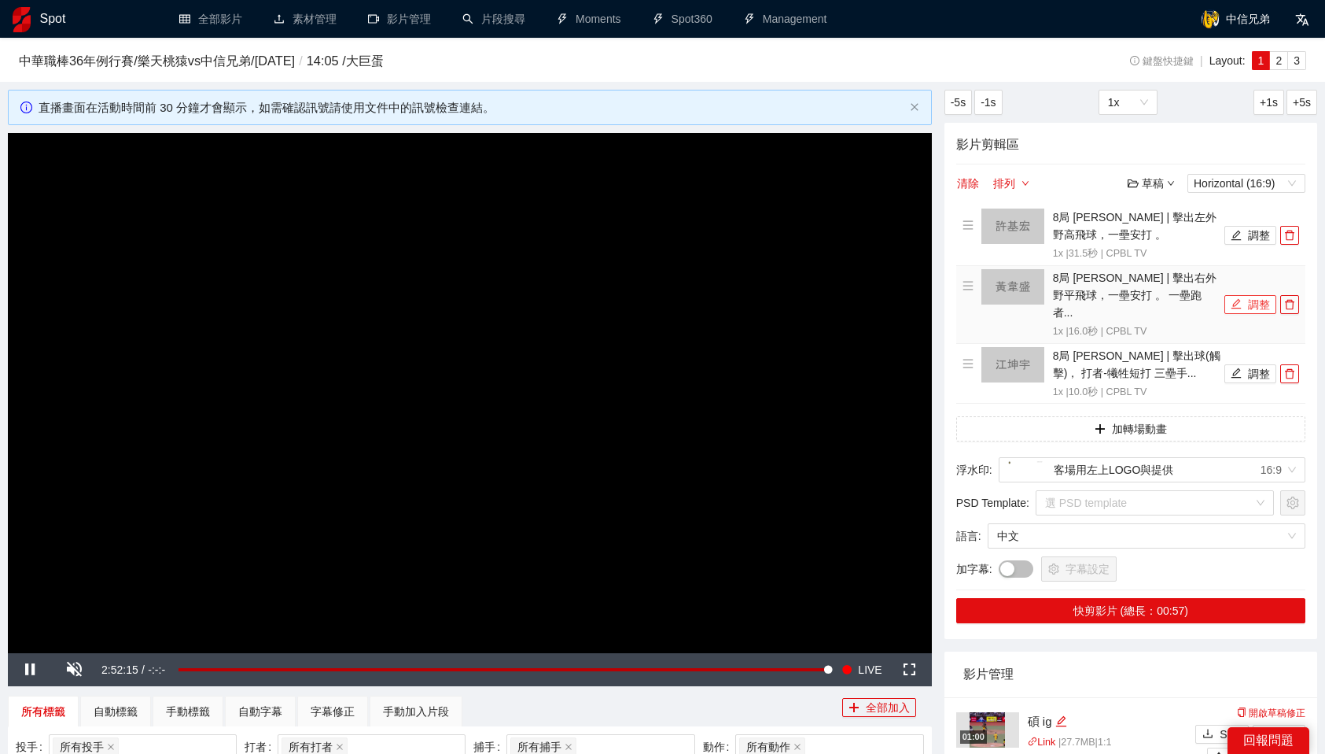
click at [1267, 298] on button "調整" at bounding box center [1251, 304] width 52 height 19
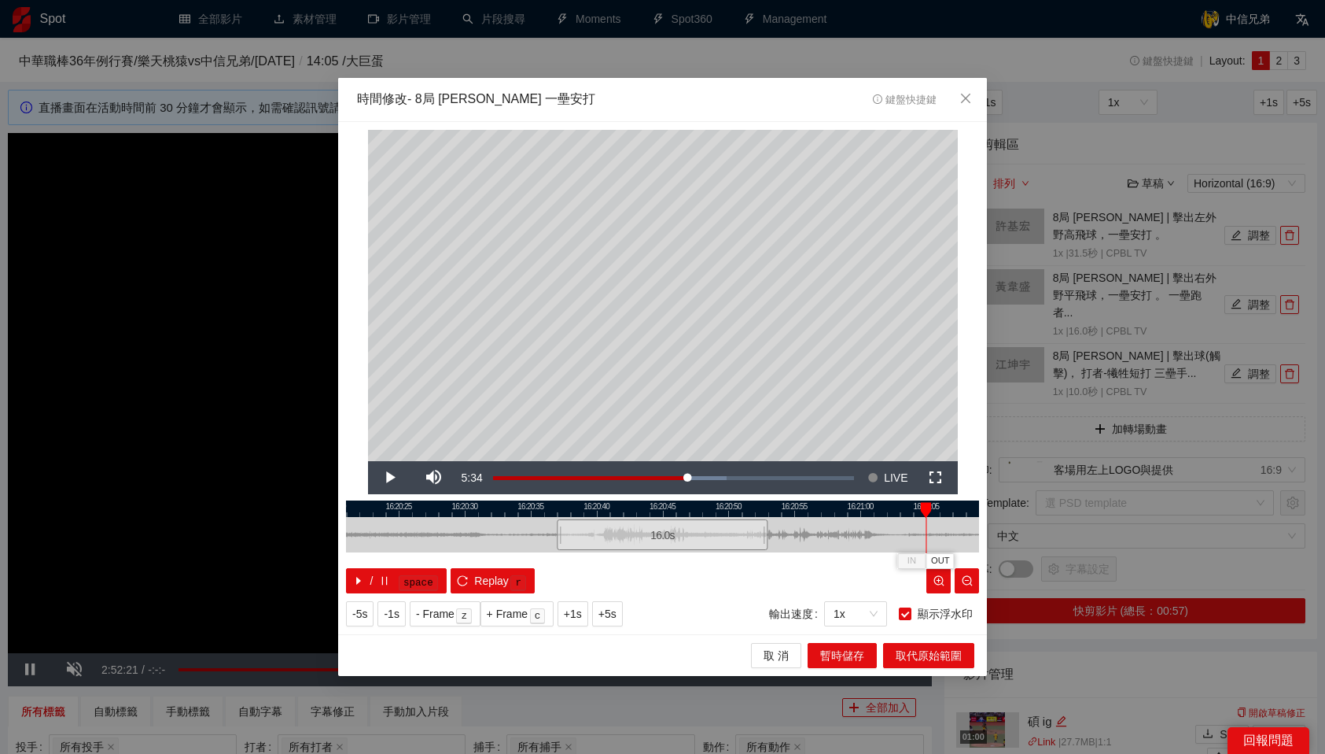
drag, startPoint x: 594, startPoint y: 502, endPoint x: 924, endPoint y: 507, distance: 330.4
click at [924, 507] on div at bounding box center [925, 510] width 11 height 16
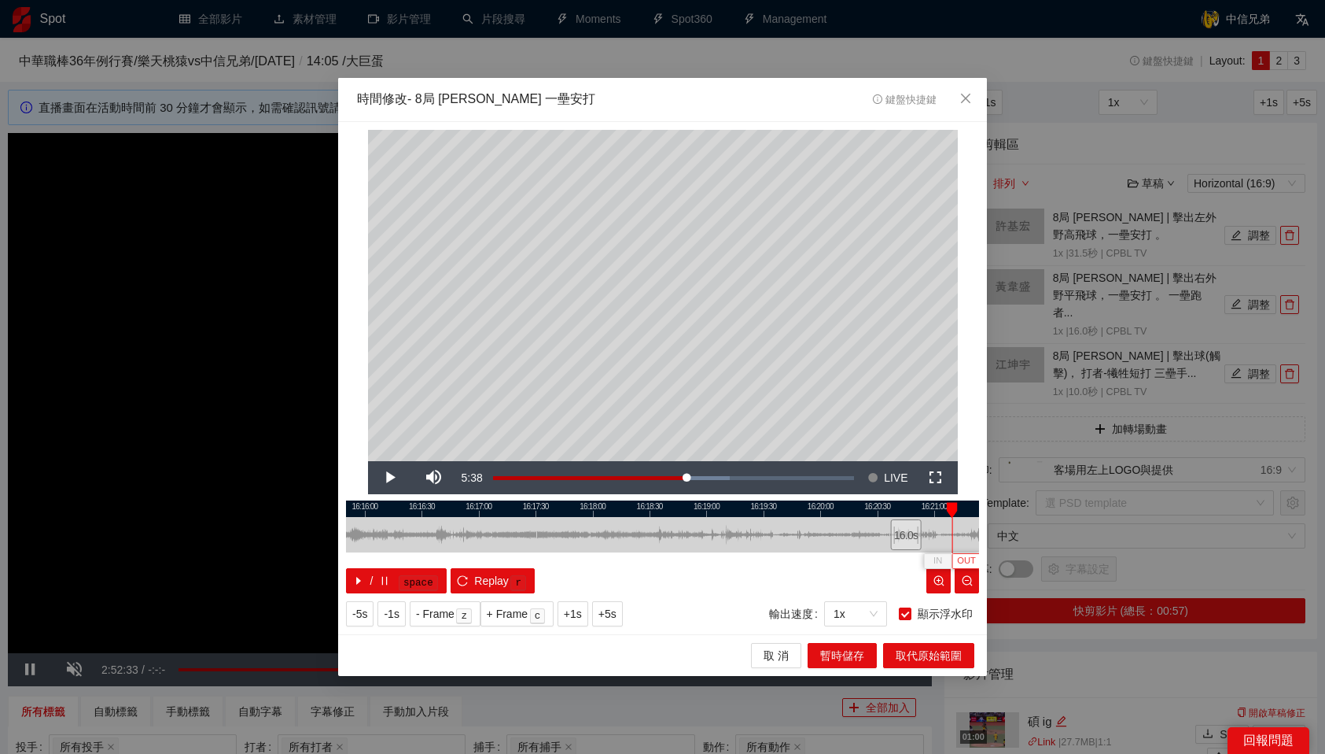
click at [960, 558] on span "OUT" at bounding box center [966, 561] width 19 height 14
click at [926, 661] on span "取代原始範圍" at bounding box center [929, 655] width 66 height 17
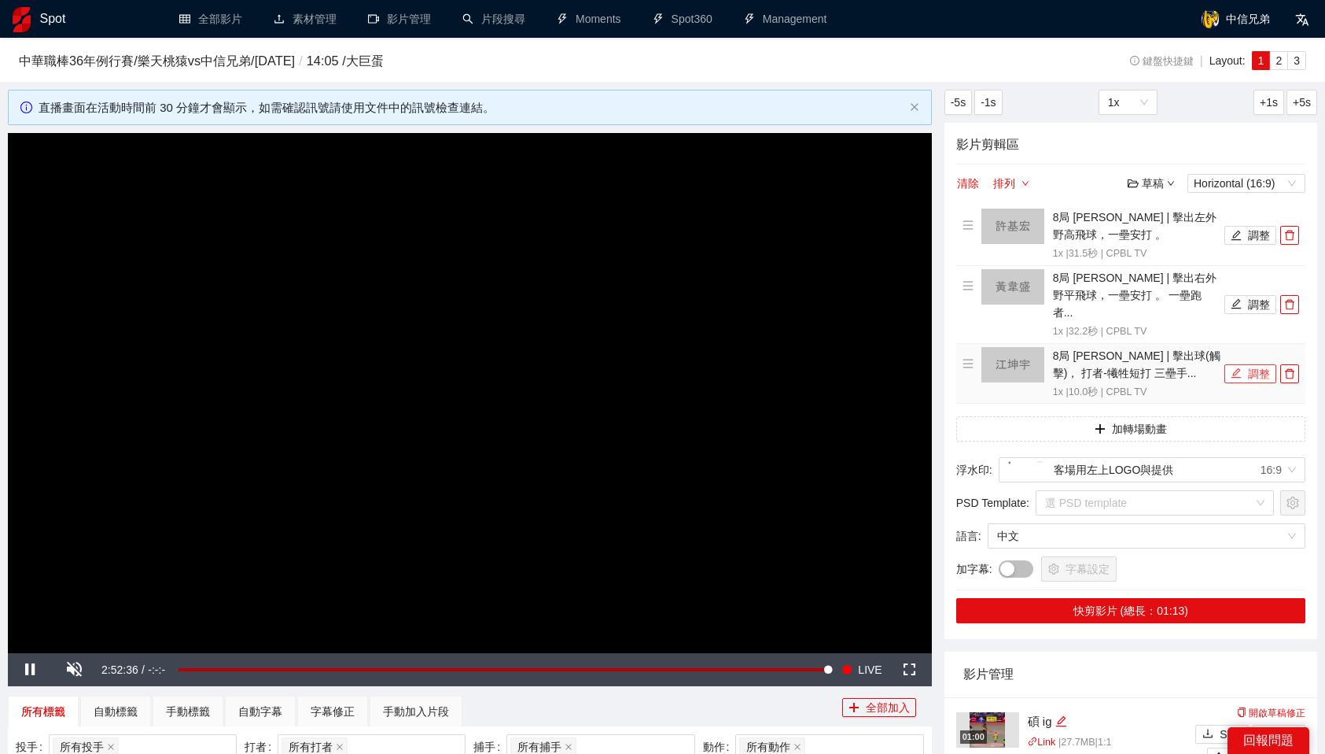
click at [1240, 367] on icon "edit" at bounding box center [1236, 372] width 11 height 11
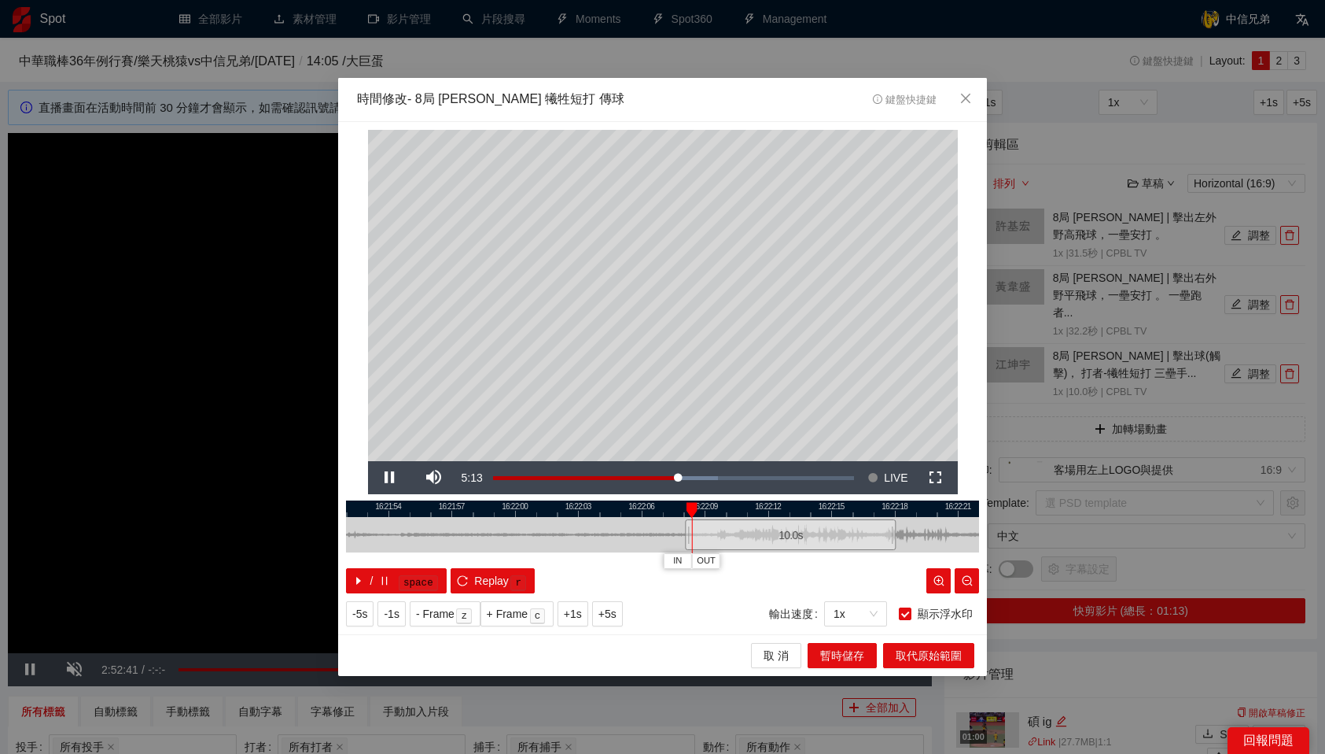
drag, startPoint x: 627, startPoint y: 533, endPoint x: 755, endPoint y: 522, distance: 128.6
click at [755, 522] on div "10.0 s" at bounding box center [790, 534] width 211 height 31
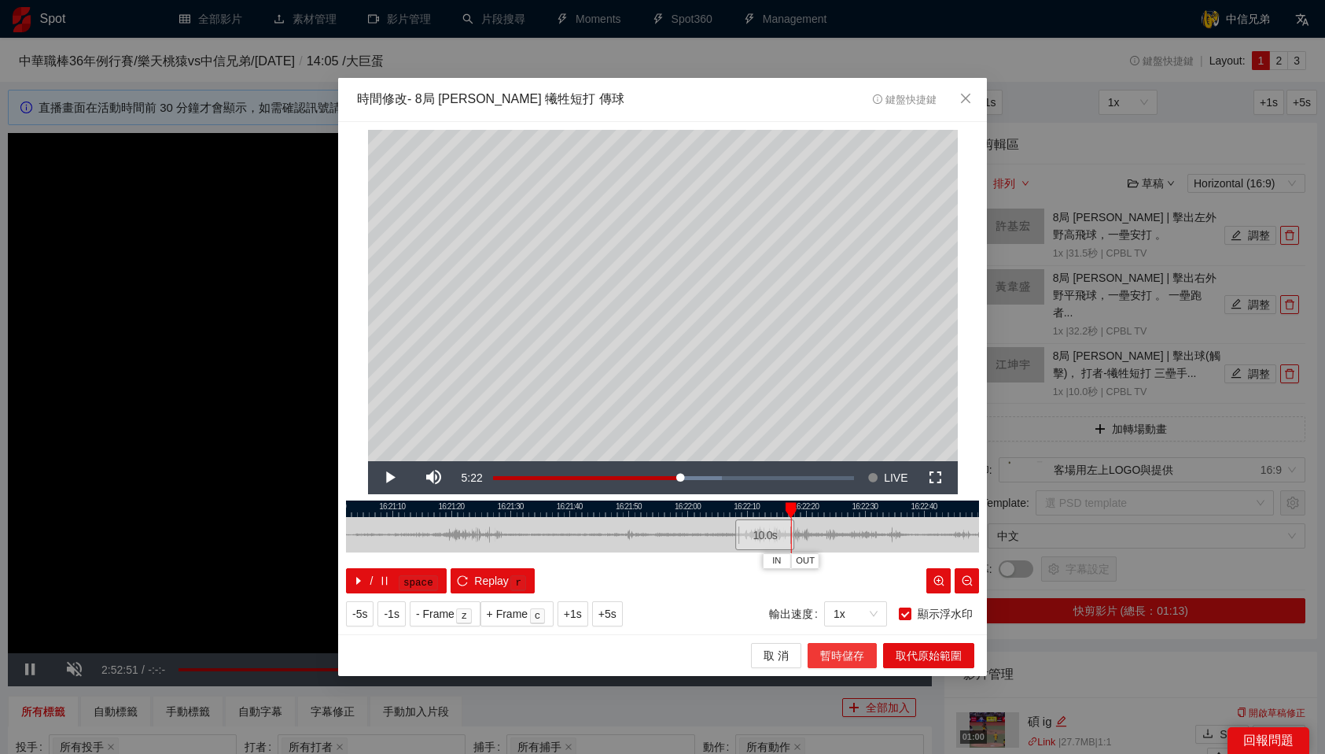
click at [852, 660] on span "暫時儲存" at bounding box center [842, 655] width 44 height 17
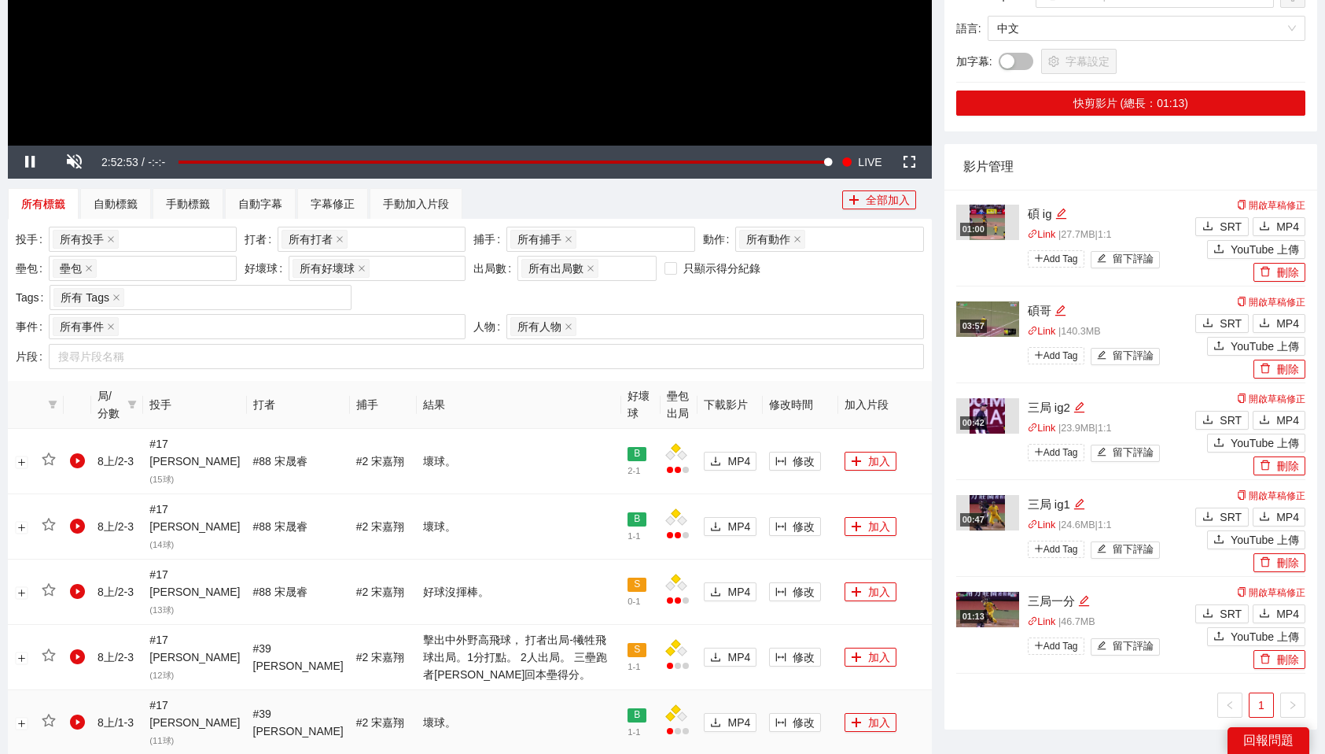
scroll to position [511, 0]
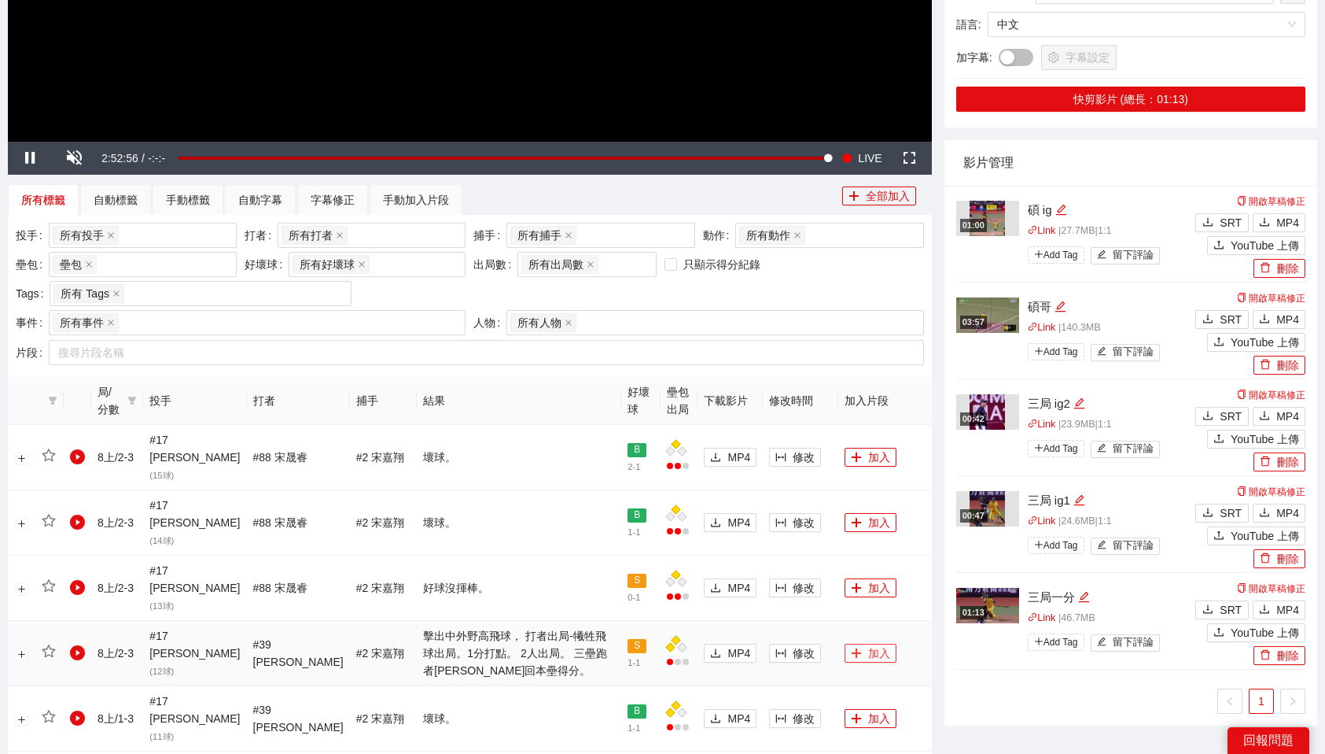
click at [864, 643] on button "加入" at bounding box center [871, 652] width 52 height 19
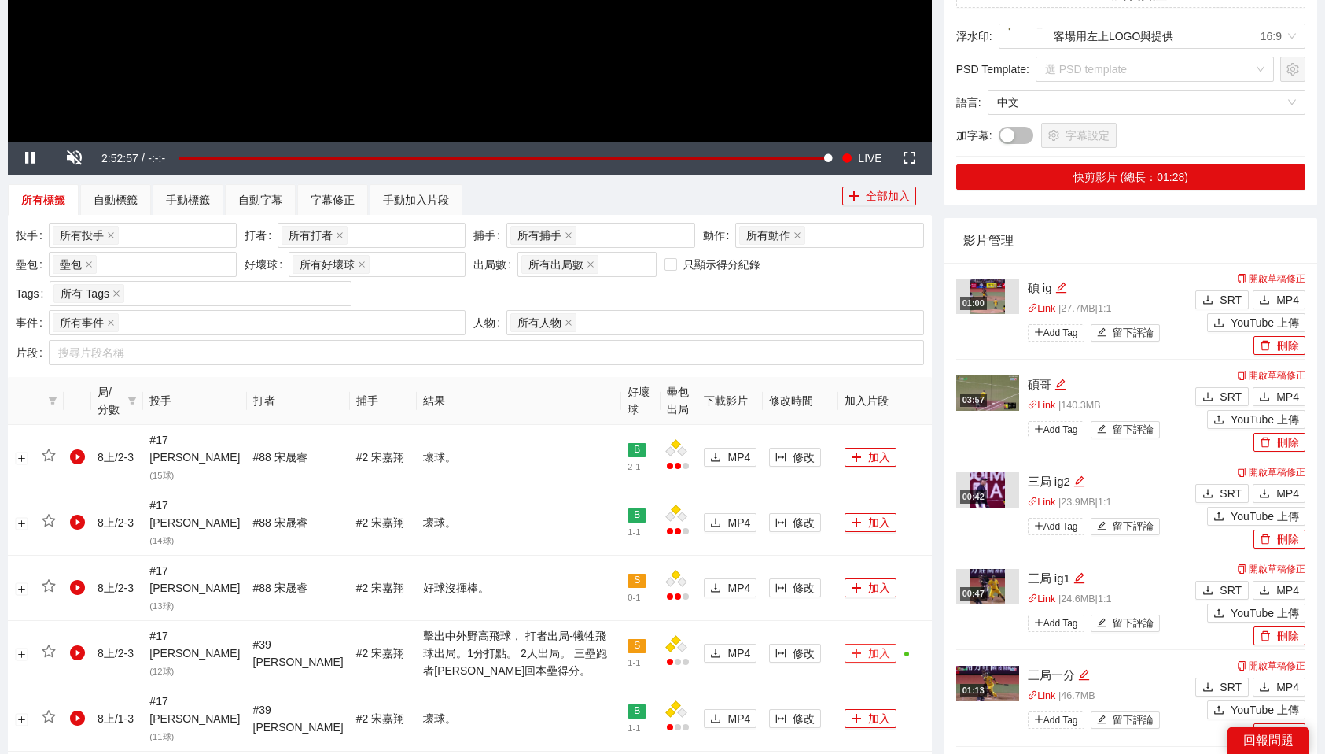
scroll to position [0, 0]
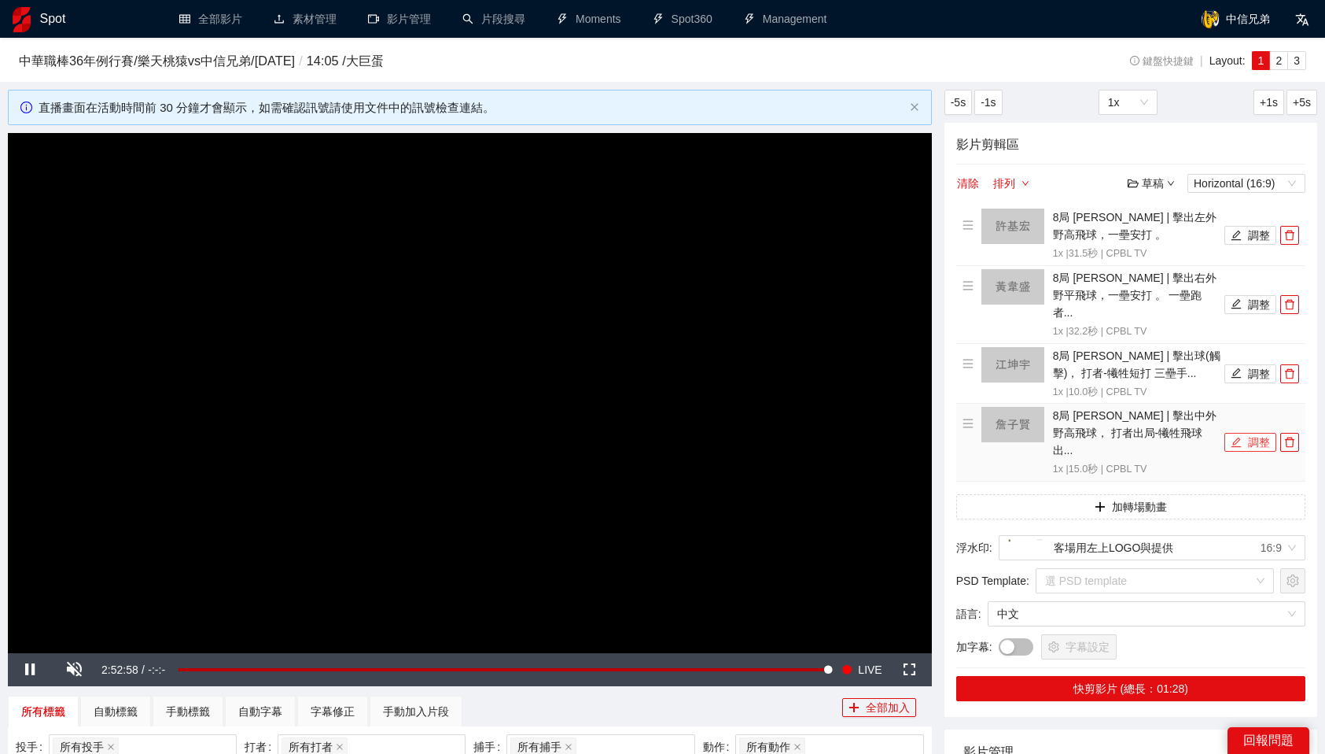
click at [1255, 433] on button "調整" at bounding box center [1251, 442] width 52 height 19
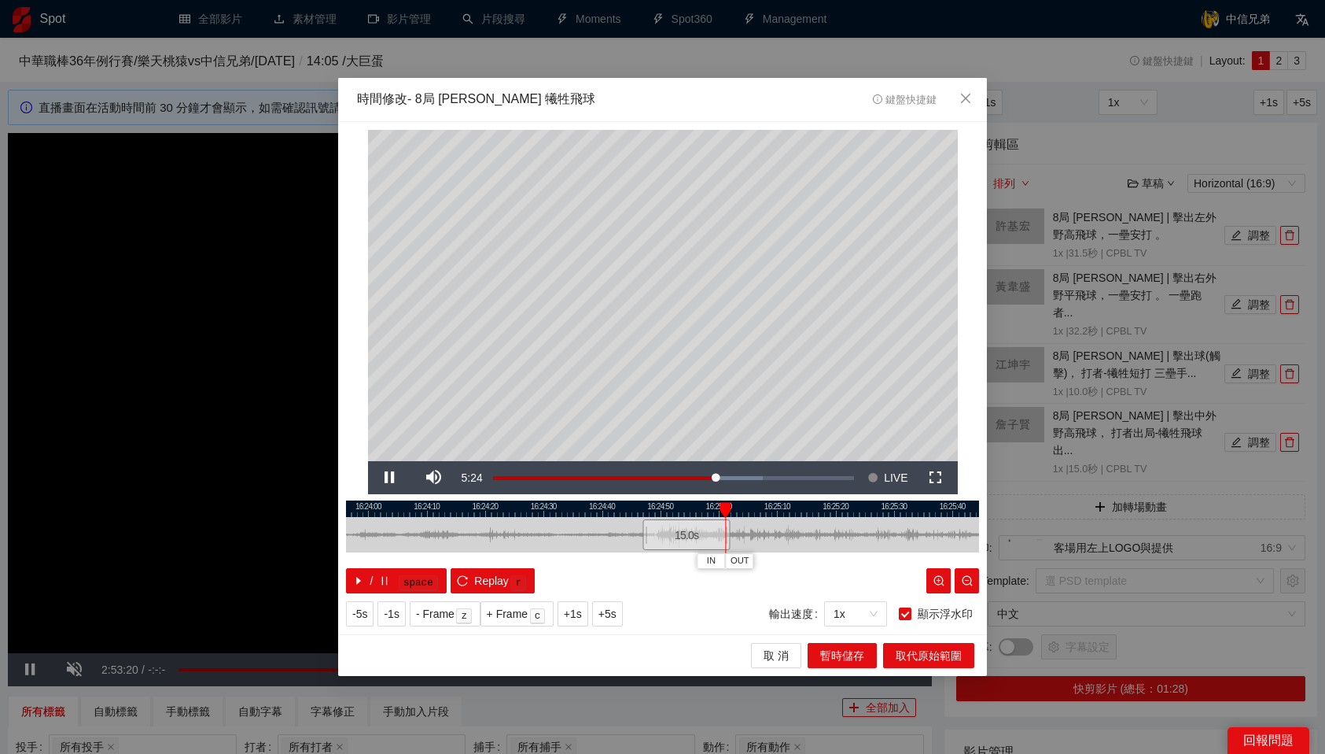
drag, startPoint x: 742, startPoint y: 508, endPoint x: 723, endPoint y: 513, distance: 19.5
click at [723, 513] on div at bounding box center [725, 510] width 11 height 16
click at [970, 98] on icon "close" at bounding box center [966, 98] width 13 height 13
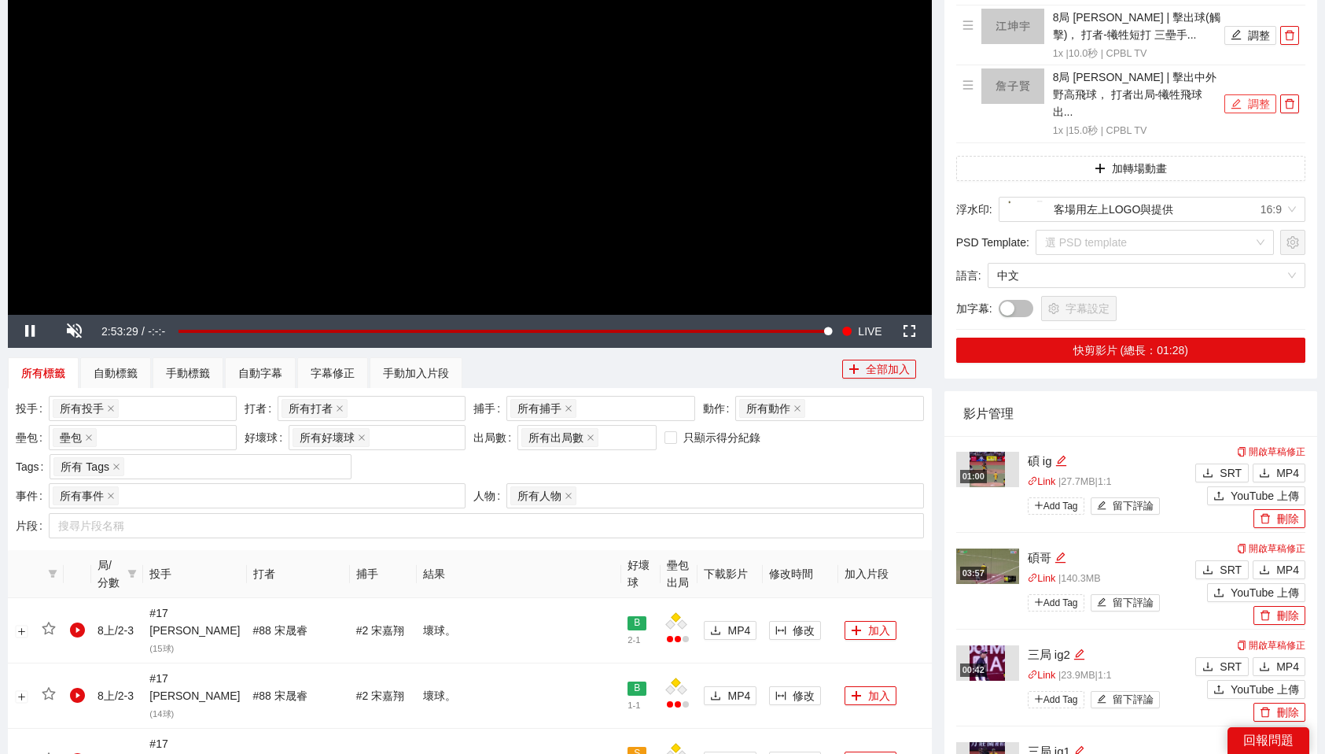
scroll to position [340, 0]
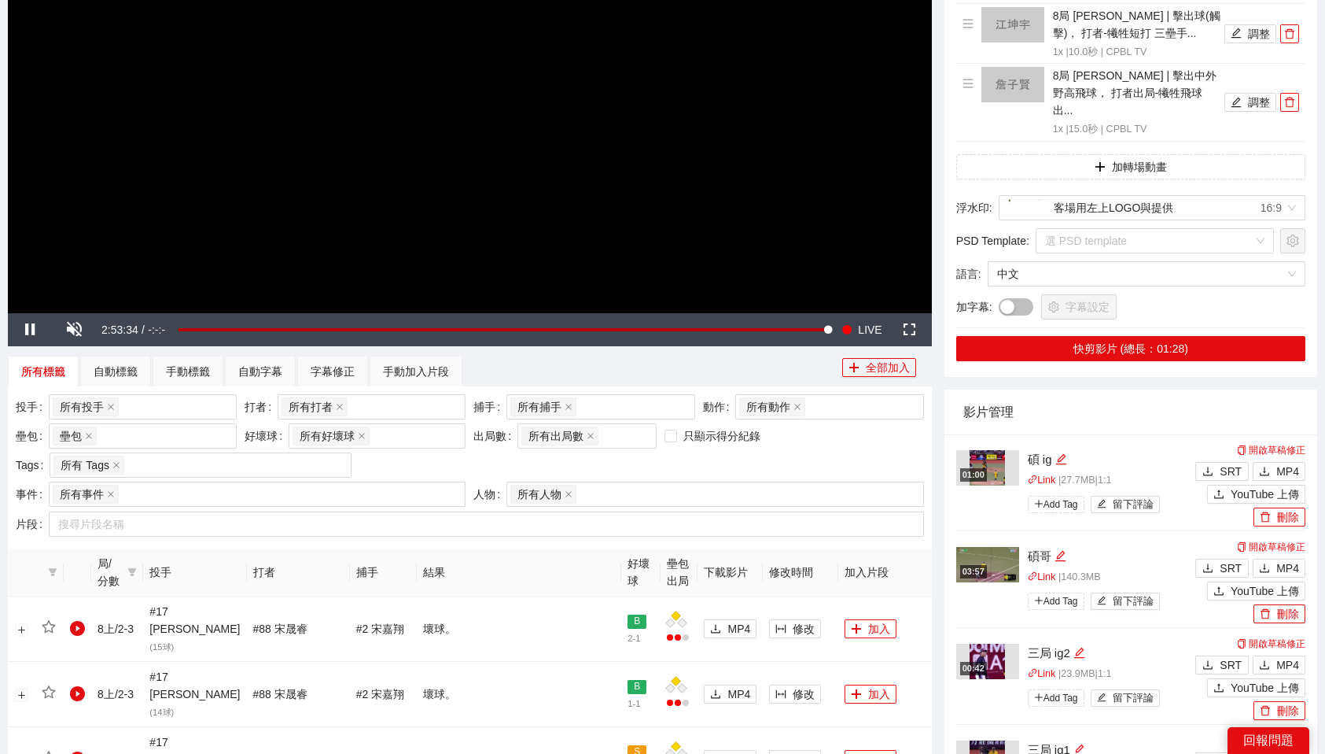
click at [863, 459] on div "投手 所有投手 + 0 ... 打者 所有打者 + 0 ... 捕手 所有捕手 + 0 ... 動作 所有動作 壘包 壘包 好壞球 所有好壞球 出局數 所有出…" at bounding box center [470, 437] width 916 height 87
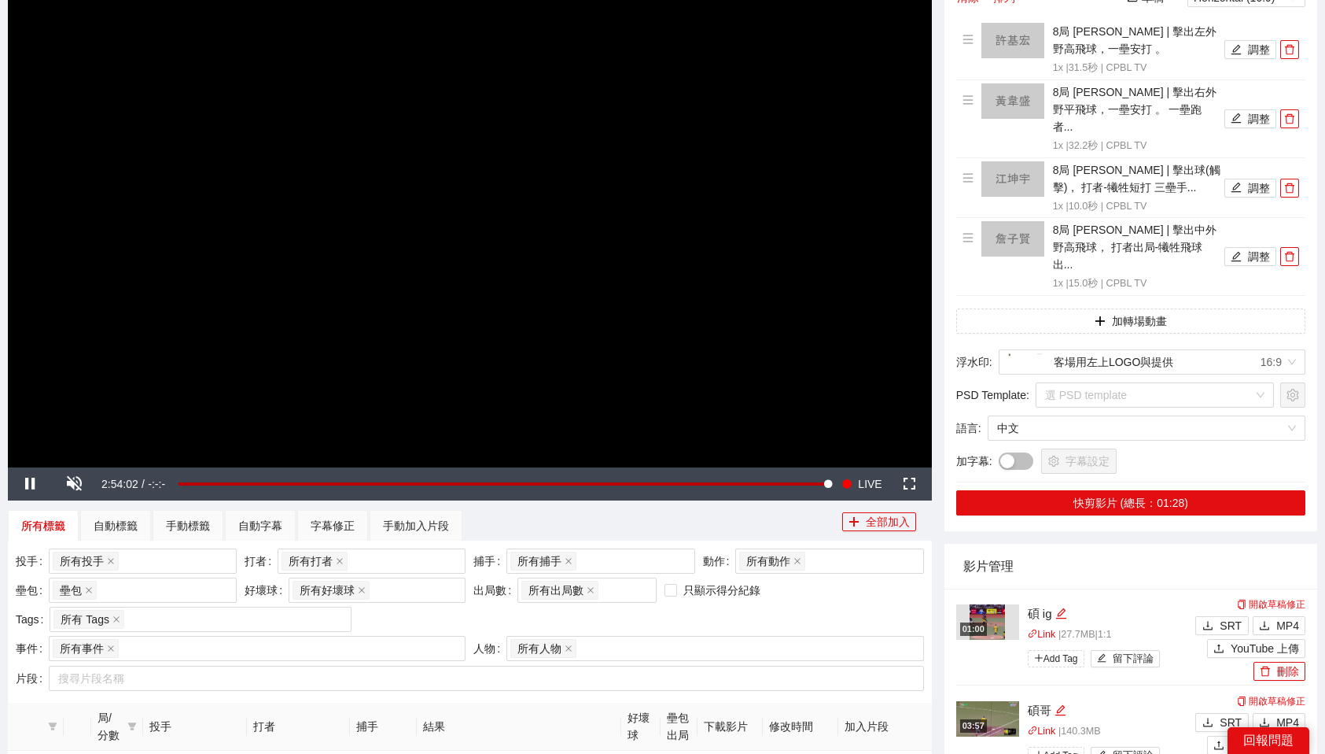
scroll to position [190, 0]
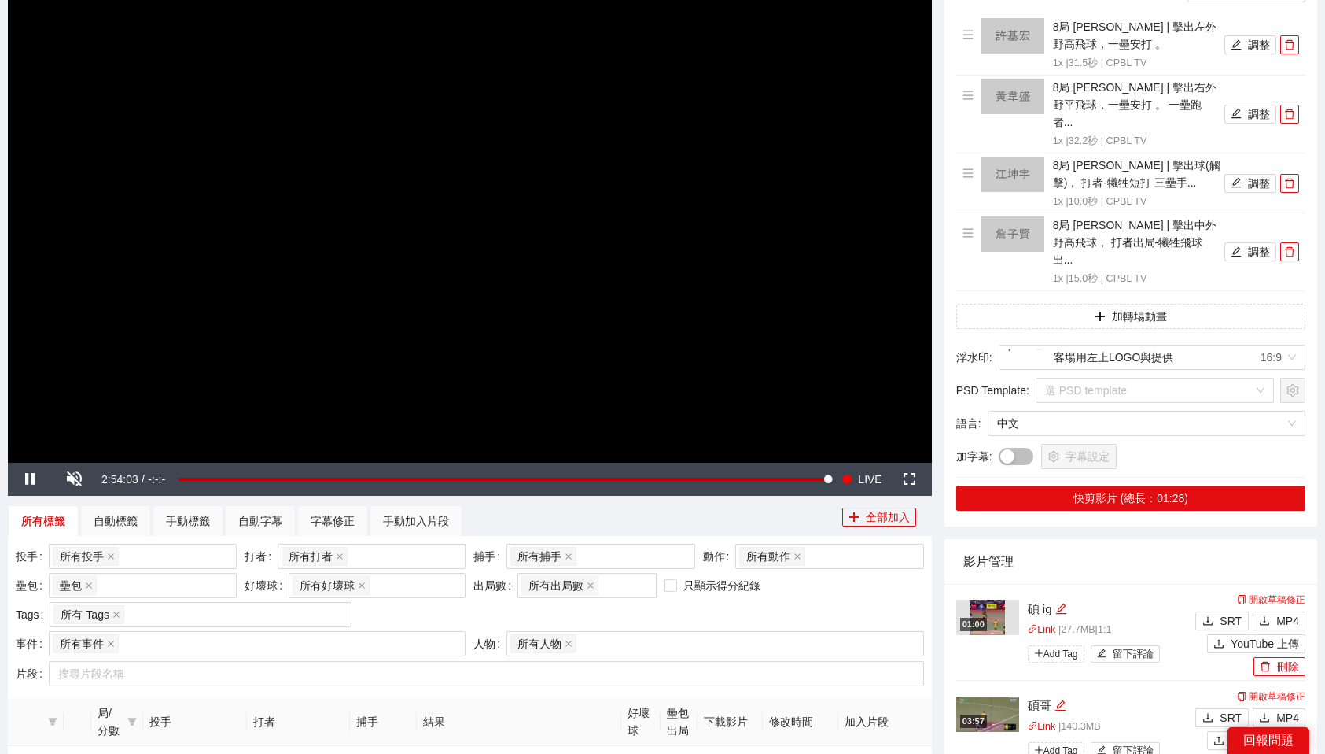
click at [861, 607] on div "投手 所有投手 + 0 ... 打者 所有打者 + 0 ... 捕手 所有捕手 + 0 ... 動作 所有動作 壘包 壘包 好壞球 所有好壞球 出局數 所有出…" at bounding box center [470, 587] width 916 height 87
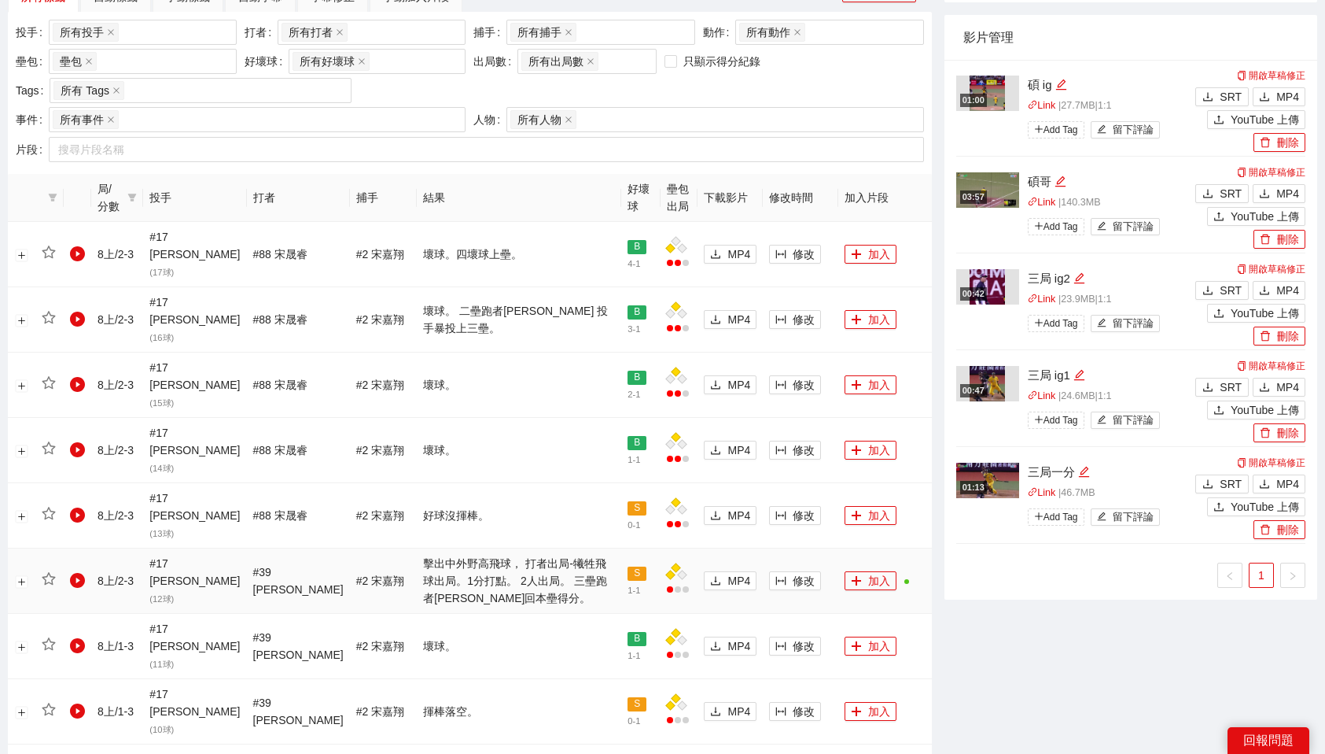
scroll to position [713, 0]
click at [868, 311] on button "加入" at bounding box center [871, 320] width 52 height 19
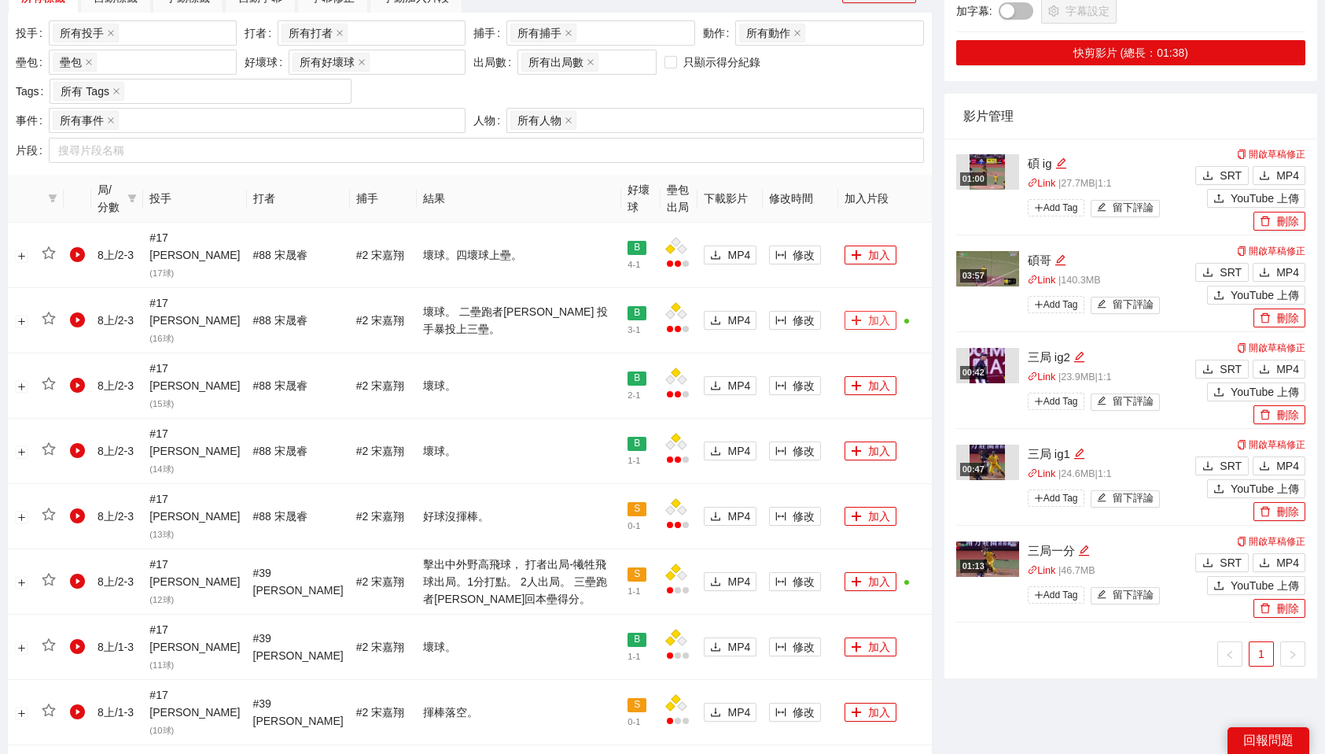
scroll to position [0, 0]
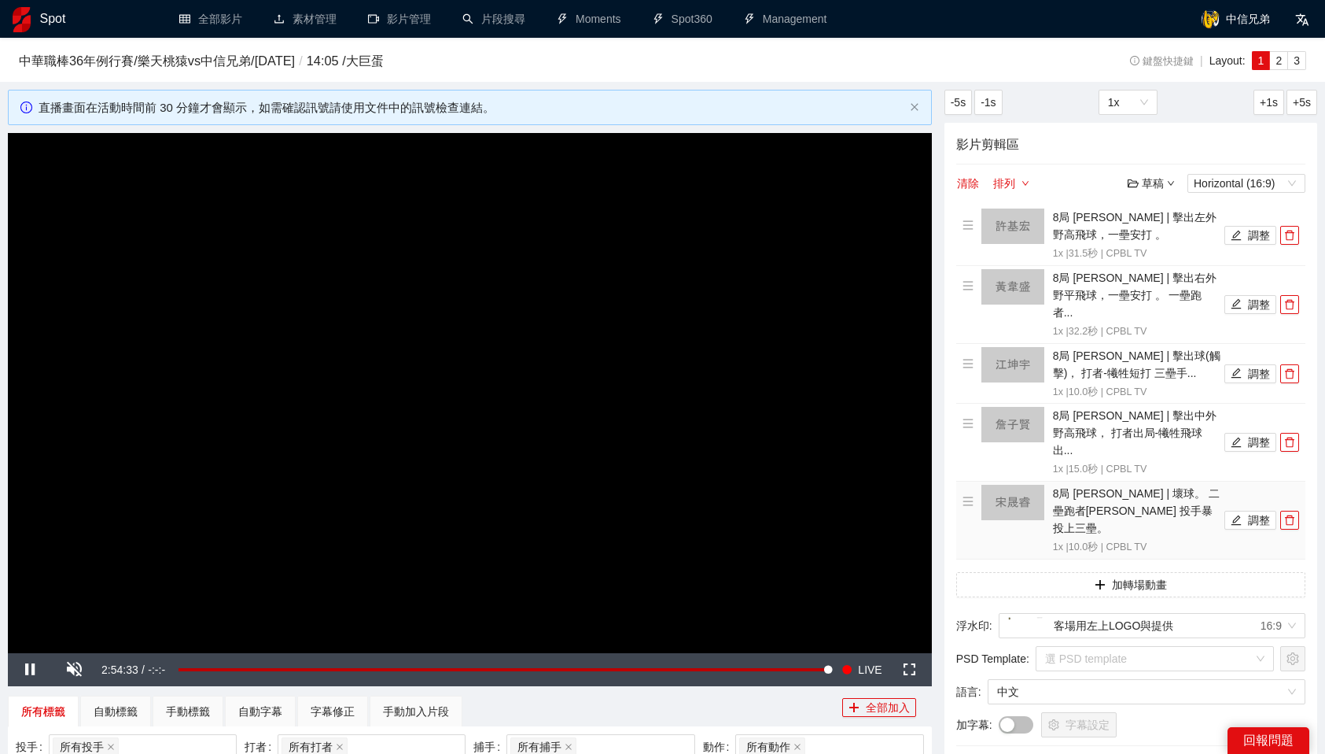
click at [1262, 490] on li "8局 宋晟睿 | 壞球。 二壘跑者黃韋盛 投手暴投上三壘。 1x | 10.0 秒 | CPBL TV 調整" at bounding box center [1131, 520] width 337 height 71
click at [1244, 511] on button "調整" at bounding box center [1251, 520] width 52 height 19
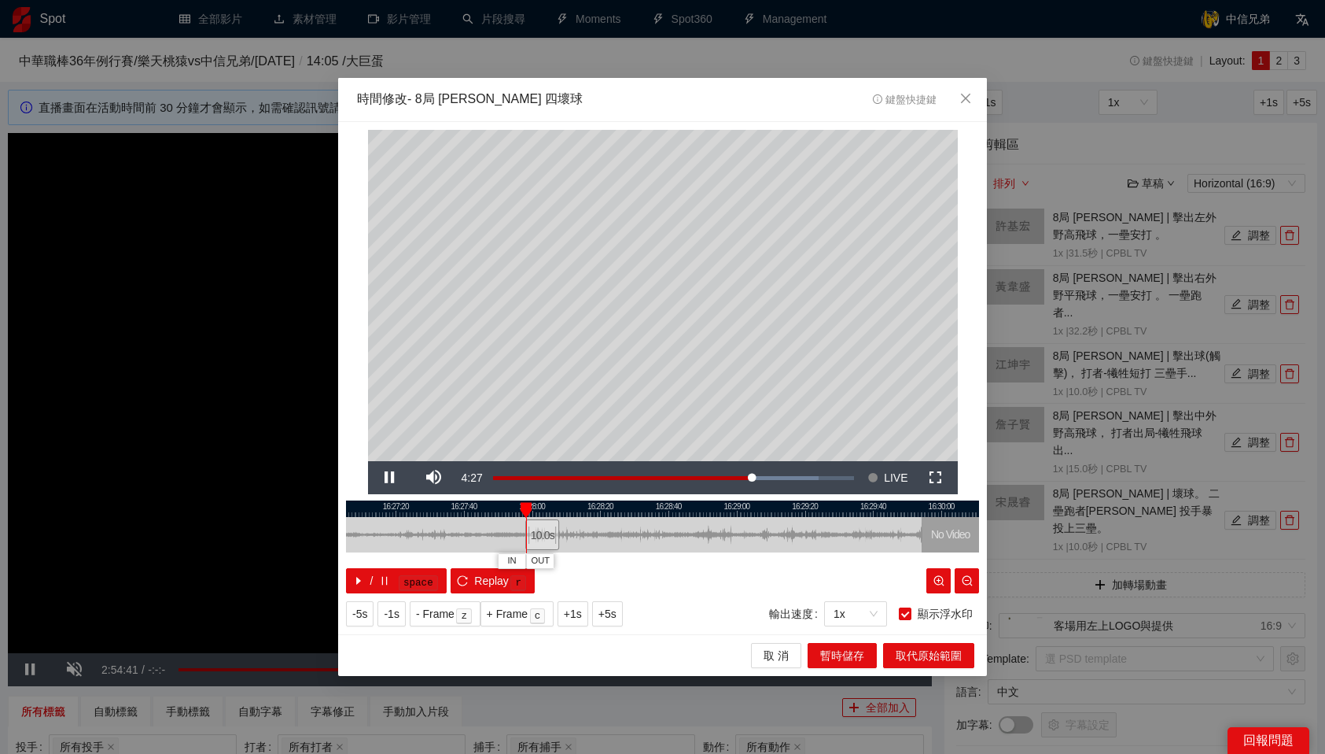
drag, startPoint x: 675, startPoint y: 535, endPoint x: 542, endPoint y: 540, distance: 133.0
click at [542, 540] on div "10.0 s" at bounding box center [542, 534] width 34 height 31
drag, startPoint x: 505, startPoint y: 507, endPoint x: 523, endPoint y: 507, distance: 18.1
click at [523, 507] on div at bounding box center [523, 510] width 11 height 16
click at [510, 507] on div at bounding box center [662, 508] width 633 height 17
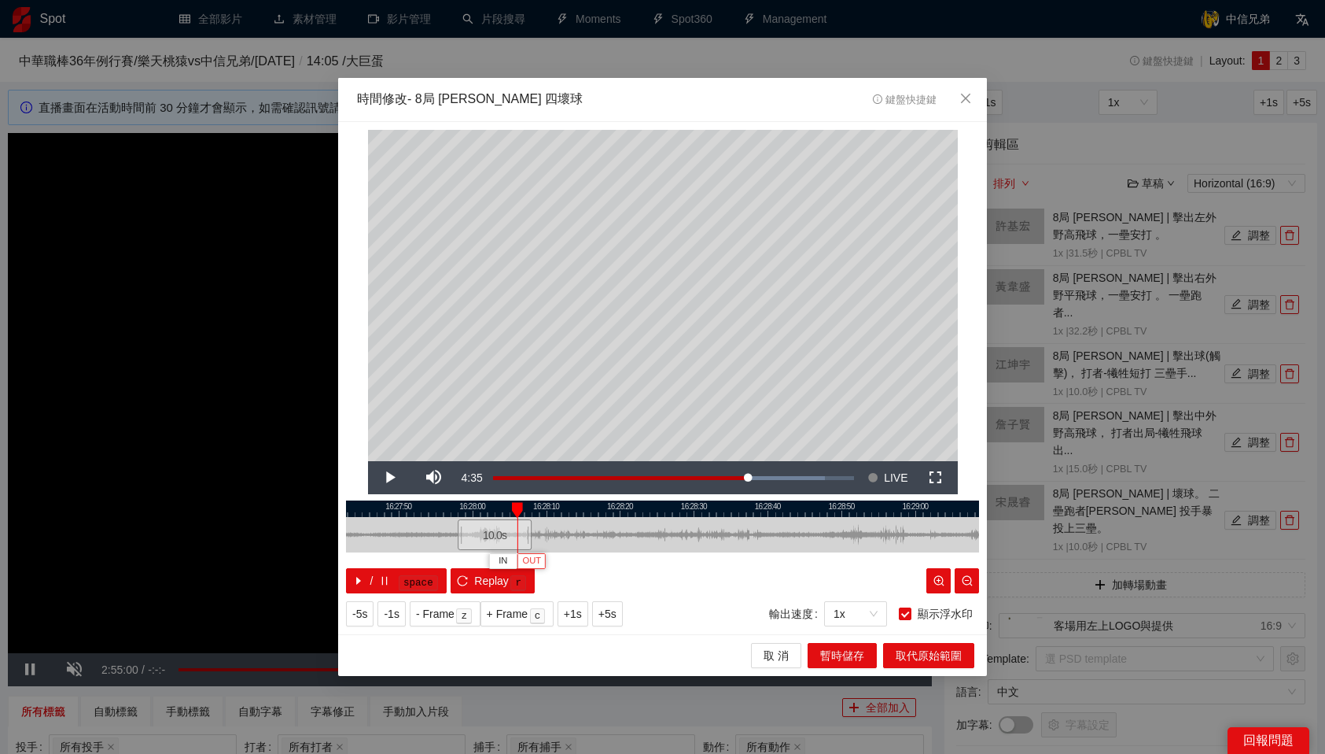
click at [540, 564] on span "OUT" at bounding box center [531, 561] width 19 height 14
click at [927, 654] on span "取代原始範圍" at bounding box center [929, 655] width 66 height 17
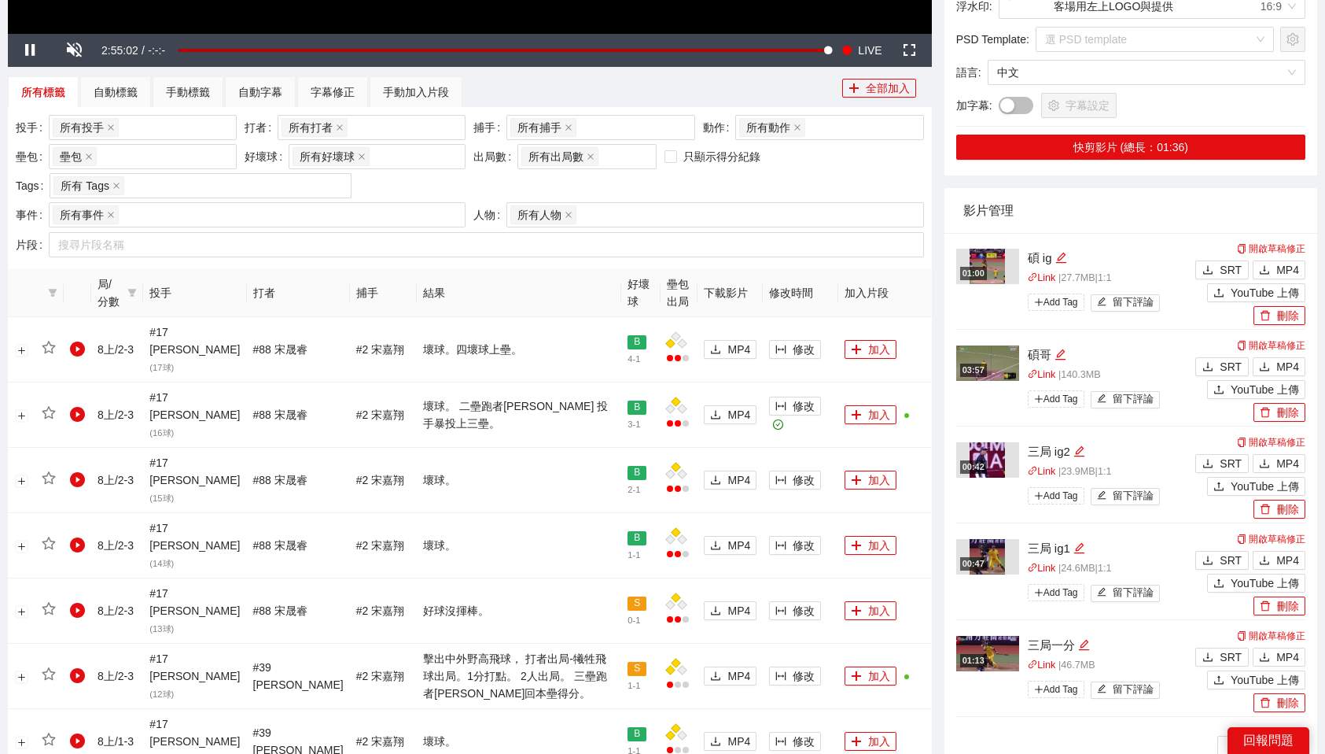
scroll to position [630, 0]
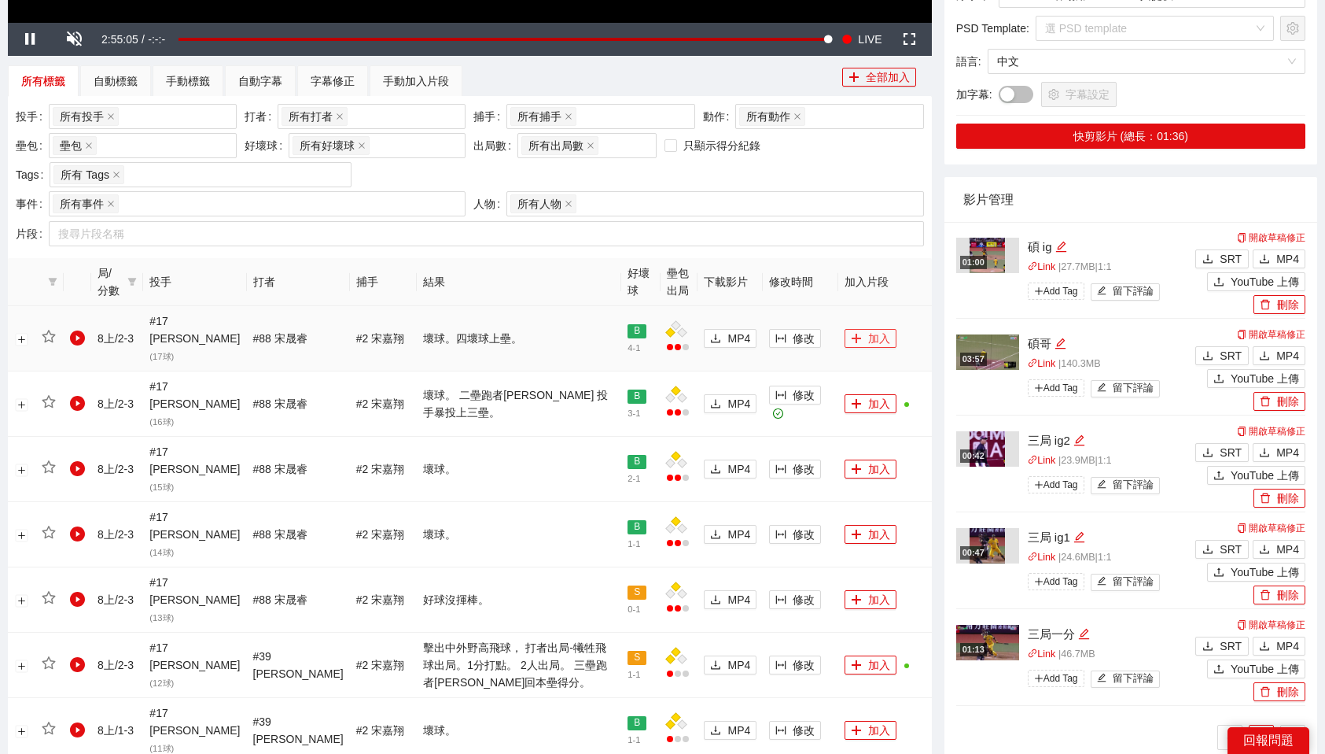
click at [851, 333] on icon "plus" at bounding box center [856, 338] width 11 height 11
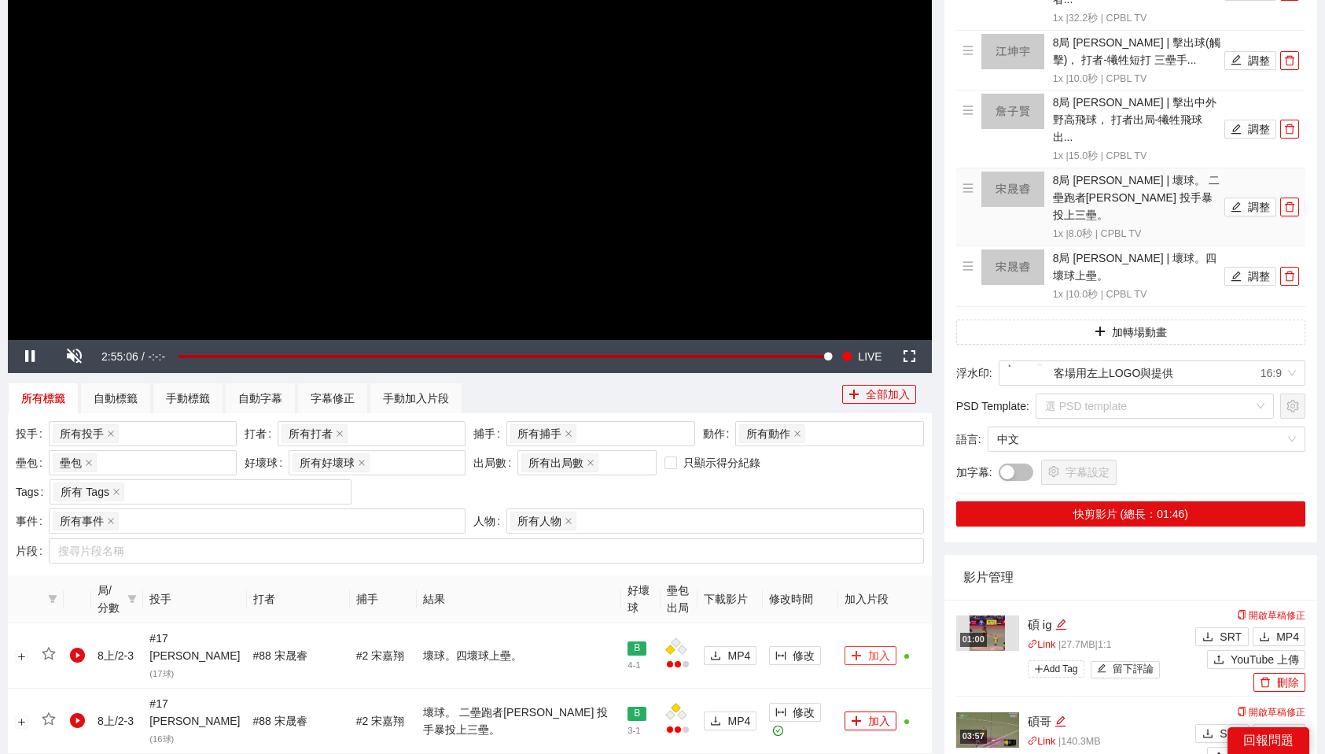
scroll to position [190, 0]
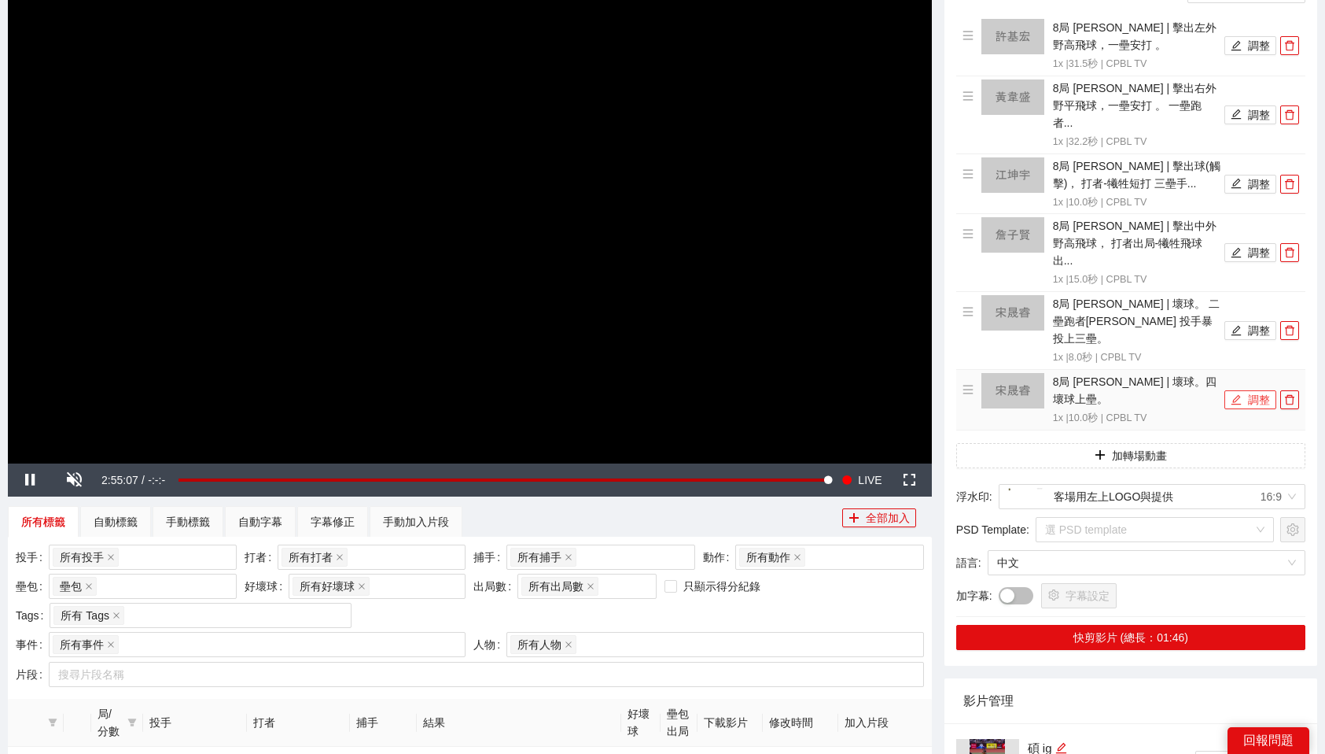
click at [1253, 390] on button "調整" at bounding box center [1251, 399] width 52 height 19
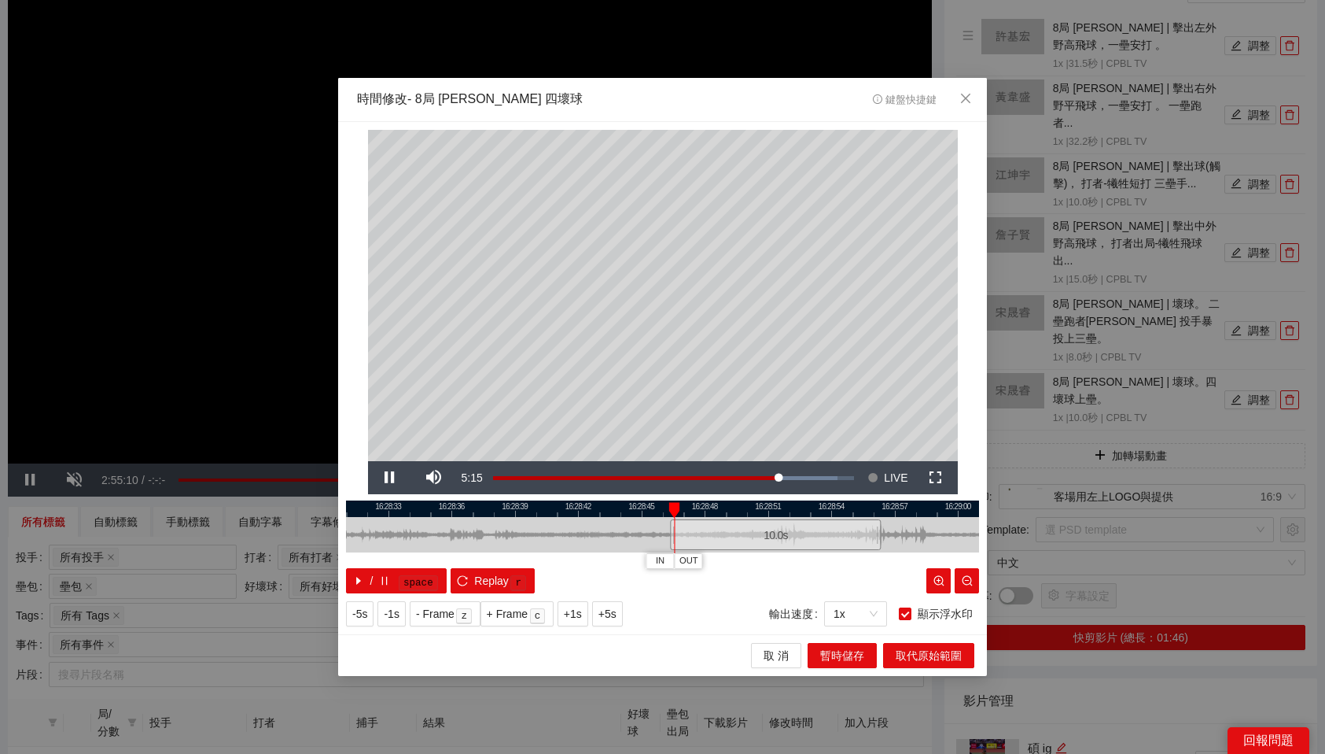
drag, startPoint x: 632, startPoint y: 540, endPoint x: 745, endPoint y: 530, distance: 113.7
click at [745, 530] on div "10.0 s" at bounding box center [775, 534] width 211 height 31
click at [968, 92] on icon "close" at bounding box center [966, 98] width 13 height 13
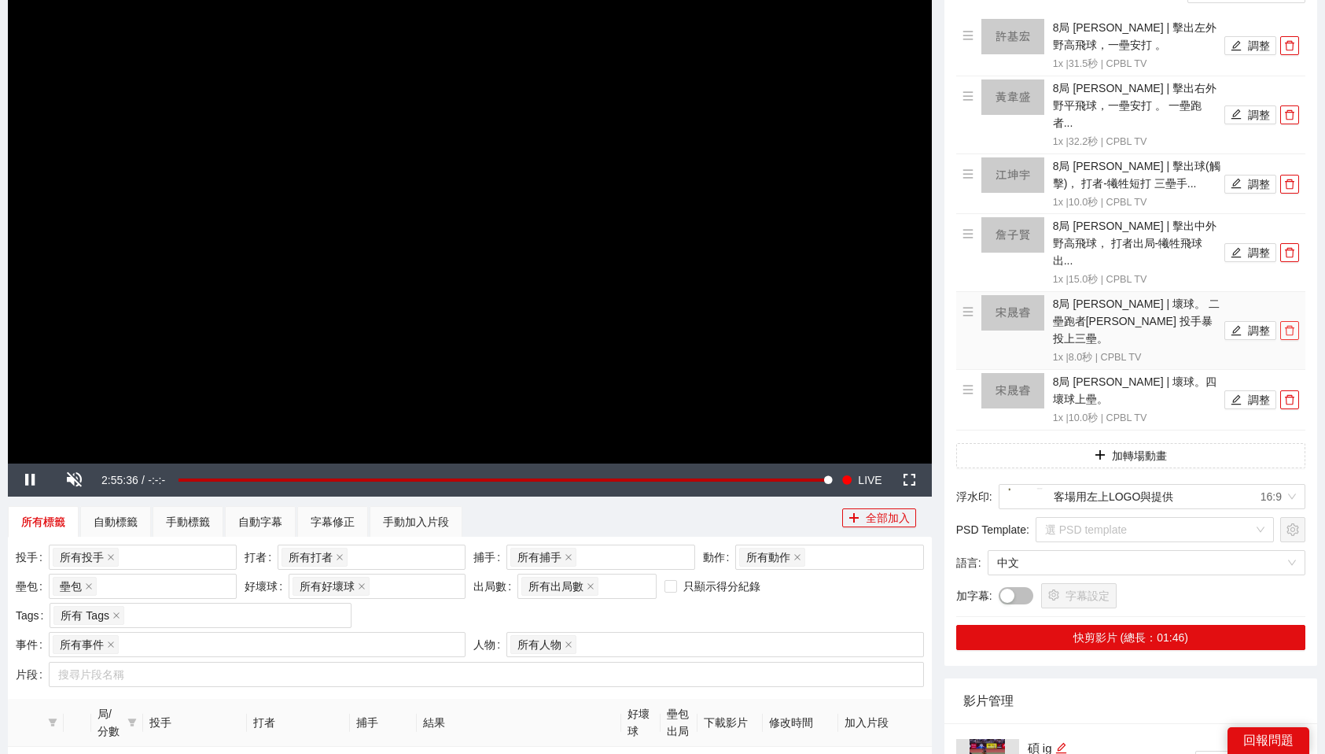
click at [1291, 326] on icon "delete" at bounding box center [1289, 331] width 9 height 10
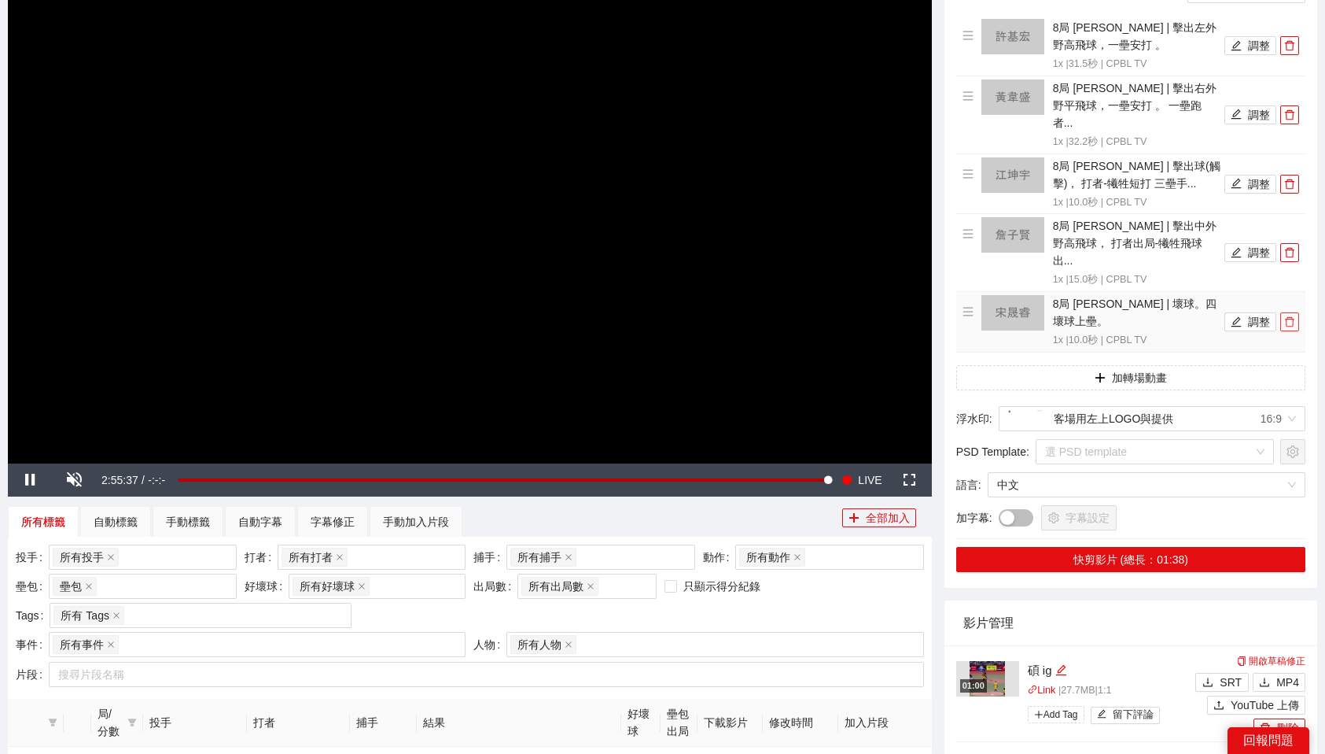
click at [1291, 317] on icon "delete" at bounding box center [1289, 322] width 9 height 10
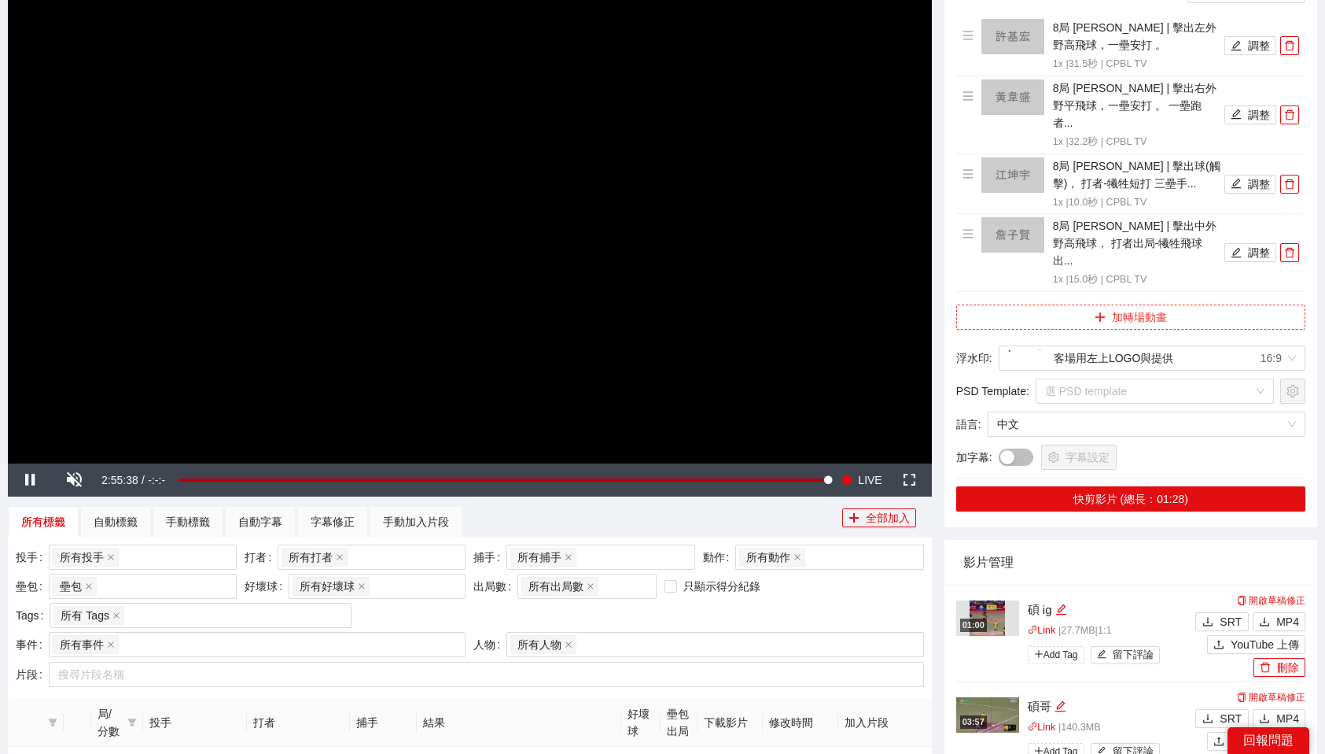
click at [1201, 304] on button "加轉場動畫" at bounding box center [1131, 316] width 349 height 25
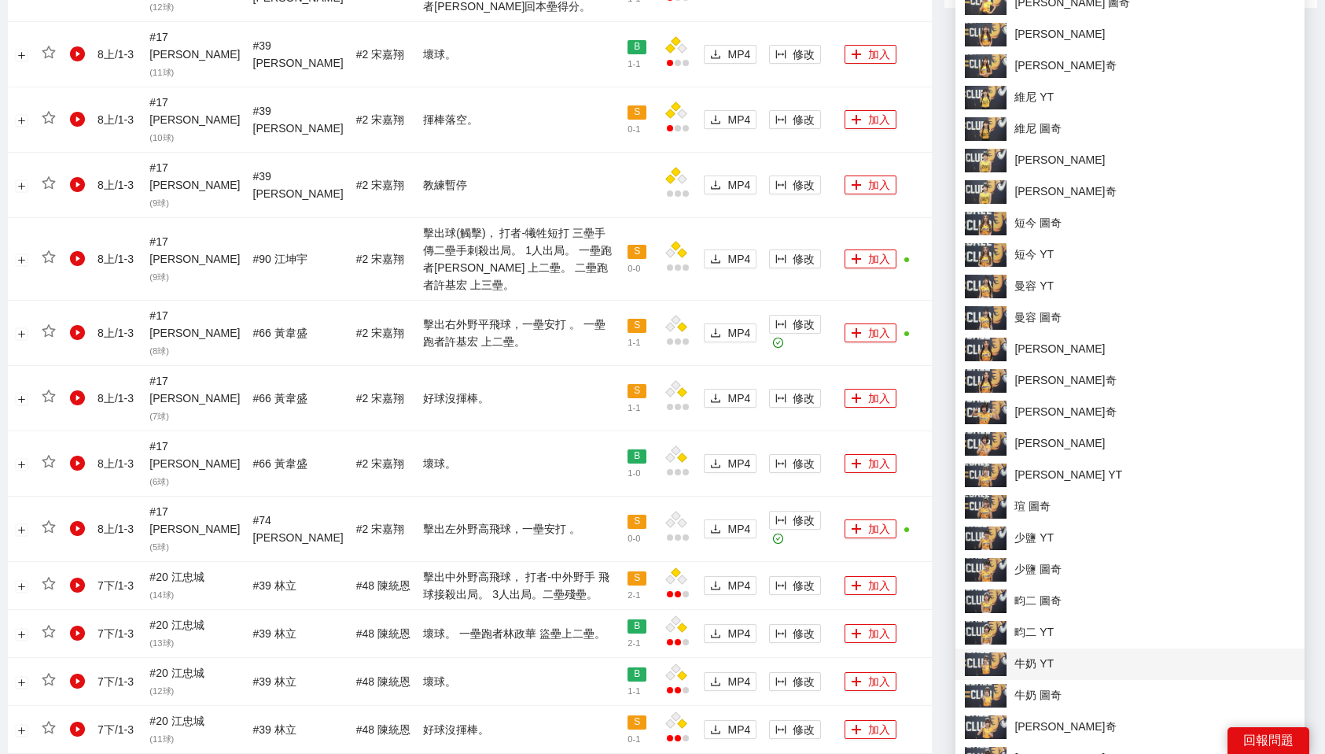
scroll to position [1371, 0]
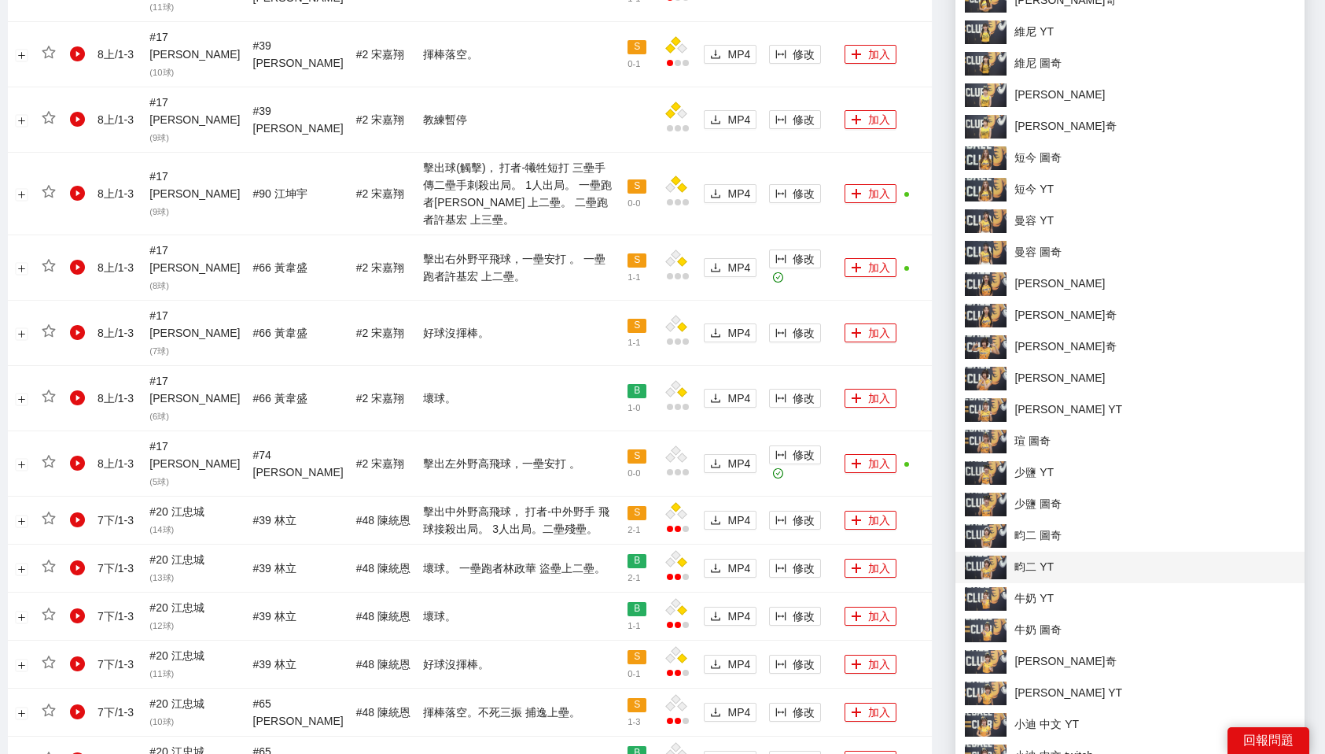
click at [1086, 554] on li "畇二 YT" at bounding box center [1130, 566] width 349 height 31
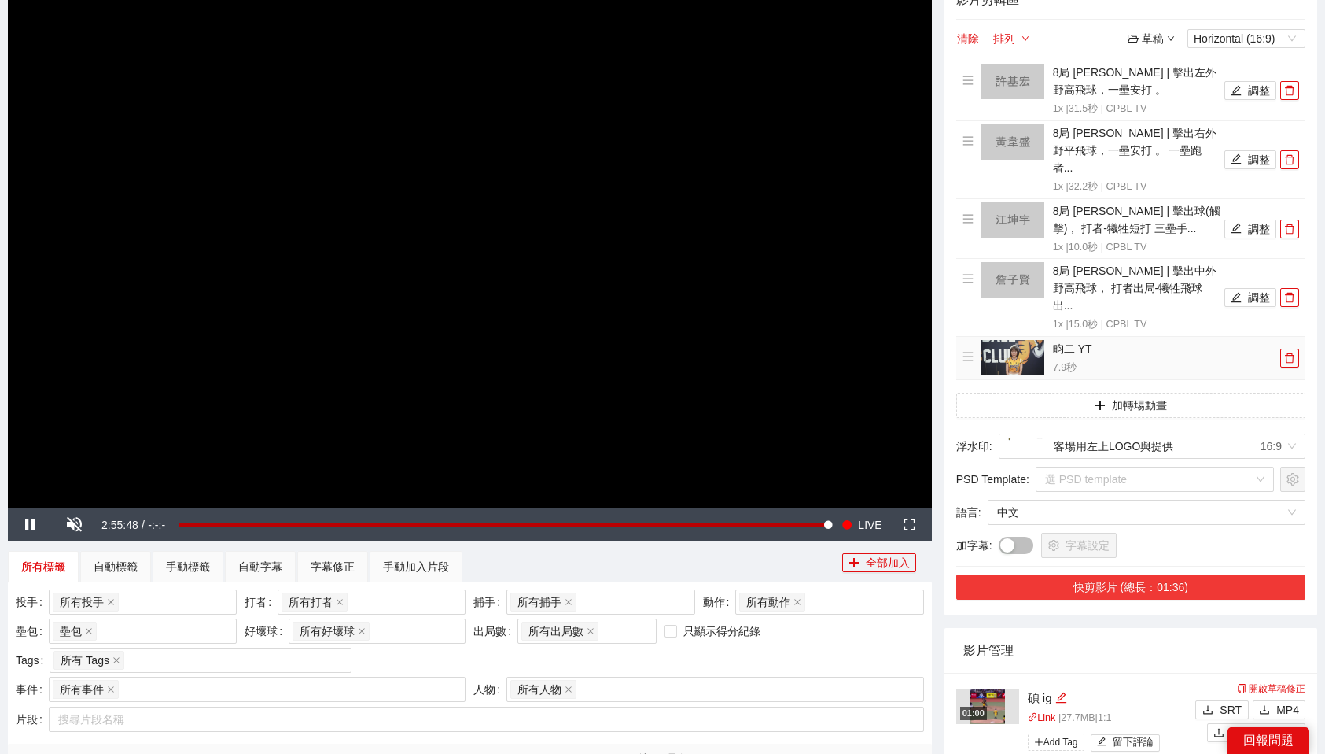
scroll to position [112, 0]
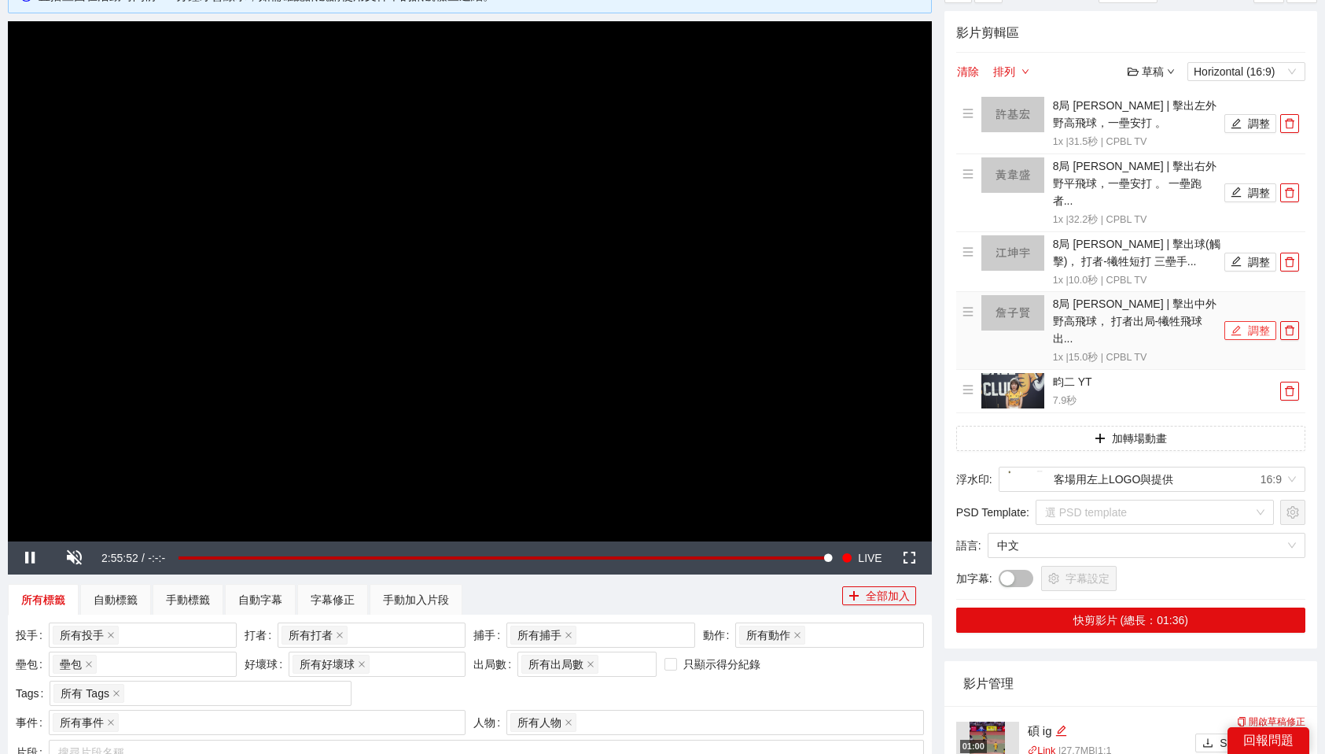
click at [1256, 321] on button "調整" at bounding box center [1251, 330] width 52 height 19
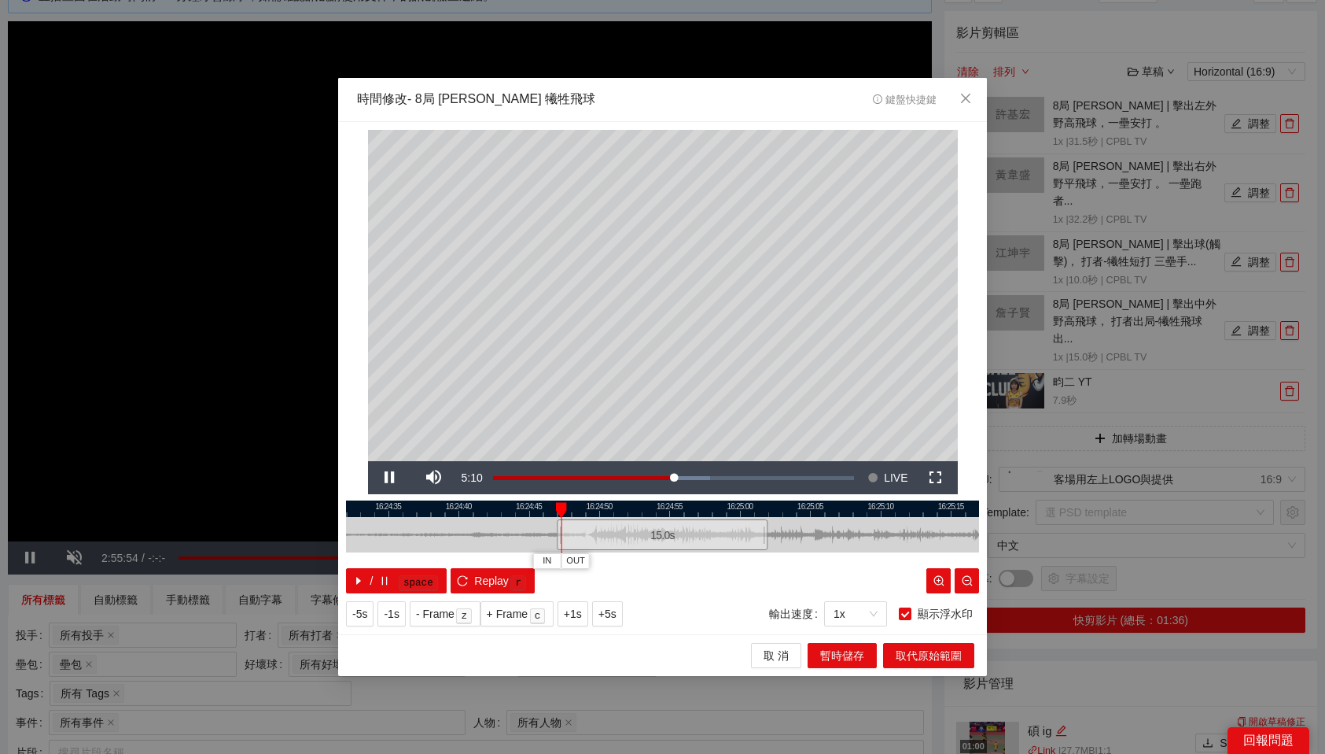
click at [757, 509] on div at bounding box center [662, 508] width 633 height 17
click at [708, 507] on div at bounding box center [662, 508] width 633 height 17
click at [680, 514] on div at bounding box center [662, 508] width 633 height 17
click at [753, 563] on button "OUT" at bounding box center [744, 560] width 28 height 15
click at [918, 658] on span "取代原始範圍" at bounding box center [929, 655] width 66 height 17
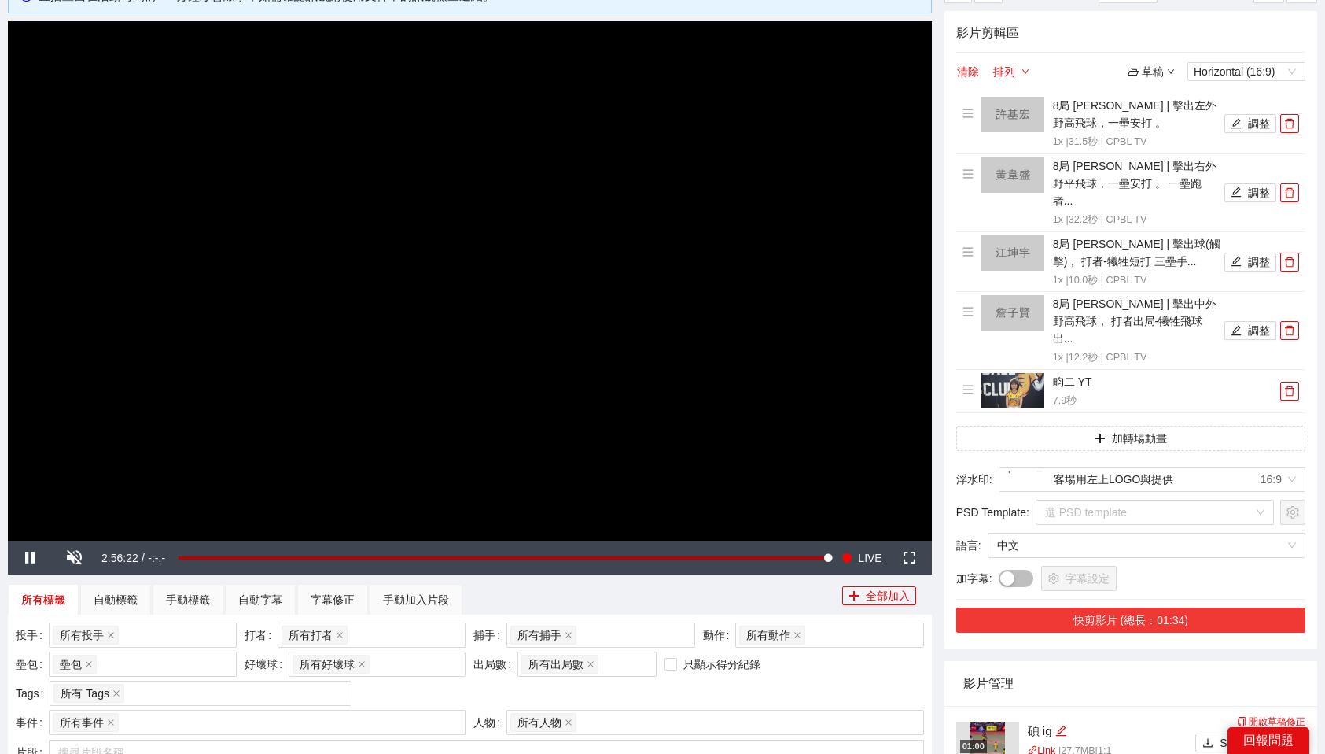
click at [1182, 607] on button "快剪影片 (總長：01:34)" at bounding box center [1131, 619] width 349 height 25
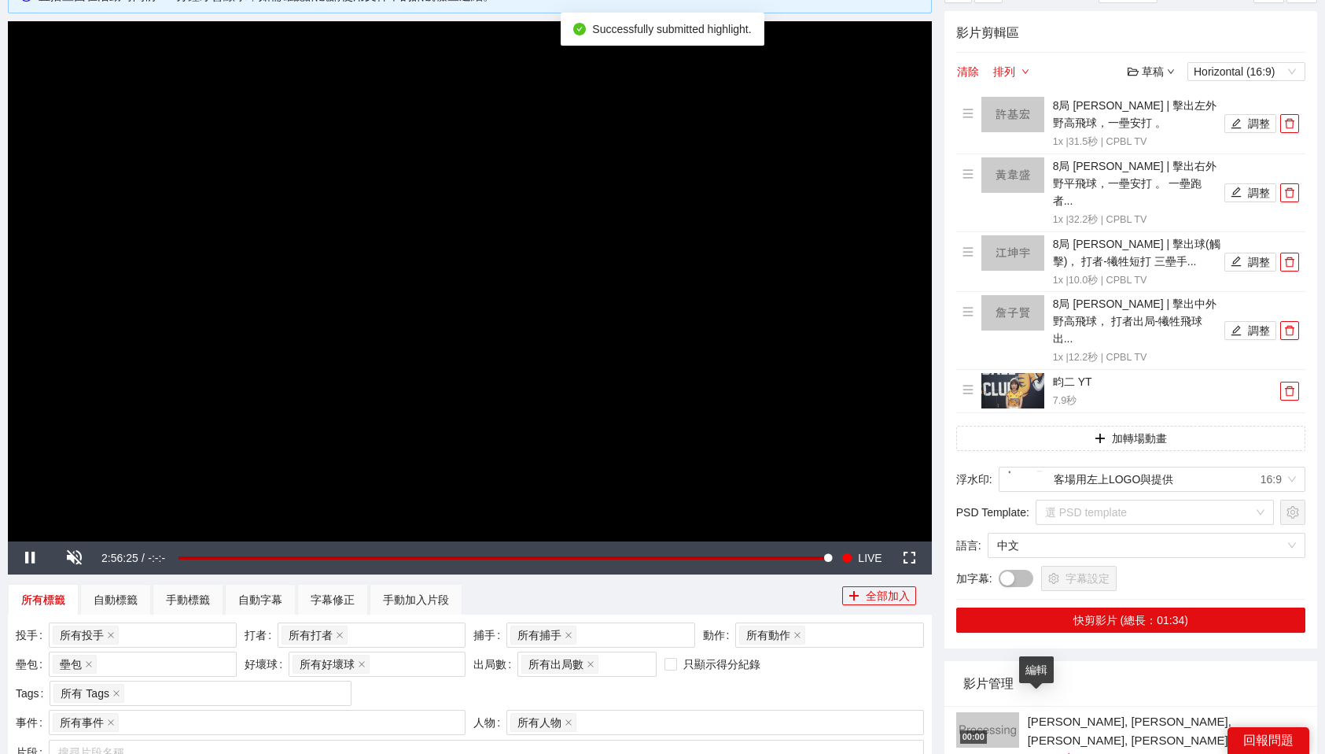
click at [1061, 749] on div "編輯" at bounding box center [1067, 758] width 12 height 19
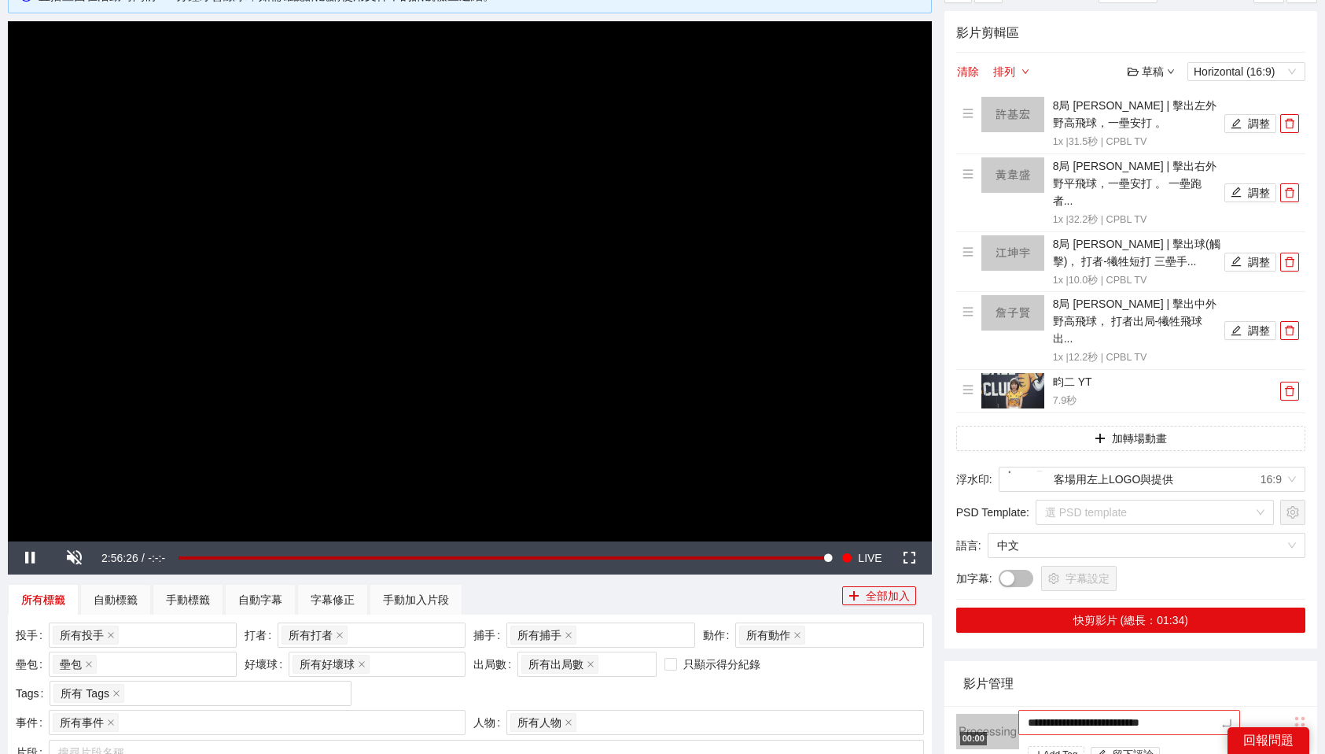
click at [1086, 710] on textarea "**********" at bounding box center [1130, 722] width 222 height 25
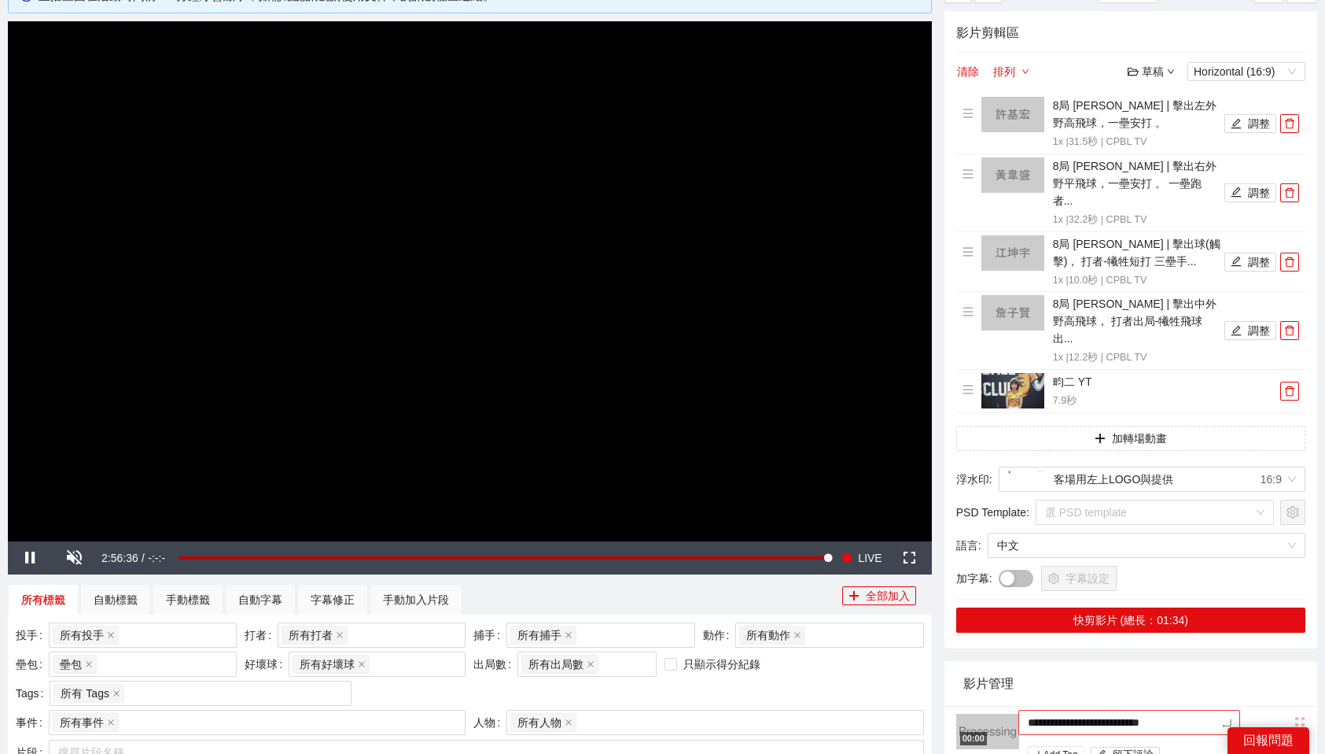
type textarea "*"
type textarea "**"
type textarea "*"
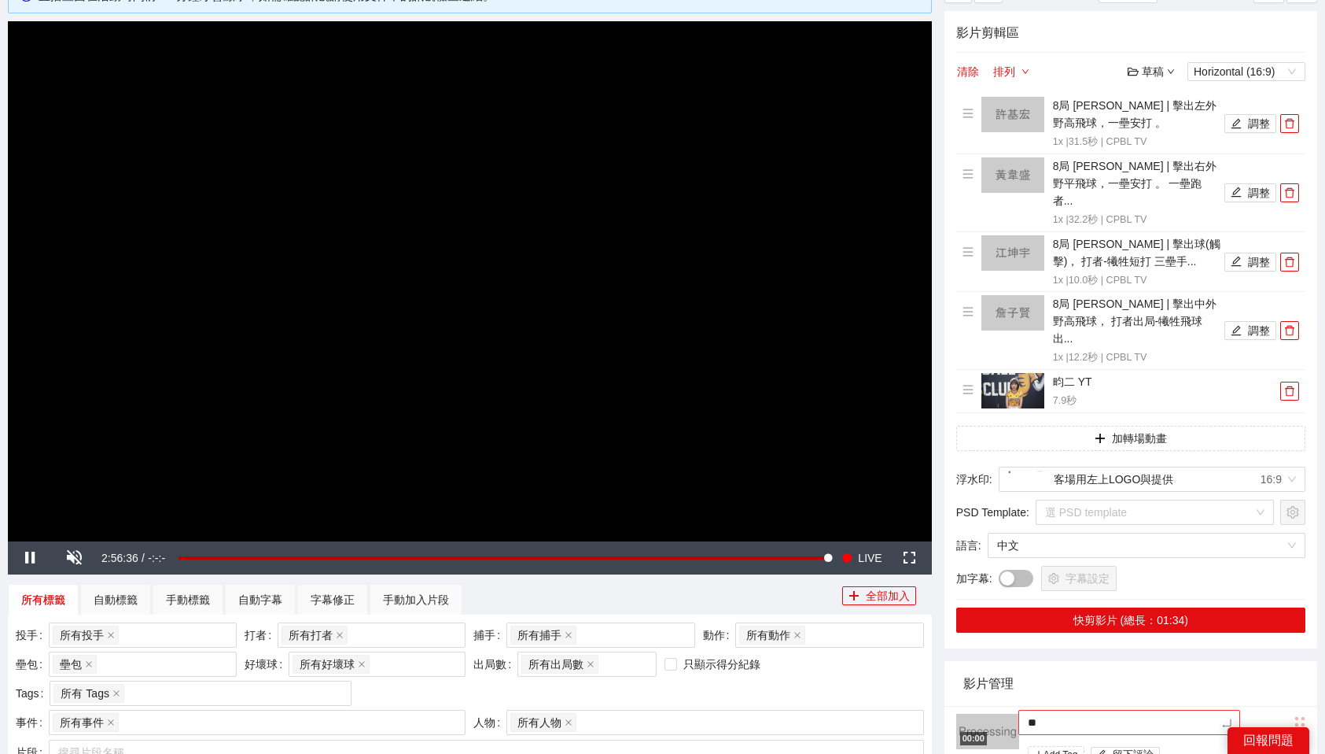
type textarea "*"
type textarea "**"
type textarea "***"
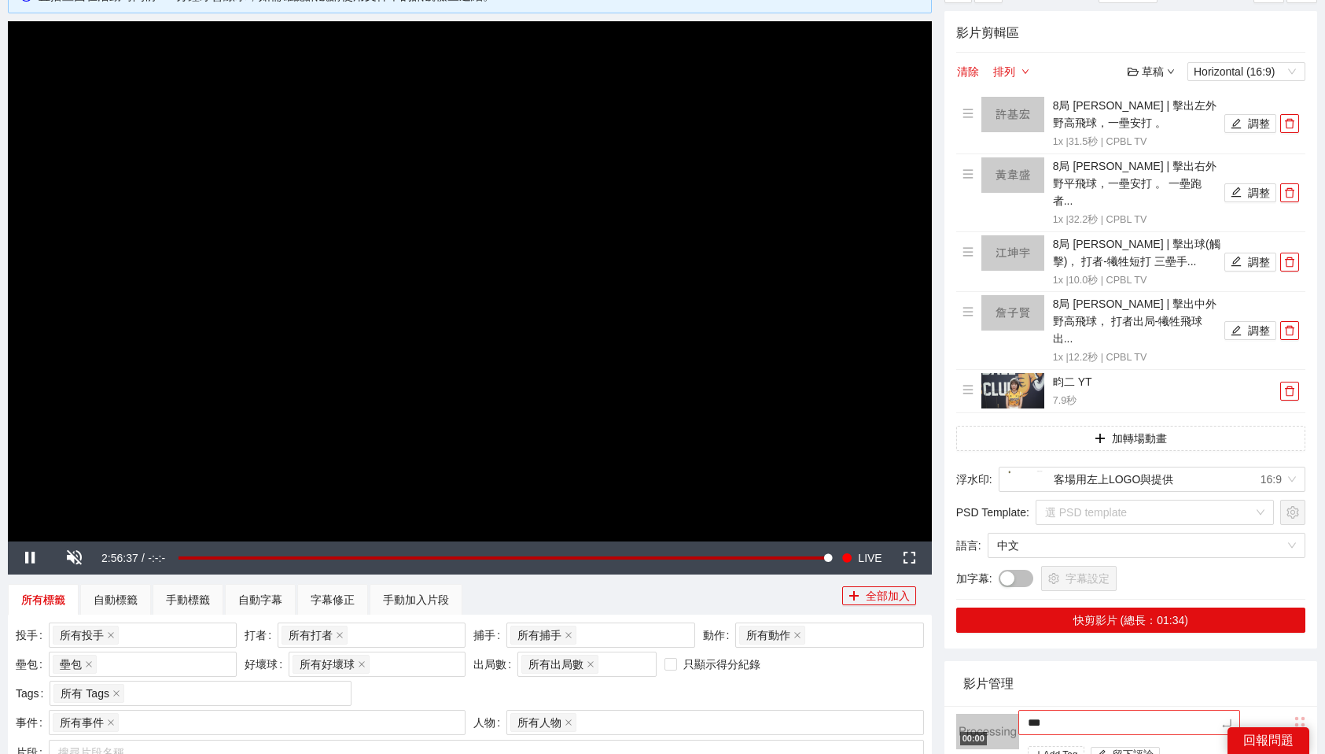
type textarea "**"
type textarea "*"
click at [820, 555] on div "0:00:00" at bounding box center [504, 558] width 650 height 6
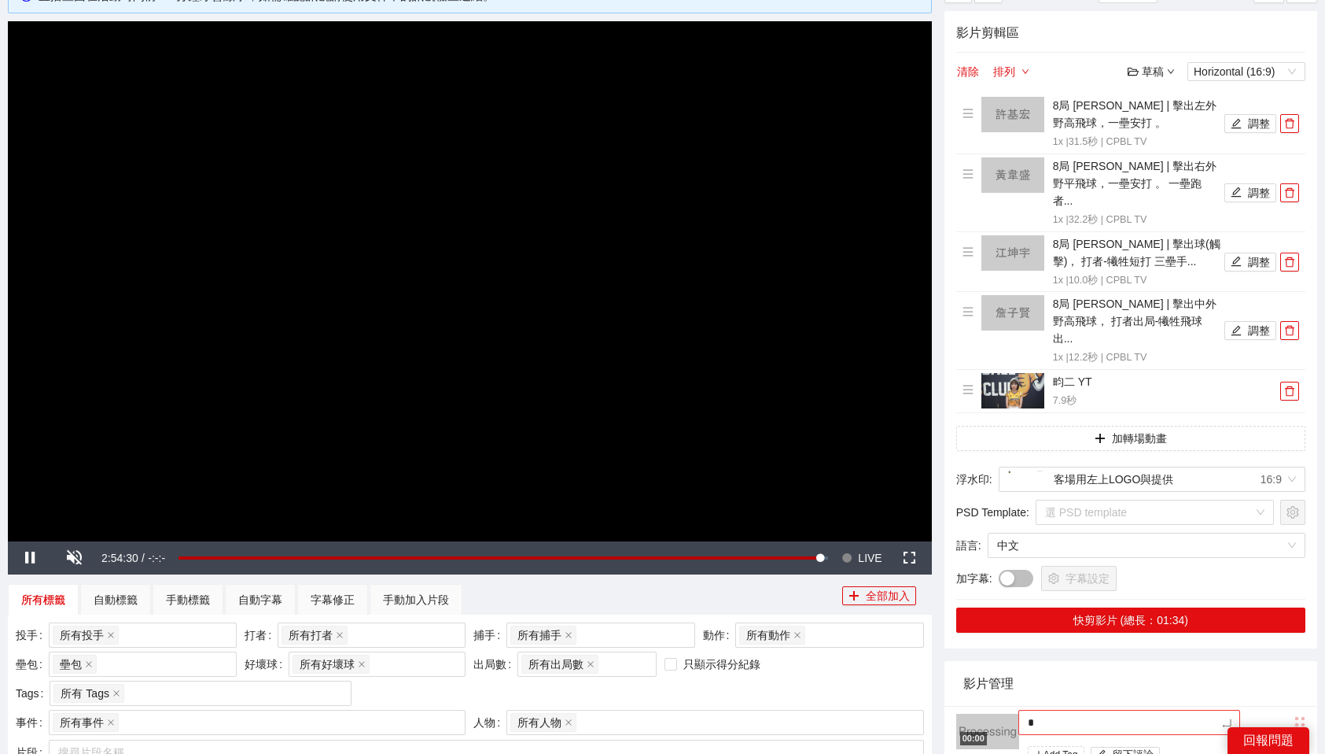
click at [1046, 710] on textarea "*" at bounding box center [1130, 722] width 222 height 25
type textarea "*"
type textarea "**"
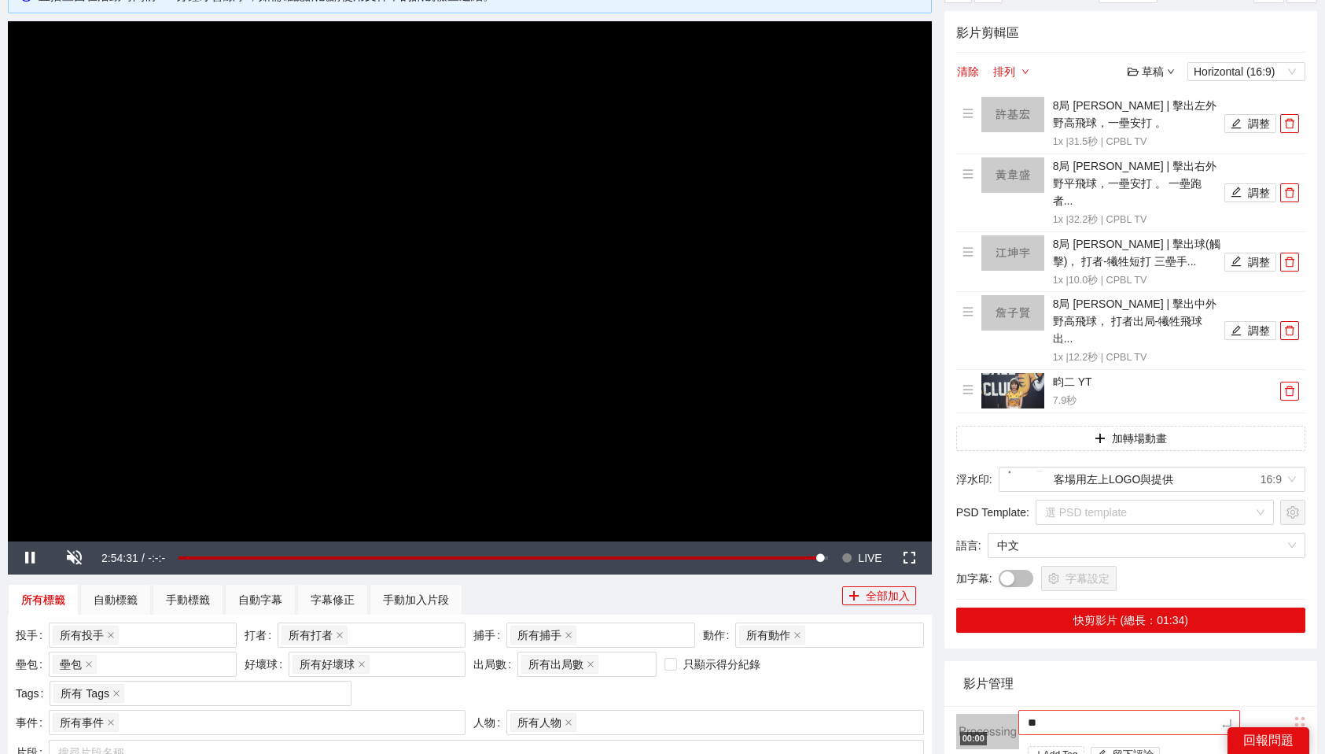
type textarea "*"
type textarea "**"
type textarea "***"
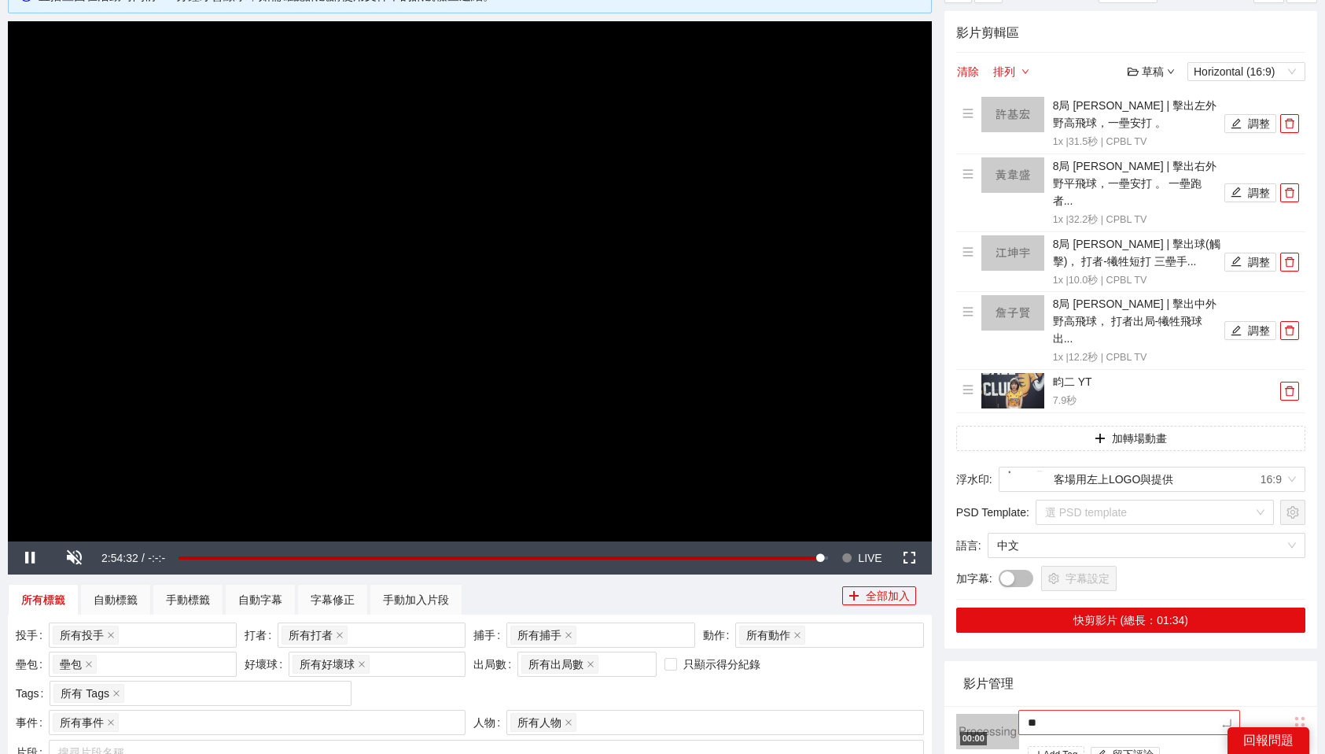
type textarea "***"
type textarea "**"
type textarea "***"
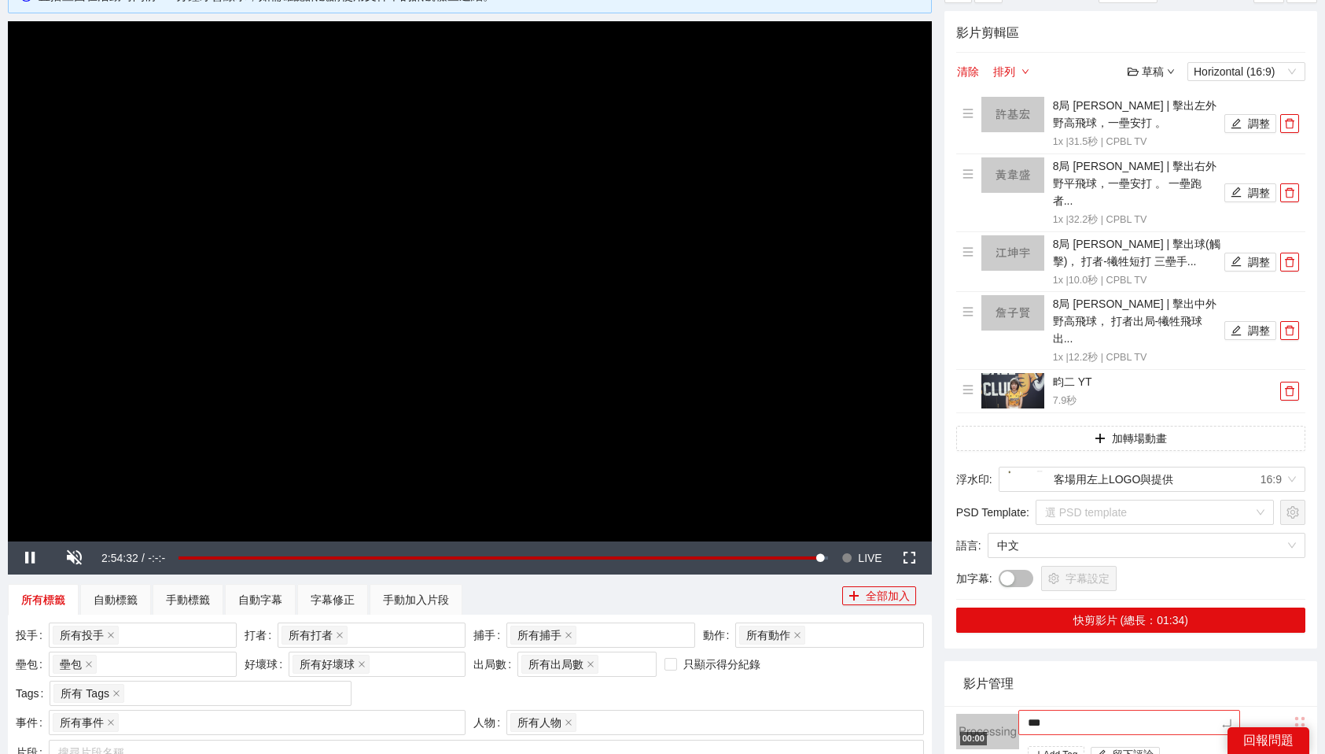
type textarea "***"
type textarea "****"
type textarea "*****"
type textarea "****"
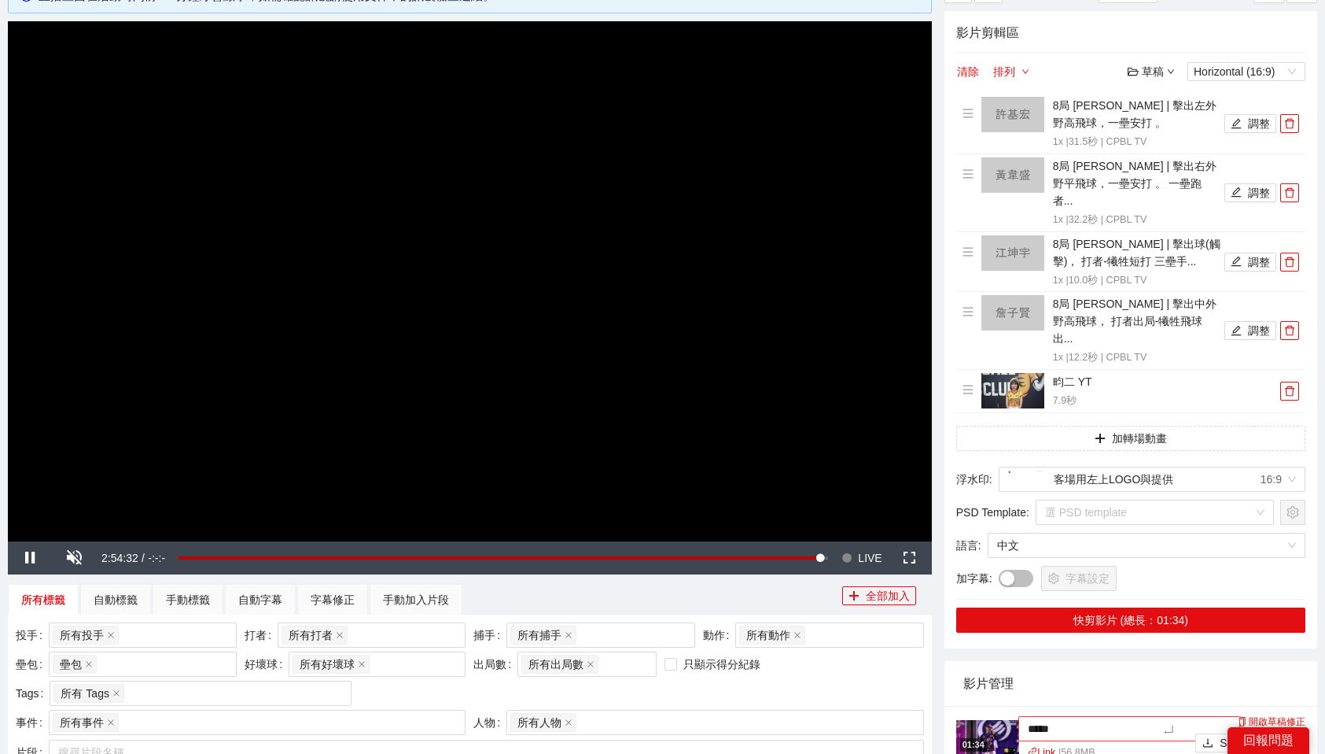
type textarea "****"
click at [1046, 662] on div "影片管理" at bounding box center [1131, 683] width 335 height 45
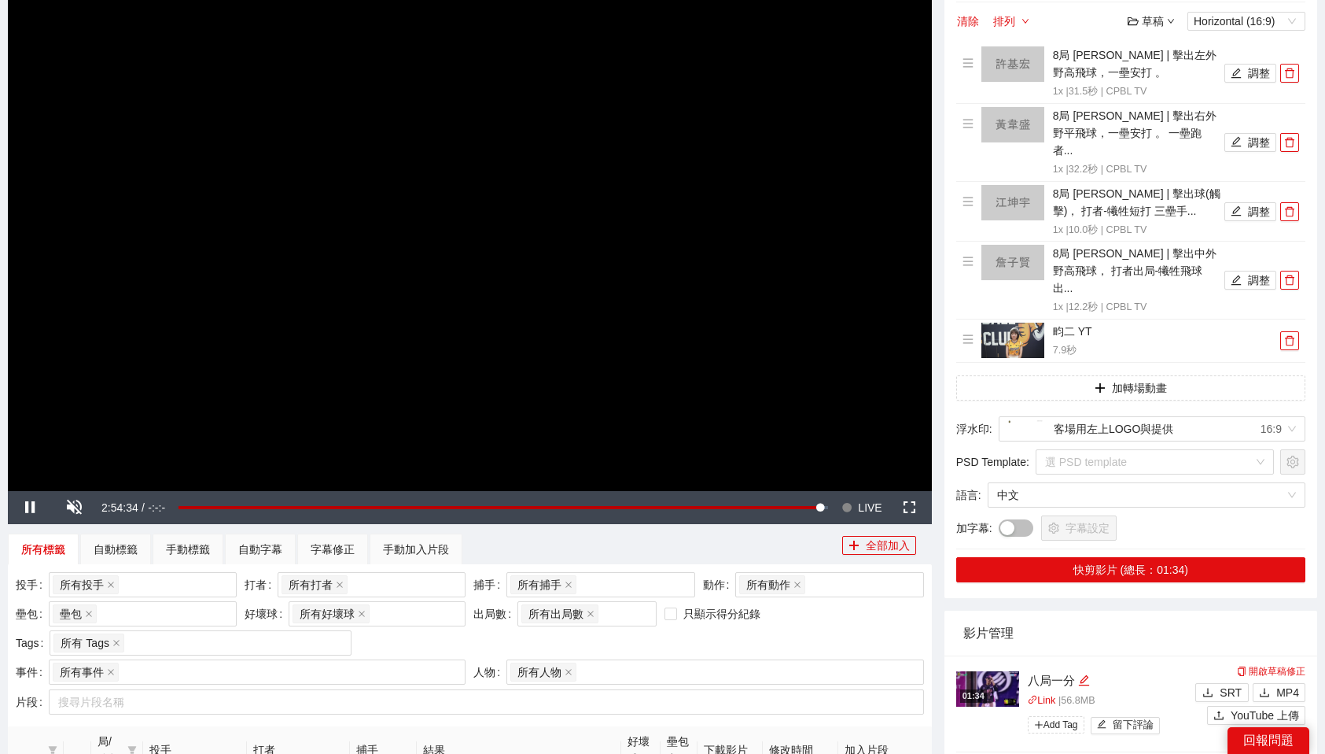
scroll to position [205, 0]
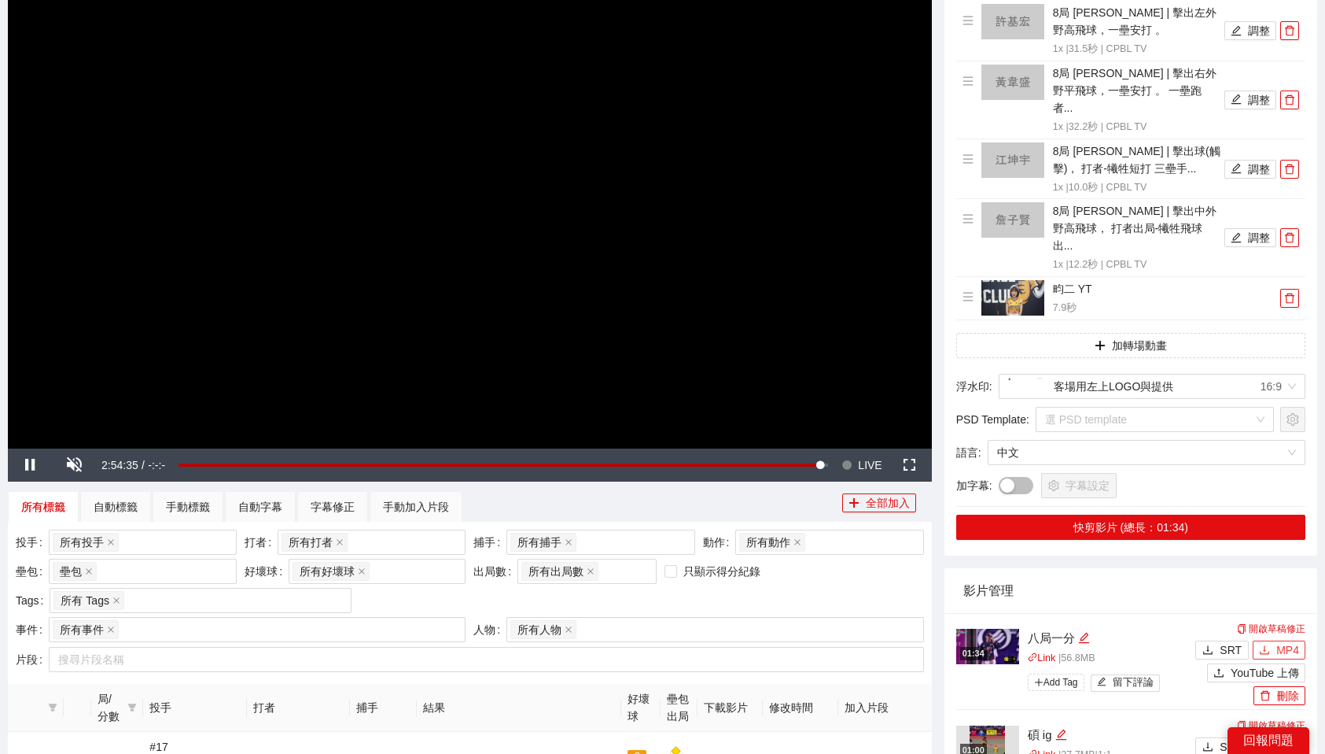
click at [1278, 641] on span "MP4" at bounding box center [1288, 649] width 23 height 17
